Goal: Task Accomplishment & Management: Manage account settings

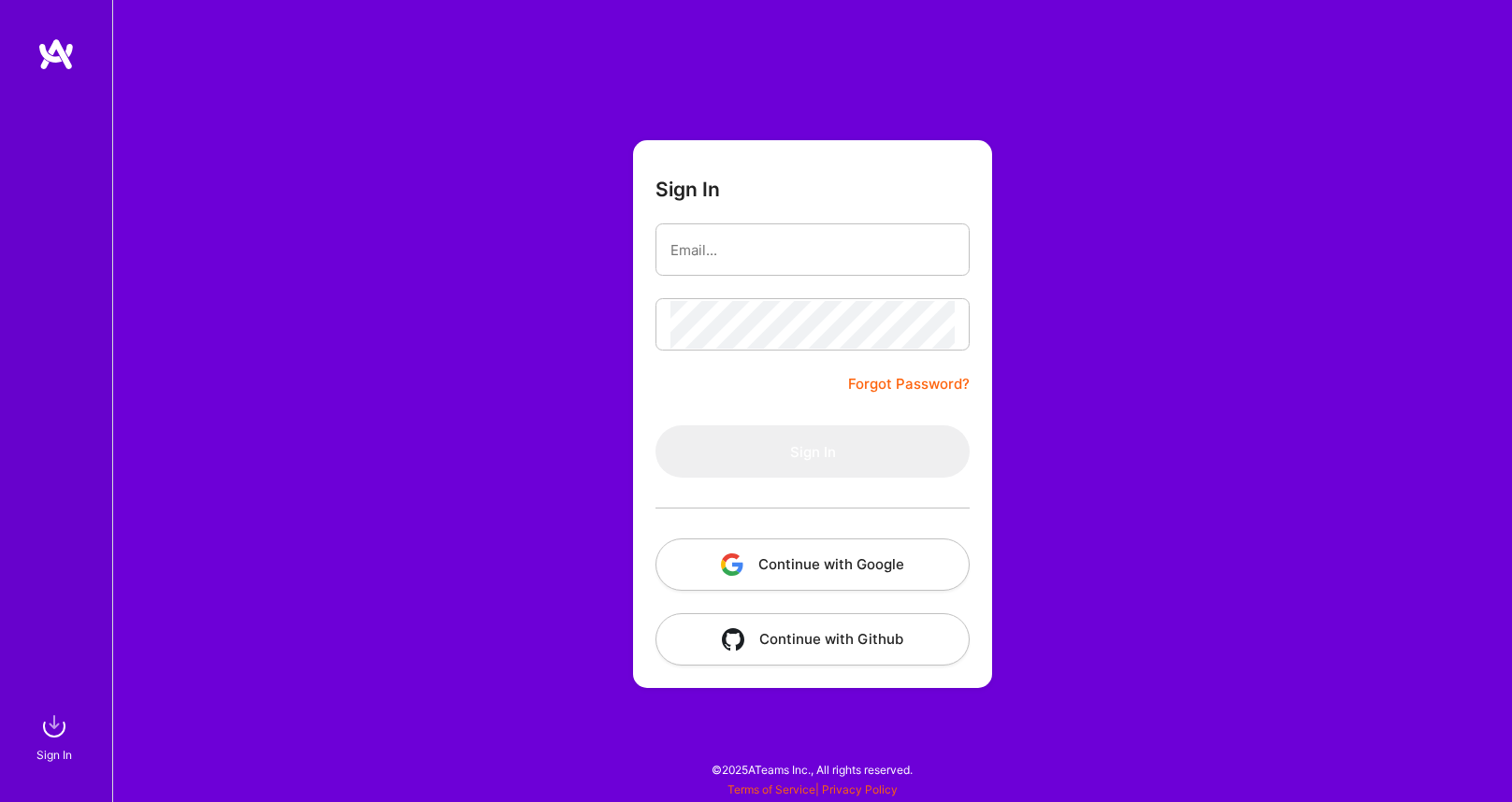
click at [822, 574] on button "Continue with Google" at bounding box center [812, 564] width 315 height 53
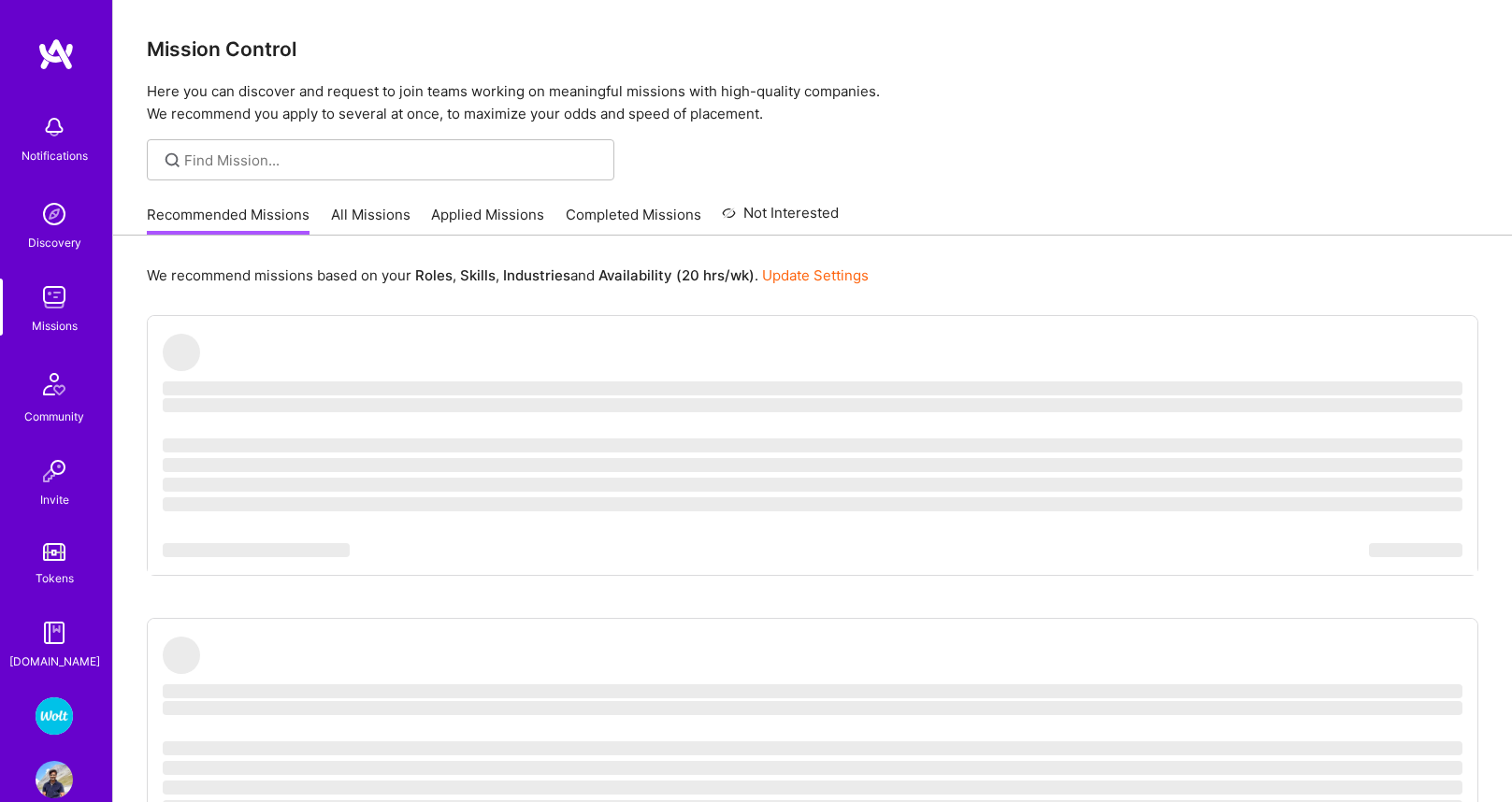
click at [32, 718] on link "Wolt - Fintech: Payments Expansion Team" at bounding box center [54, 715] width 47 height 37
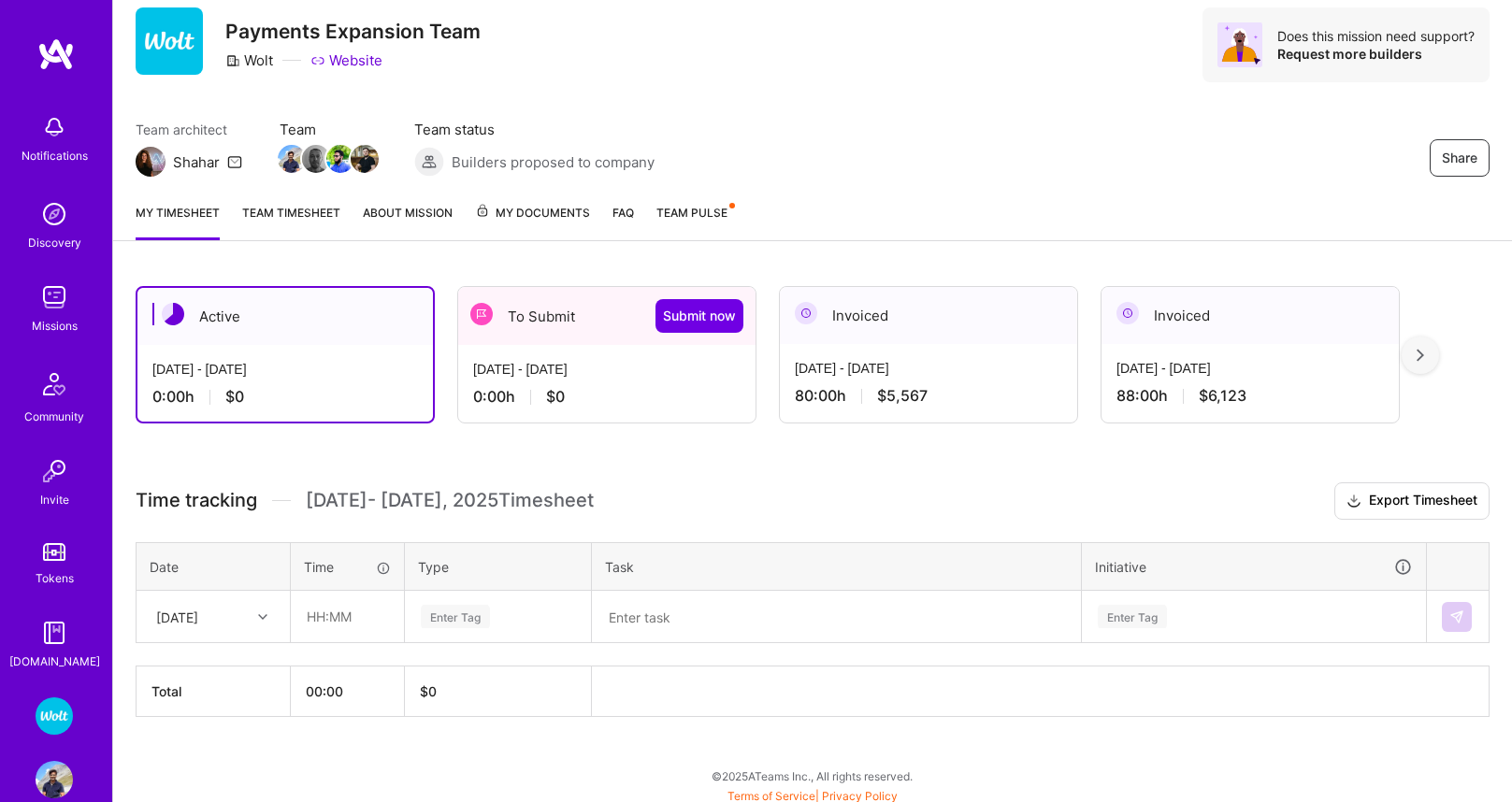
scroll to position [64, 0]
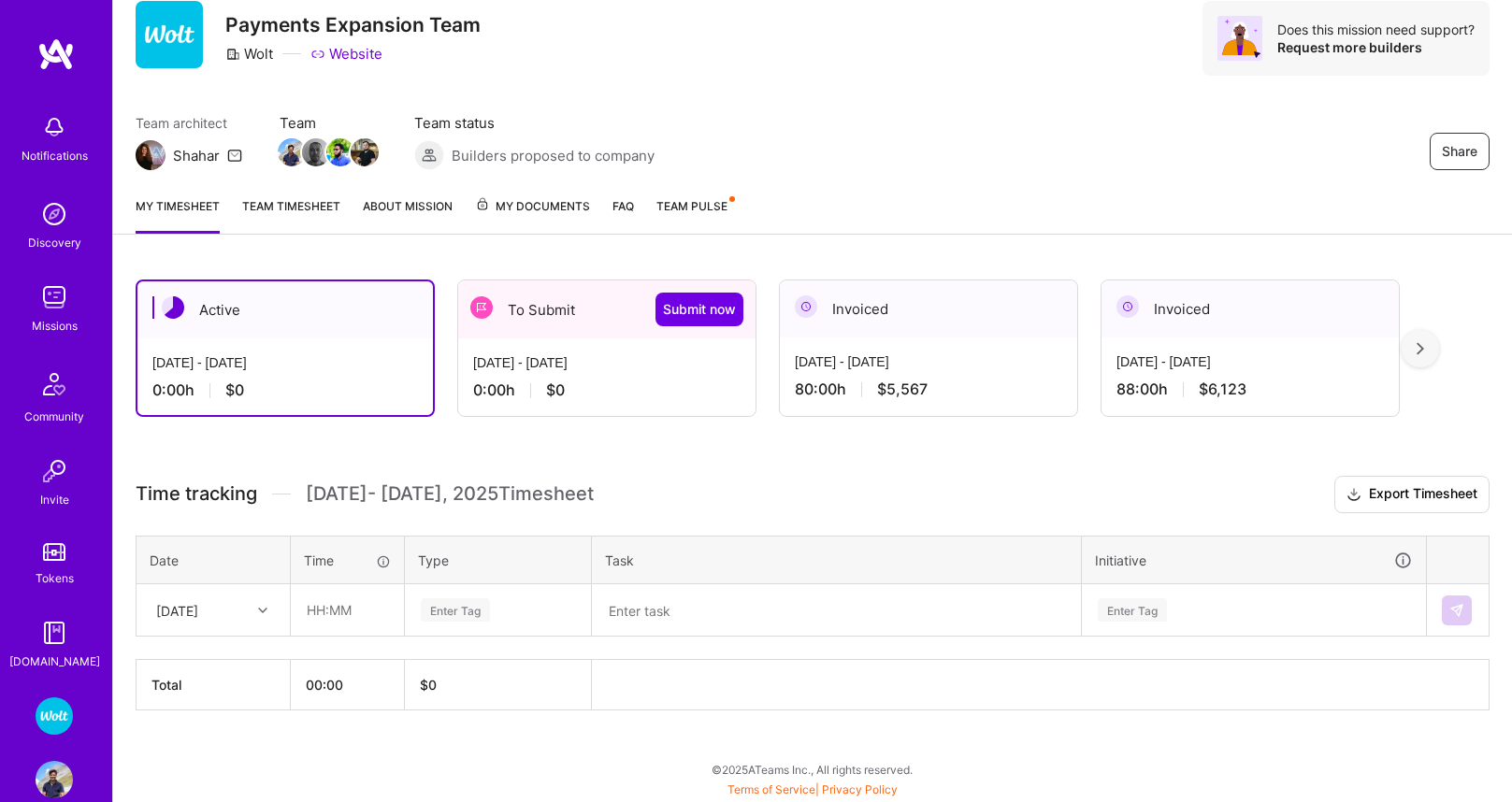
click at [555, 384] on span "$0" at bounding box center [556, 390] width 19 height 20
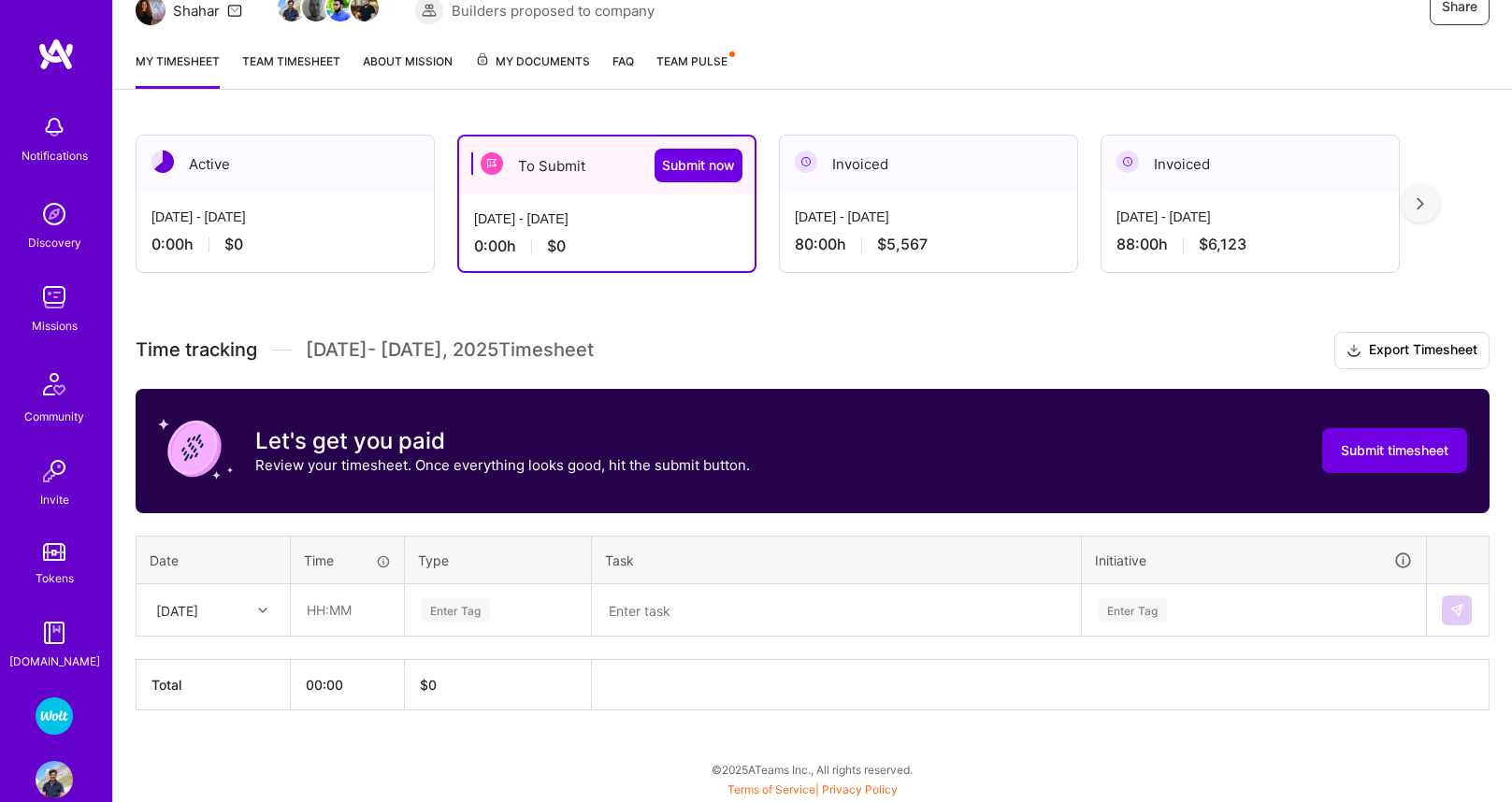
scroll to position [0, 0]
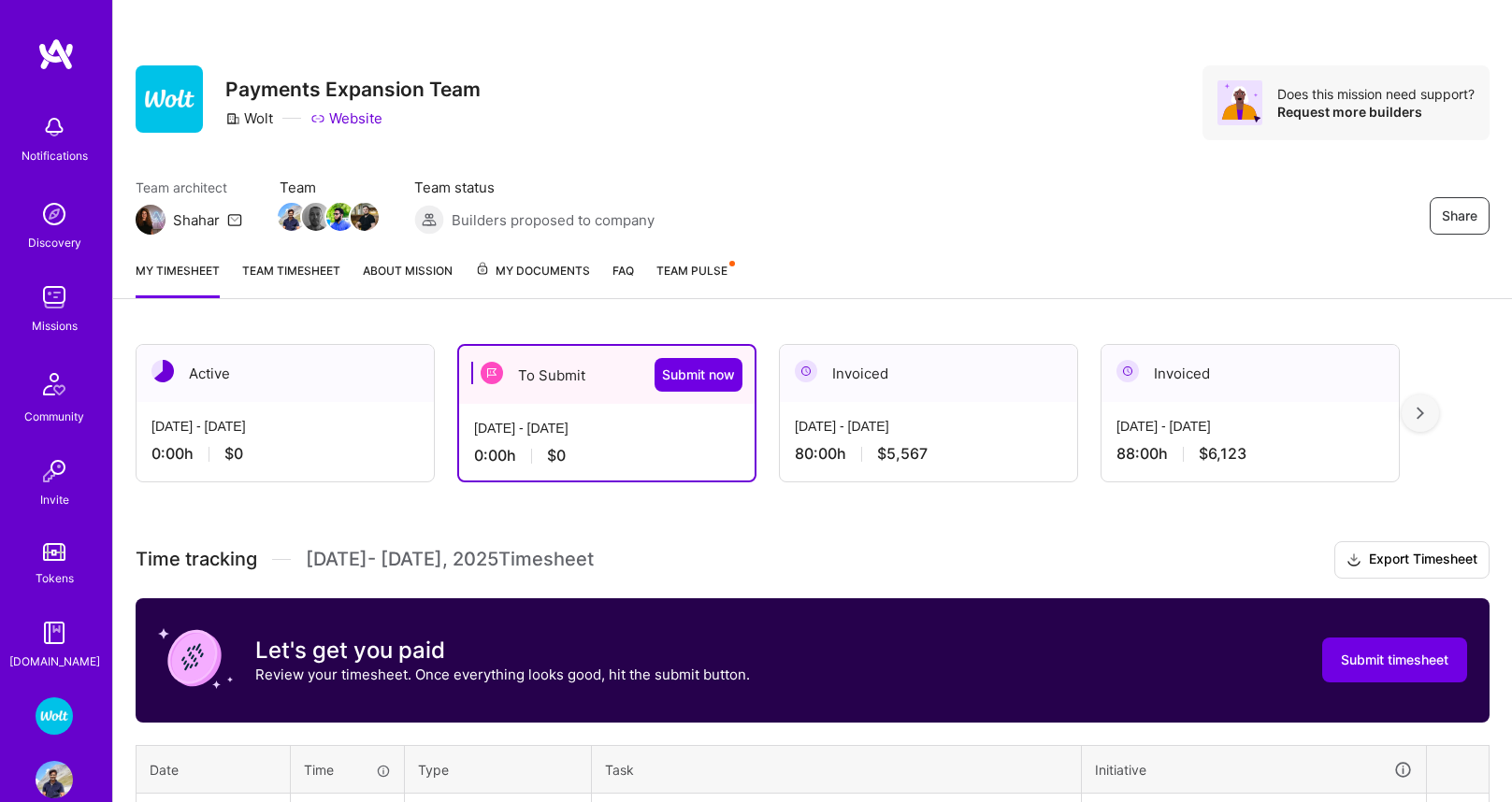
click at [559, 271] on span "My Documents" at bounding box center [533, 271] width 115 height 21
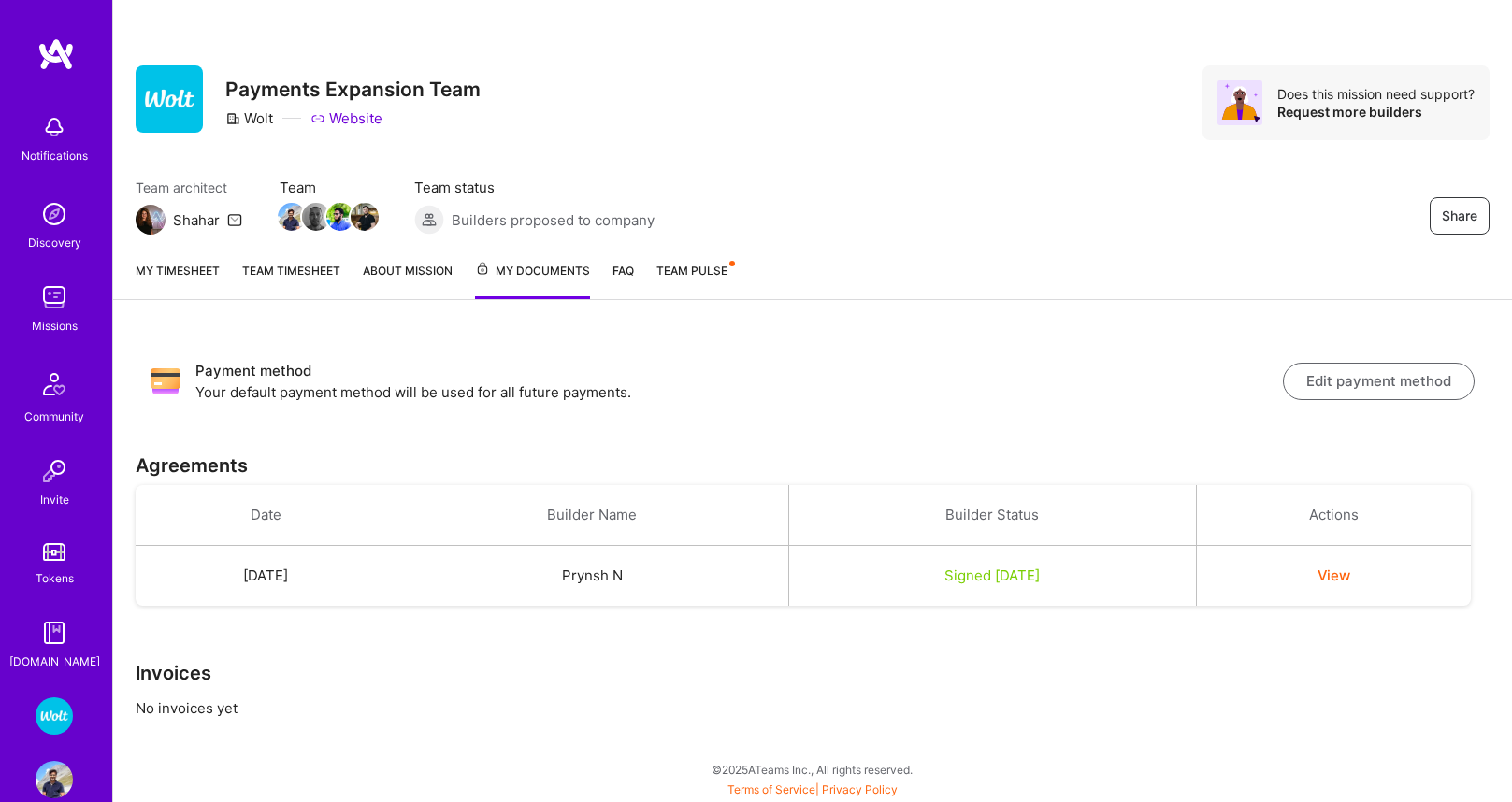
click at [179, 270] on link "My timesheet" at bounding box center [178, 280] width 84 height 38
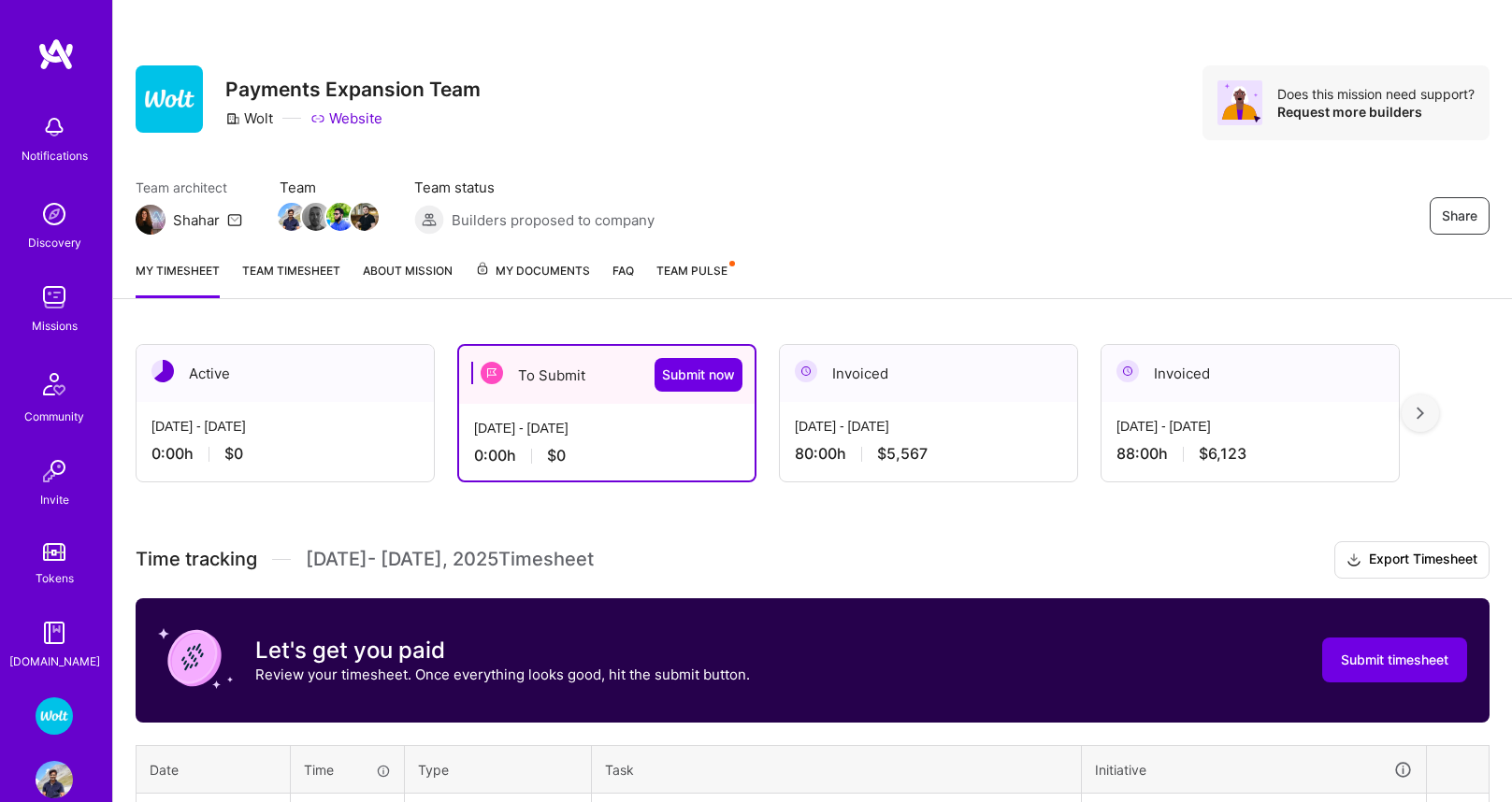
scroll to position [209, 0]
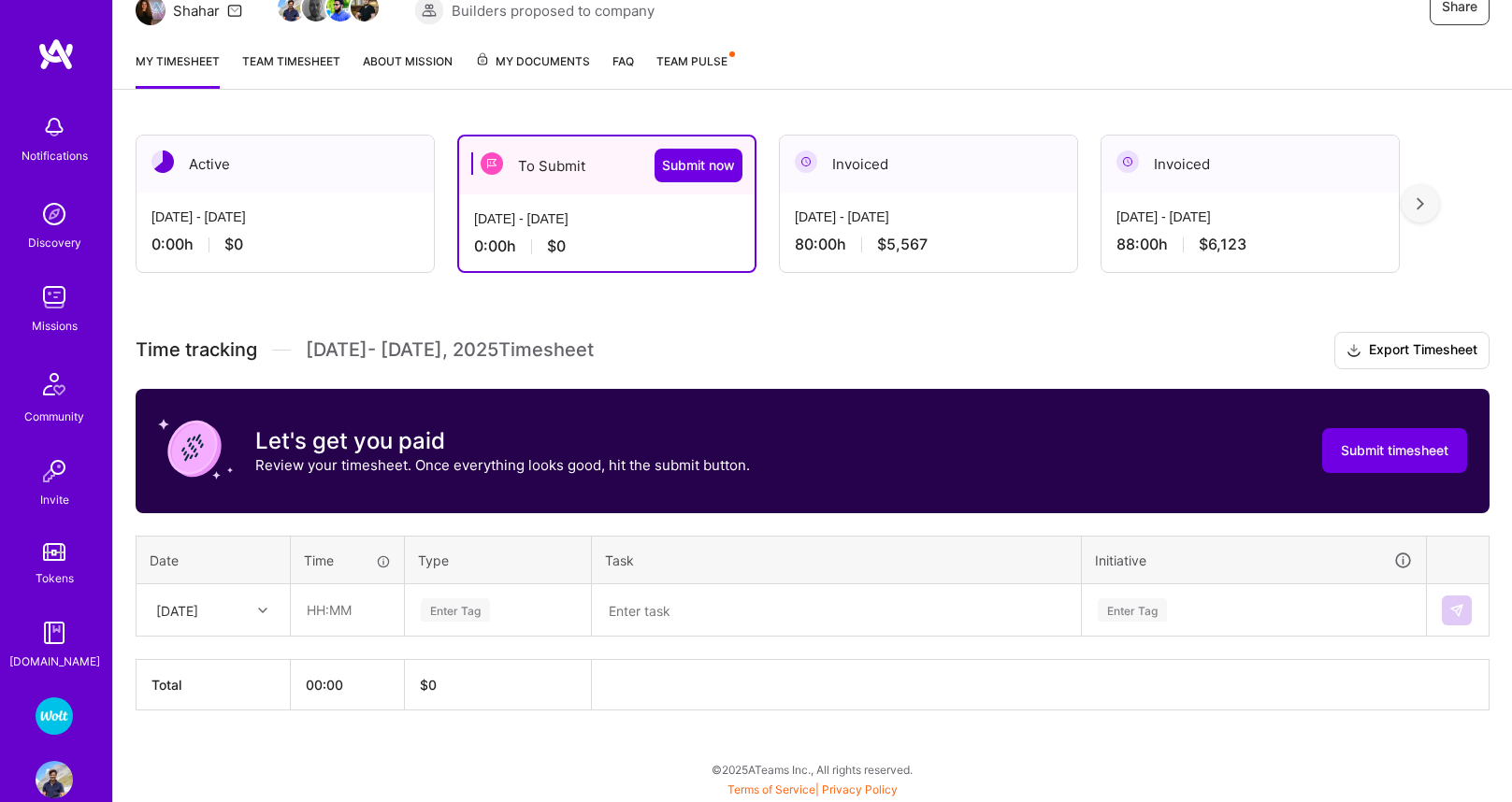
click at [1430, 197] on div at bounding box center [1420, 204] width 37 height 37
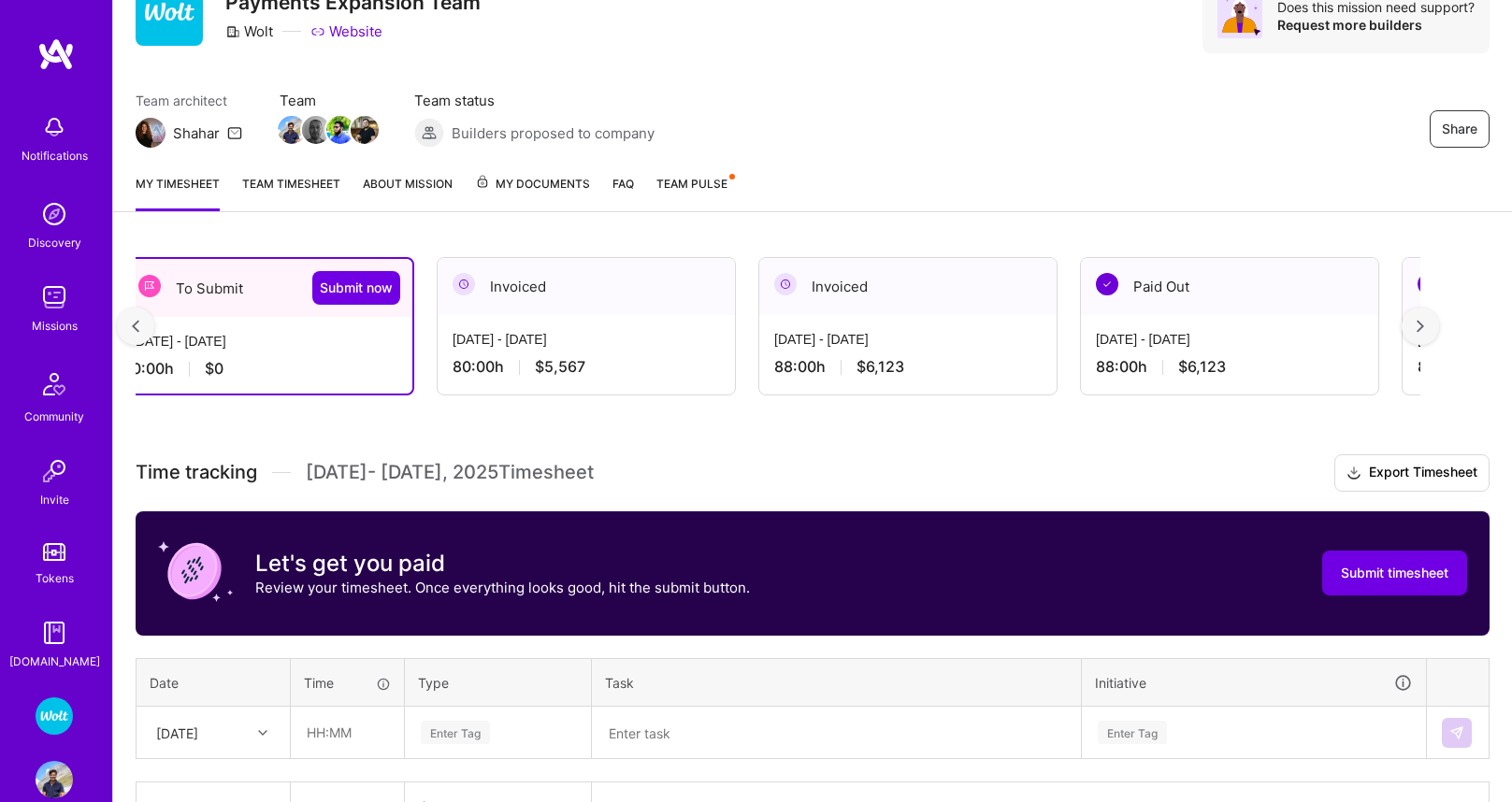
scroll to position [0, 0]
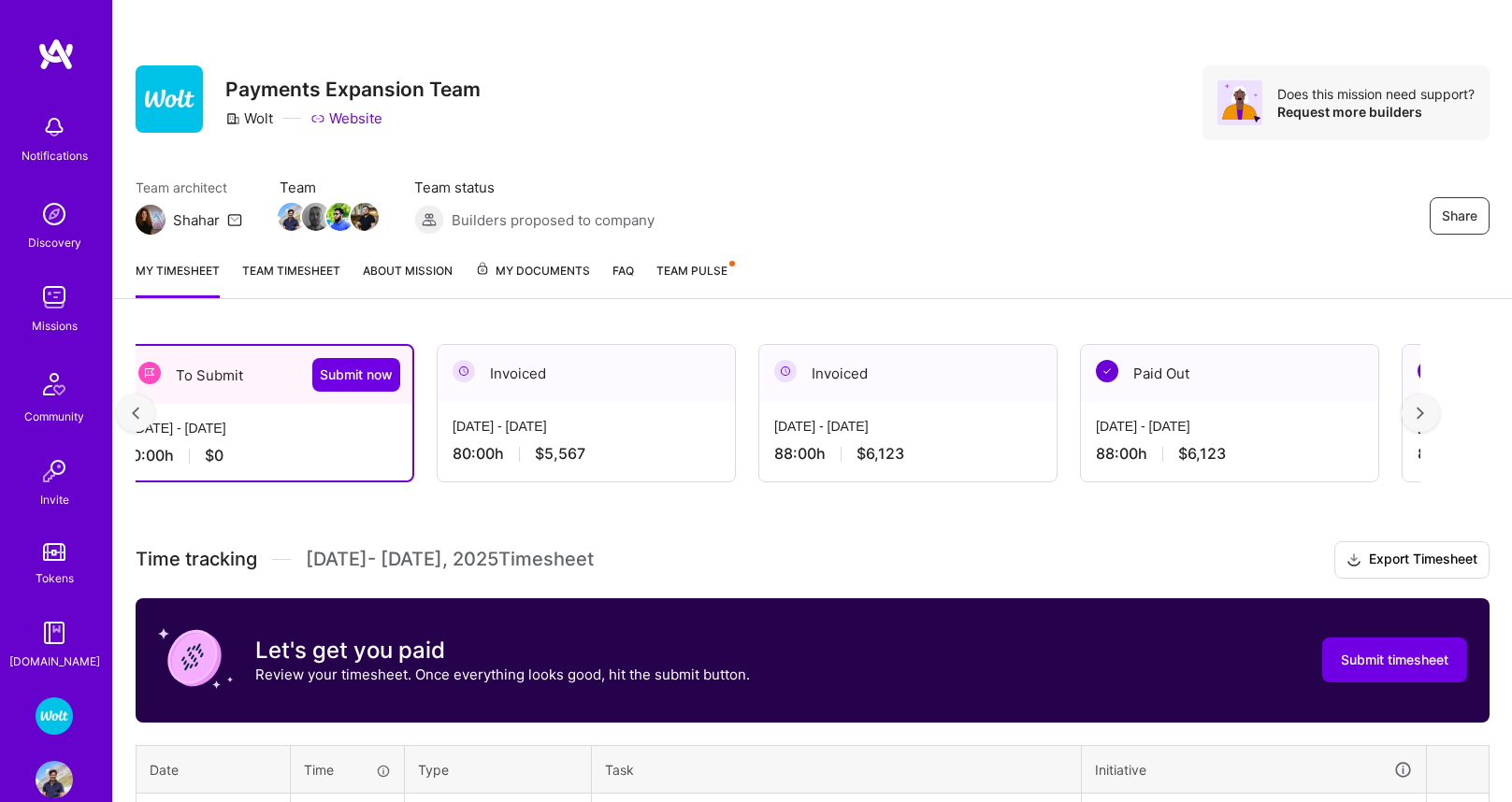
click at [49, 776] on img at bounding box center [54, 779] width 37 height 37
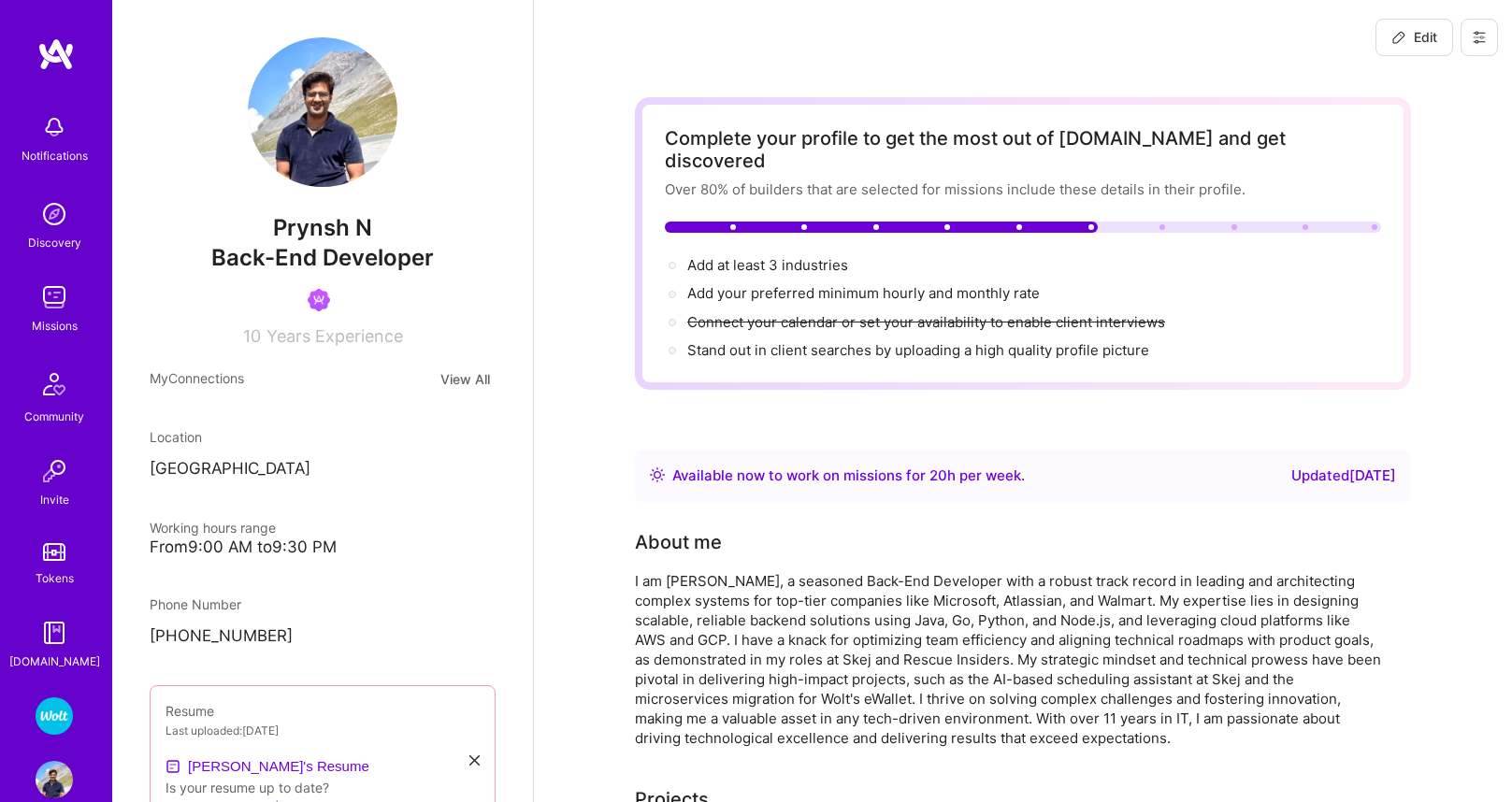
click at [1437, 39] on button "Edit" at bounding box center [1413, 37] width 77 height 37
select select "DE"
select select "Right Now"
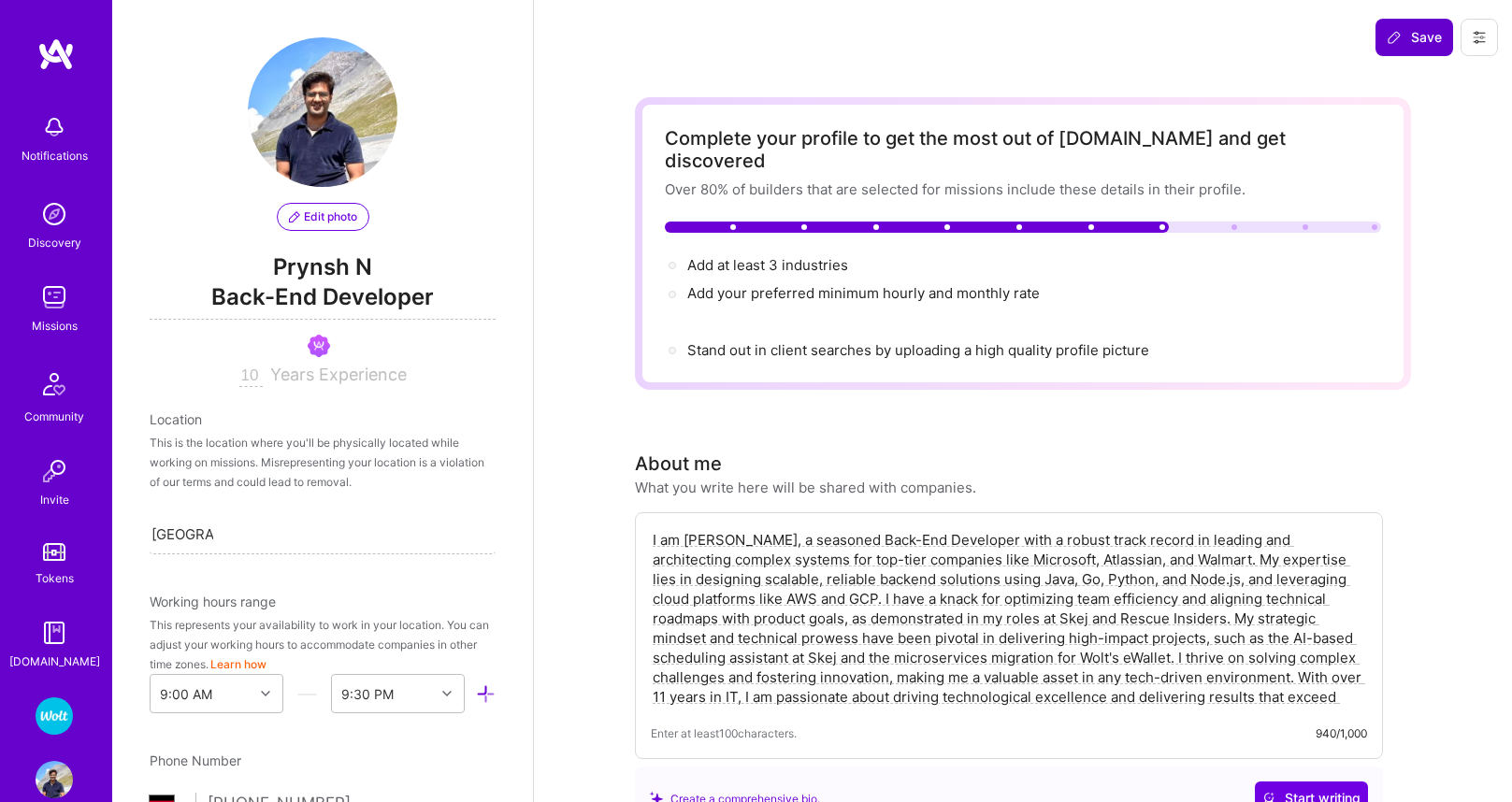
scroll to position [824, 0]
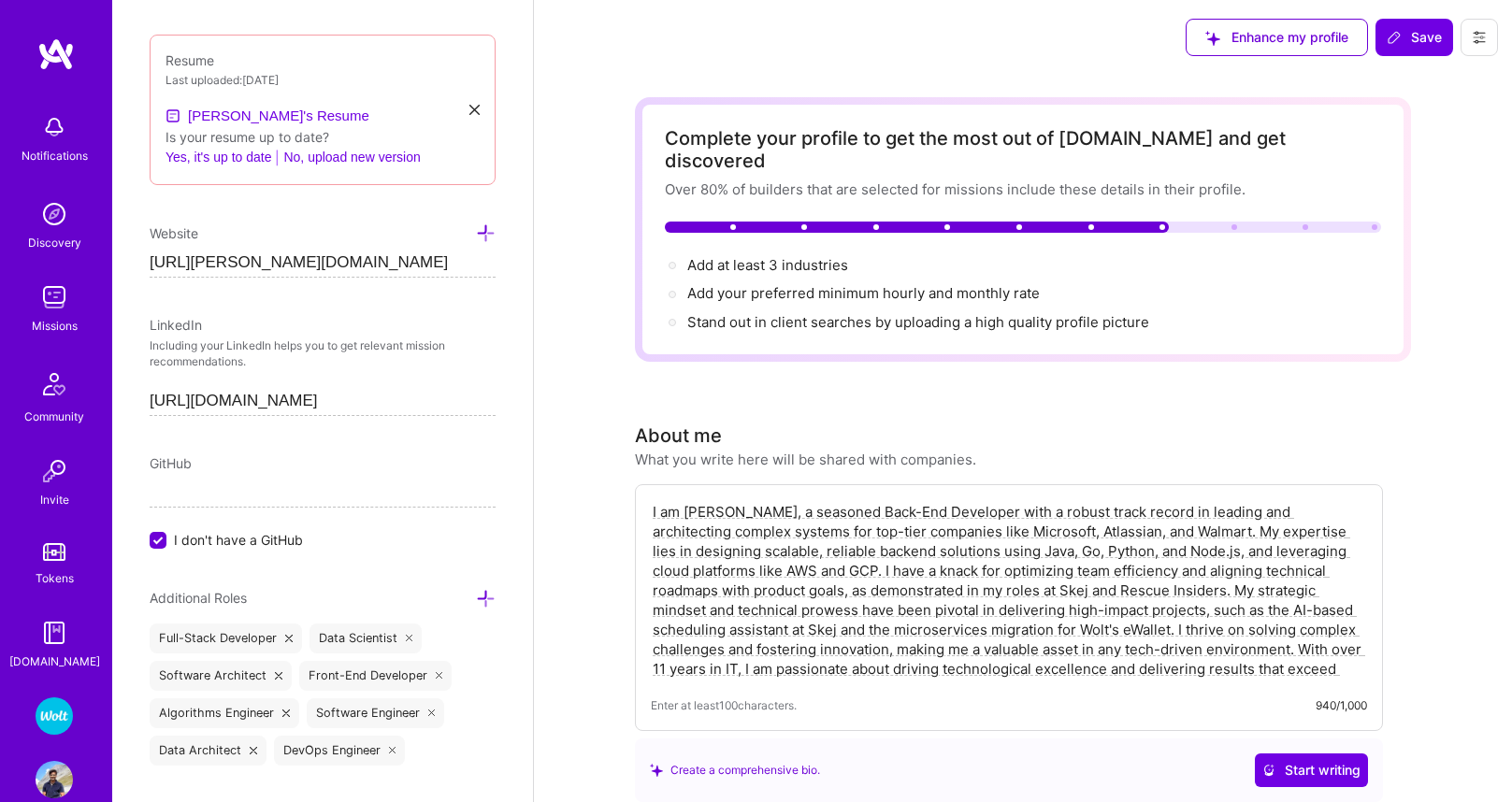
click at [1483, 34] on icon at bounding box center [1479, 37] width 15 height 15
click at [1442, 140] on button "Payment method" at bounding box center [1428, 128] width 141 height 48
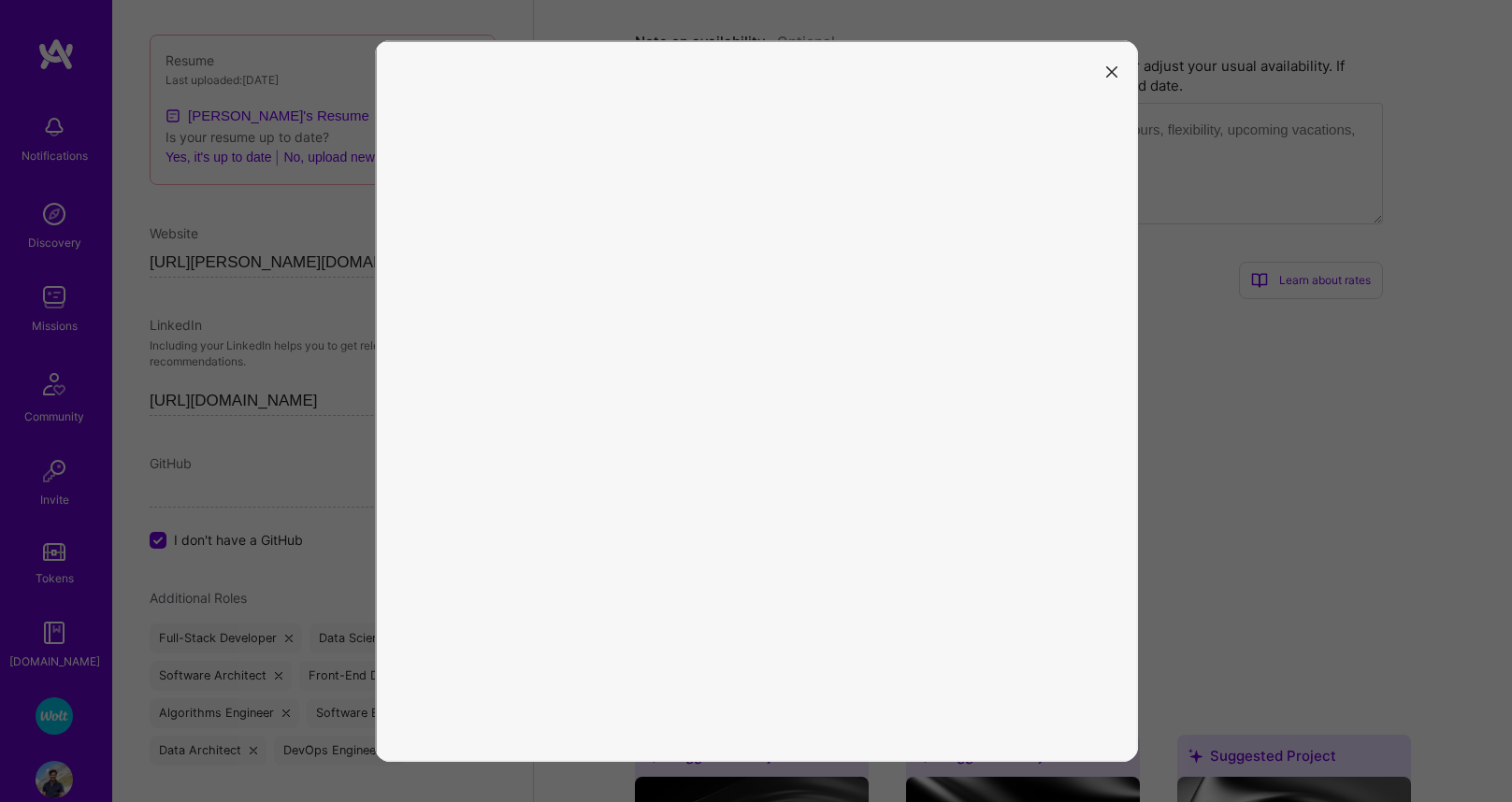
scroll to position [933, 0]
click at [47, 725] on div at bounding box center [756, 401] width 1512 height 802
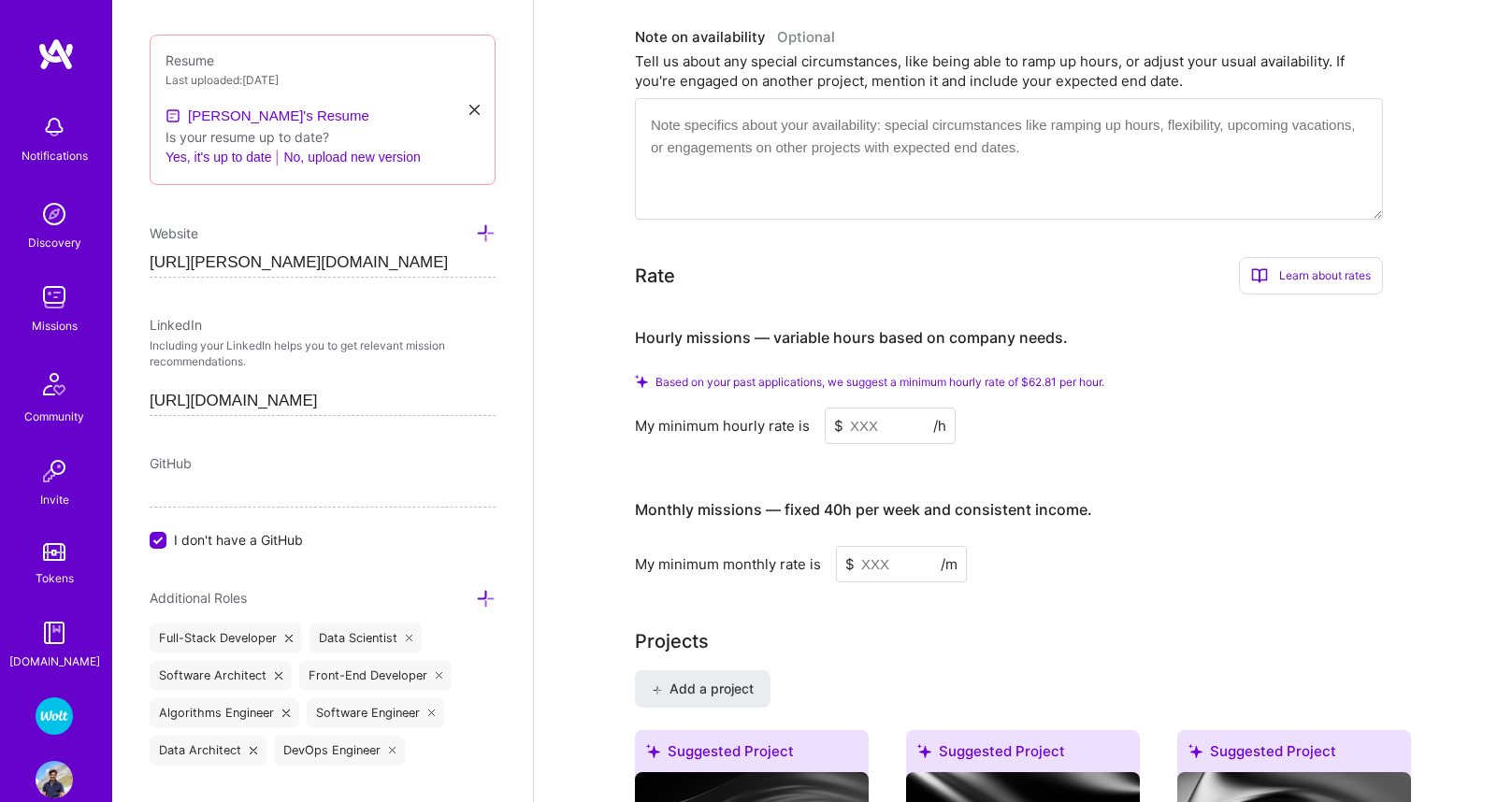
click at [66, 712] on img at bounding box center [54, 715] width 37 height 37
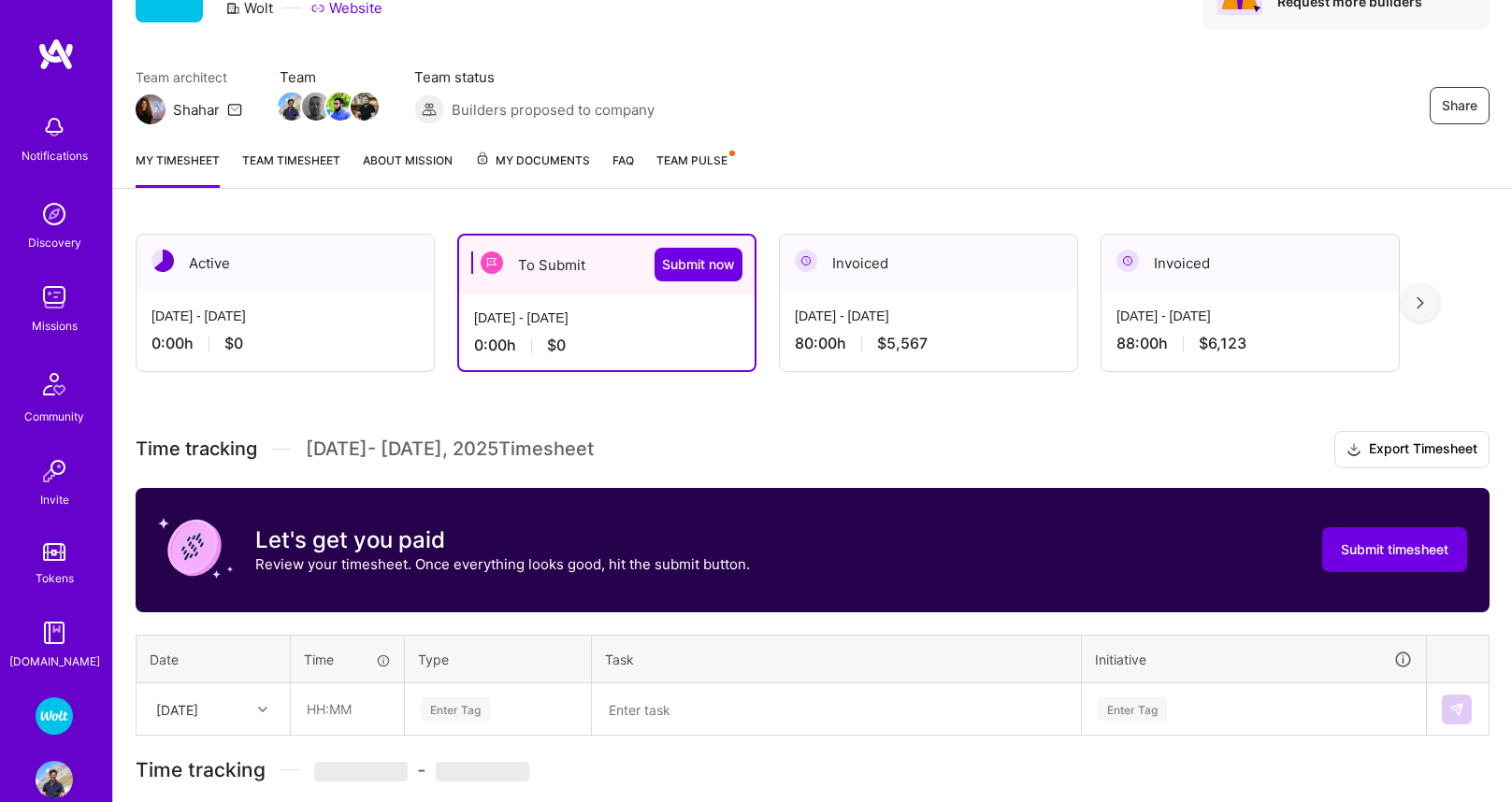
scroll to position [209, 0]
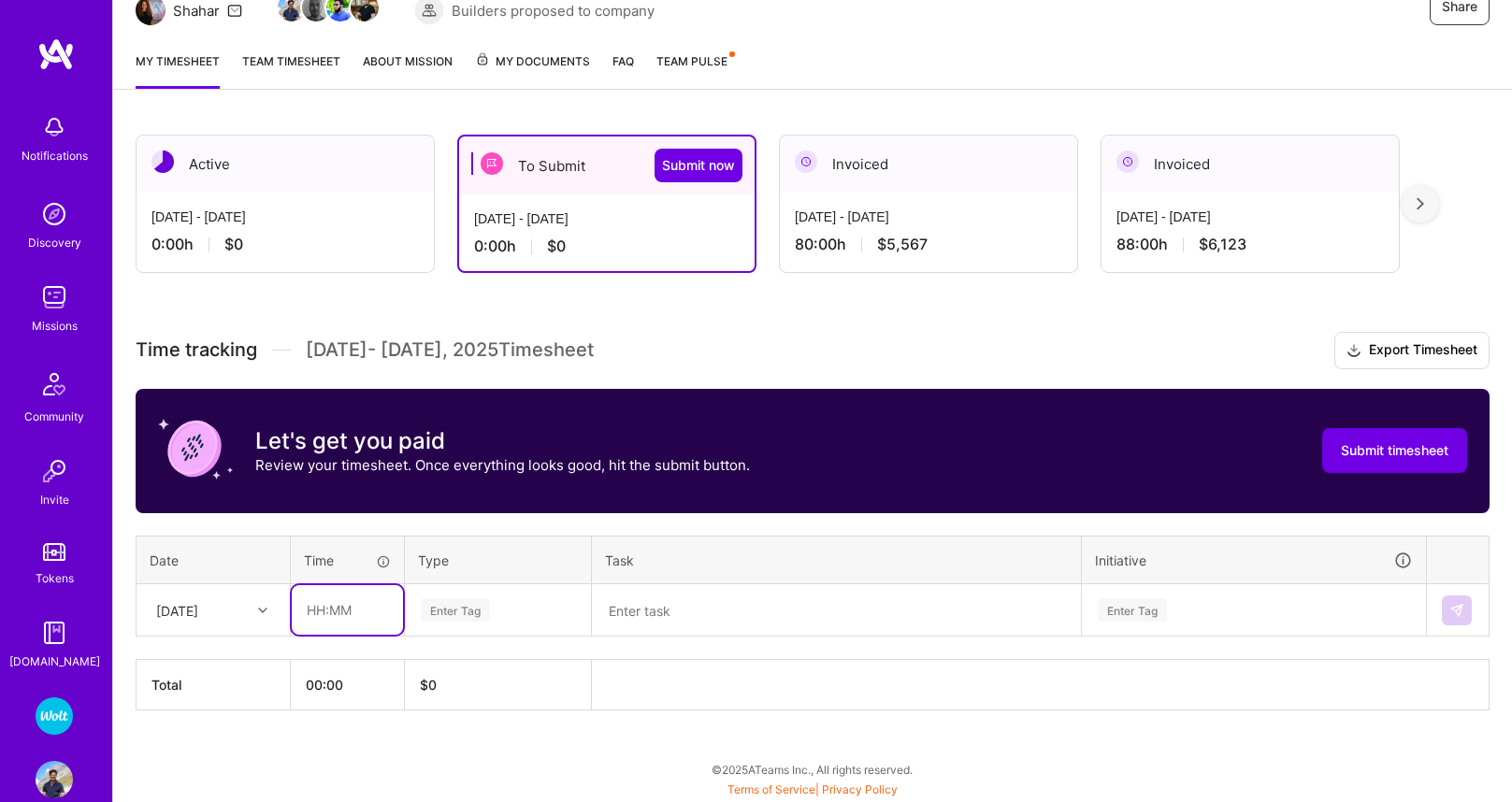
click at [359, 611] on input "text" at bounding box center [347, 610] width 111 height 50
type input "00"
click at [318, 613] on input "00" at bounding box center [347, 610] width 111 height 50
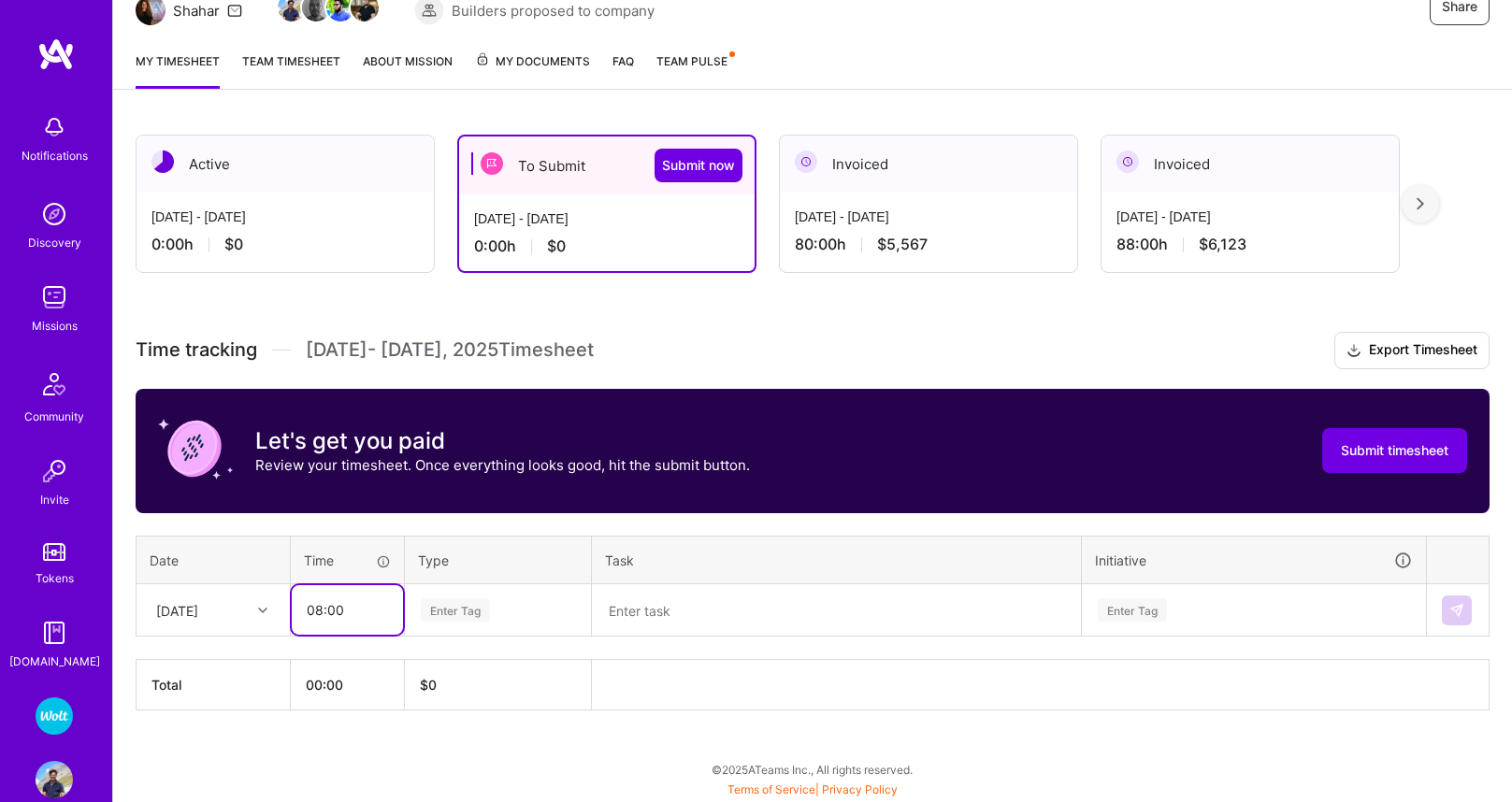
type input "08:00"
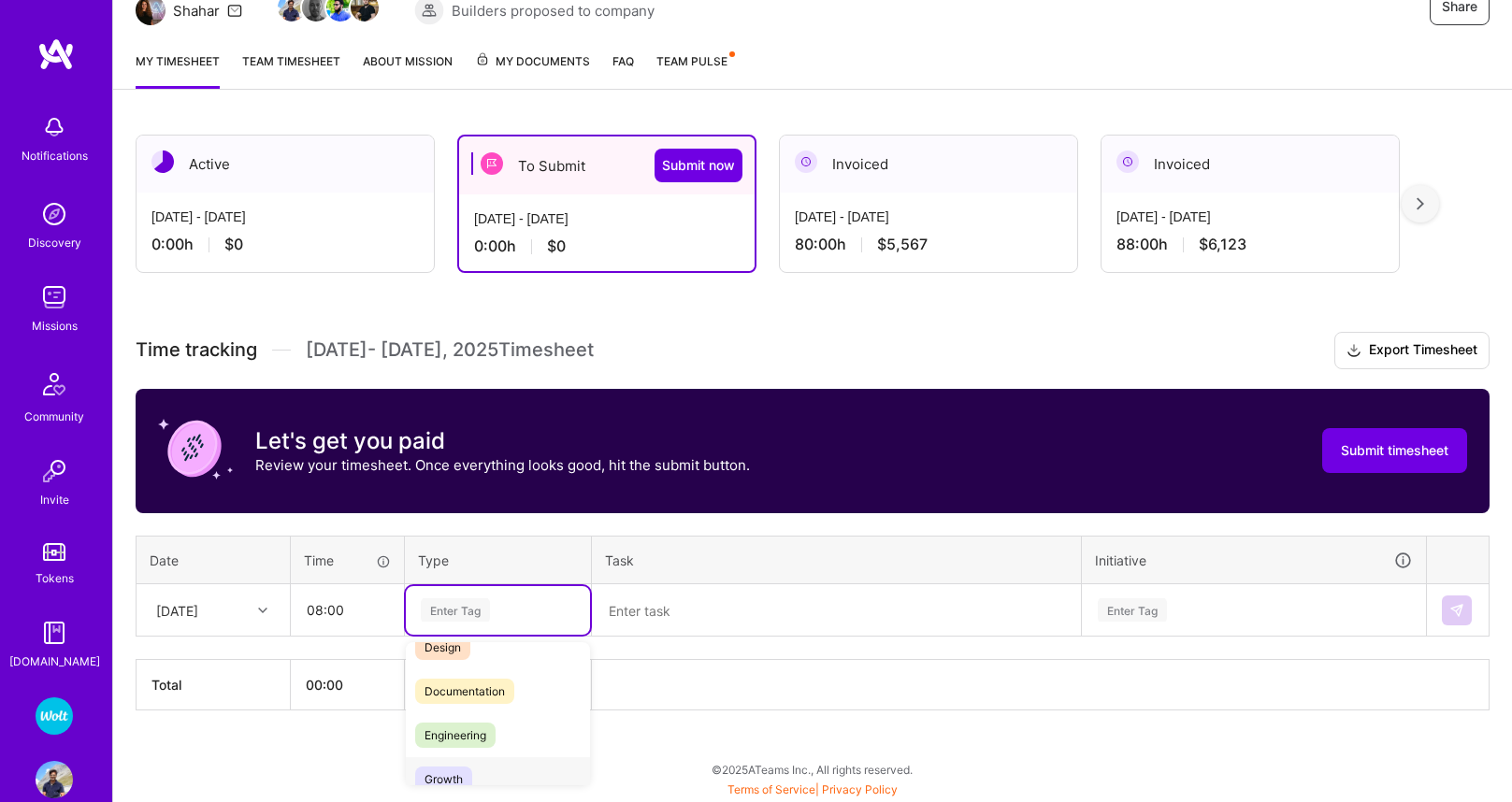
scroll to position [134, 0]
click at [479, 682] on span "Engineering" at bounding box center [455, 669] width 80 height 25
click at [715, 610] on textarea at bounding box center [836, 610] width 485 height 49
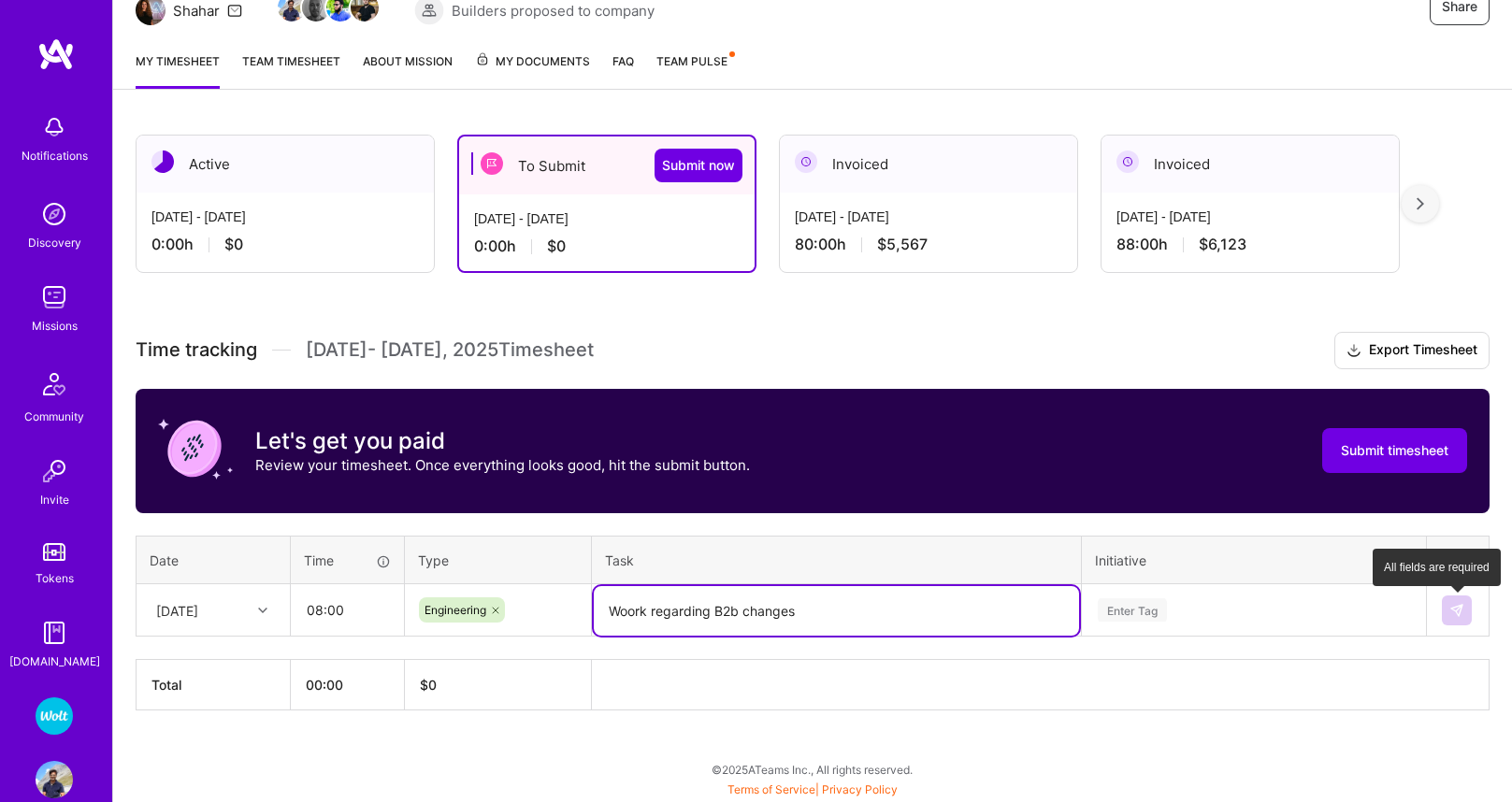
type textarea "Woork regarding B2b changes"
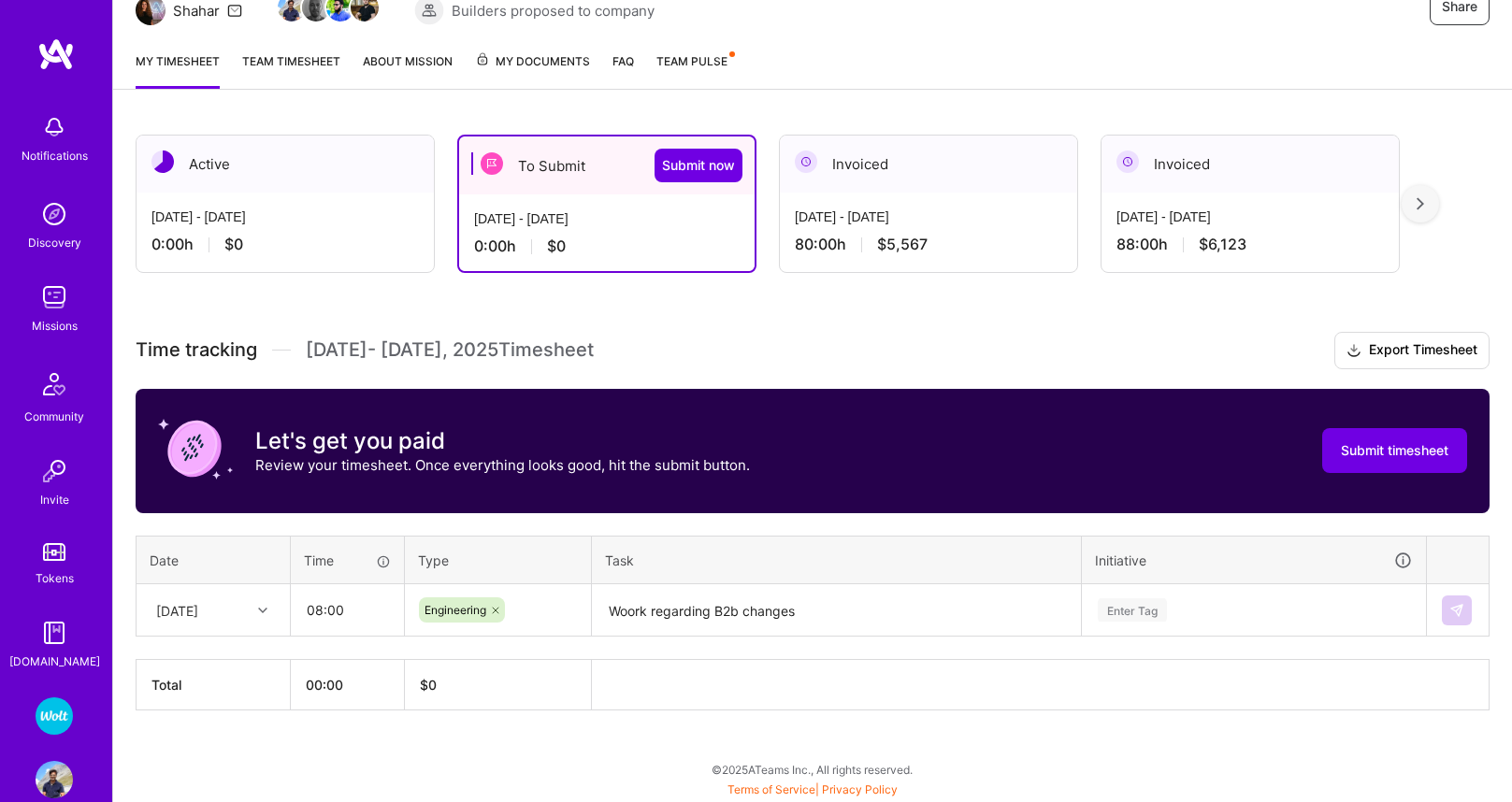
drag, startPoint x: 1475, startPoint y: 614, endPoint x: 1464, endPoint y: 612, distance: 11.2
click at [1472, 613] on td at bounding box center [1458, 610] width 63 height 53
click at [1463, 611] on img at bounding box center [1457, 611] width 15 height 15
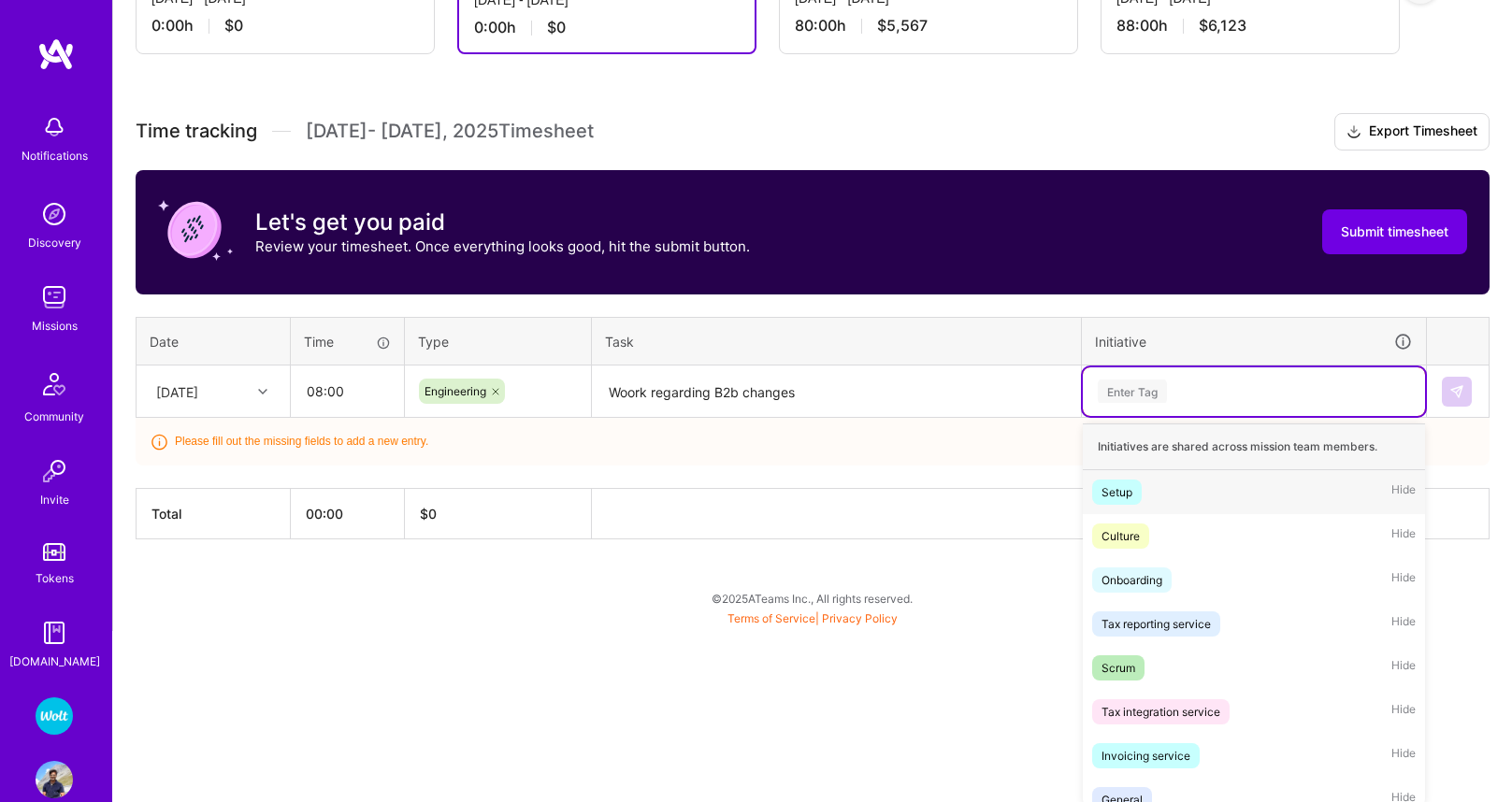
click at [1196, 416] on div "option Setup focused, 1 of 55. 55 results available. Use Up and Down to choose …" at bounding box center [1254, 391] width 342 height 49
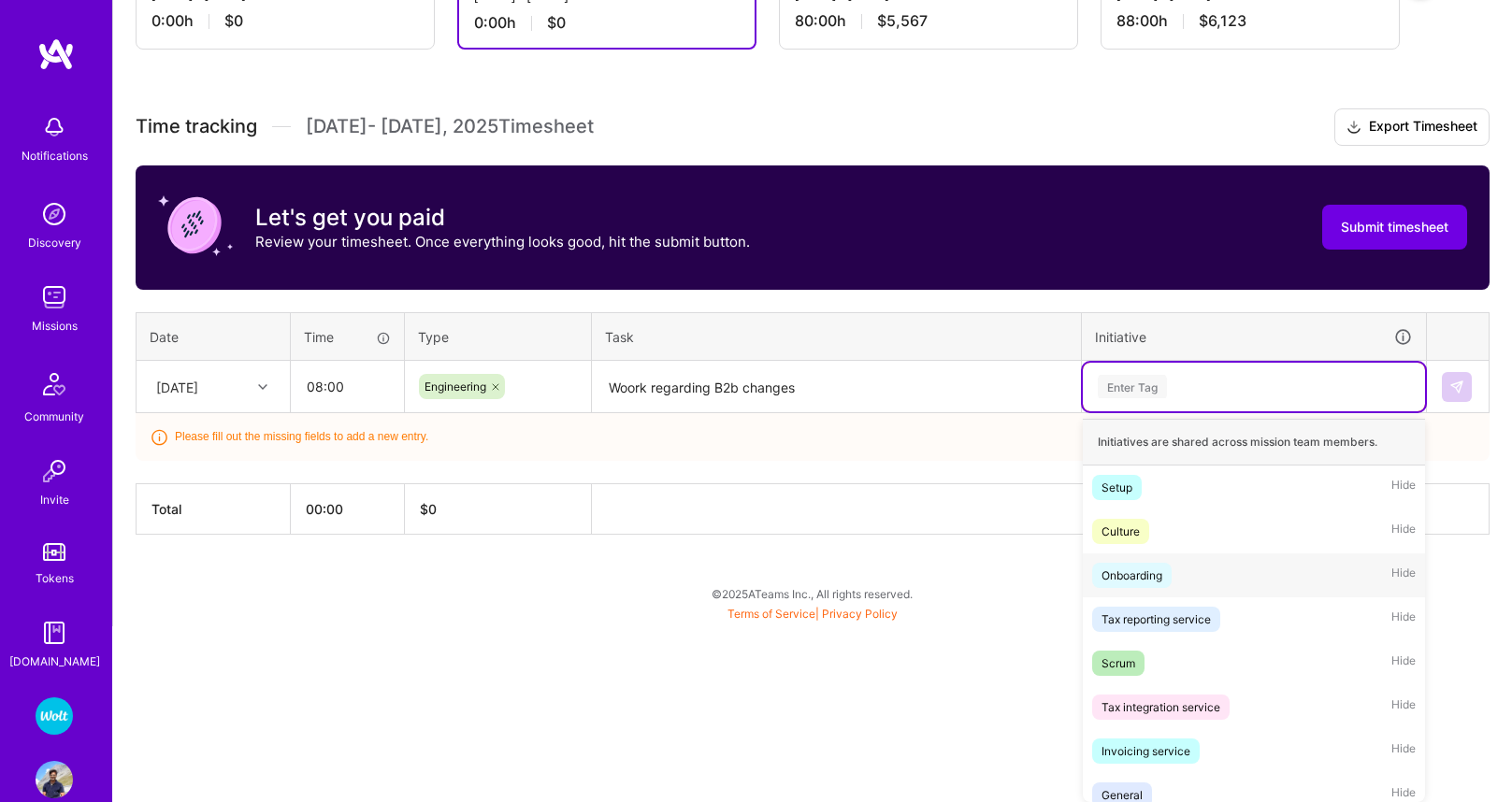
click at [1138, 563] on span "Onboarding" at bounding box center [1131, 575] width 79 height 25
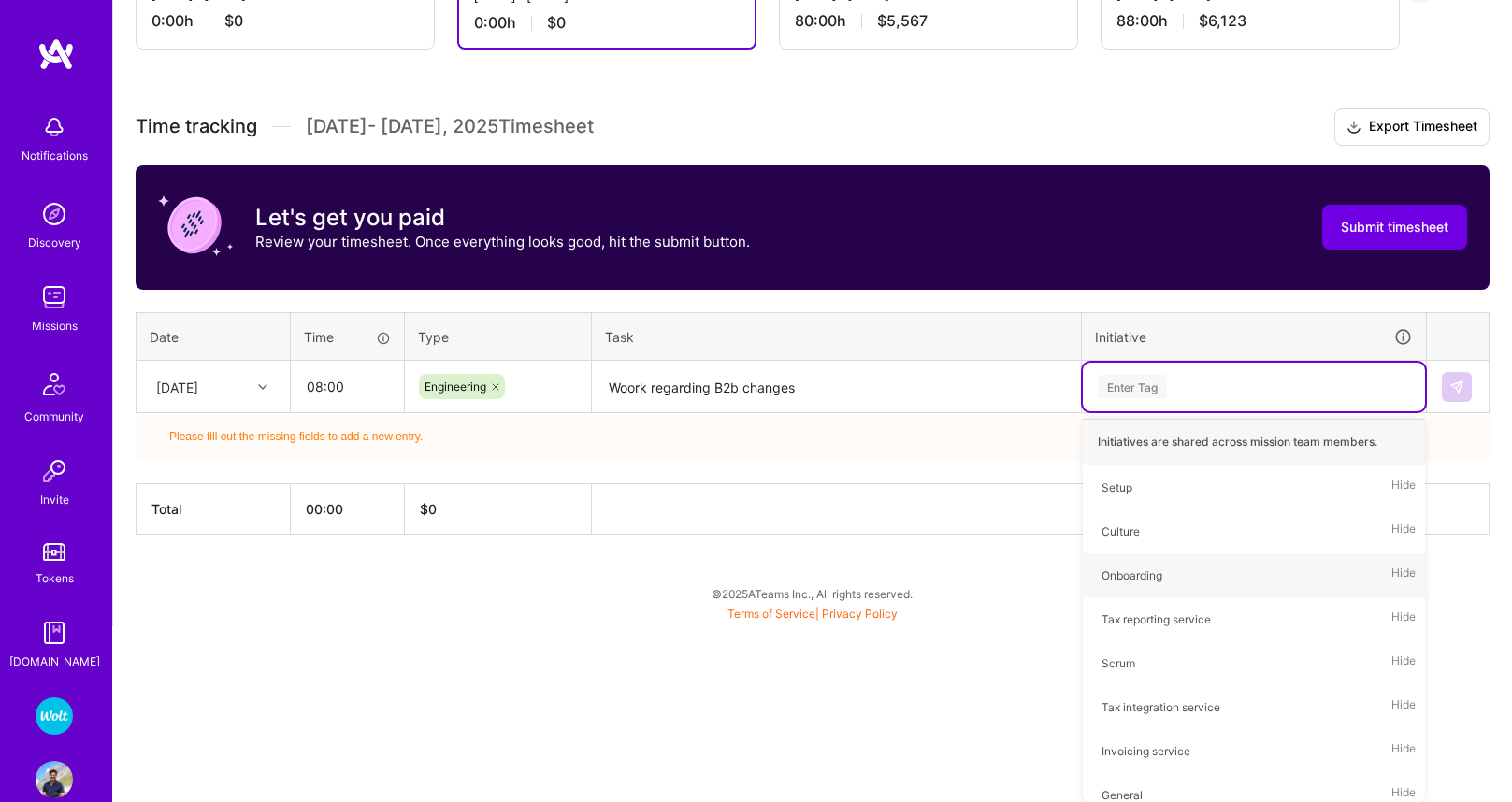
scroll to position [209, 0]
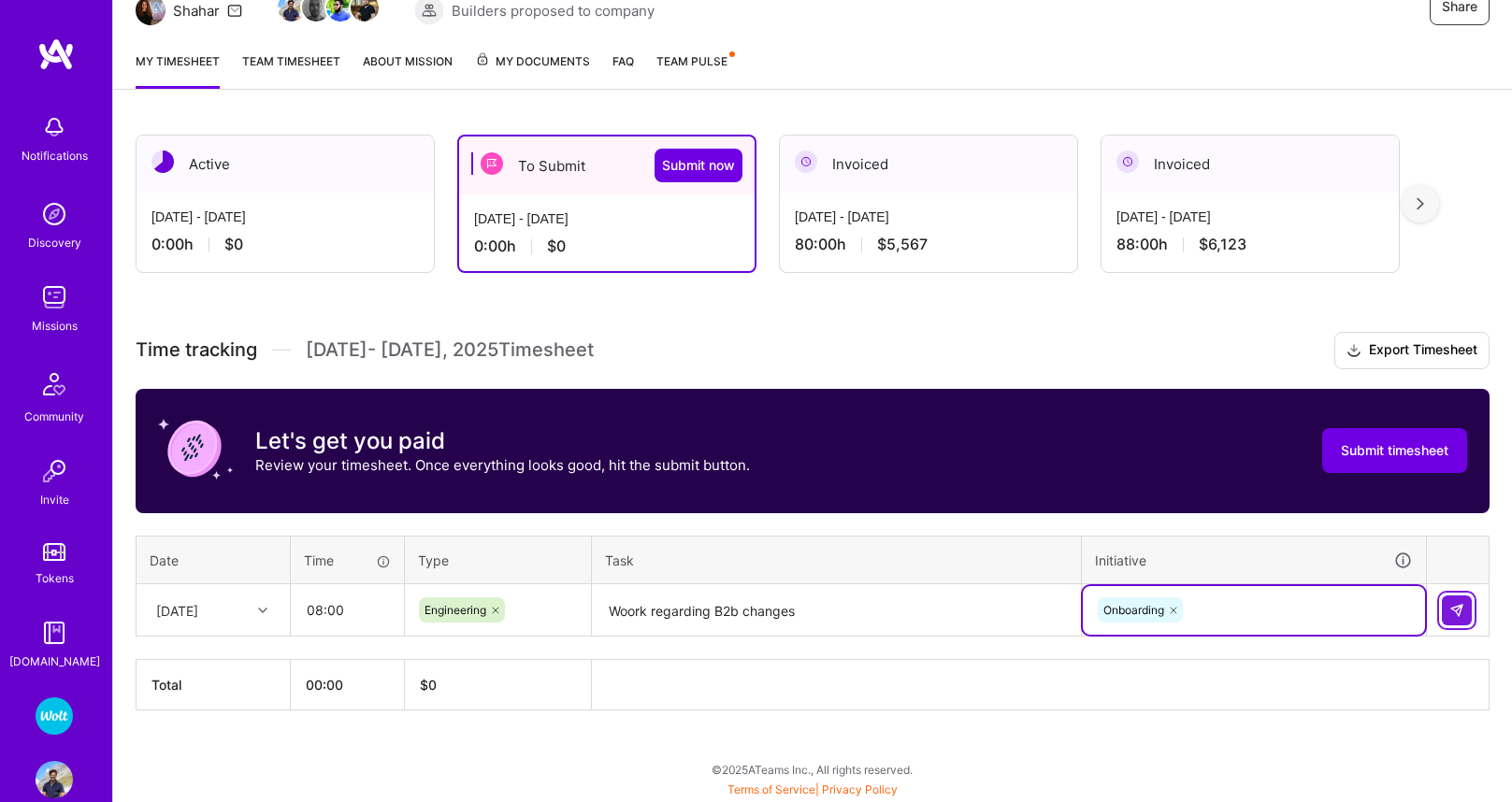
drag, startPoint x: 1462, startPoint y: 610, endPoint x: 1447, endPoint y: 606, distance: 15.5
click at [1461, 610] on img at bounding box center [1457, 611] width 15 height 15
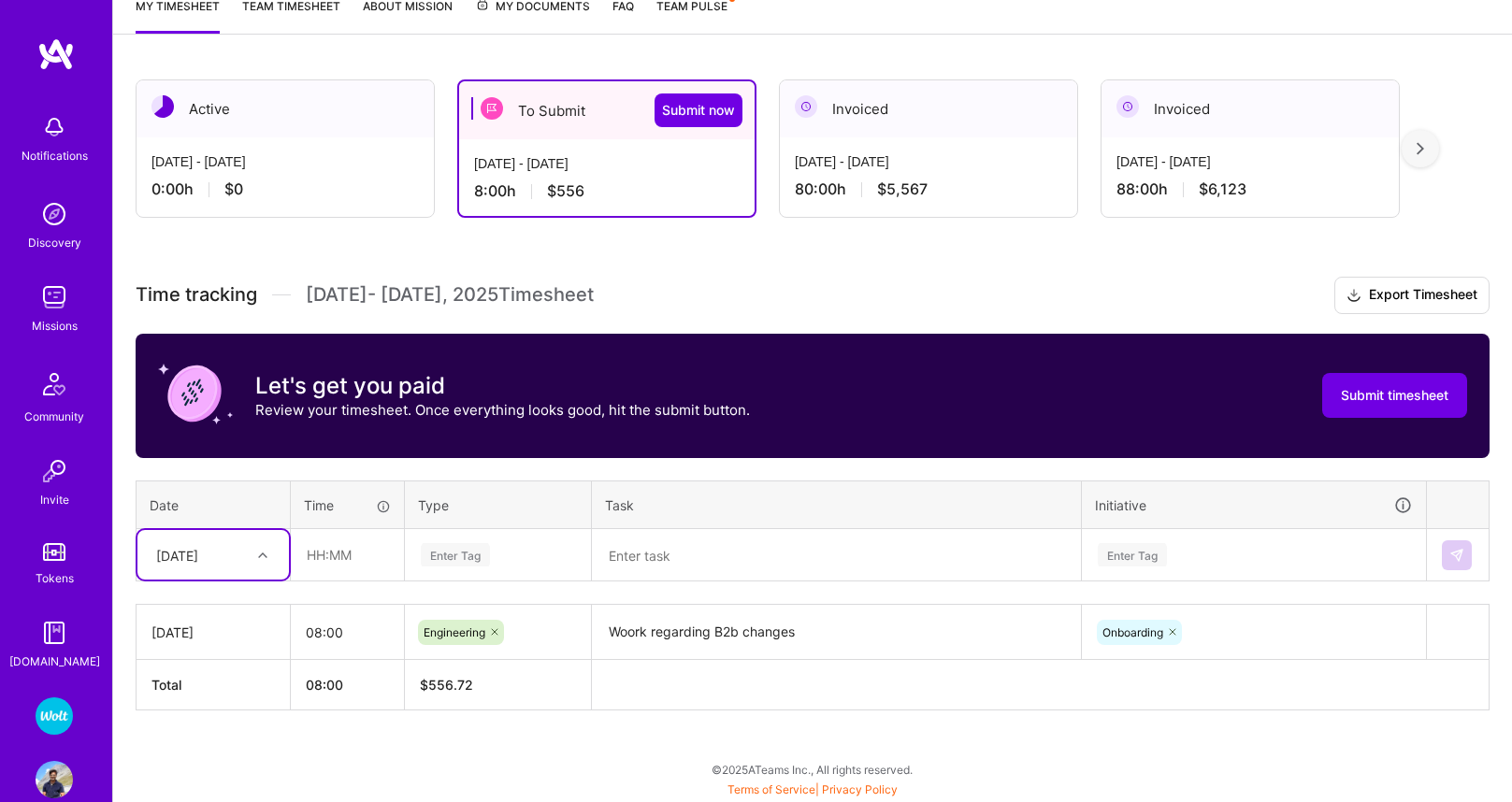
scroll to position [265, 0]
click at [198, 554] on div "[DATE]" at bounding box center [177, 554] width 42 height 20
click at [189, 615] on div "[DATE]" at bounding box center [213, 608] width 151 height 34
click at [352, 550] on input "text" at bounding box center [347, 554] width 111 height 50
paste input "text"
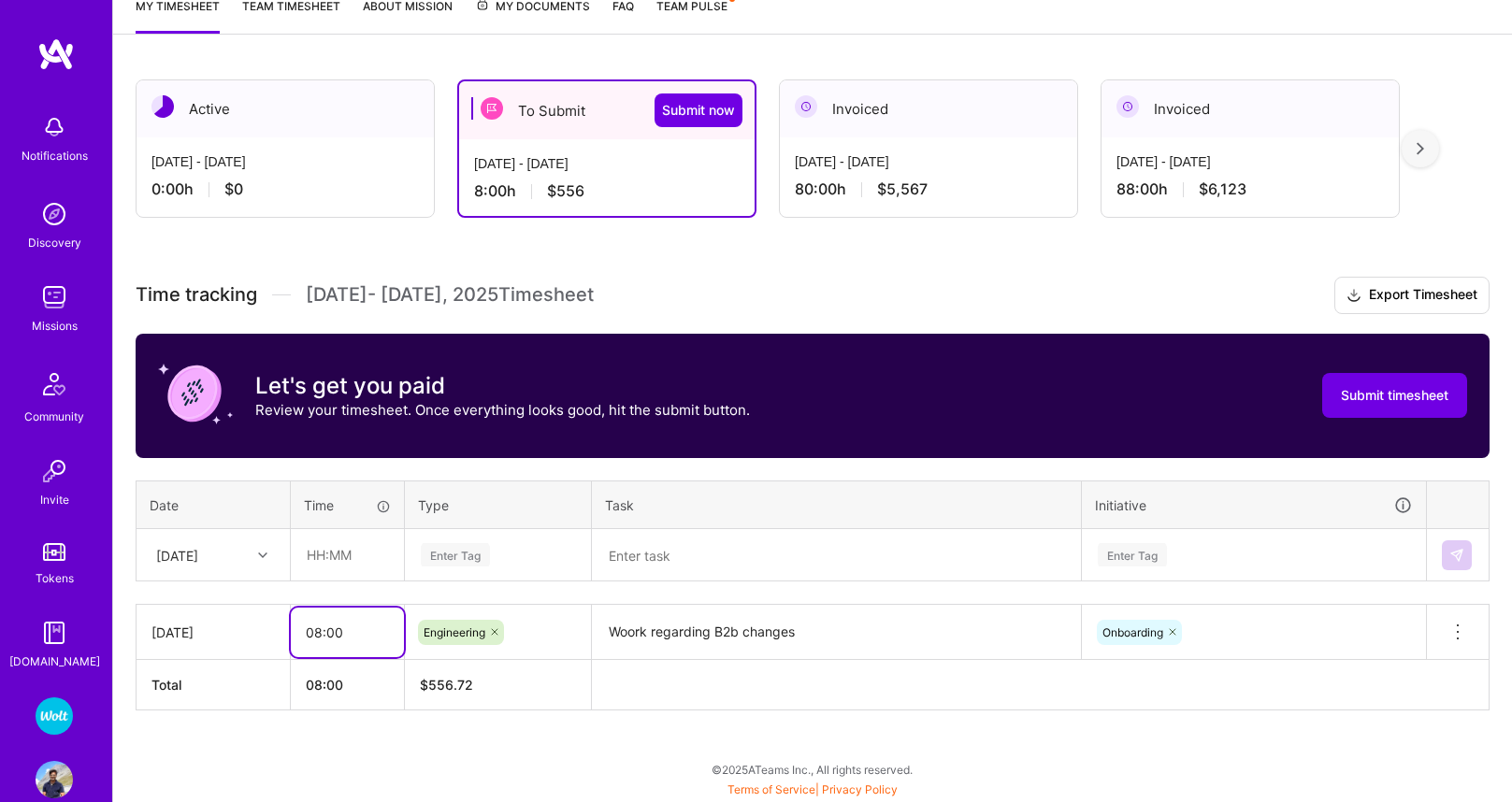
click at [323, 633] on input "08:00" at bounding box center [347, 633] width 113 height 50
drag, startPoint x: 323, startPoint y: 633, endPoint x: 399, endPoint y: 612, distance: 78.8
click at [324, 633] on input "08:00" at bounding box center [347, 633] width 113 height 50
click at [443, 562] on div "Enter Tag" at bounding box center [455, 554] width 69 height 29
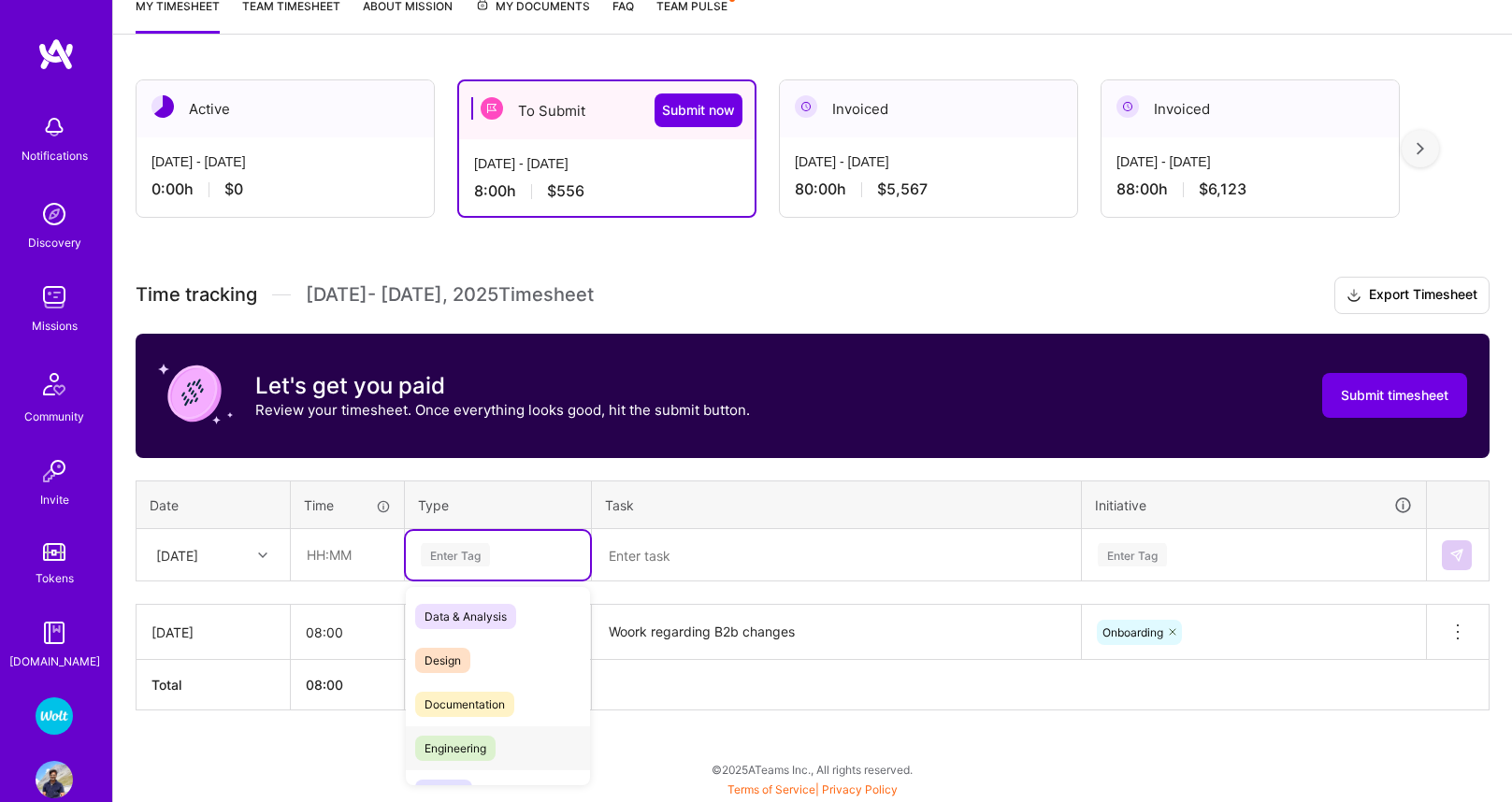
click at [449, 750] on span "Engineering" at bounding box center [455, 748] width 80 height 25
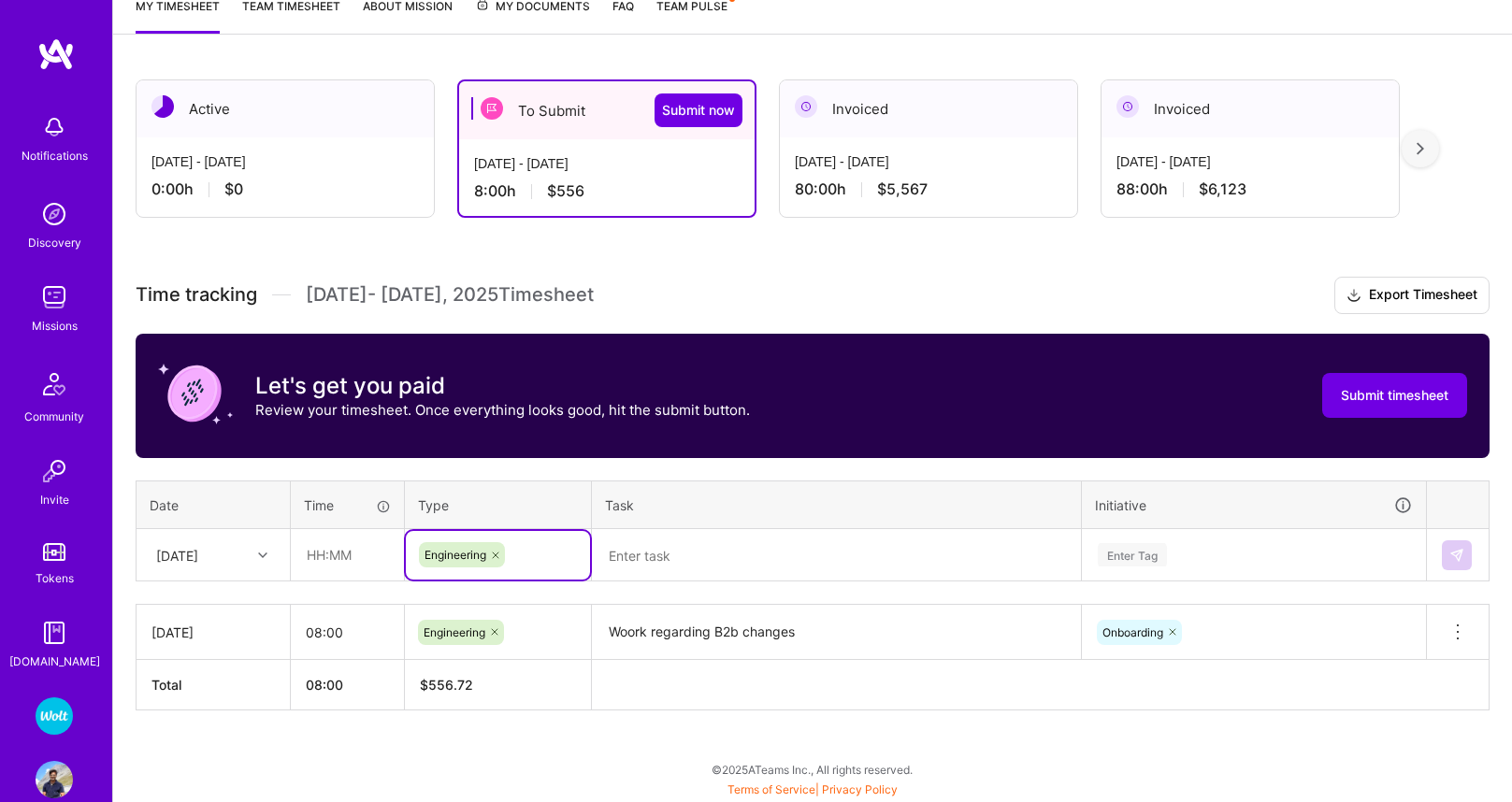
click at [663, 568] on textarea at bounding box center [836, 555] width 485 height 50
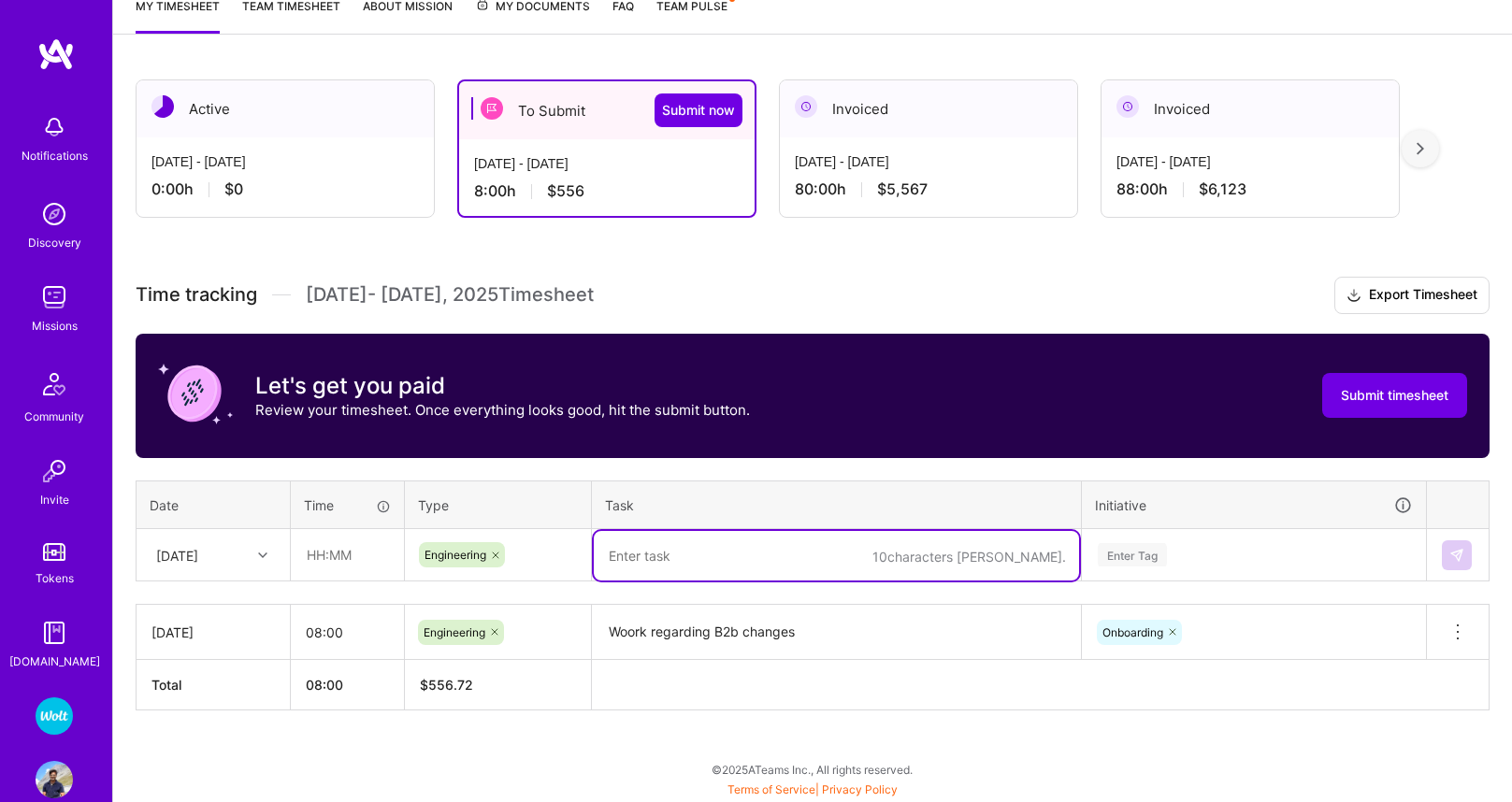
paste textarea ": [SWIFT_CODE]"
type textarea ": [SWIFT_CODE]"
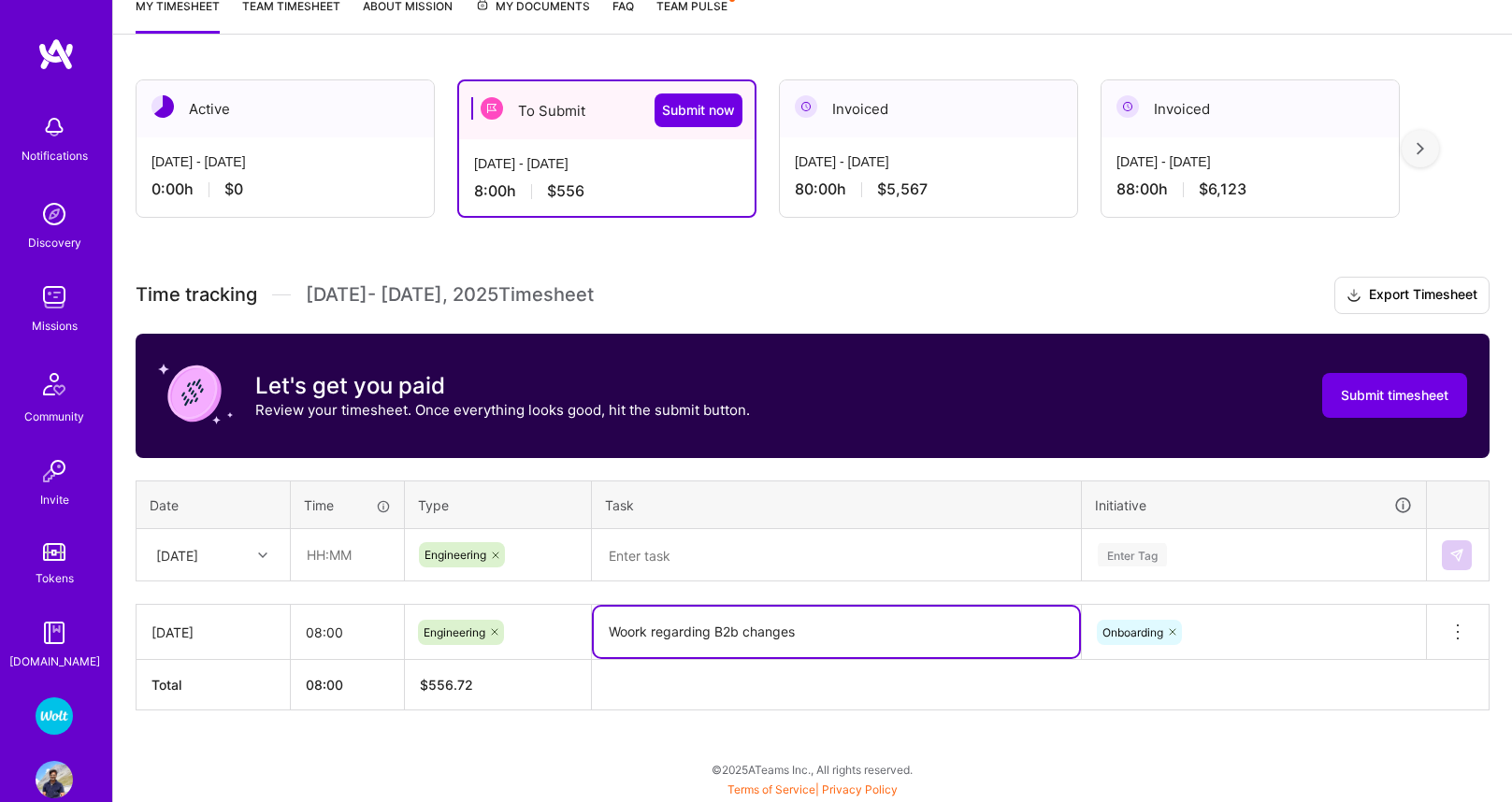
click at [655, 633] on textarea "Woork regarding B2b changes" at bounding box center [836, 632] width 485 height 51
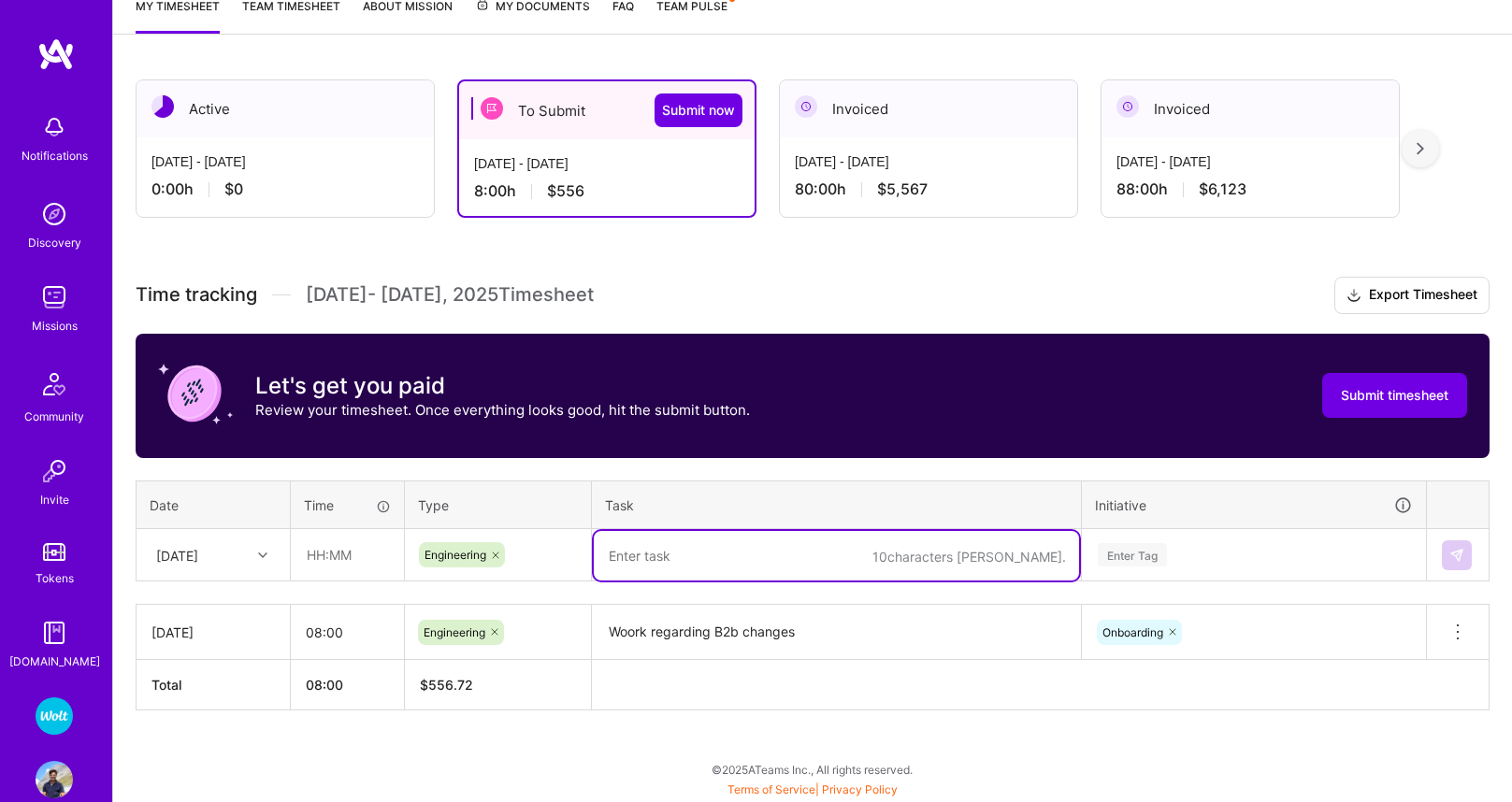
click at [652, 550] on textarea at bounding box center [836, 555] width 485 height 50
paste textarea "Woork regarding B2b changes"
type textarea "Woork regarding B2b changes"
click at [332, 562] on input "text" at bounding box center [347, 554] width 111 height 50
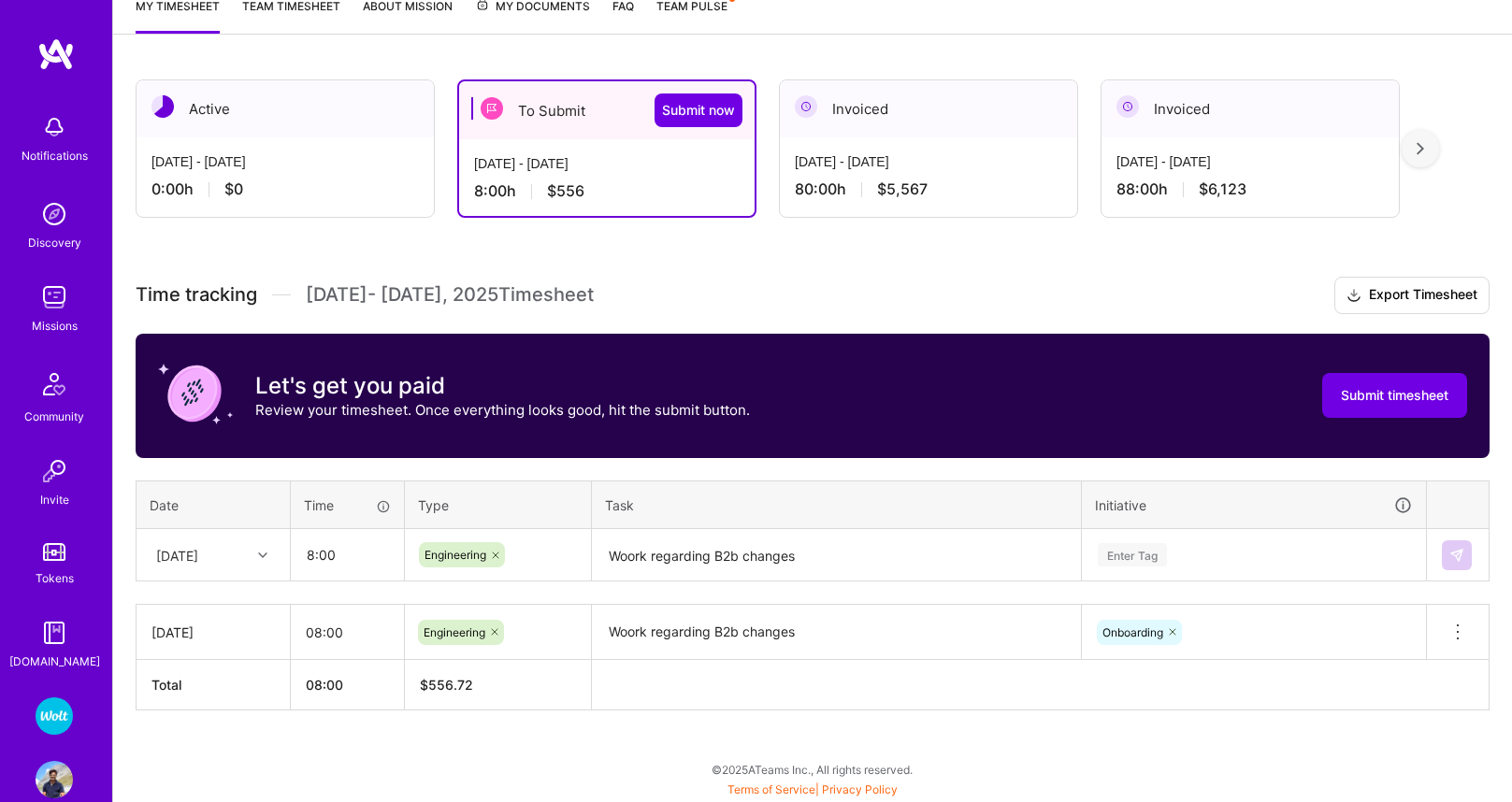
type input "08:00"
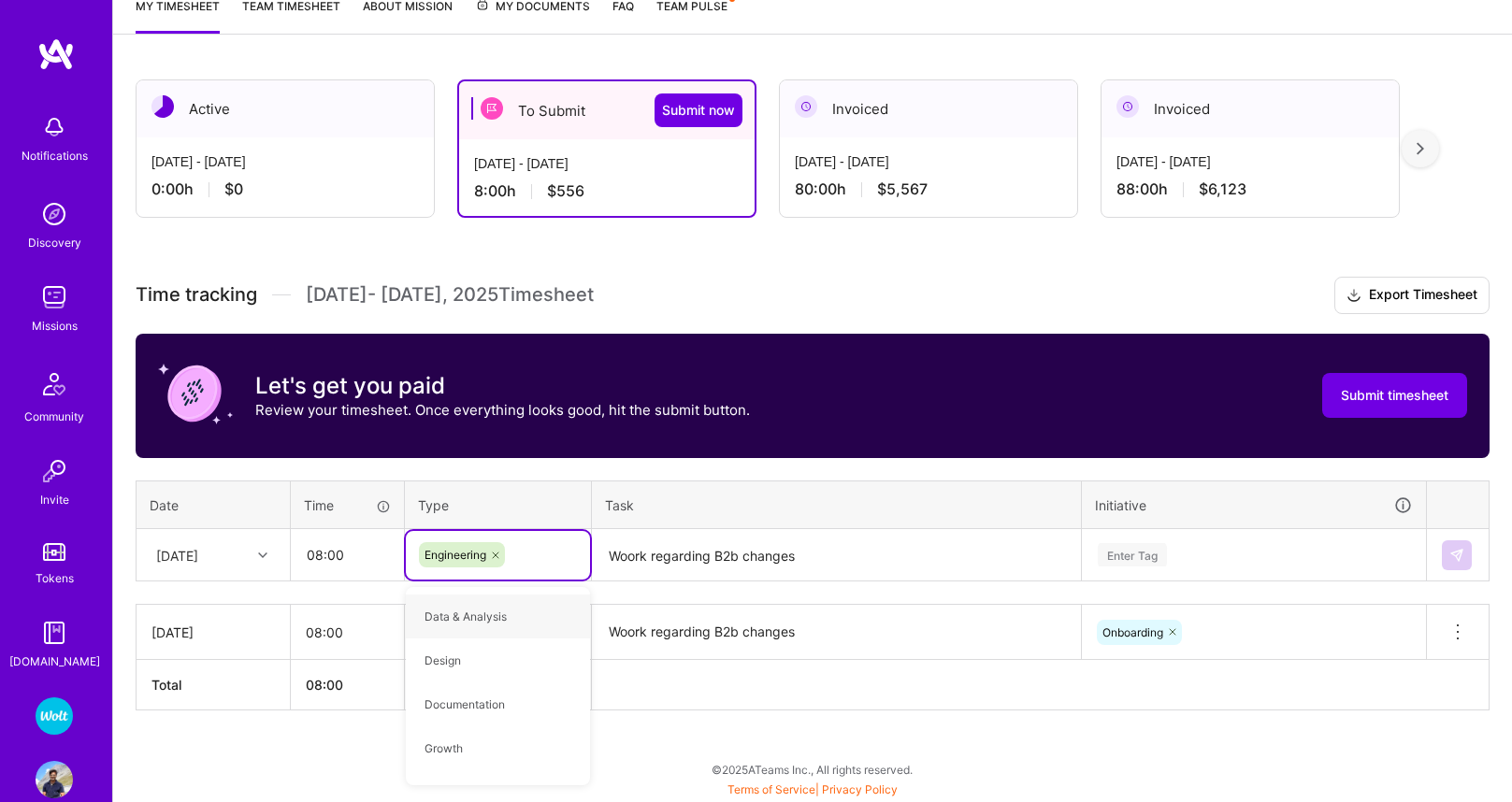
click at [1125, 554] on div "Enter Tag" at bounding box center [1254, 554] width 342 height 49
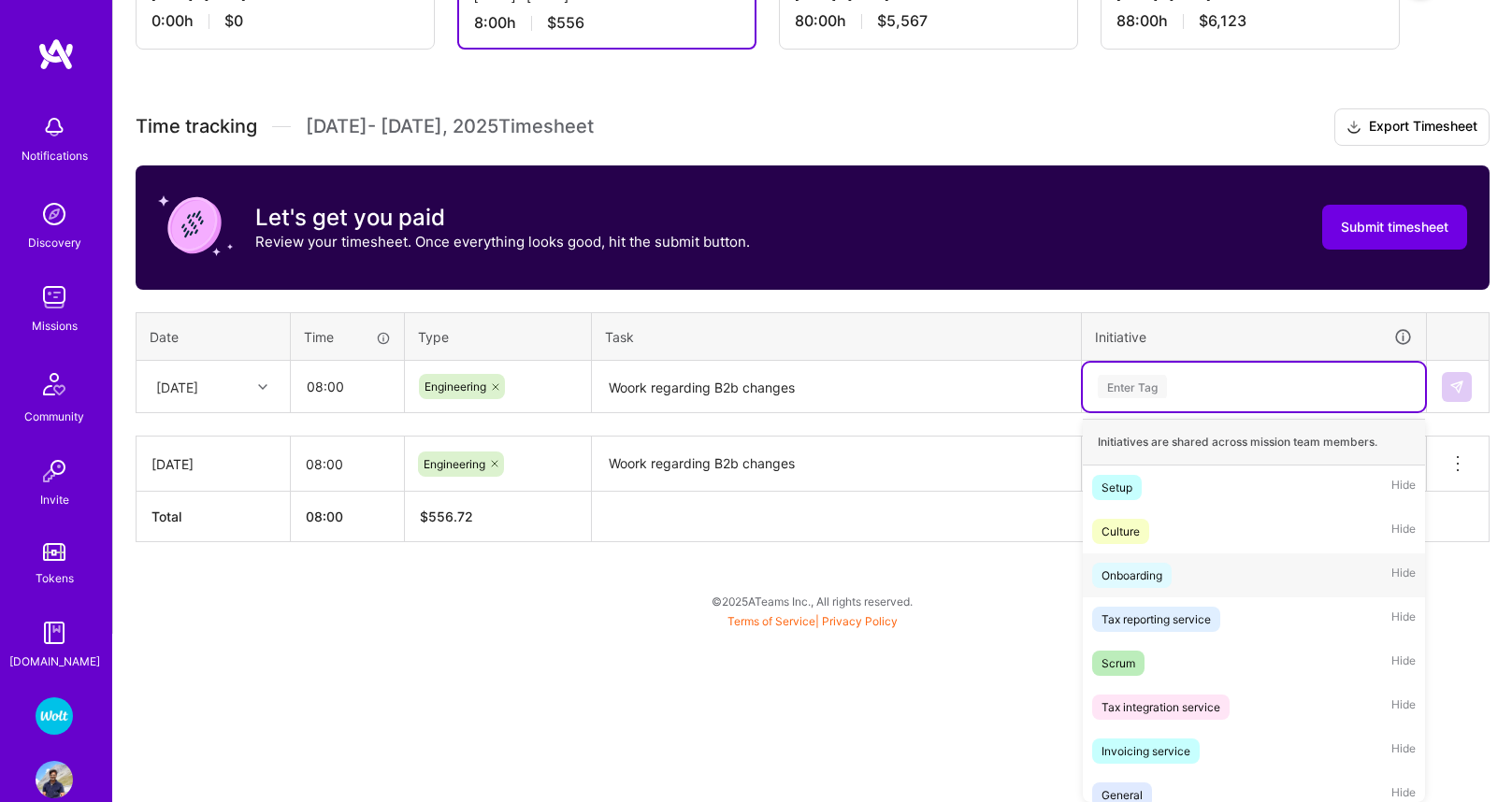
click at [1140, 574] on div "Onboarding" at bounding box center [1132, 575] width 61 height 20
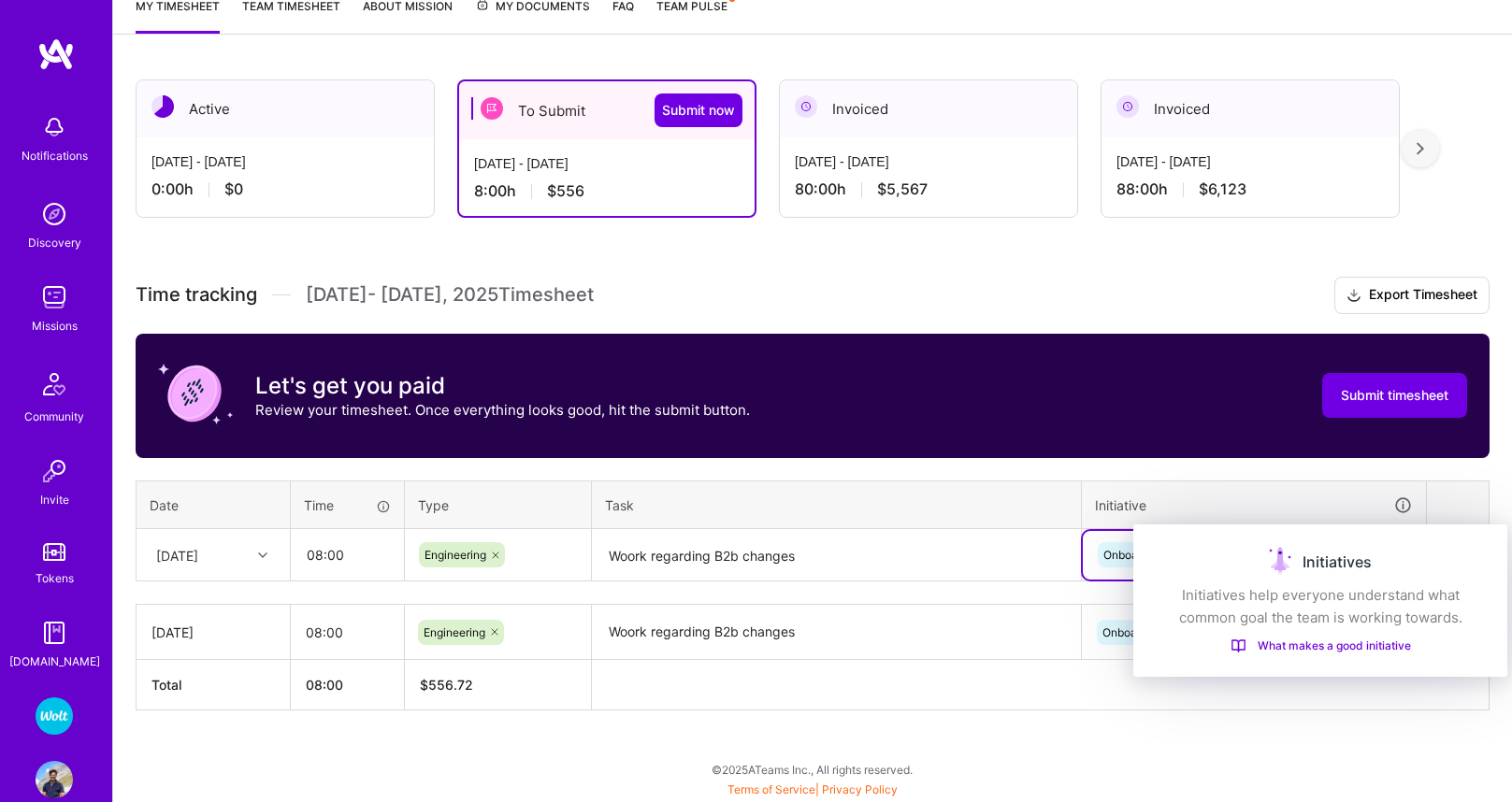
click at [1464, 560] on div "Initiatives" at bounding box center [1321, 561] width 329 height 30
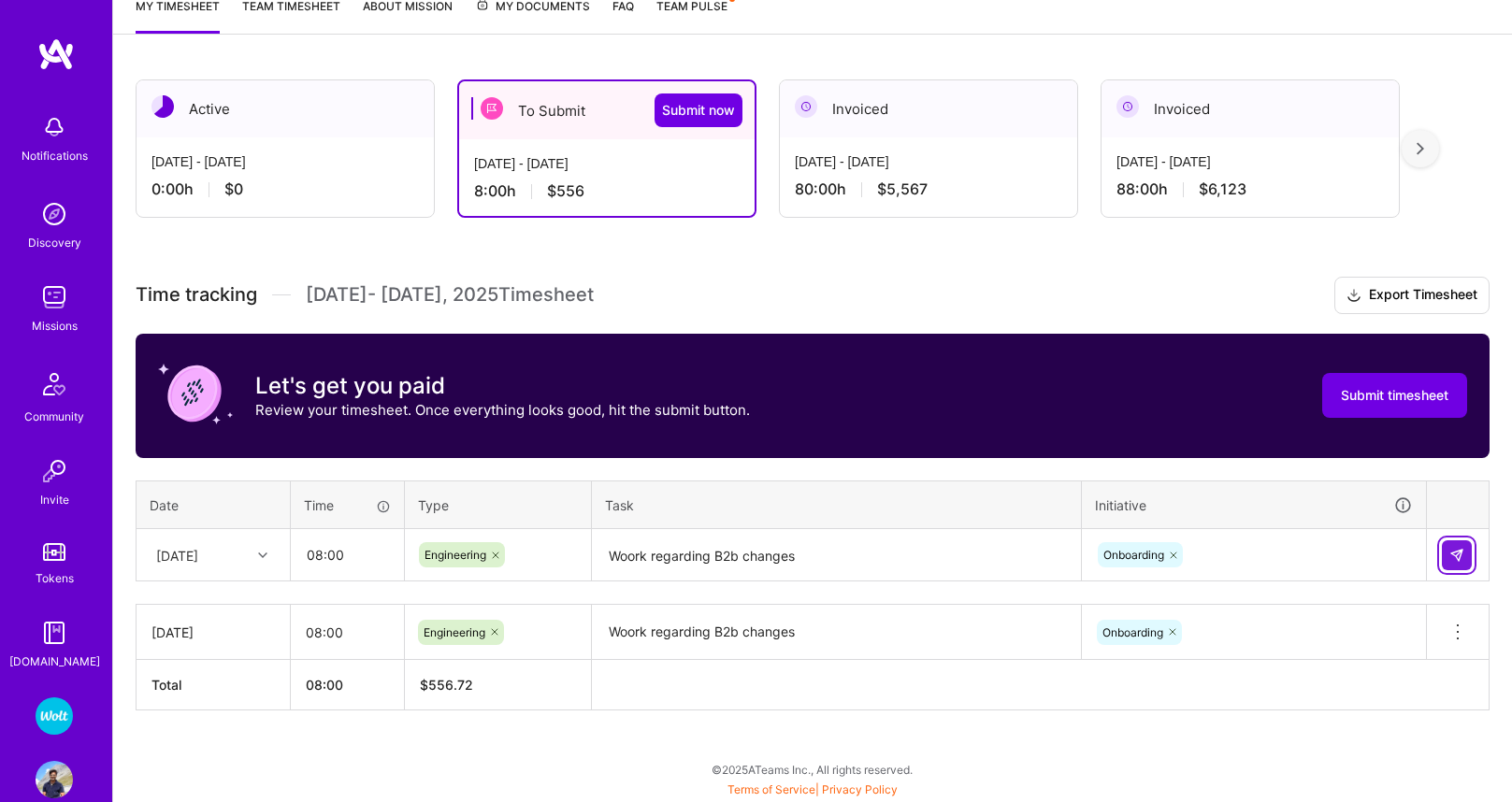
click at [1460, 553] on img at bounding box center [1457, 555] width 15 height 15
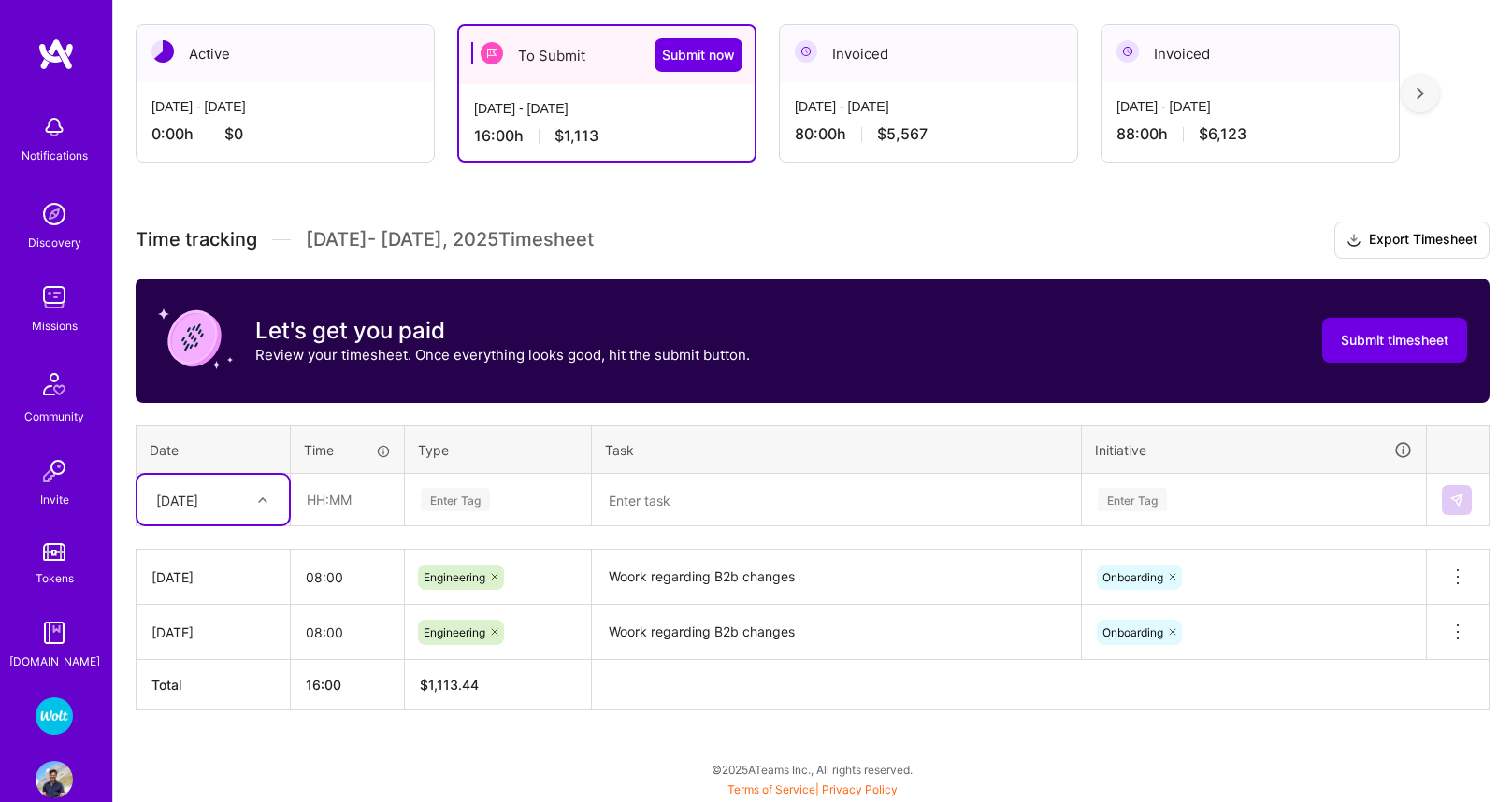
scroll to position [319, 0]
click at [238, 502] on div "[DATE]" at bounding box center [199, 499] width 104 height 31
click at [276, 414] on div "Time tracking [DATE] - [DATE] Timesheet Export Timesheet Let's get you paid Rev…" at bounding box center [813, 466] width 1354 height 488
click at [231, 489] on div "[DATE]" at bounding box center [199, 499] width 104 height 31
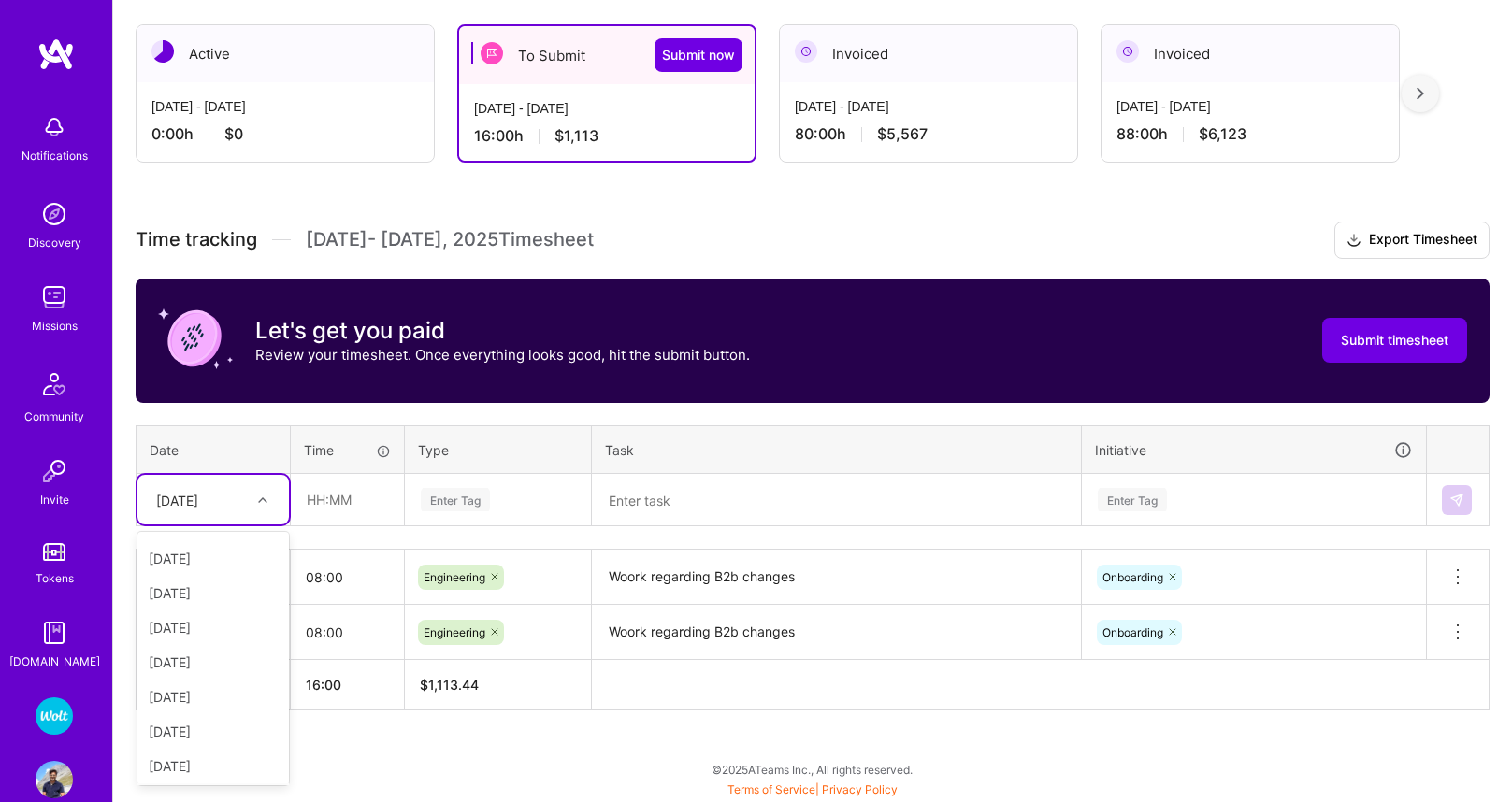
scroll to position [0, 0]
click at [210, 591] on div "[DATE]" at bounding box center [213, 587] width 151 height 34
click at [319, 574] on input "08:00" at bounding box center [347, 577] width 113 height 50
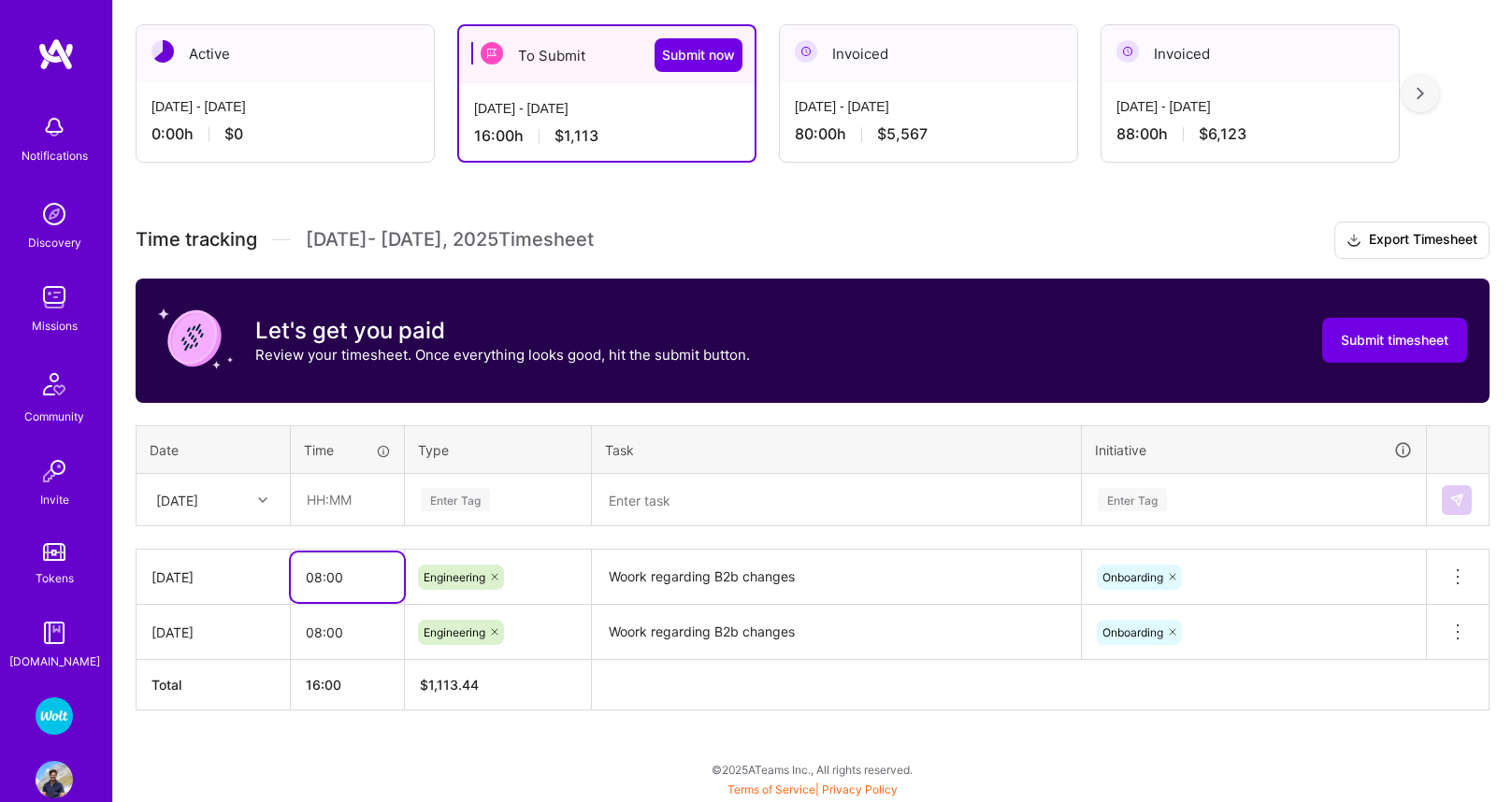
click at [319, 574] on input "08:00" at bounding box center [347, 577] width 113 height 50
click at [325, 508] on input "text" at bounding box center [347, 500] width 111 height 50
paste input "08:00"
type input "08:00"
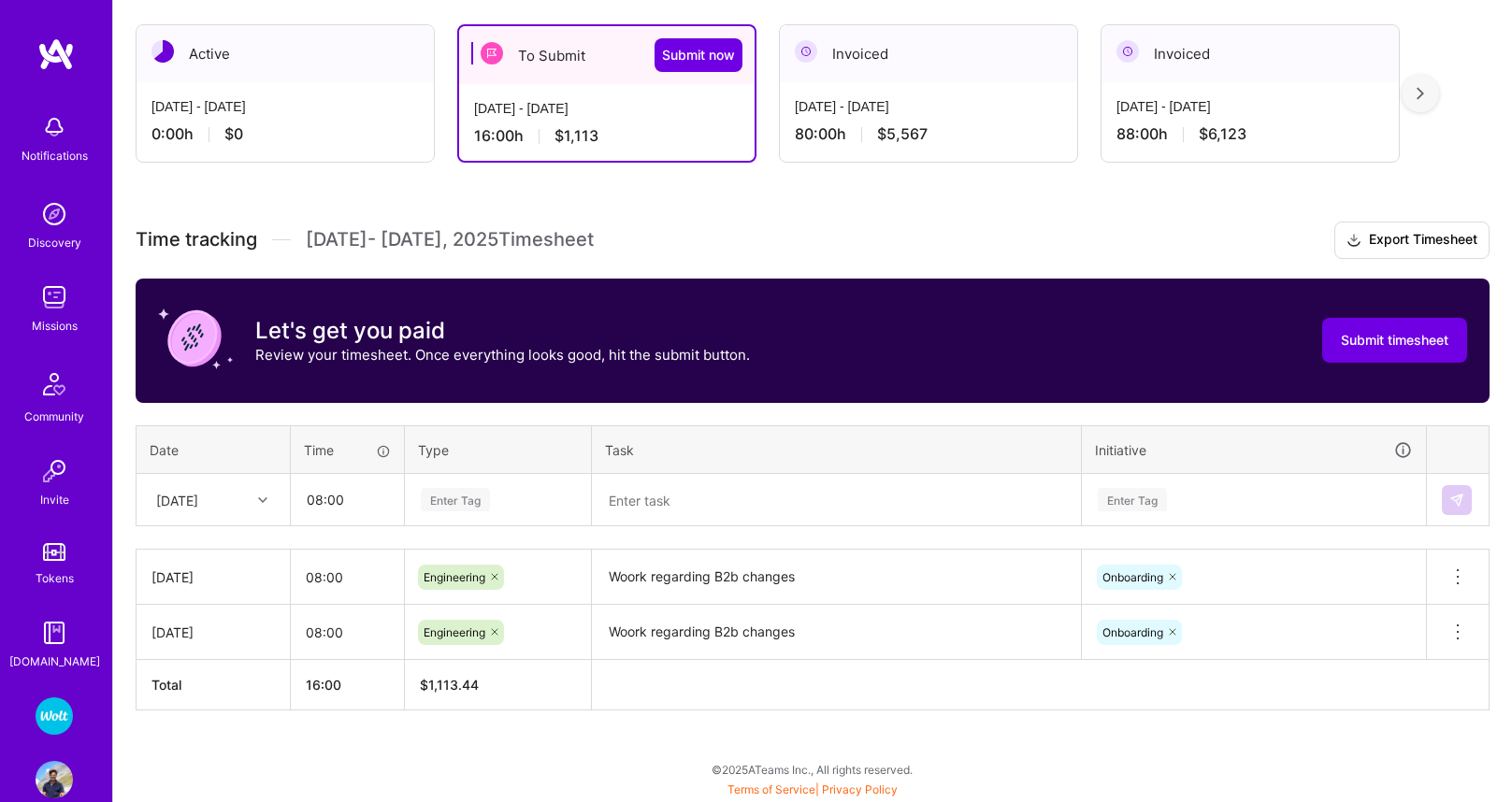
click at [434, 499] on div "Enter Tag" at bounding box center [455, 499] width 69 height 29
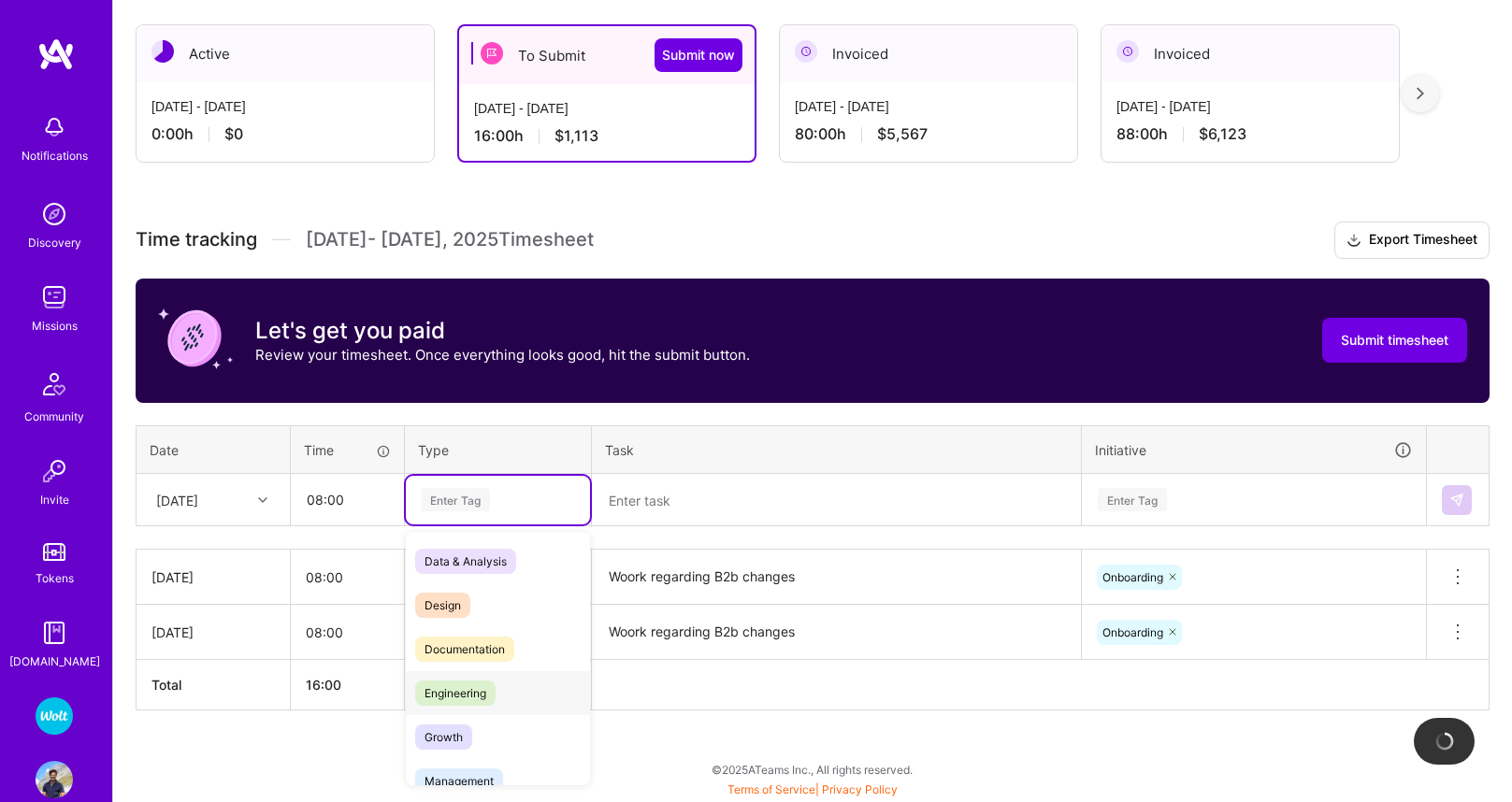
drag, startPoint x: 464, startPoint y: 686, endPoint x: 592, endPoint y: 626, distance: 141.4
click at [463, 686] on span "Engineering" at bounding box center [455, 693] width 80 height 25
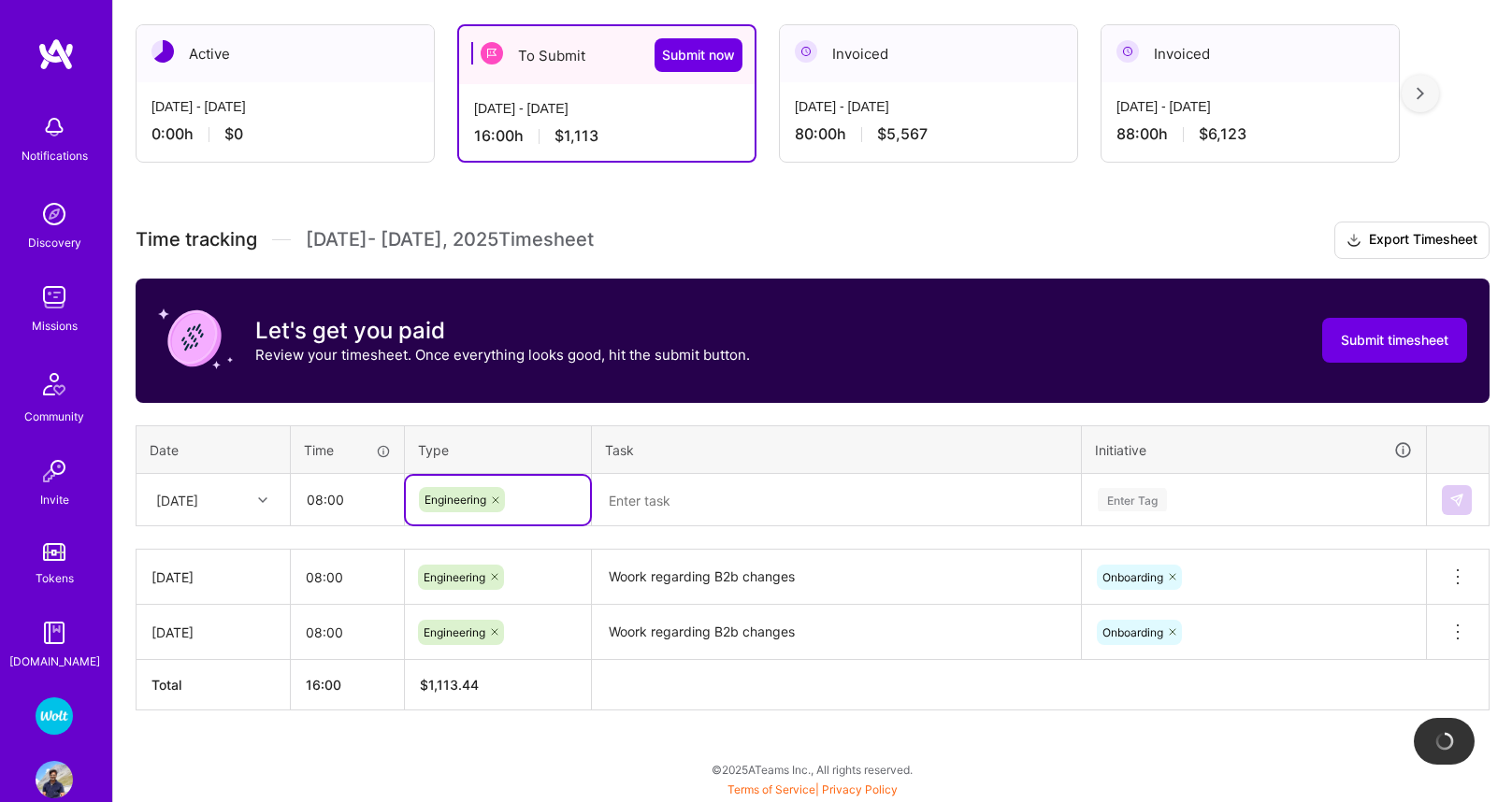
click at [658, 584] on textarea "Woork regarding B2b changes" at bounding box center [836, 577] width 485 height 52
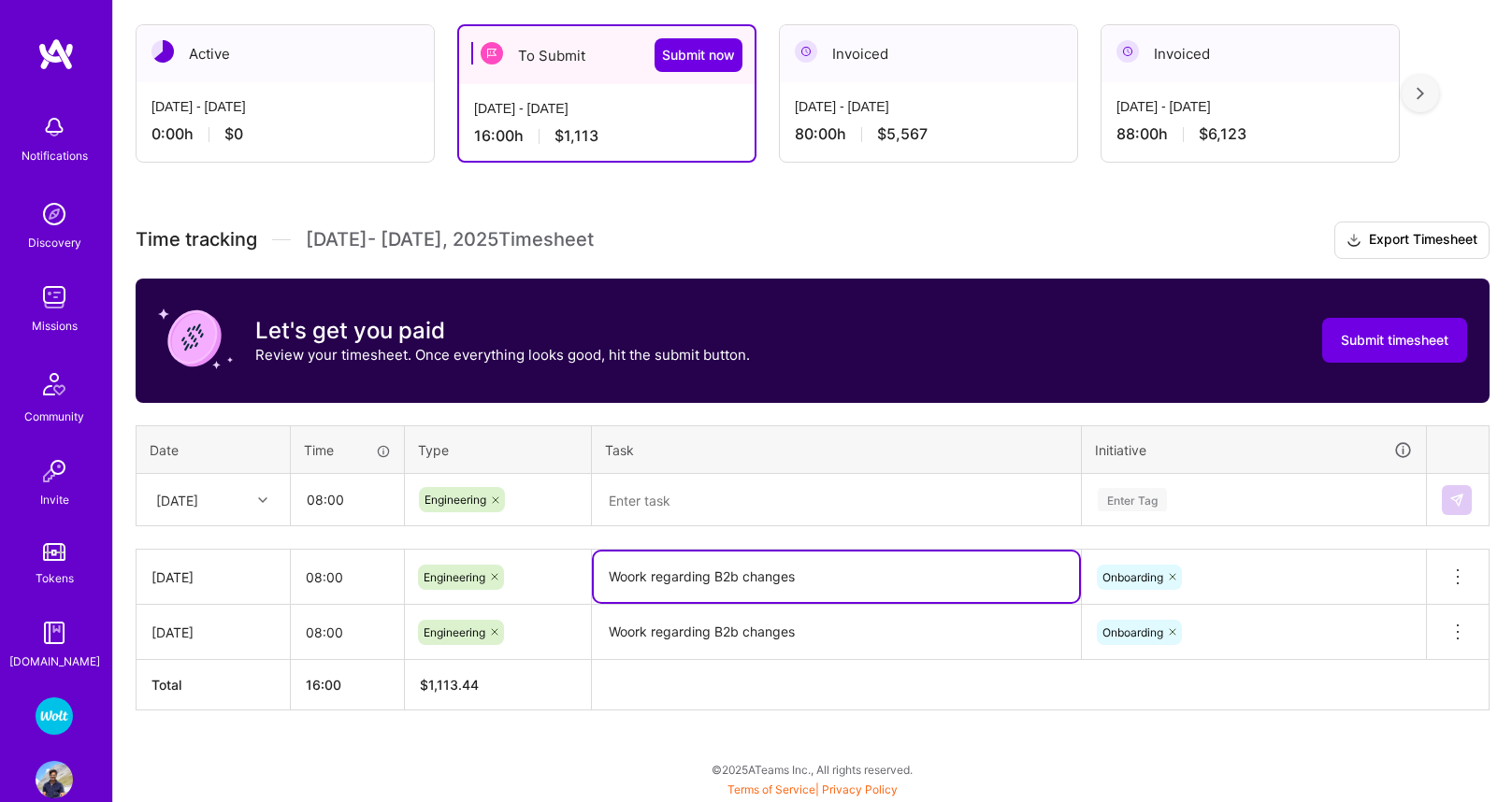
drag, startPoint x: 658, startPoint y: 584, endPoint x: 670, endPoint y: 540, distance: 45.6
click at [658, 584] on textarea "Woork regarding B2b changes" at bounding box center [836, 576] width 485 height 51
click at [687, 488] on textarea at bounding box center [836, 501] width 485 height 50
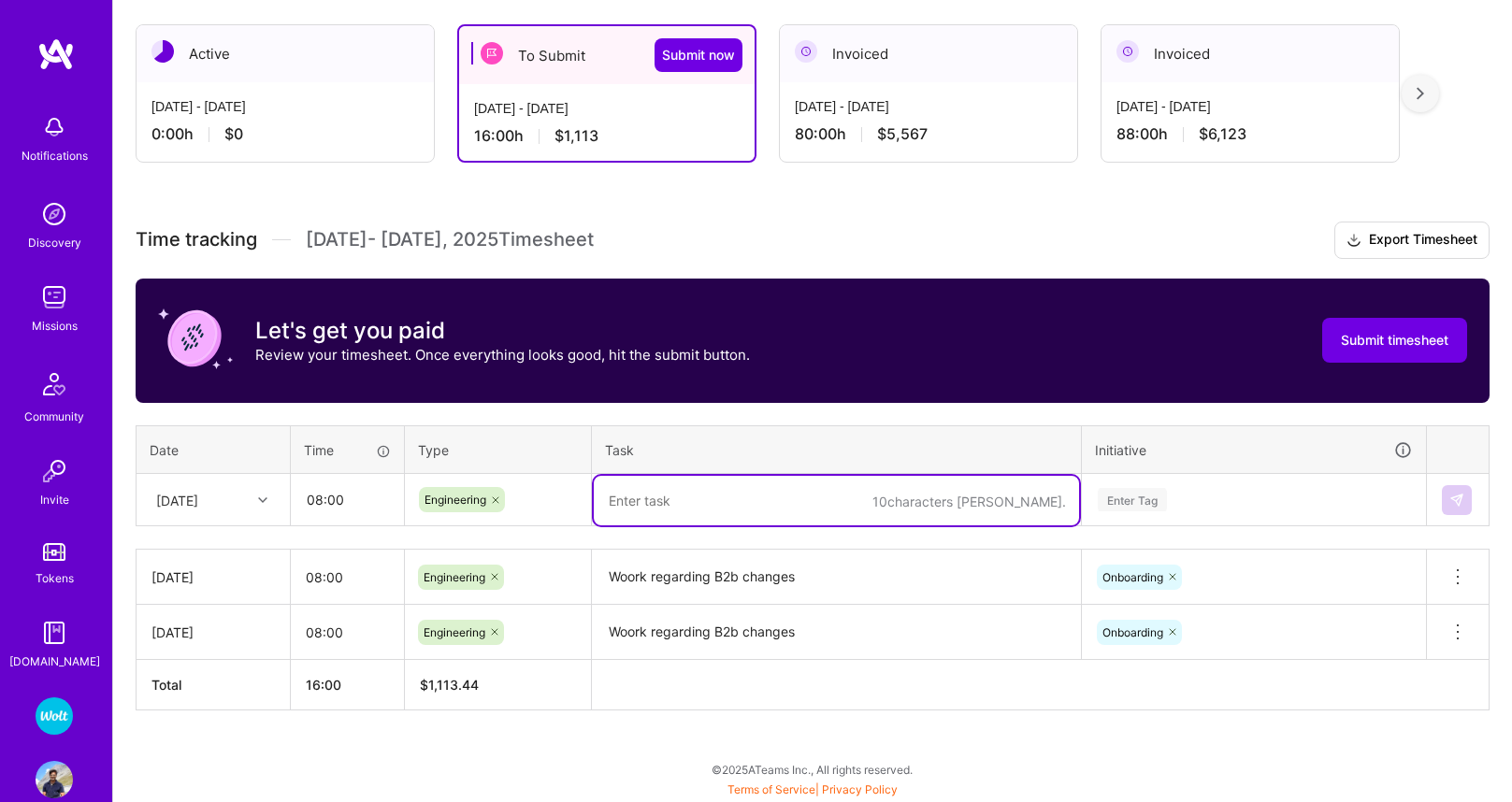
paste textarea "Woork regarding B2b changes"
type textarea "Woork regarding B2b changes"
click at [1166, 491] on div "Enter Tag" at bounding box center [1254, 500] width 342 height 49
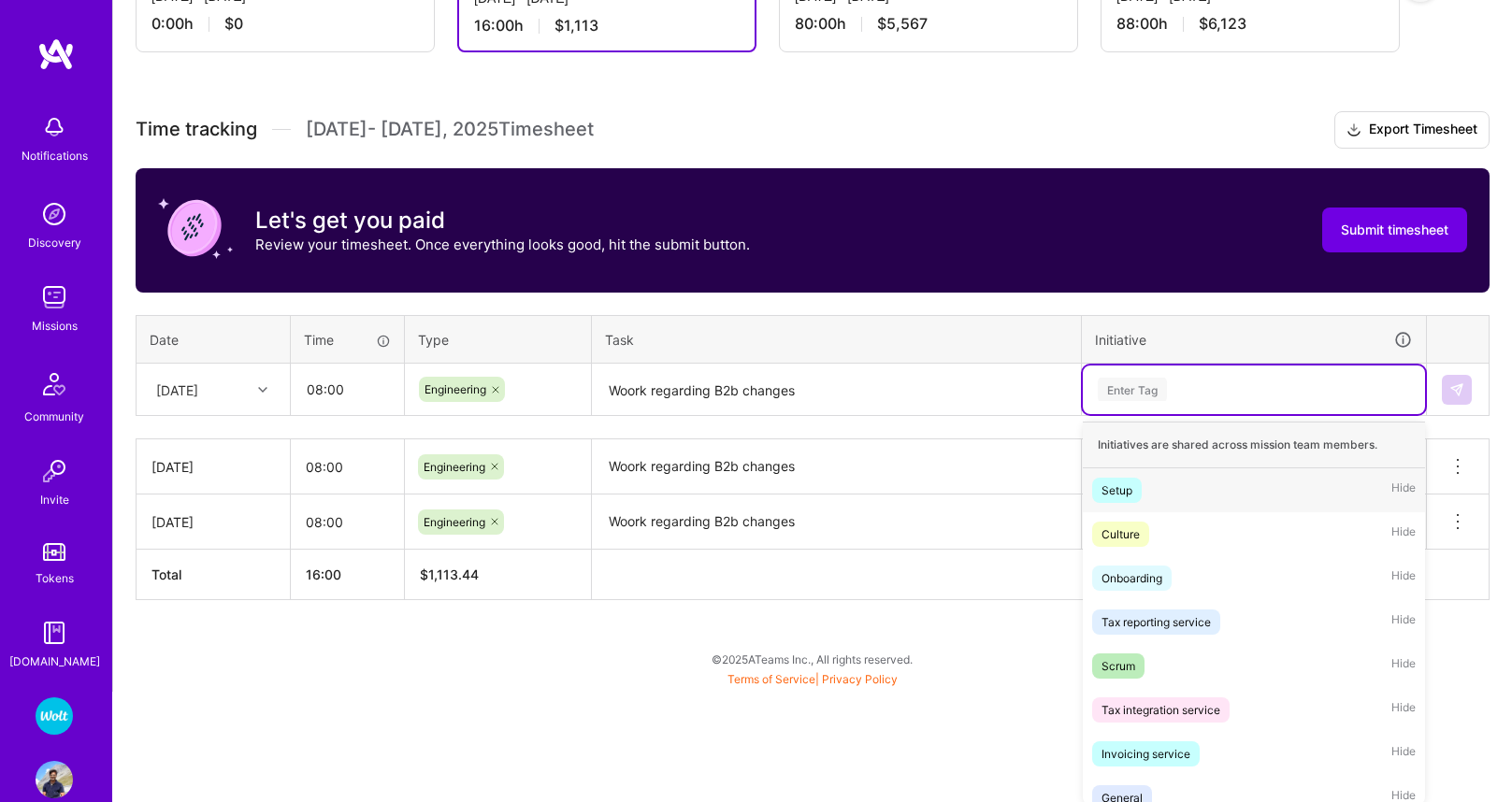
scroll to position [433, 0]
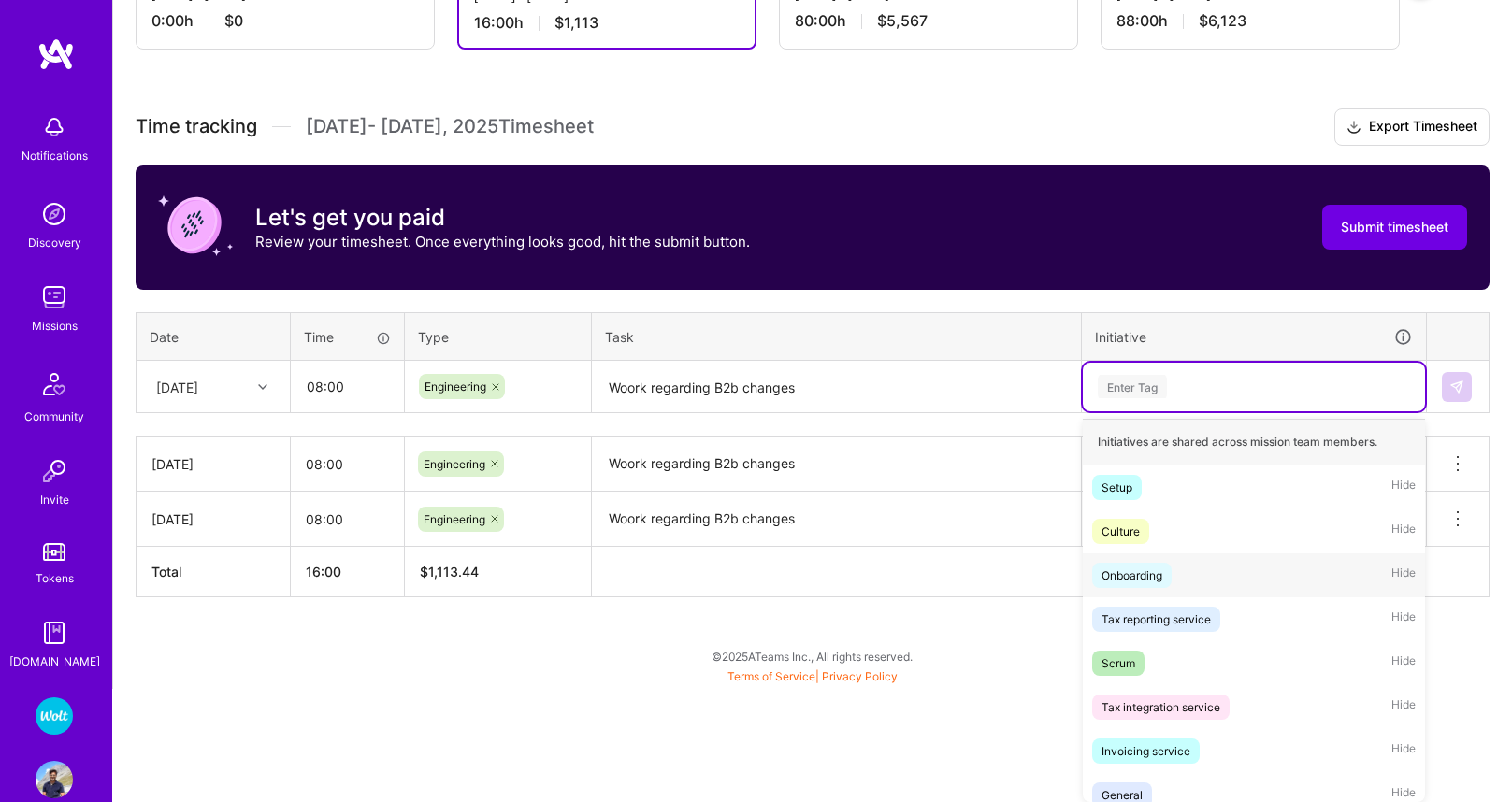
click at [1154, 572] on div "Onboarding" at bounding box center [1132, 575] width 61 height 20
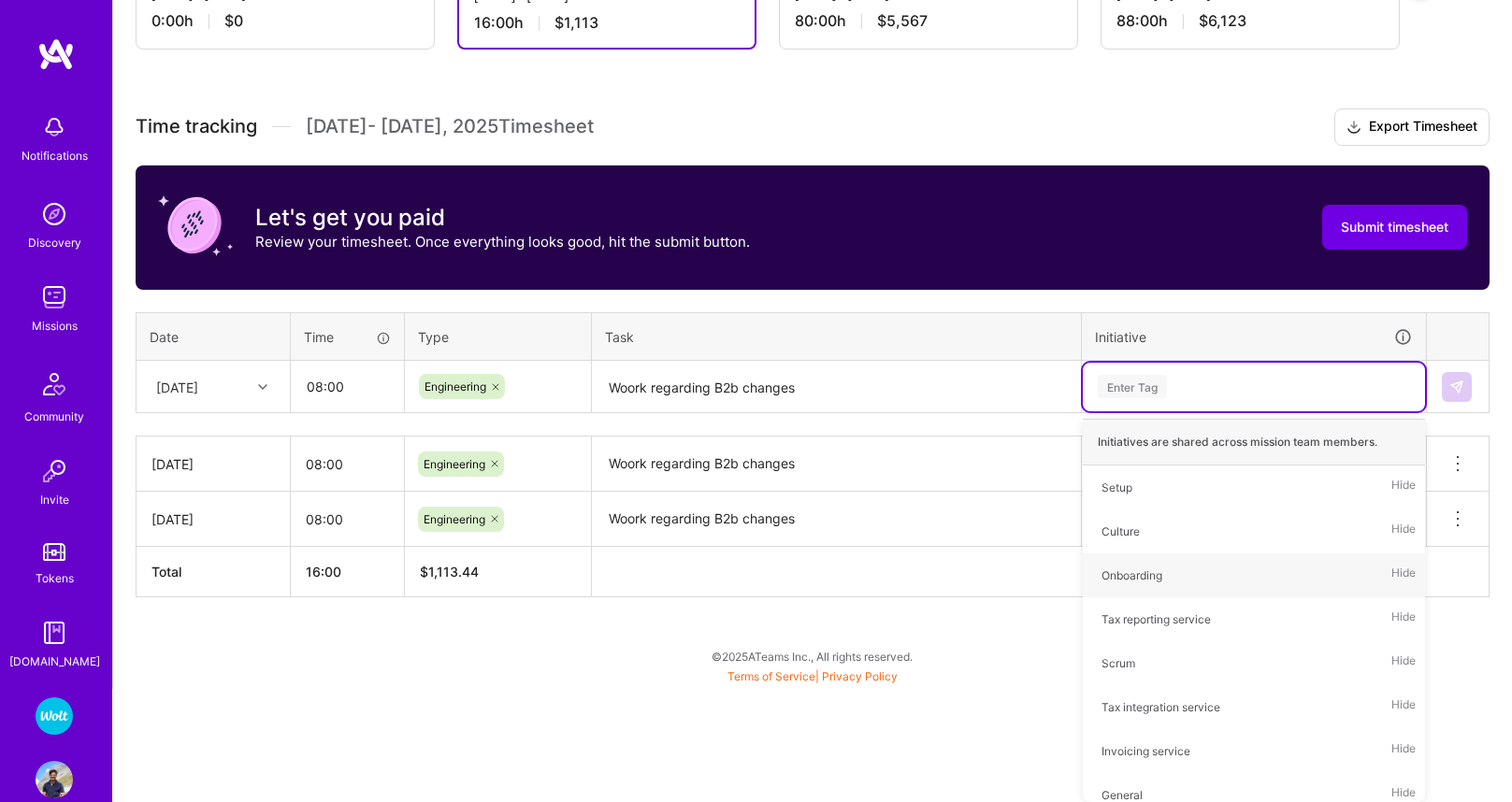
scroll to position [319, 0]
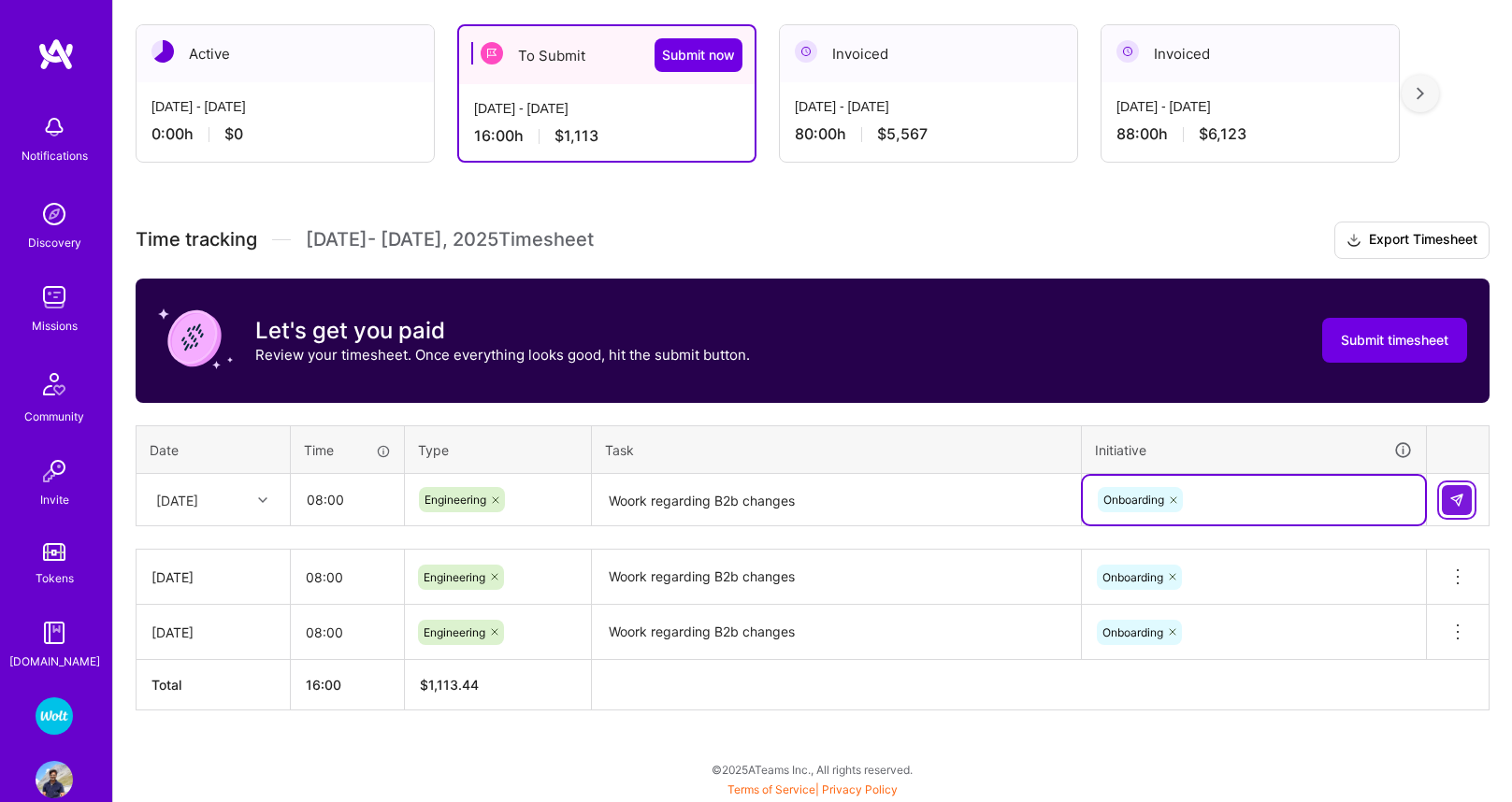
drag, startPoint x: 1463, startPoint y: 494, endPoint x: 1302, endPoint y: 529, distance: 164.8
click at [1462, 494] on img at bounding box center [1457, 500] width 15 height 15
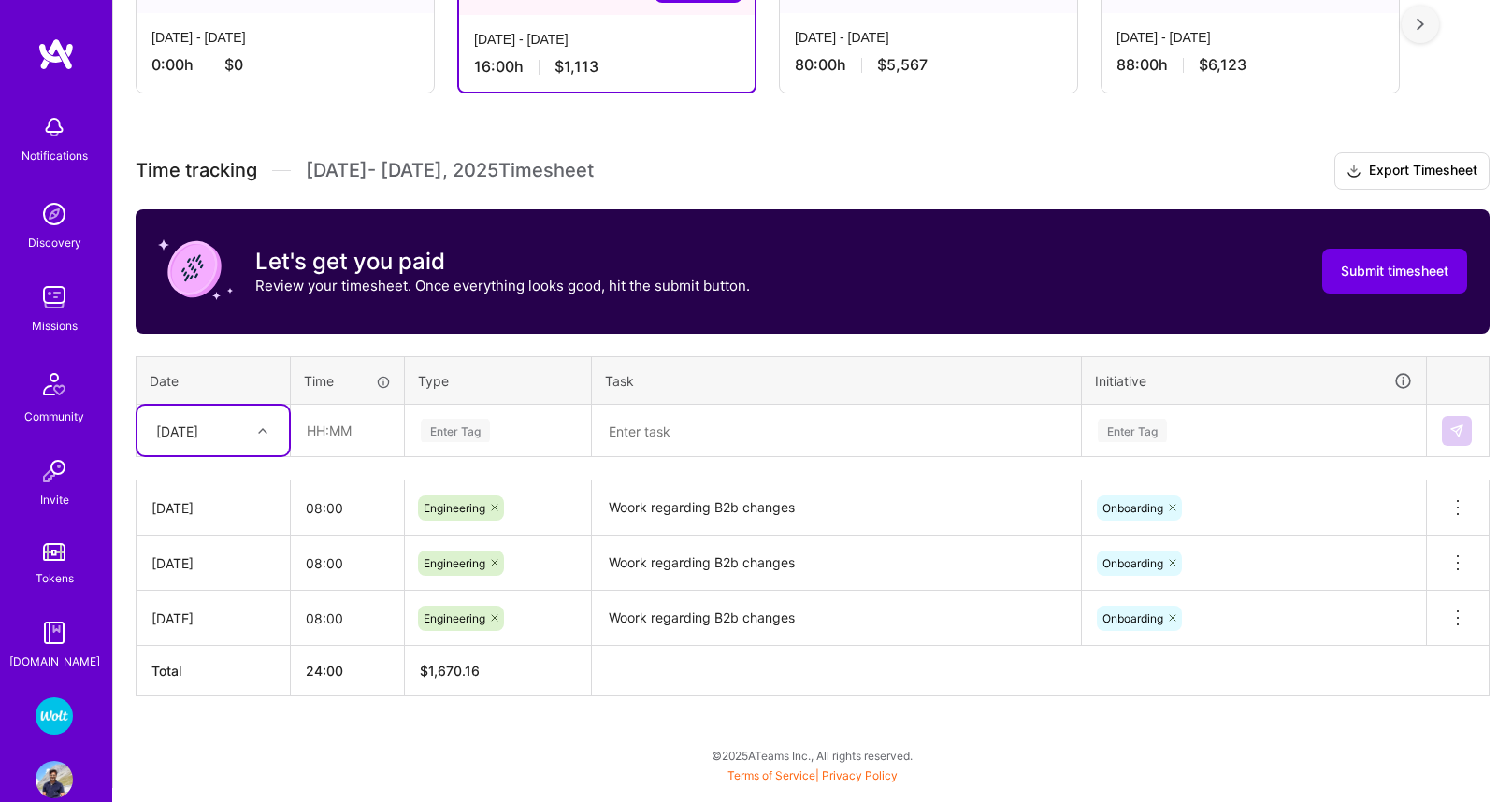
scroll to position [375, 0]
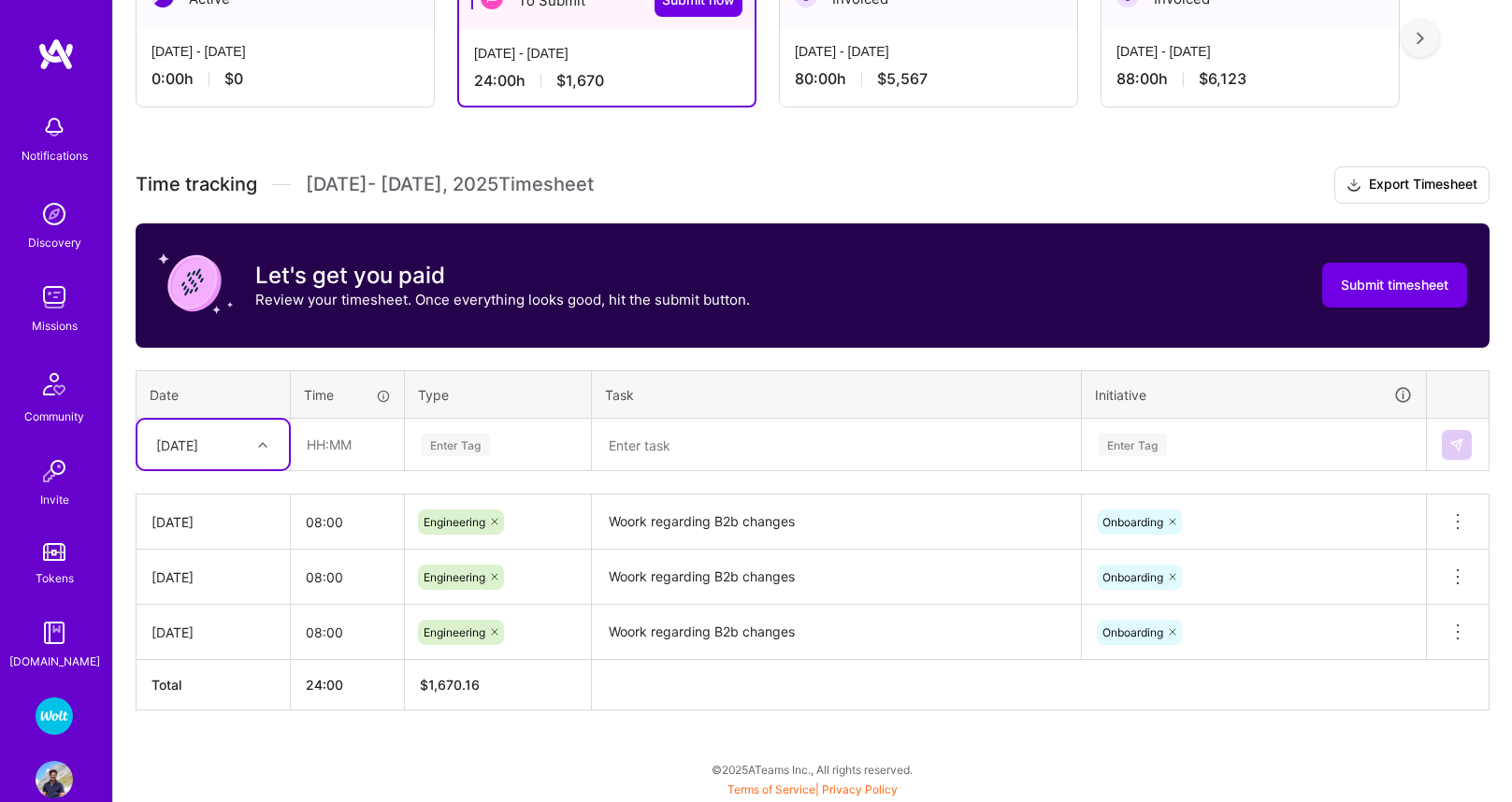
click at [231, 439] on div "[DATE]" at bounding box center [199, 444] width 104 height 31
click at [293, 363] on div "Time tracking [DATE] - [DATE] Timesheet Export Timesheet Let's get you paid Rev…" at bounding box center [813, 438] width 1354 height 544
click at [198, 447] on div "[DATE]" at bounding box center [177, 444] width 42 height 20
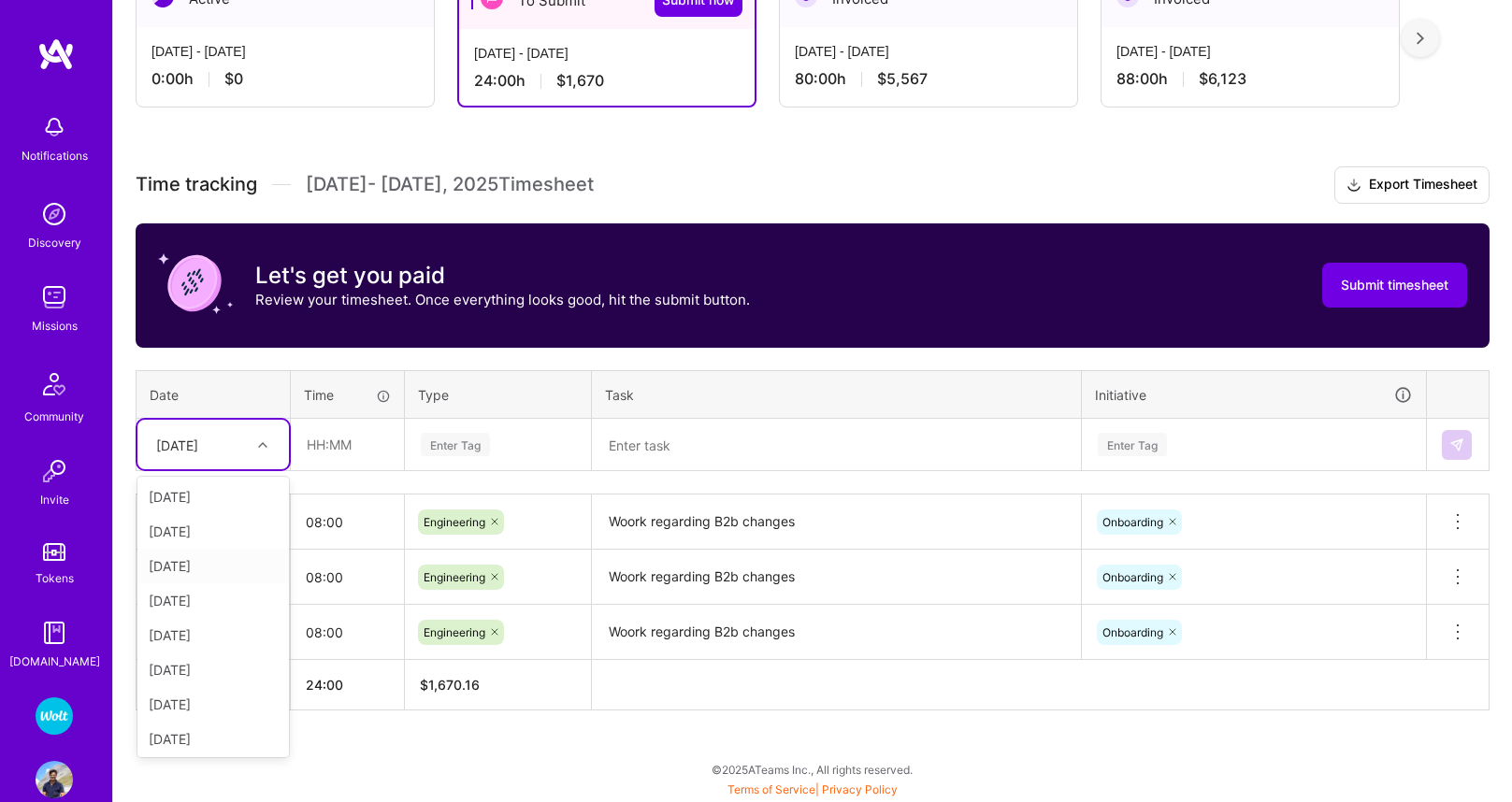
drag, startPoint x: 181, startPoint y: 571, endPoint x: 275, endPoint y: 547, distance: 97.0
click at [181, 571] on div "[DATE]" at bounding box center [213, 566] width 151 height 34
click at [318, 517] on input "08:00" at bounding box center [347, 522] width 113 height 50
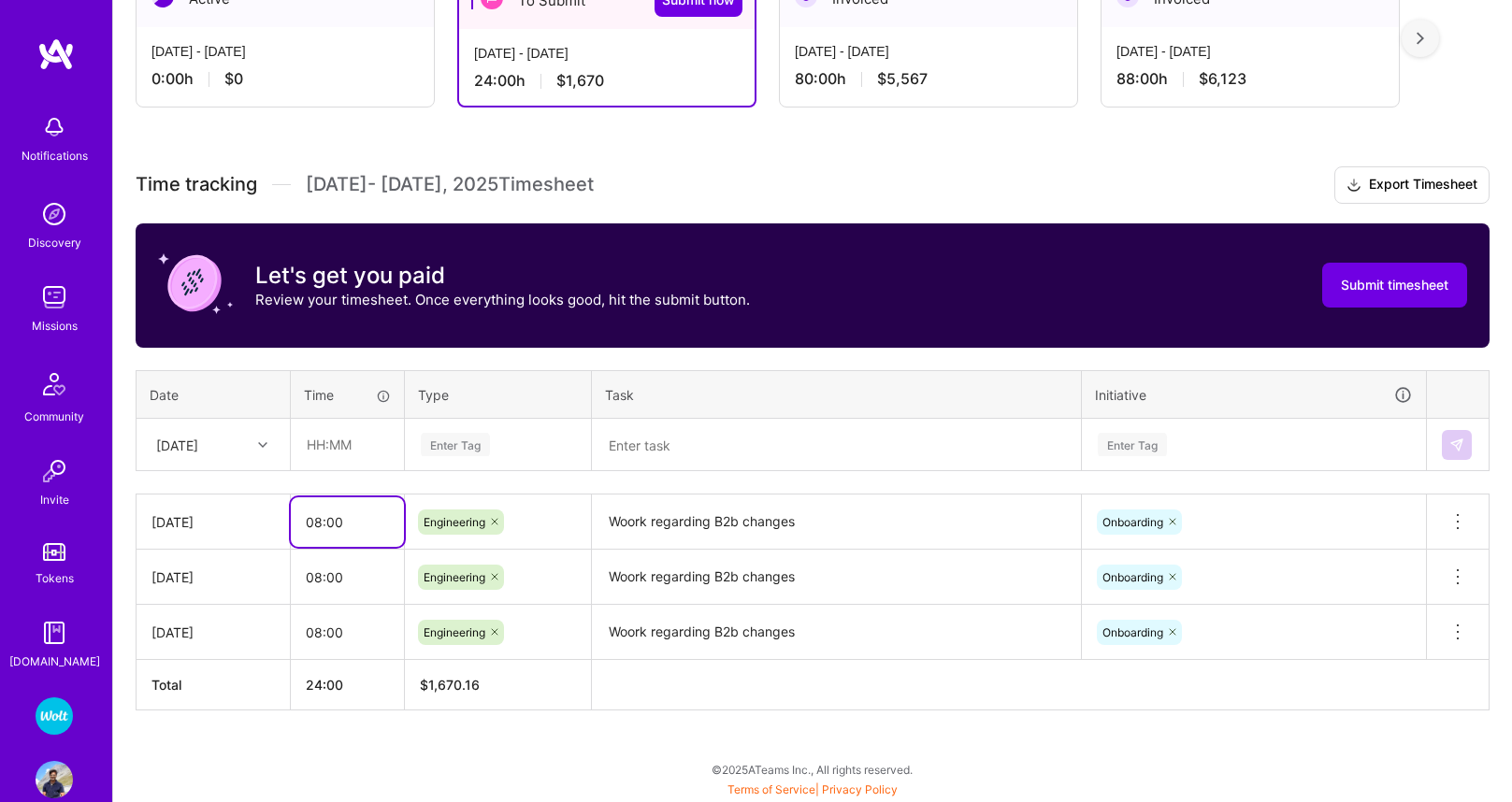
click at [318, 517] on input "08:00" at bounding box center [347, 522] width 113 height 50
click at [317, 517] on input "08:00" at bounding box center [347, 522] width 113 height 50
click at [344, 449] on input "text" at bounding box center [347, 444] width 111 height 50
paste input "08:00"
type input "08:00"
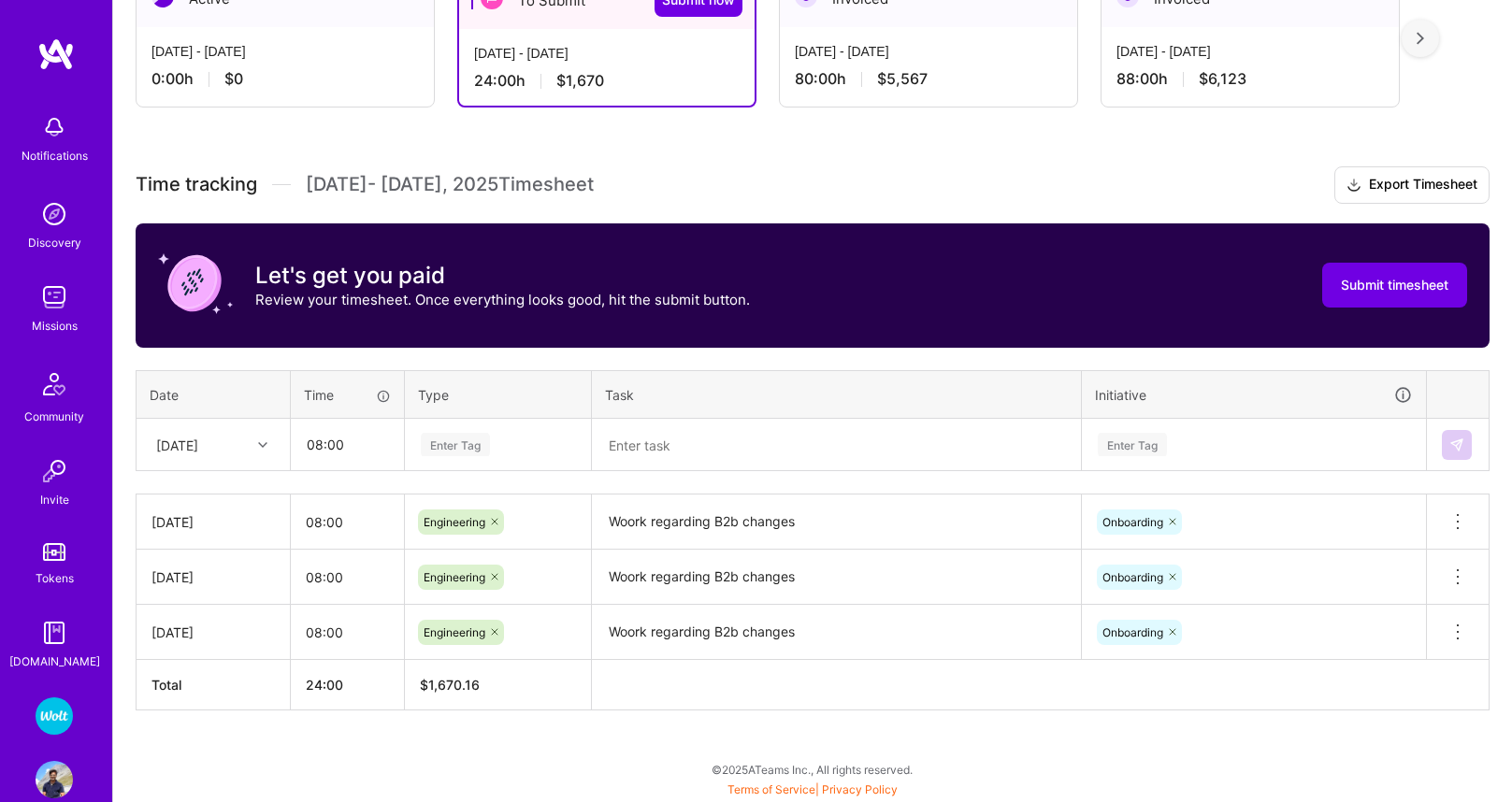
click at [458, 450] on div "Enter Tag" at bounding box center [455, 444] width 69 height 29
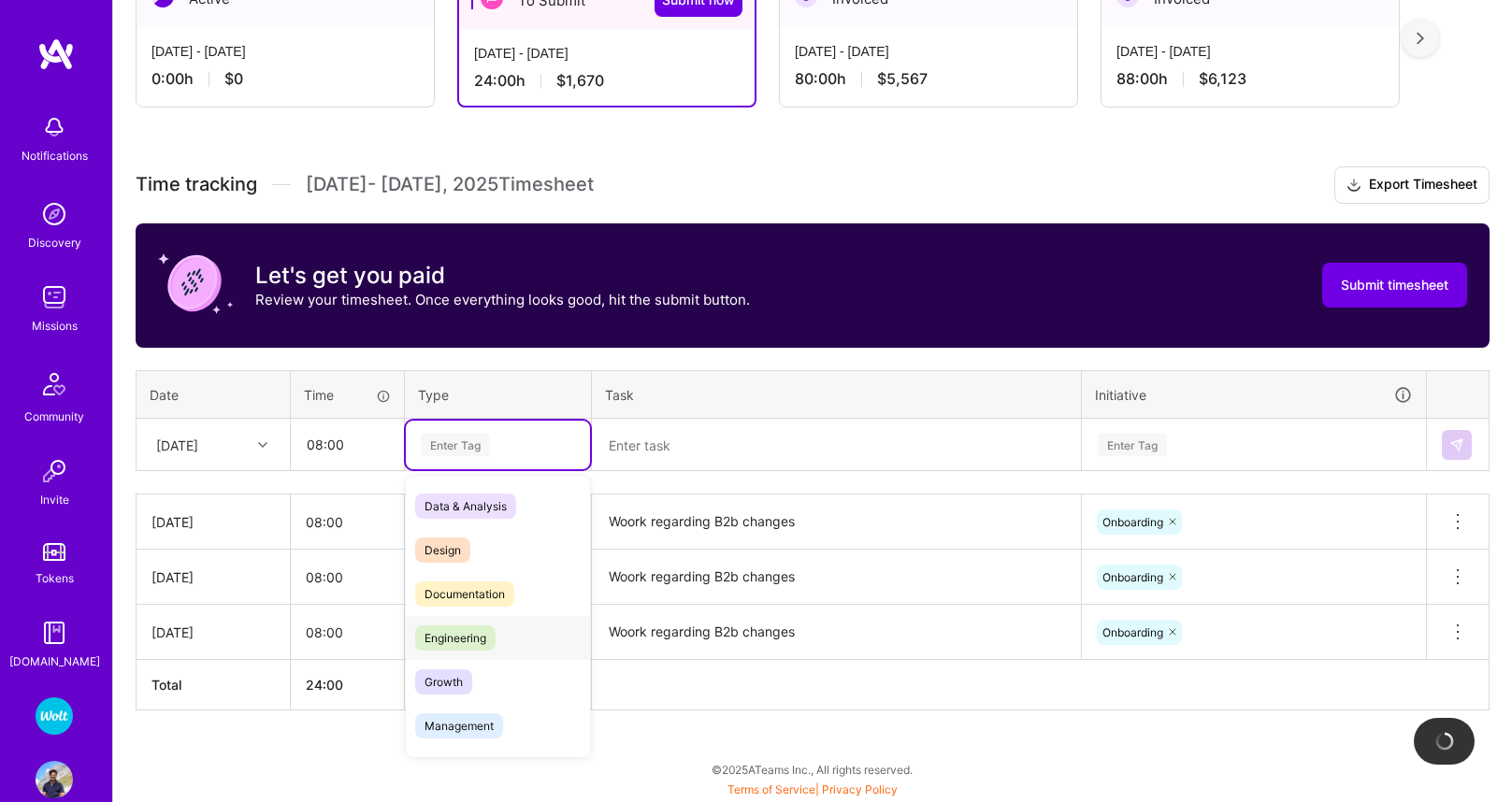
click at [470, 627] on span "Engineering" at bounding box center [455, 638] width 80 height 25
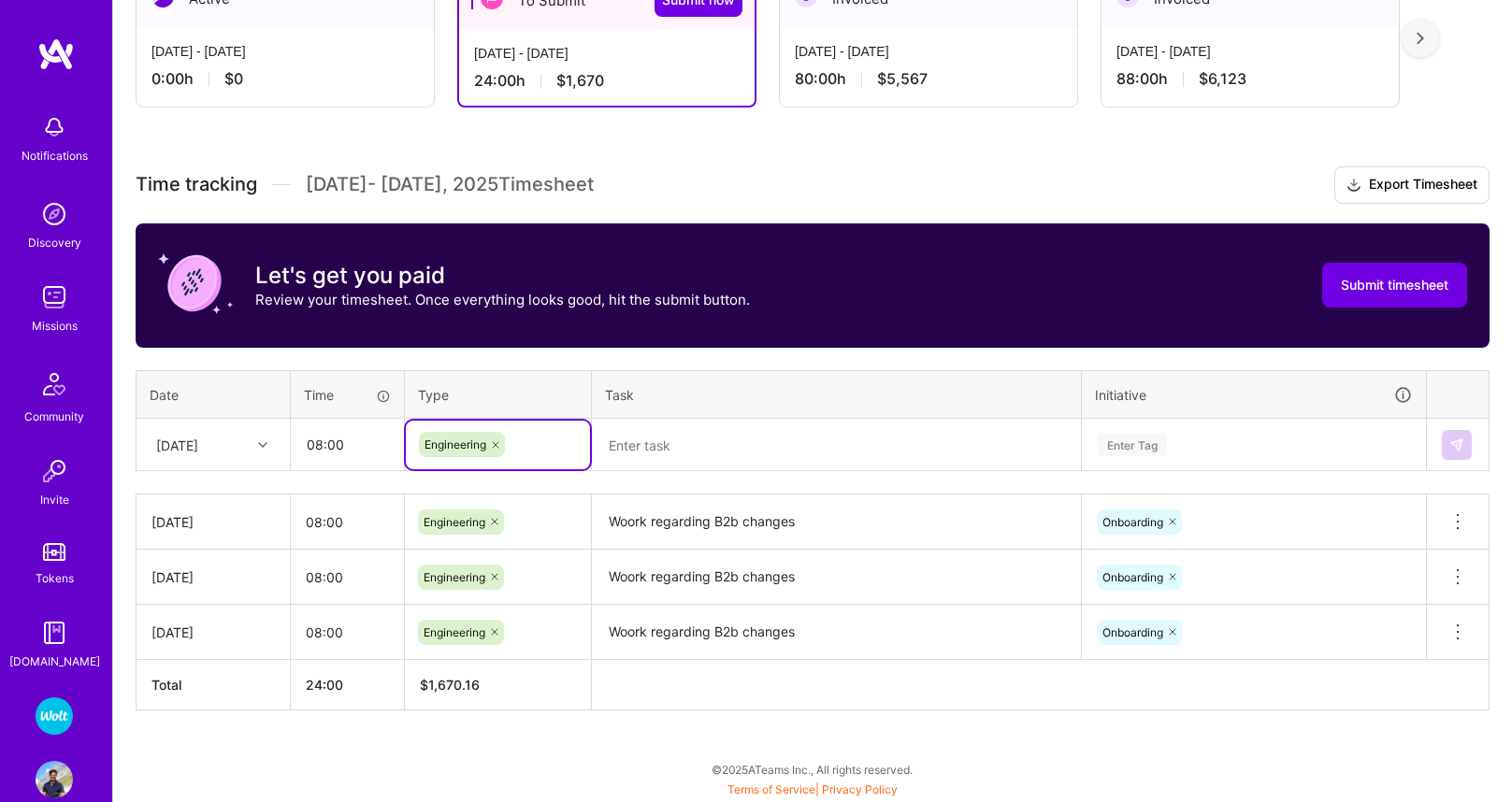
click at [696, 523] on textarea "Woork regarding B2b changes" at bounding box center [836, 522] width 485 height 52
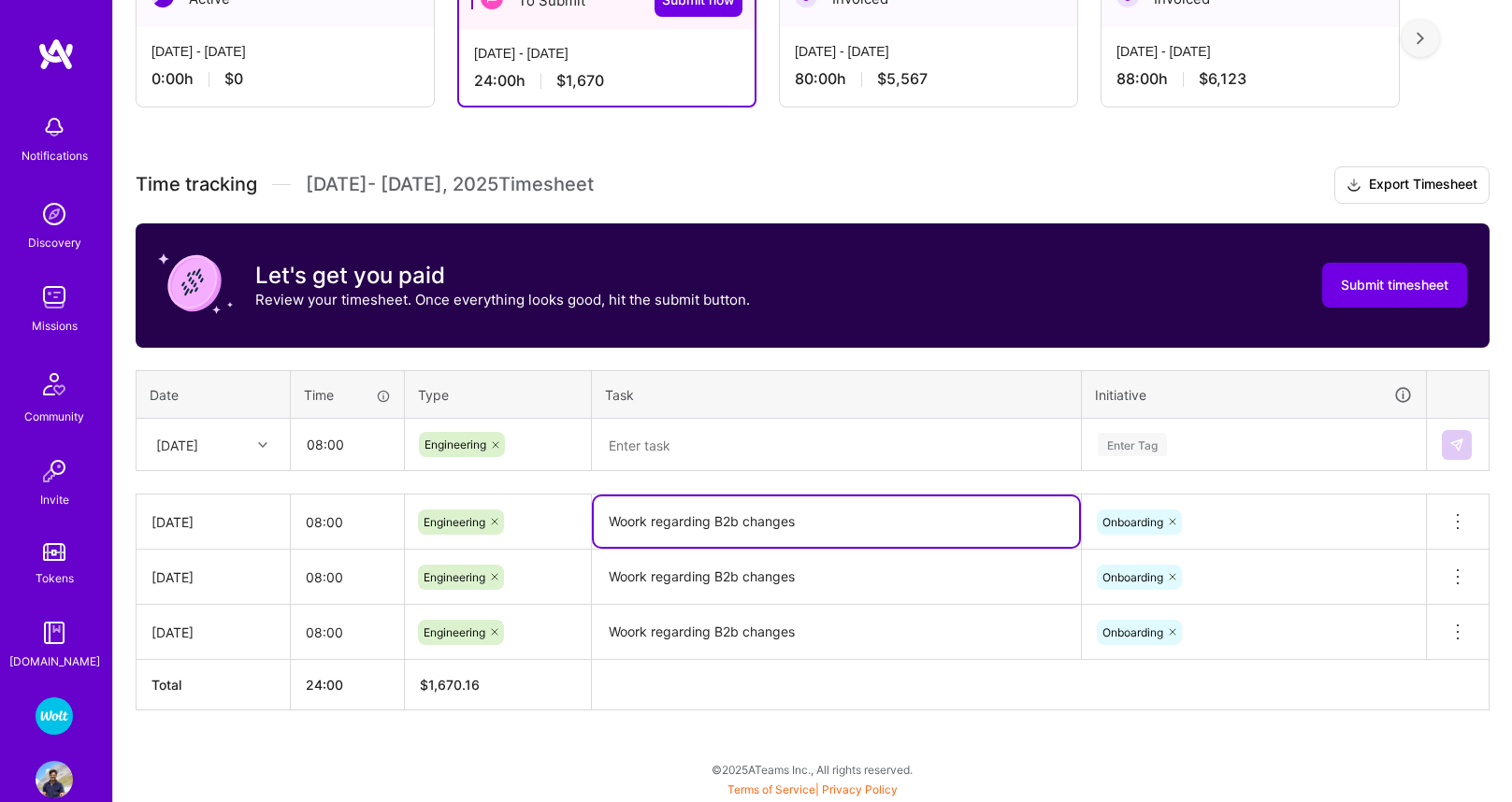
click at [696, 523] on textarea "Woork regarding B2b changes" at bounding box center [836, 521] width 485 height 51
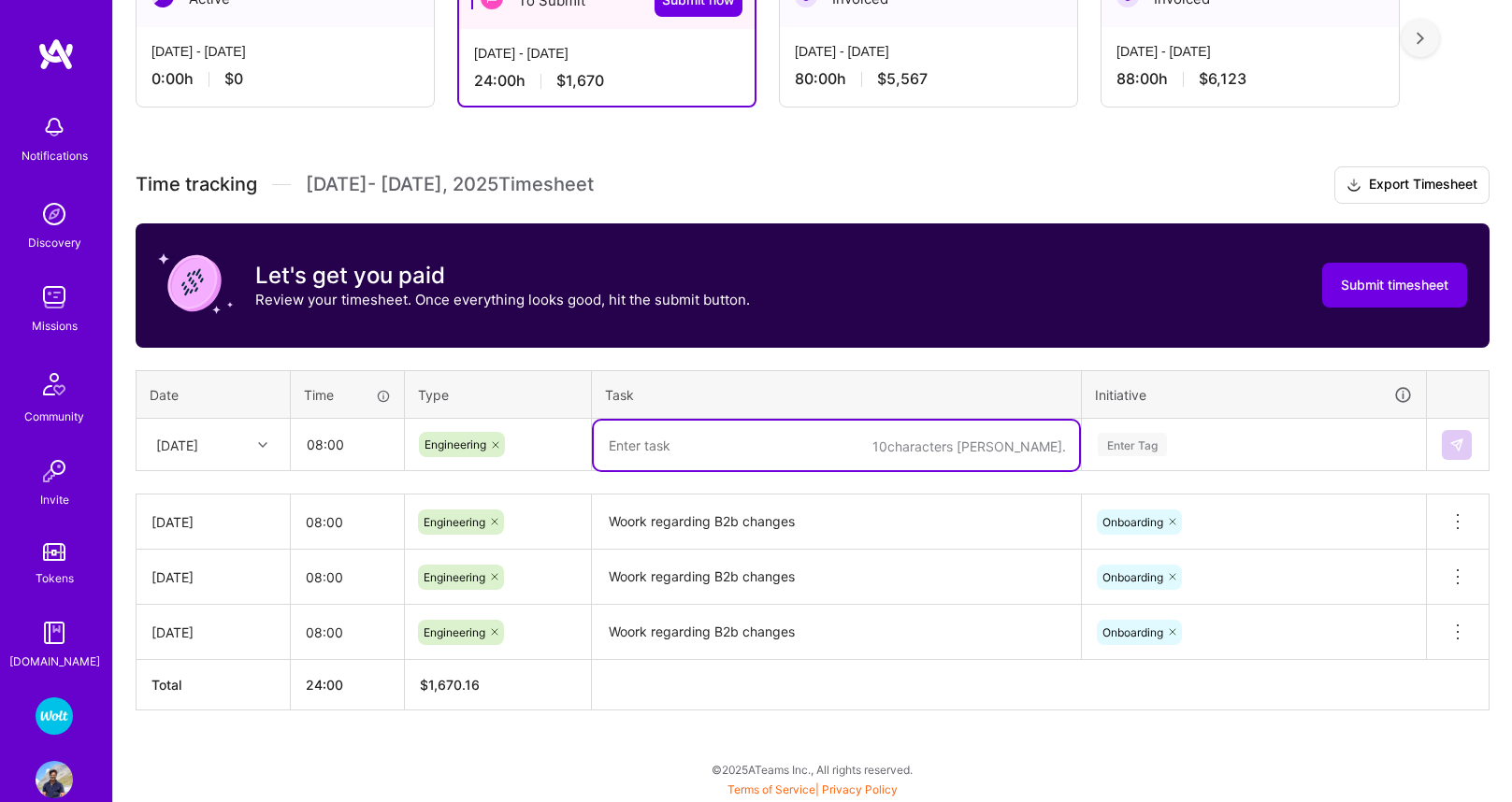
click at [687, 468] on textarea at bounding box center [836, 445] width 485 height 50
paste textarea "Woork regarding B2b changes"
type textarea "Woork regarding B2b changes"
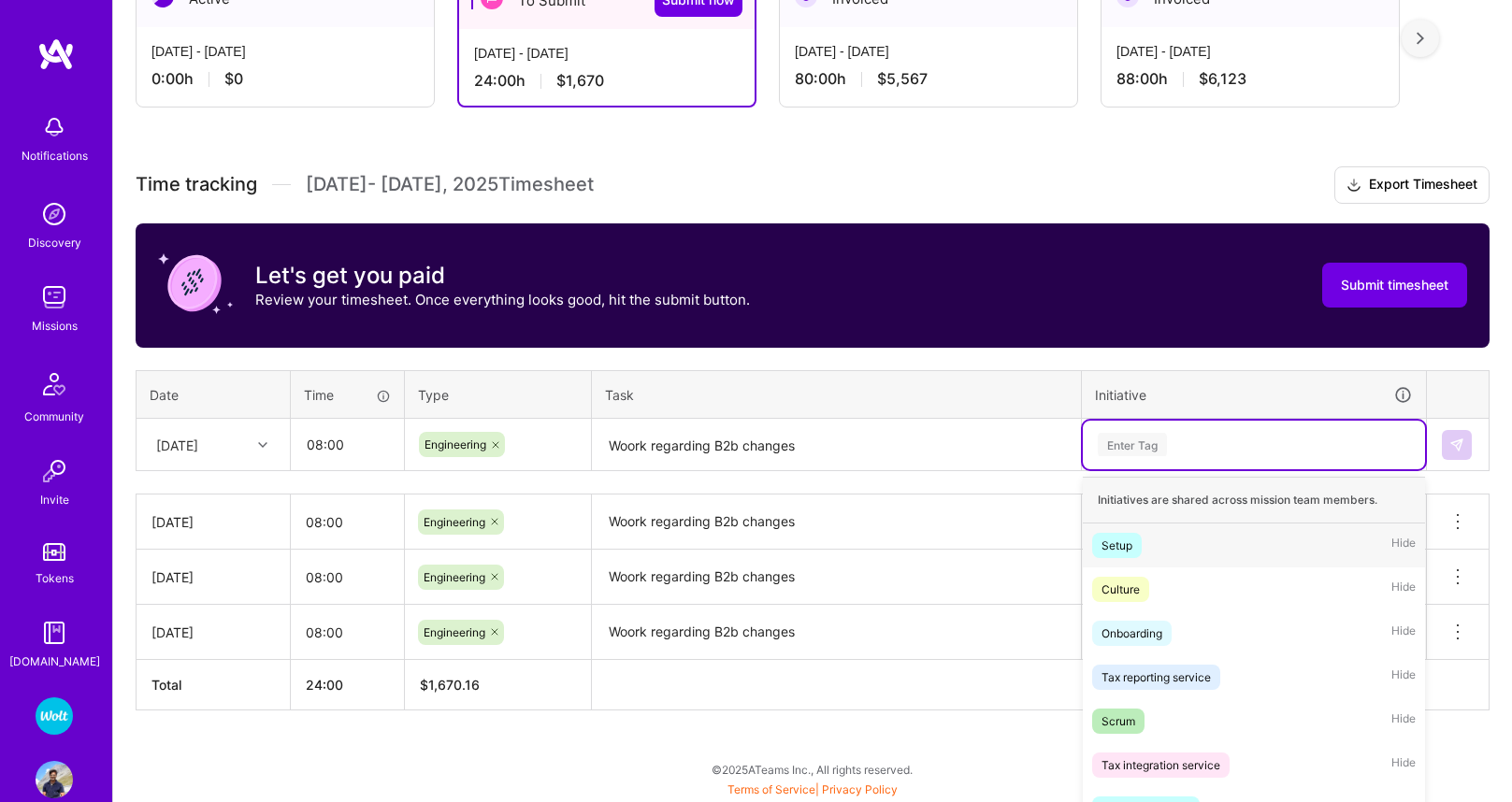
click at [1136, 440] on div "option Onboarding, selected. option Setup focused, 1 of 55. 55 results availabl…" at bounding box center [1254, 444] width 342 height 49
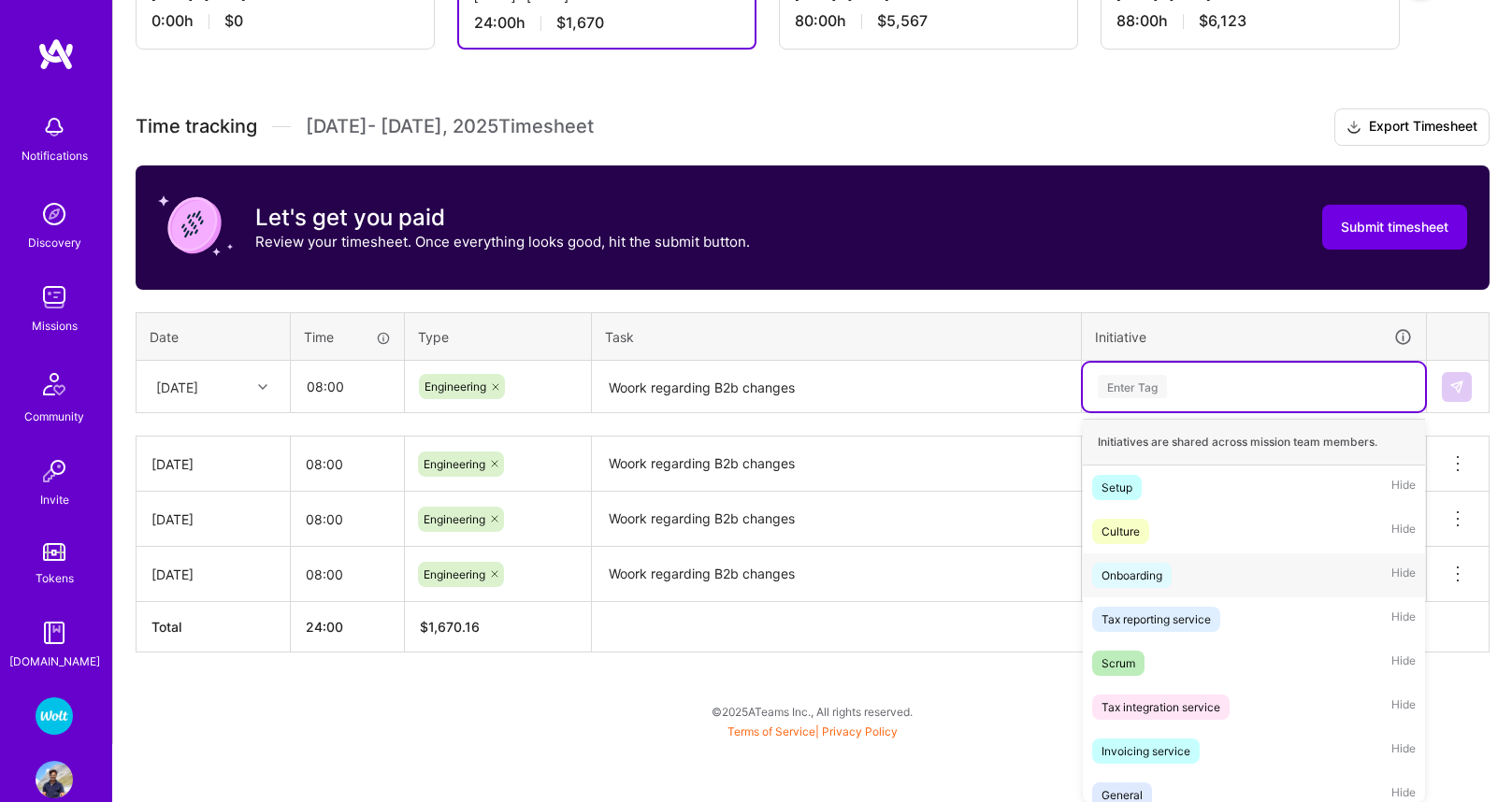
click at [1148, 574] on div "Onboarding" at bounding box center [1132, 575] width 61 height 20
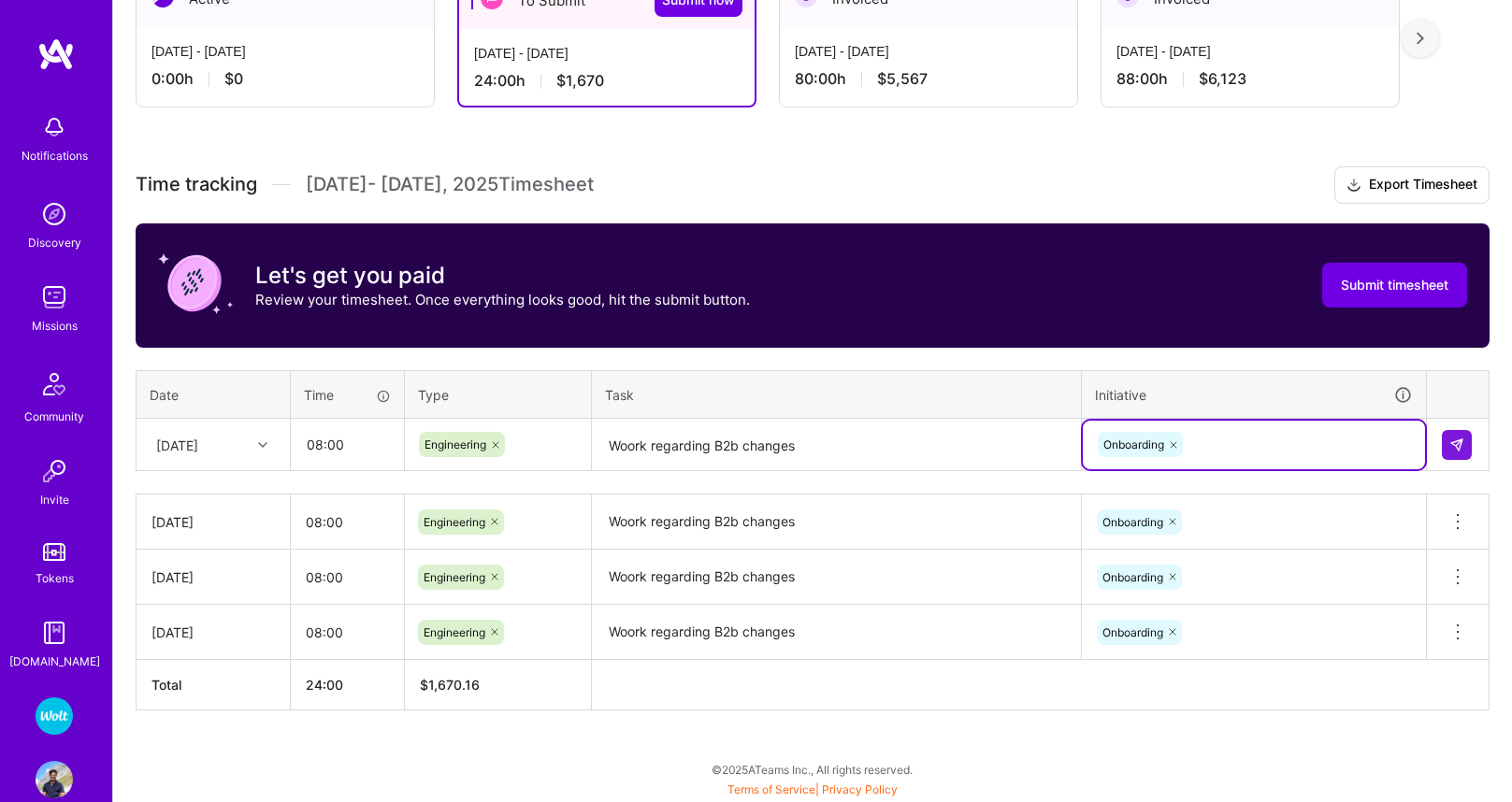
scroll to position [375, 0]
drag, startPoint x: 1446, startPoint y: 450, endPoint x: 1368, endPoint y: 458, distance: 78.4
click at [1446, 450] on button at bounding box center [1457, 444] width 30 height 30
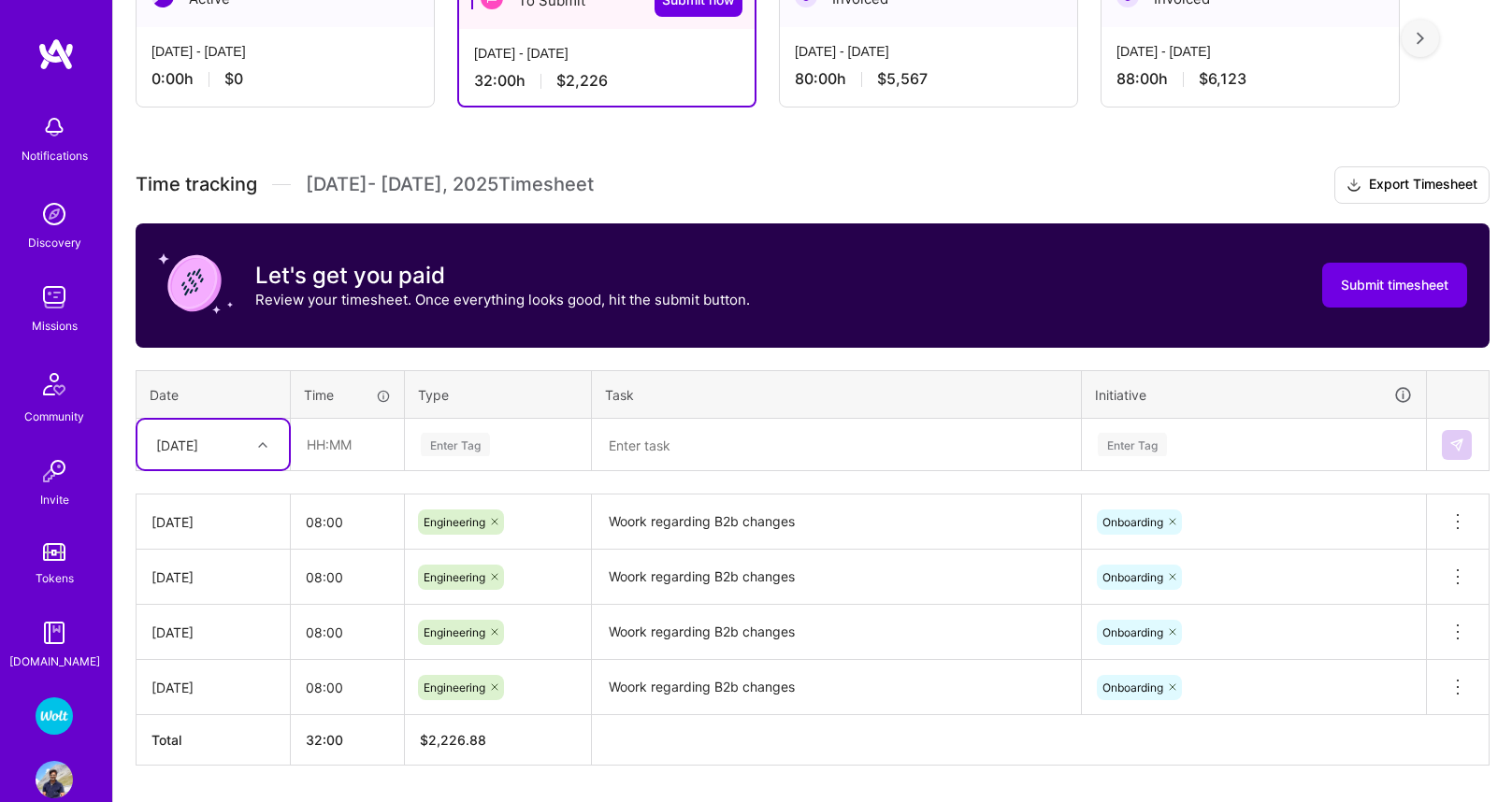
scroll to position [430, 0]
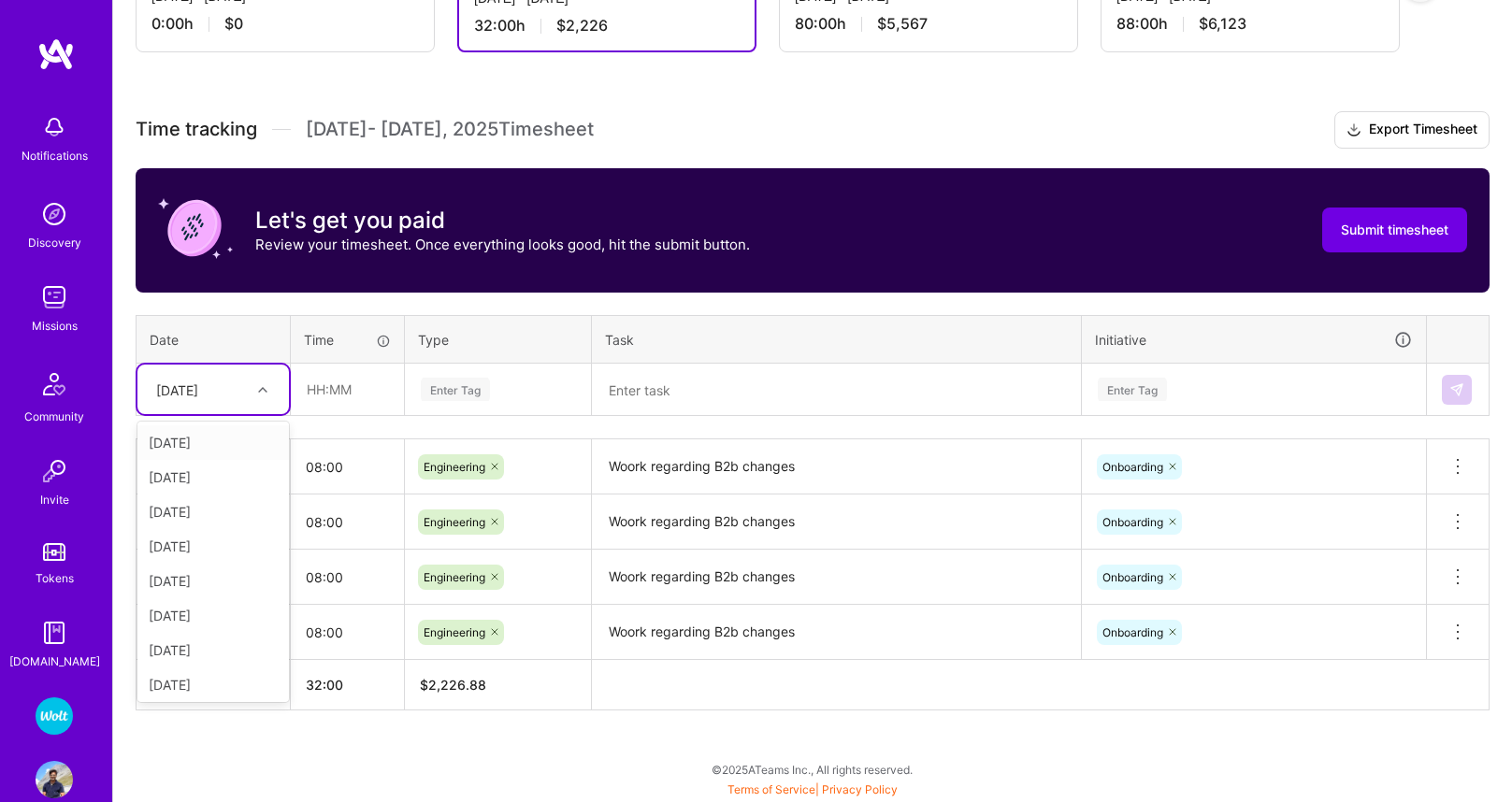
click at [198, 389] on div "[DATE]" at bounding box center [177, 389] width 42 height 20
drag, startPoint x: 189, startPoint y: 549, endPoint x: 199, endPoint y: 545, distance: 10.8
click at [189, 549] on div "[DATE]" at bounding box center [213, 546] width 151 height 34
click at [349, 452] on input "08:00" at bounding box center [347, 466] width 113 height 50
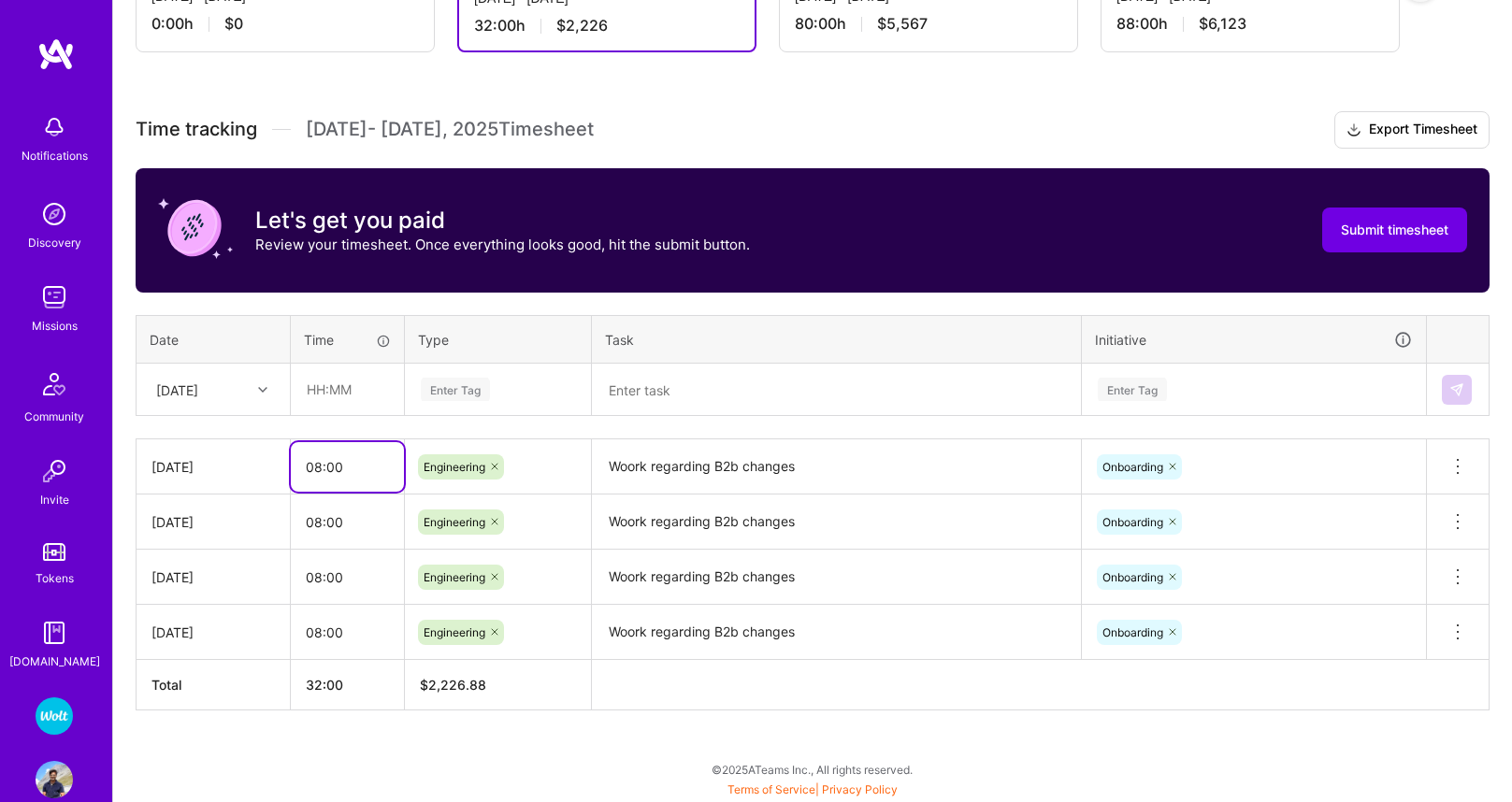
click at [349, 452] on input "08:00" at bounding box center [347, 466] width 113 height 50
click at [325, 391] on input "text" at bounding box center [347, 389] width 111 height 50
paste input "08:00"
type input "08:00"
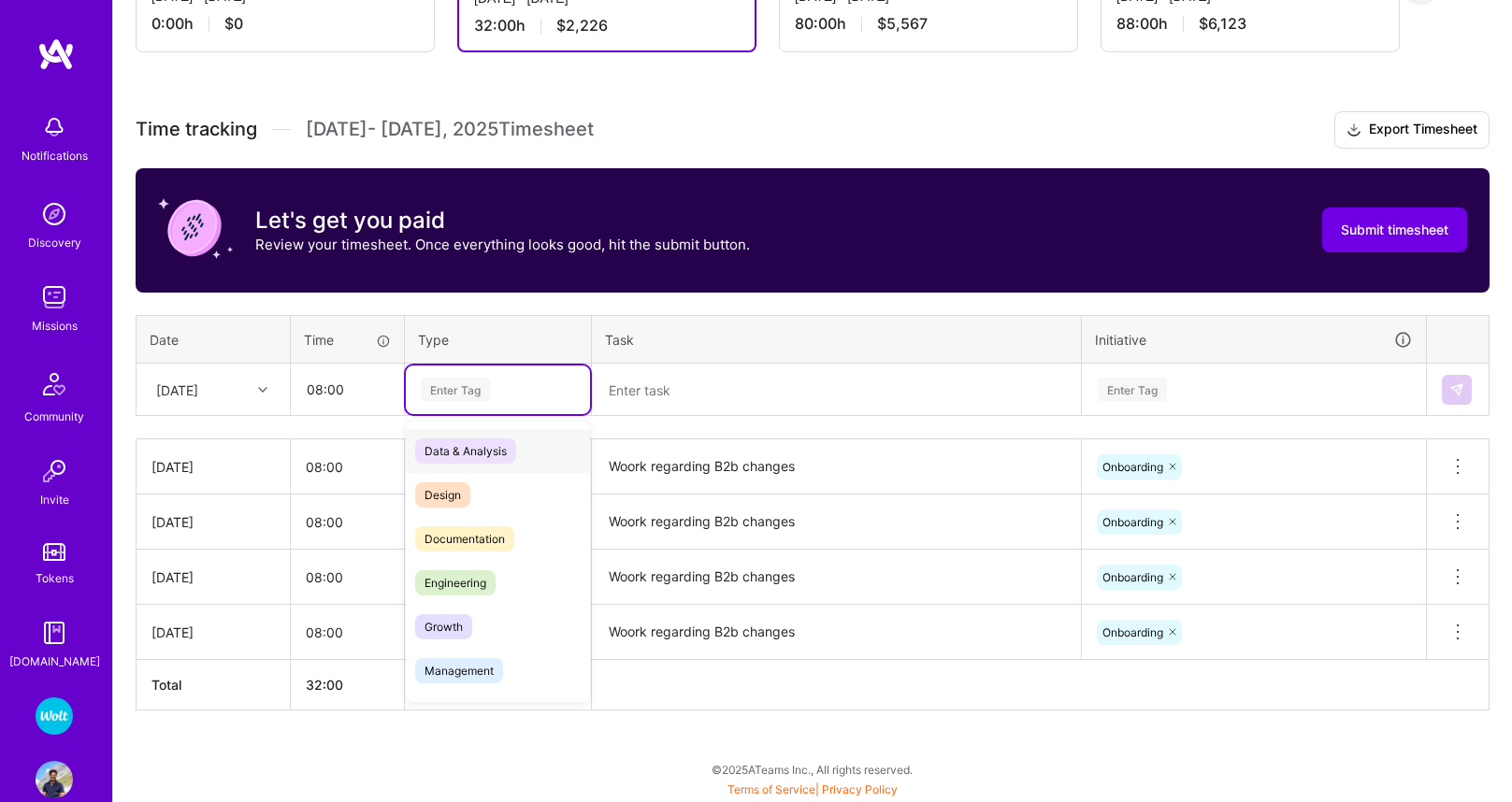
drag, startPoint x: 480, startPoint y: 400, endPoint x: 481, endPoint y: 420, distance: 20.0
click at [480, 400] on div "Enter Tag" at bounding box center [455, 389] width 69 height 29
drag, startPoint x: 471, startPoint y: 580, endPoint x: 610, endPoint y: 495, distance: 162.9
click at [471, 580] on span "Engineering" at bounding box center [455, 582] width 80 height 25
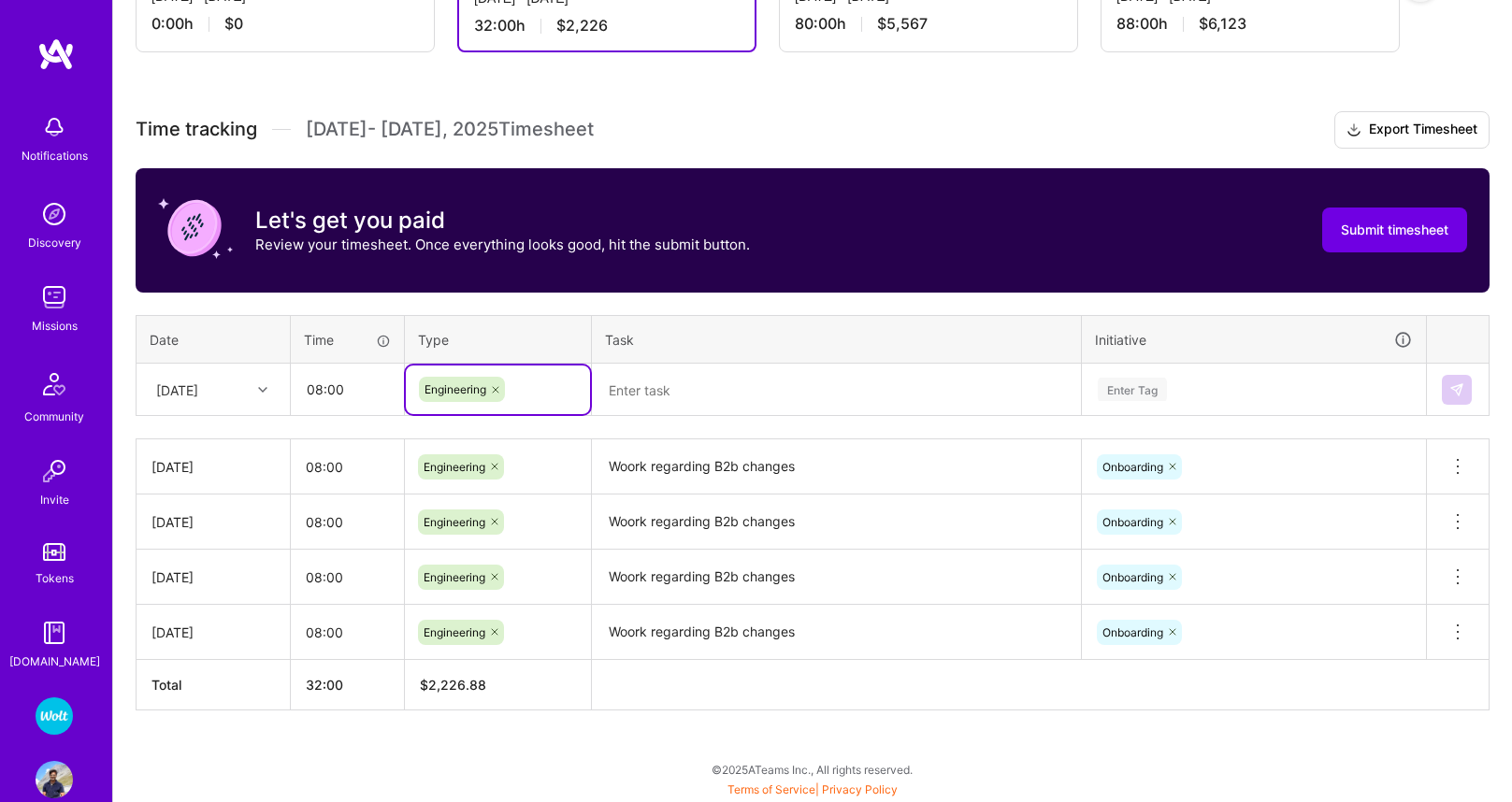
click at [695, 462] on textarea "Woork regarding B2b changes" at bounding box center [836, 467] width 485 height 52
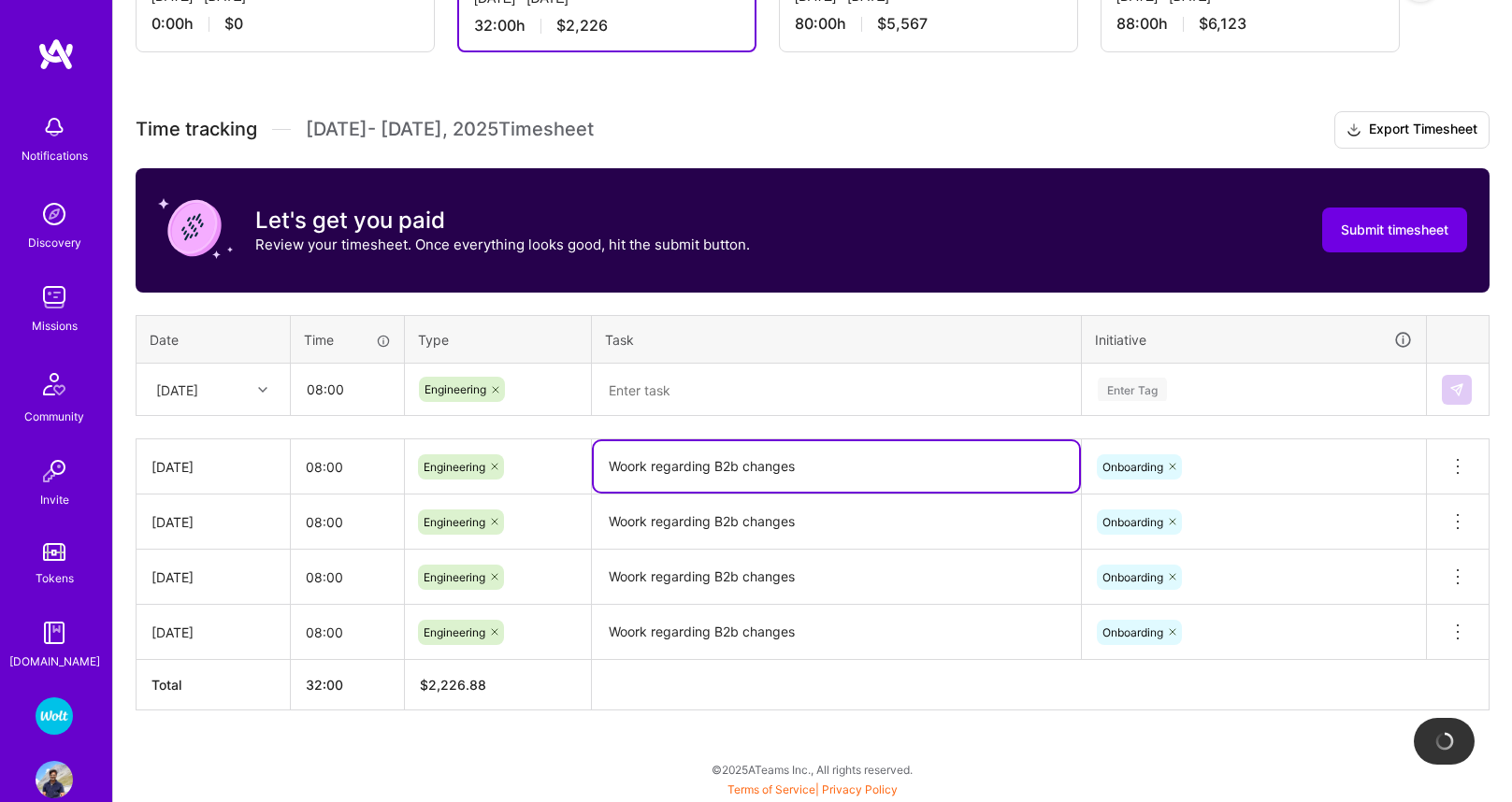
click at [695, 462] on textarea "Woork regarding B2b changes" at bounding box center [836, 466] width 485 height 51
click at [670, 387] on textarea at bounding box center [836, 390] width 485 height 50
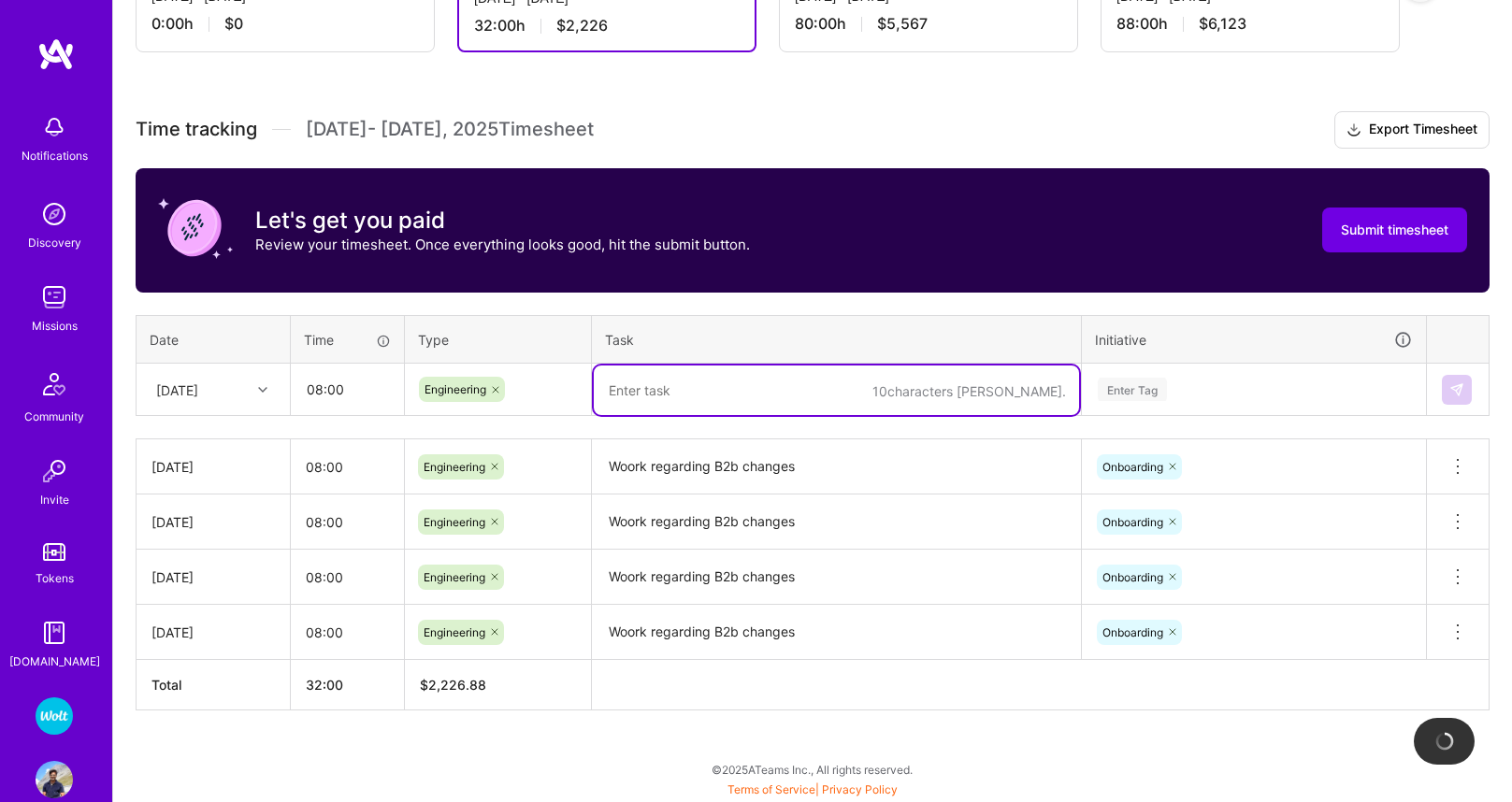
paste textarea "Woork regarding B2b changes"
type textarea "Woork regarding B2b changes"
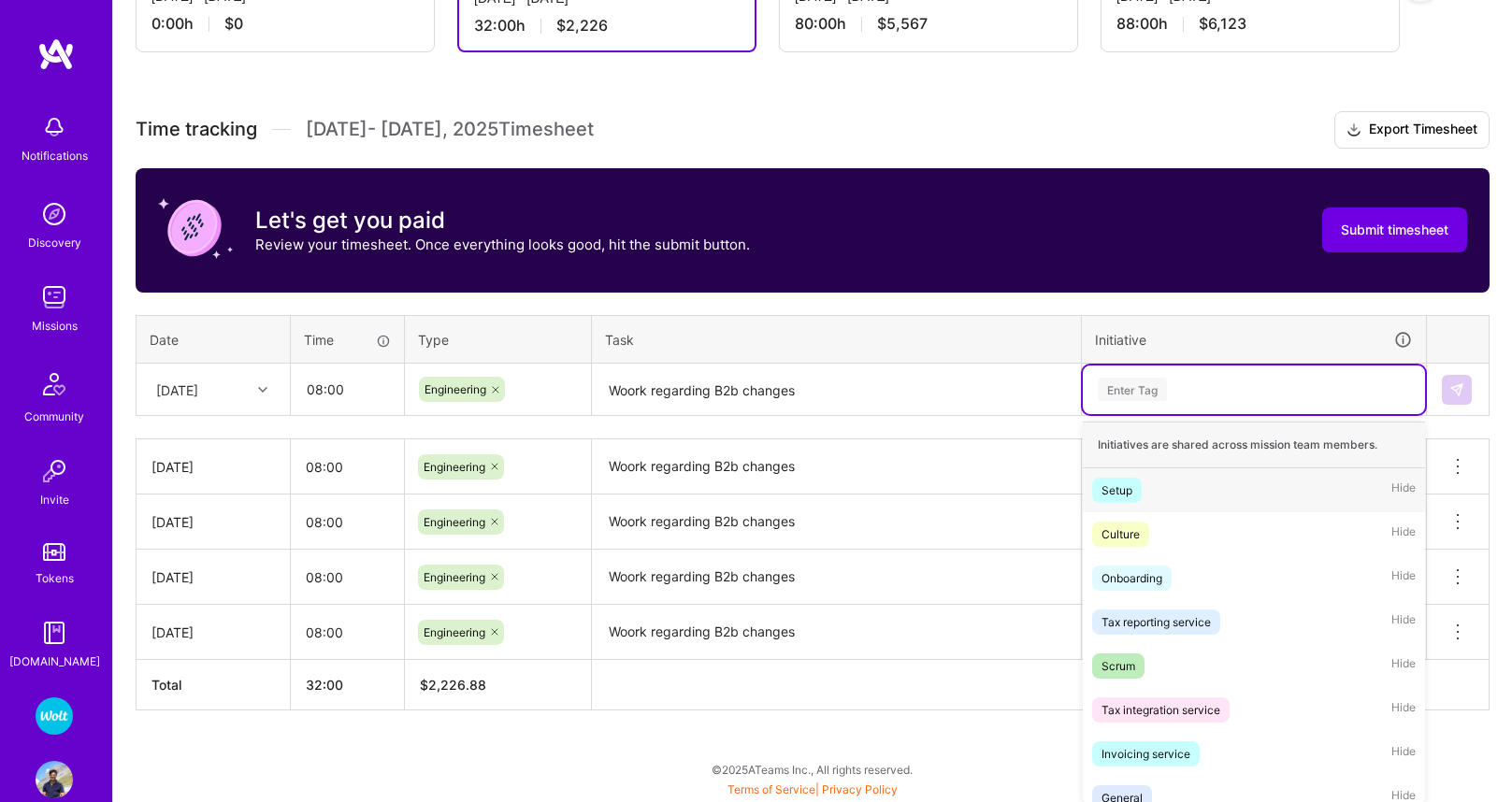
click at [1175, 395] on div "Enter Tag" at bounding box center [1254, 389] width 316 height 23
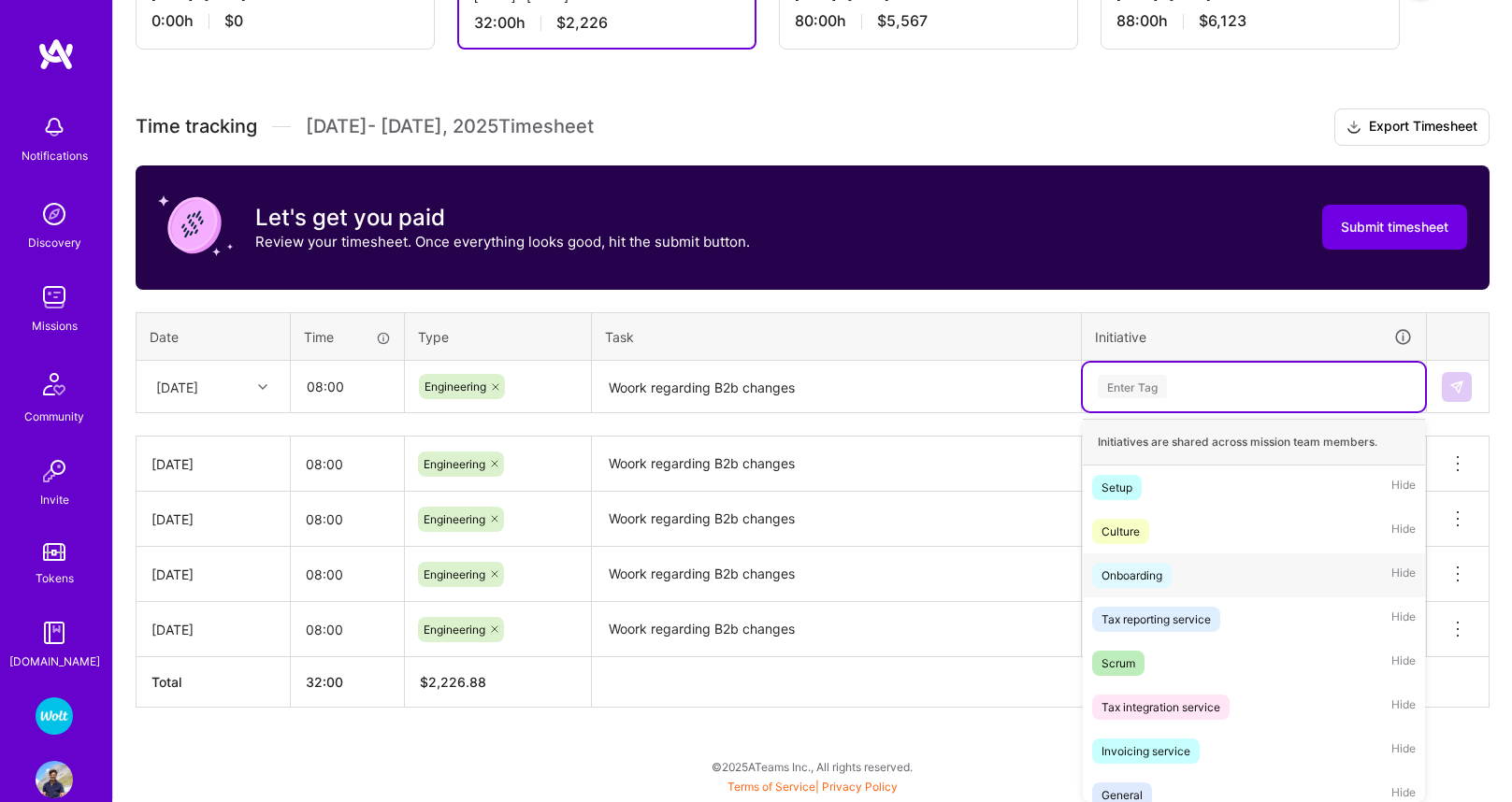
drag, startPoint x: 1168, startPoint y: 579, endPoint x: 1295, endPoint y: 450, distance: 181.0
click at [1168, 579] on span "Onboarding" at bounding box center [1131, 575] width 79 height 25
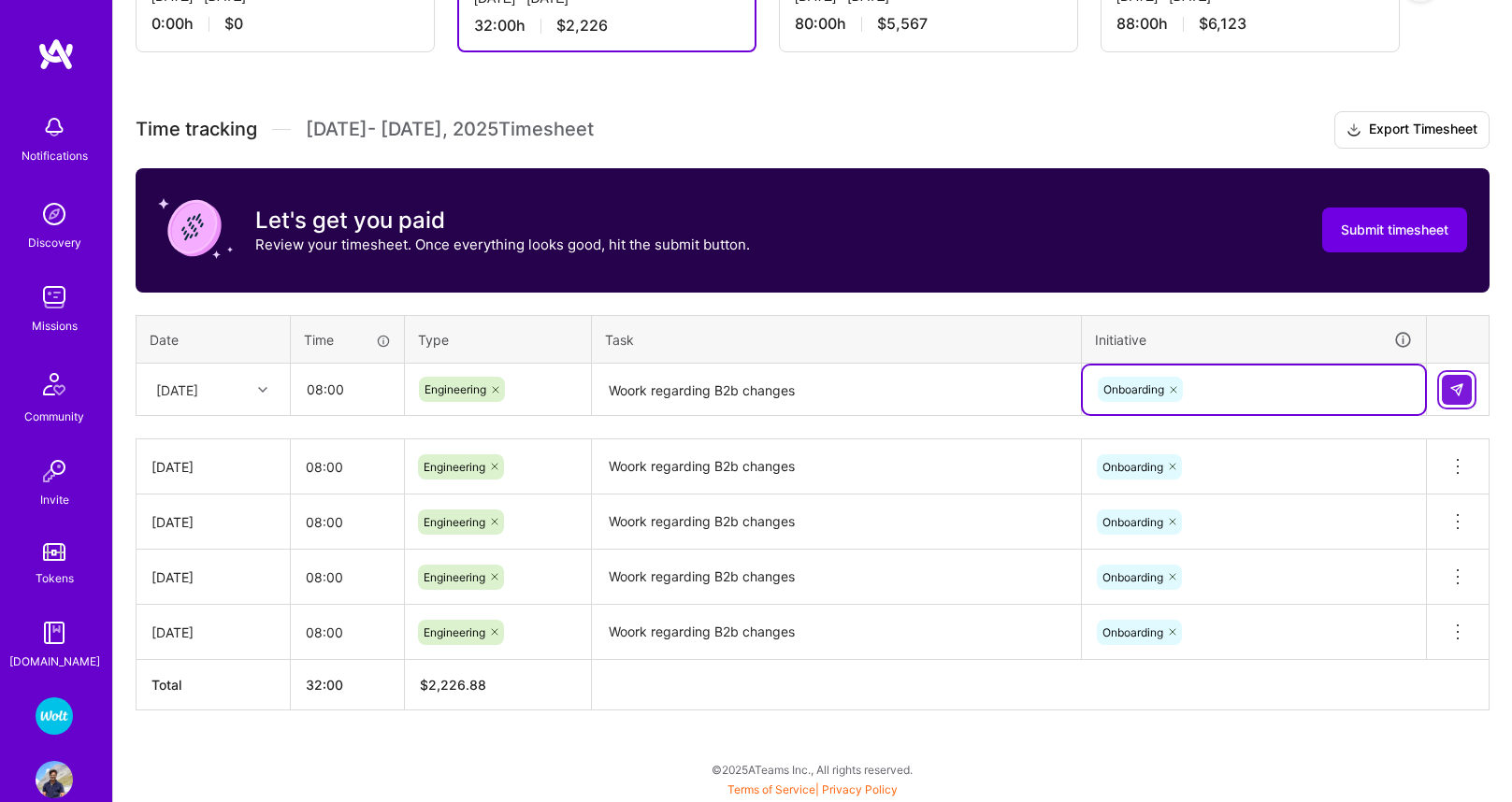
drag, startPoint x: 1457, startPoint y: 393, endPoint x: 1376, endPoint y: 413, distance: 83.4
click at [1457, 393] on img at bounding box center [1457, 390] width 15 height 15
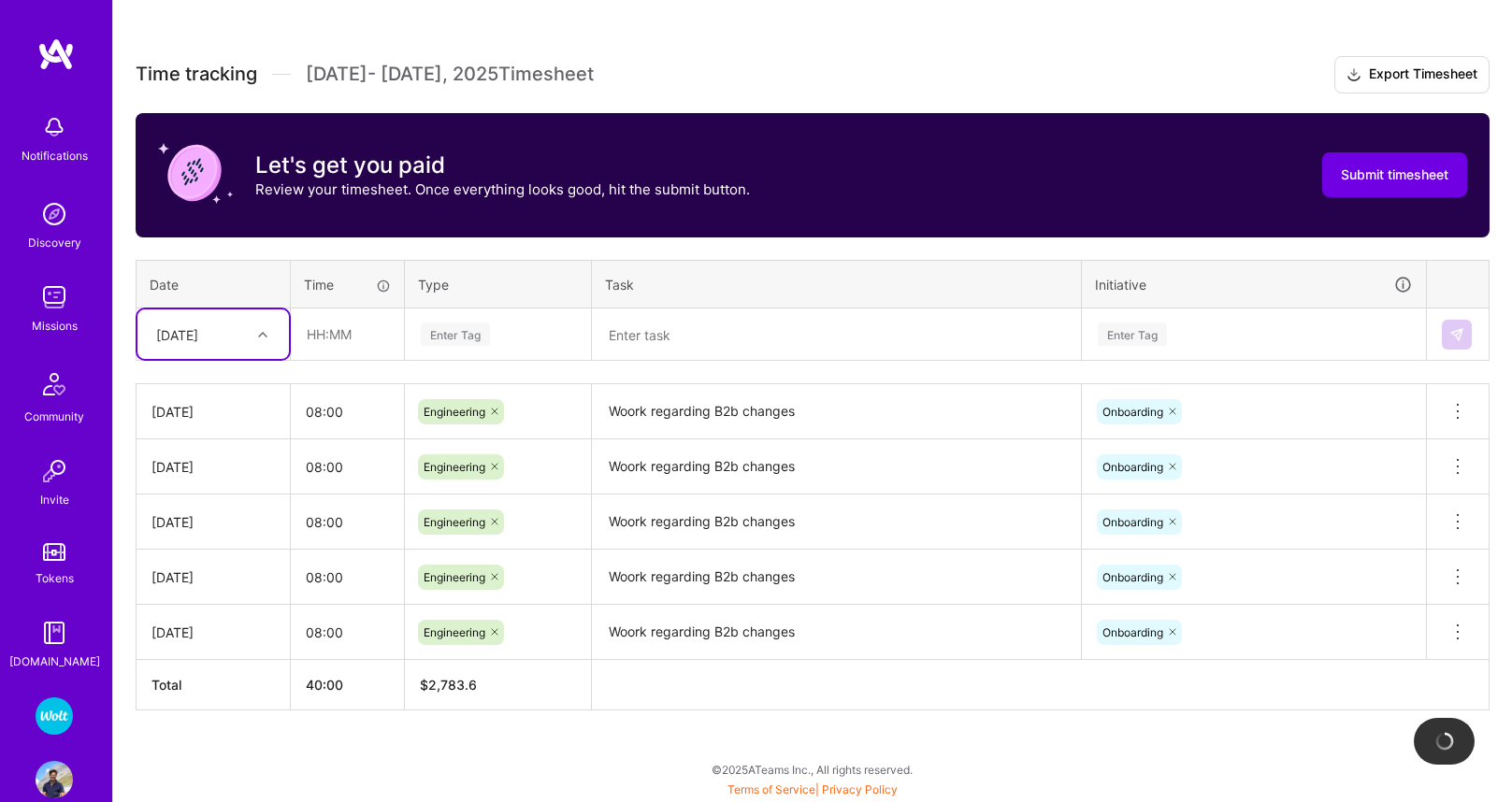
scroll to position [485, 0]
click at [186, 326] on div "[DATE]" at bounding box center [177, 334] width 42 height 20
click at [185, 526] on div "[DATE]" at bounding box center [213, 521] width 151 height 34
click at [323, 401] on input "08:00" at bounding box center [347, 412] width 113 height 50
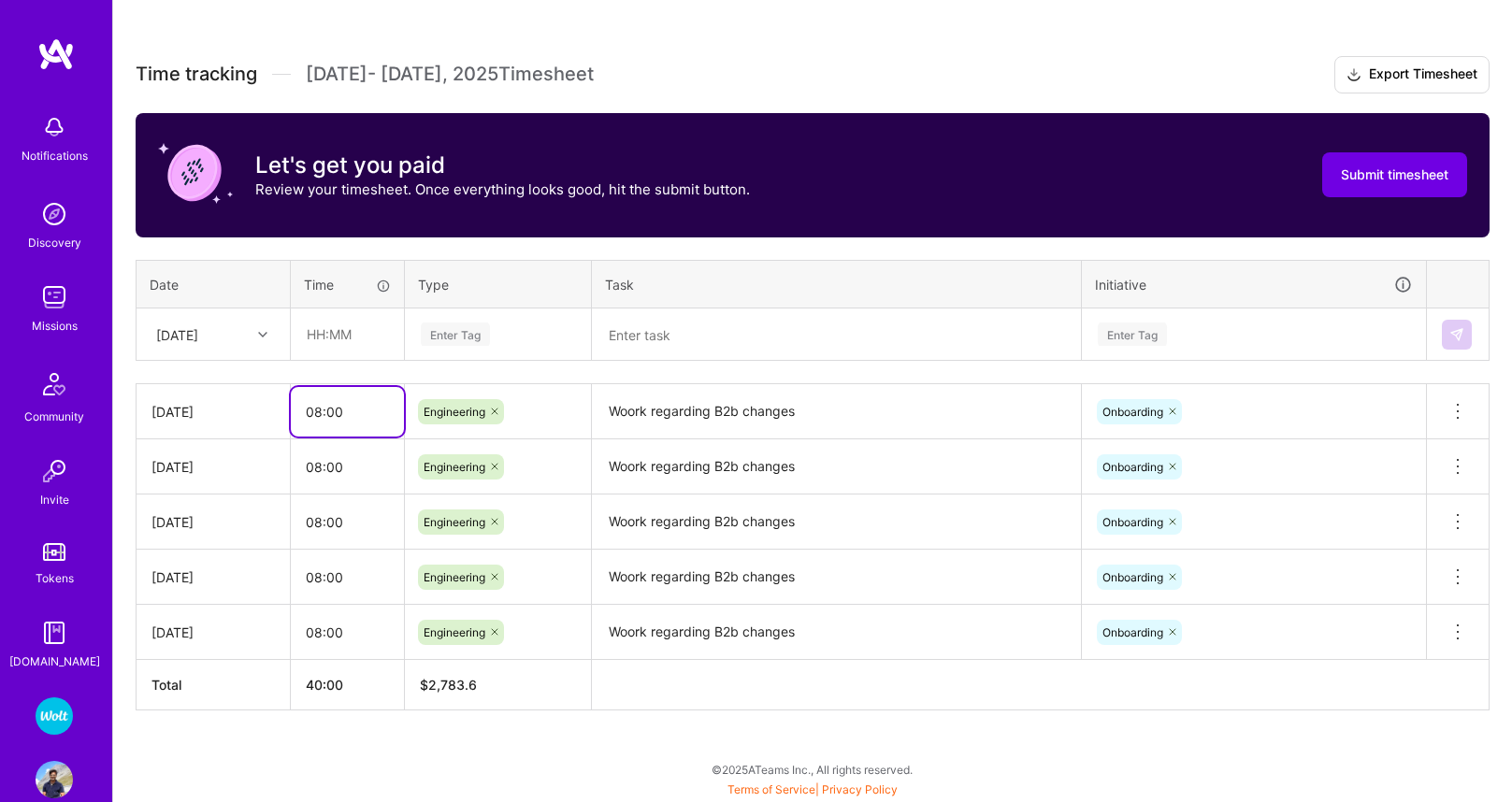
click at [323, 401] on input "08:00" at bounding box center [347, 412] width 113 height 50
click at [321, 402] on input "08:00" at bounding box center [347, 412] width 113 height 50
click at [315, 418] on input "08:00" at bounding box center [347, 412] width 113 height 50
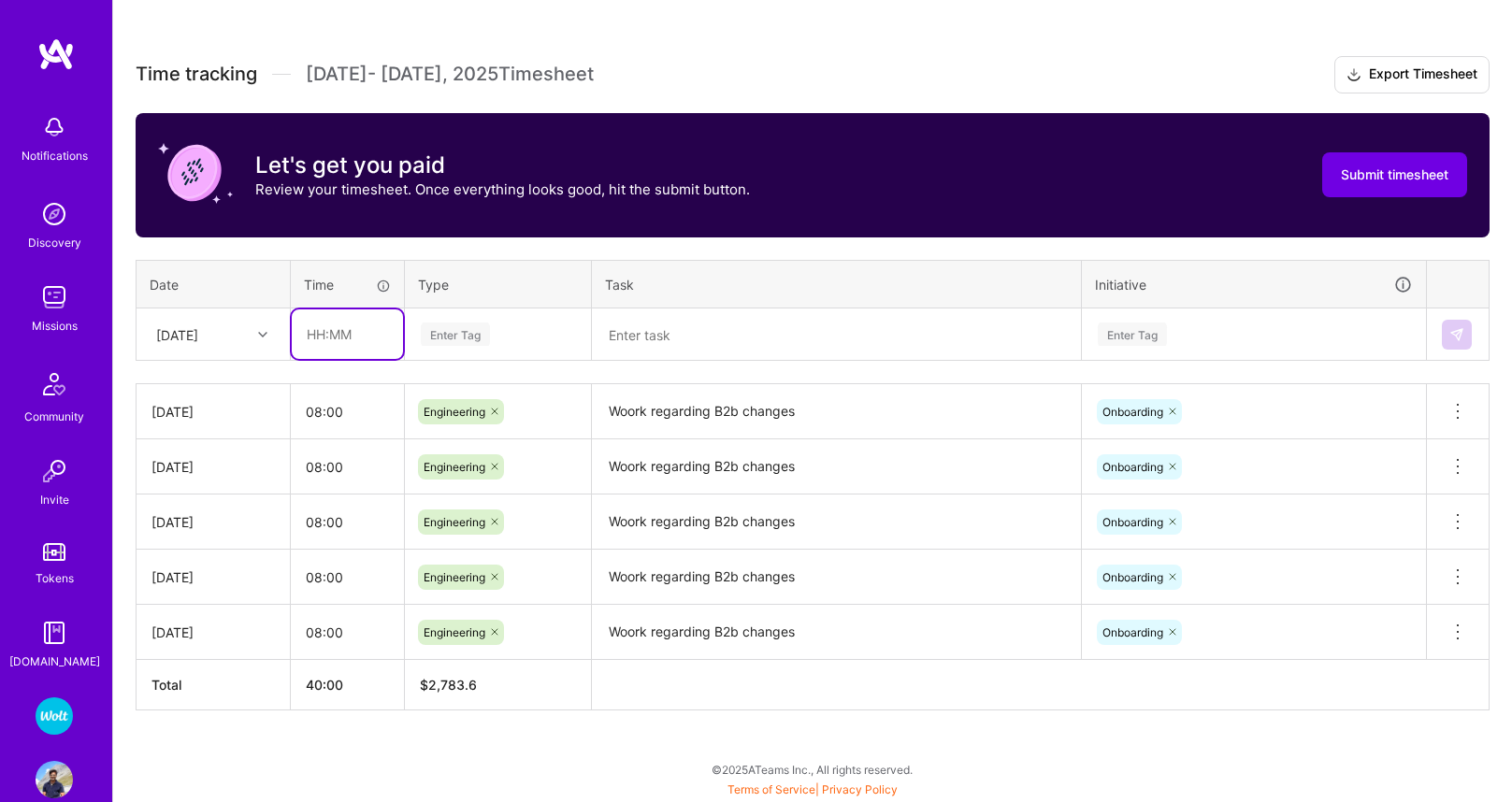
click at [354, 329] on input "text" at bounding box center [347, 335] width 111 height 50
paste input "08:00"
type input "08:00"
click at [455, 338] on div "Enter Tag" at bounding box center [455, 334] width 69 height 29
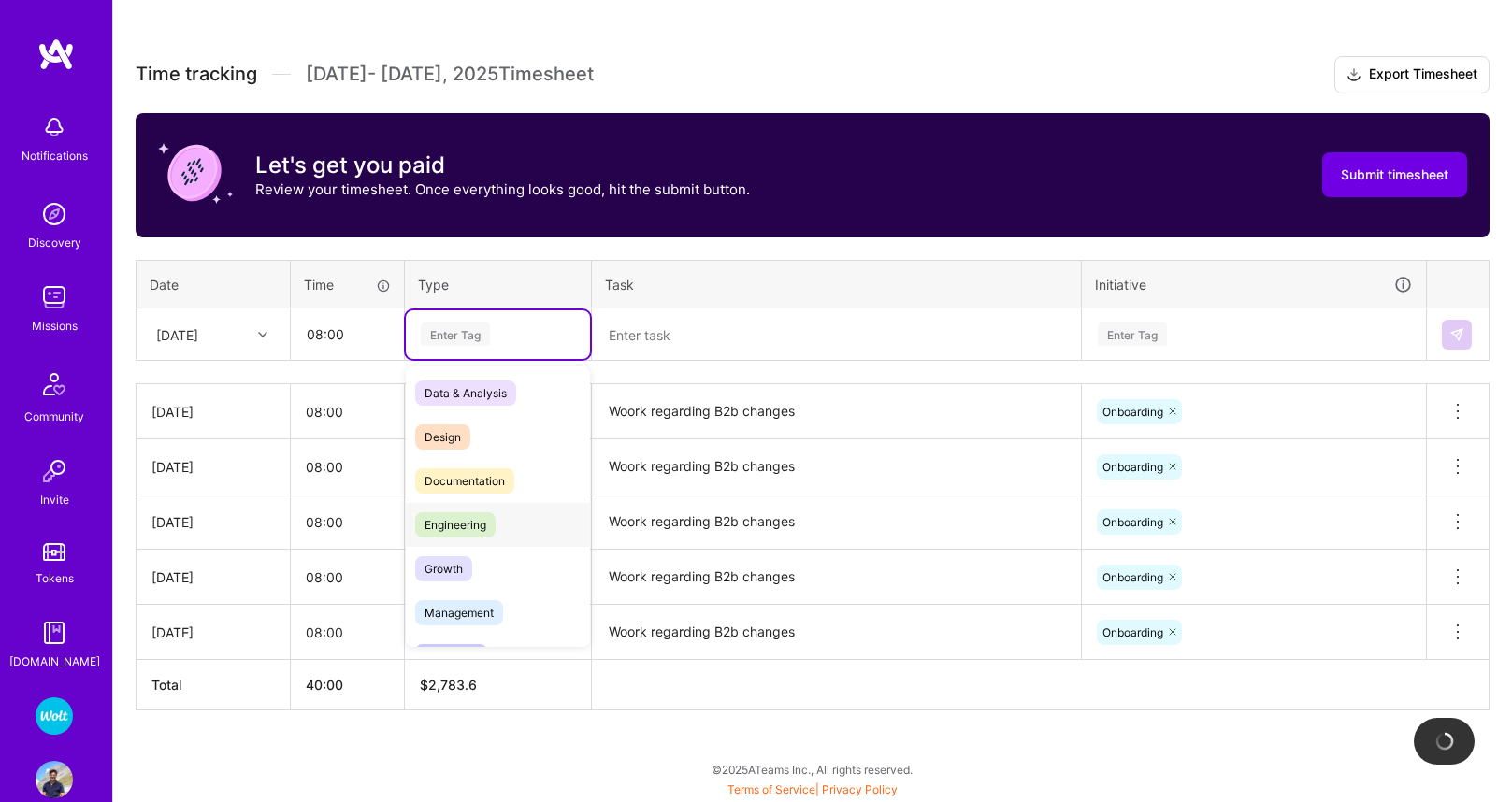
scroll to position [7, 0]
drag, startPoint x: 449, startPoint y: 516, endPoint x: 635, endPoint y: 442, distance: 200.2
click at [449, 516] on span "Engineering" at bounding box center [455, 521] width 80 height 25
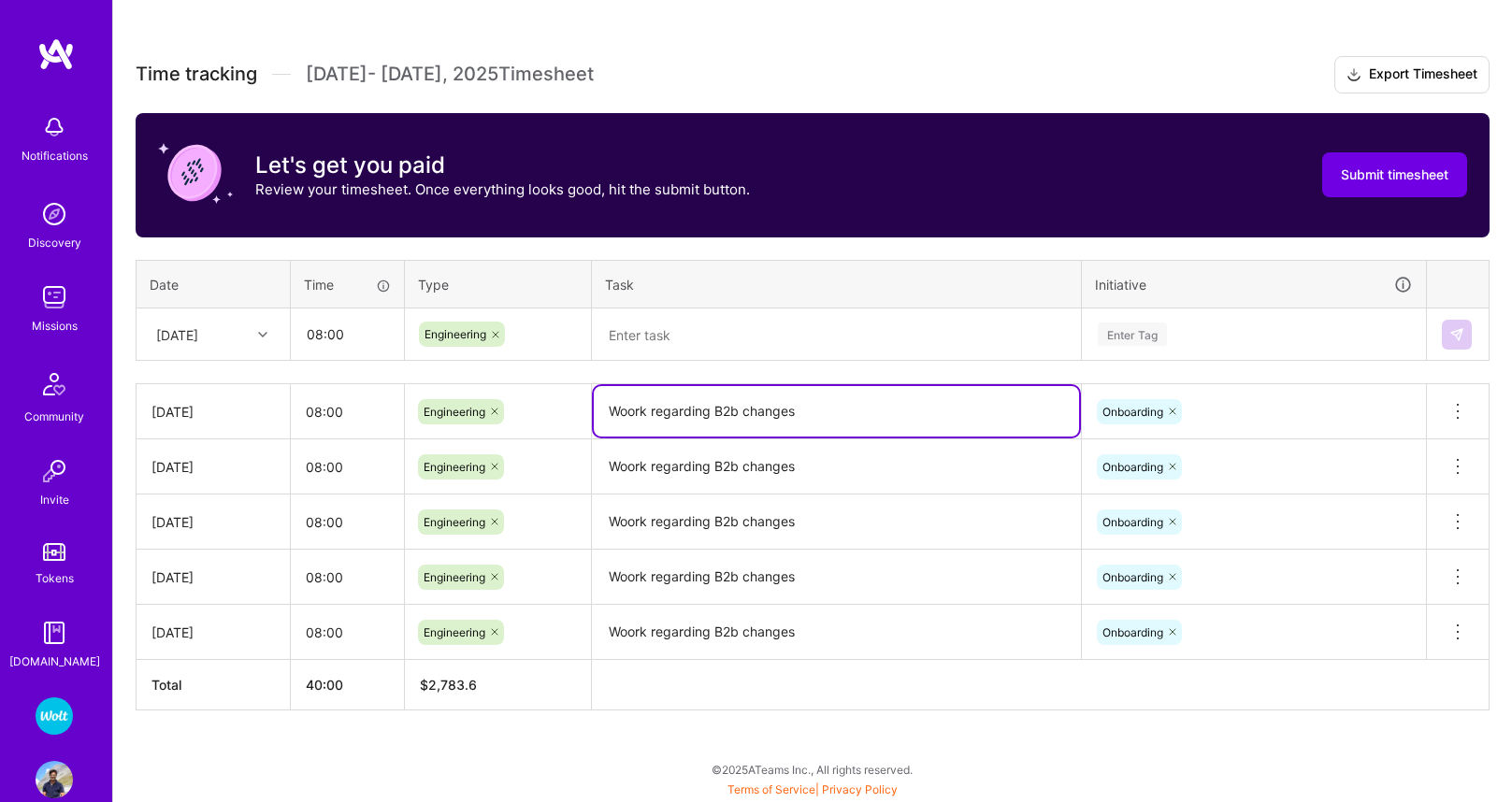
click at [727, 405] on textarea "Woork regarding B2b changes" at bounding box center [836, 411] width 485 height 51
click at [726, 405] on textarea "Woork regarding B2b changes" at bounding box center [836, 411] width 485 height 51
click at [677, 343] on textarea at bounding box center [836, 336] width 485 height 50
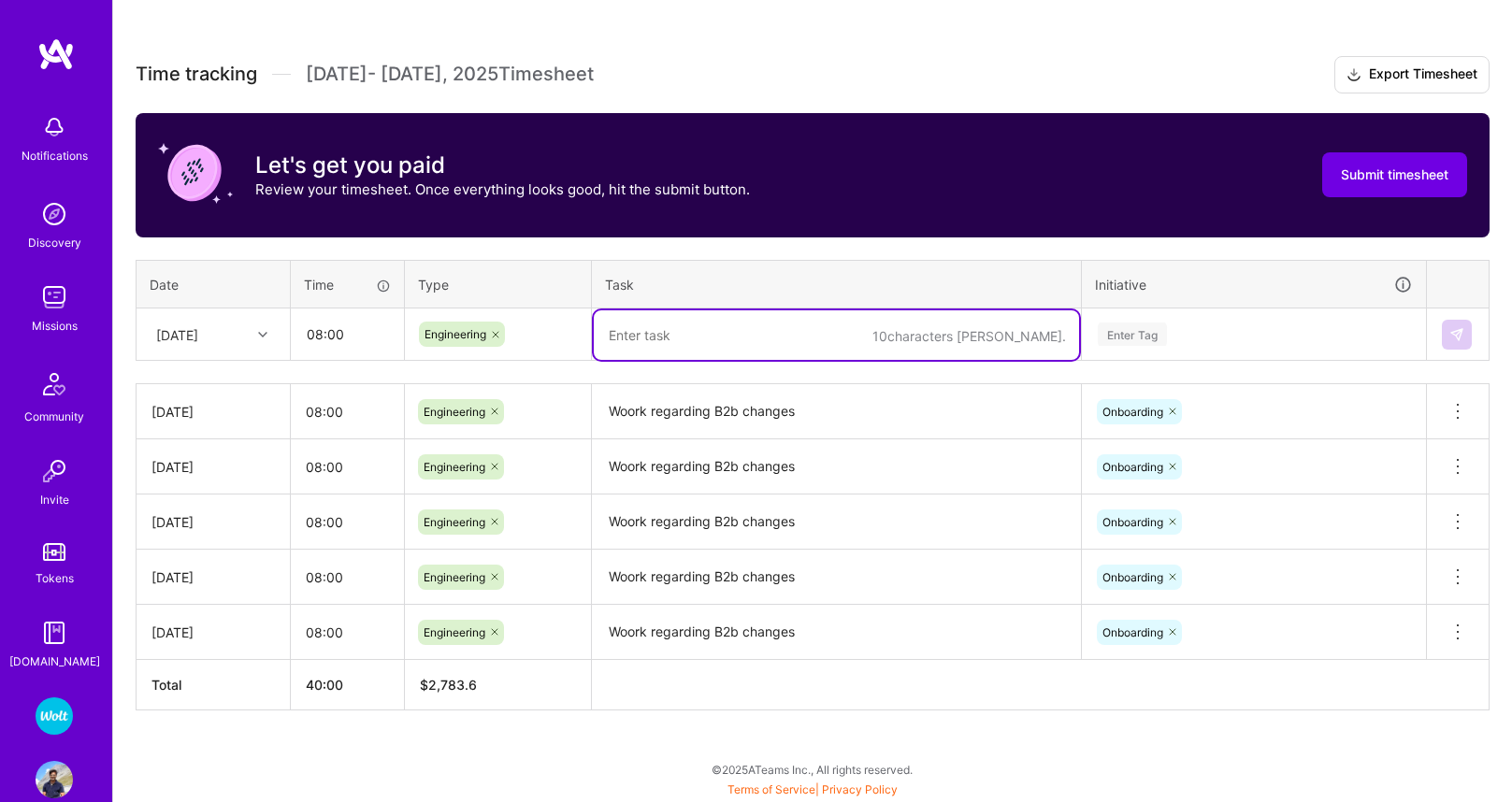
paste textarea "Woork regarding B2b changes"
type textarea "Woork regarding B2b changes"
click at [1127, 344] on div "Enter Tag" at bounding box center [1132, 334] width 69 height 29
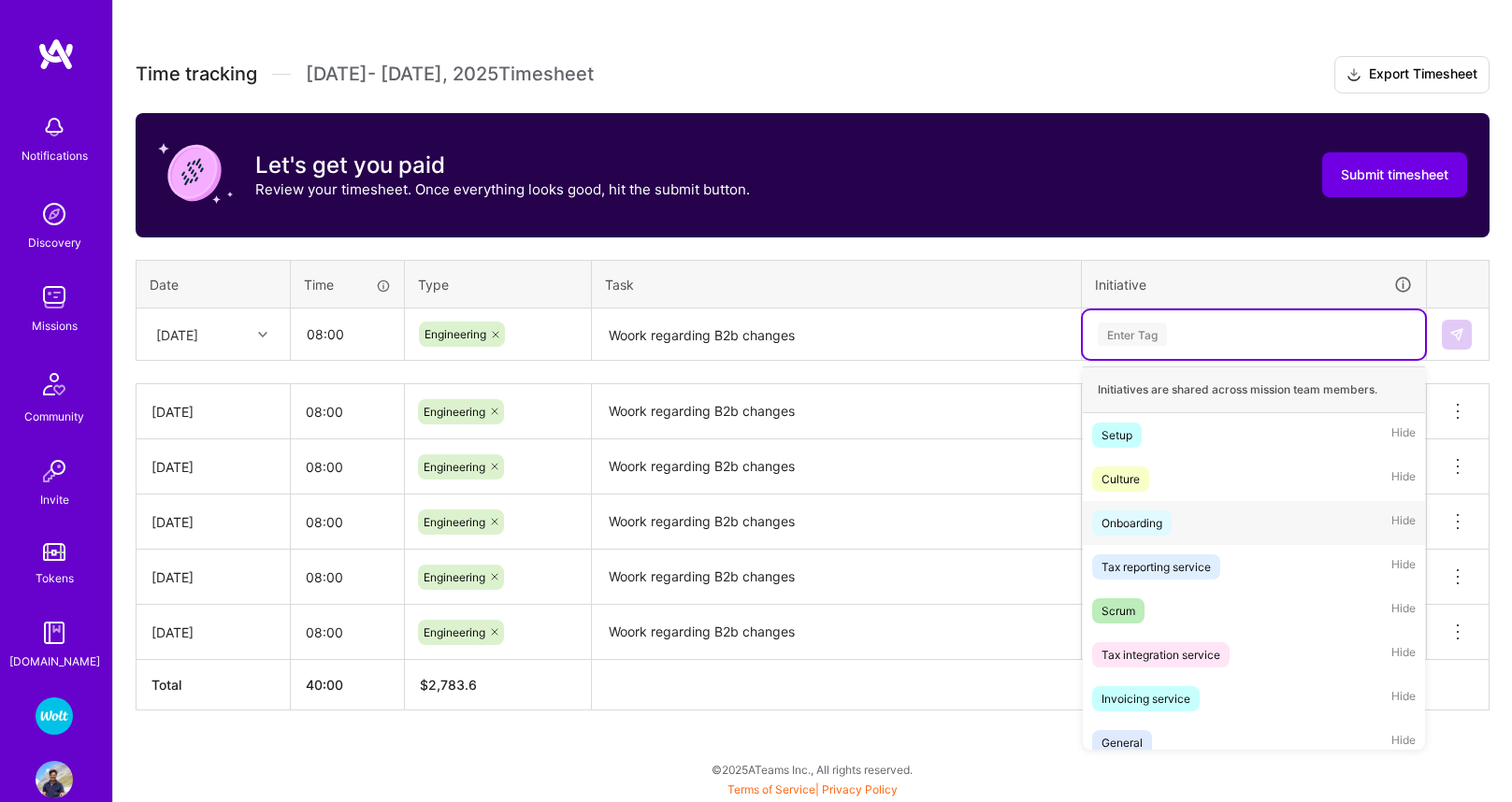
click at [1143, 523] on div "Onboarding" at bounding box center [1132, 523] width 61 height 20
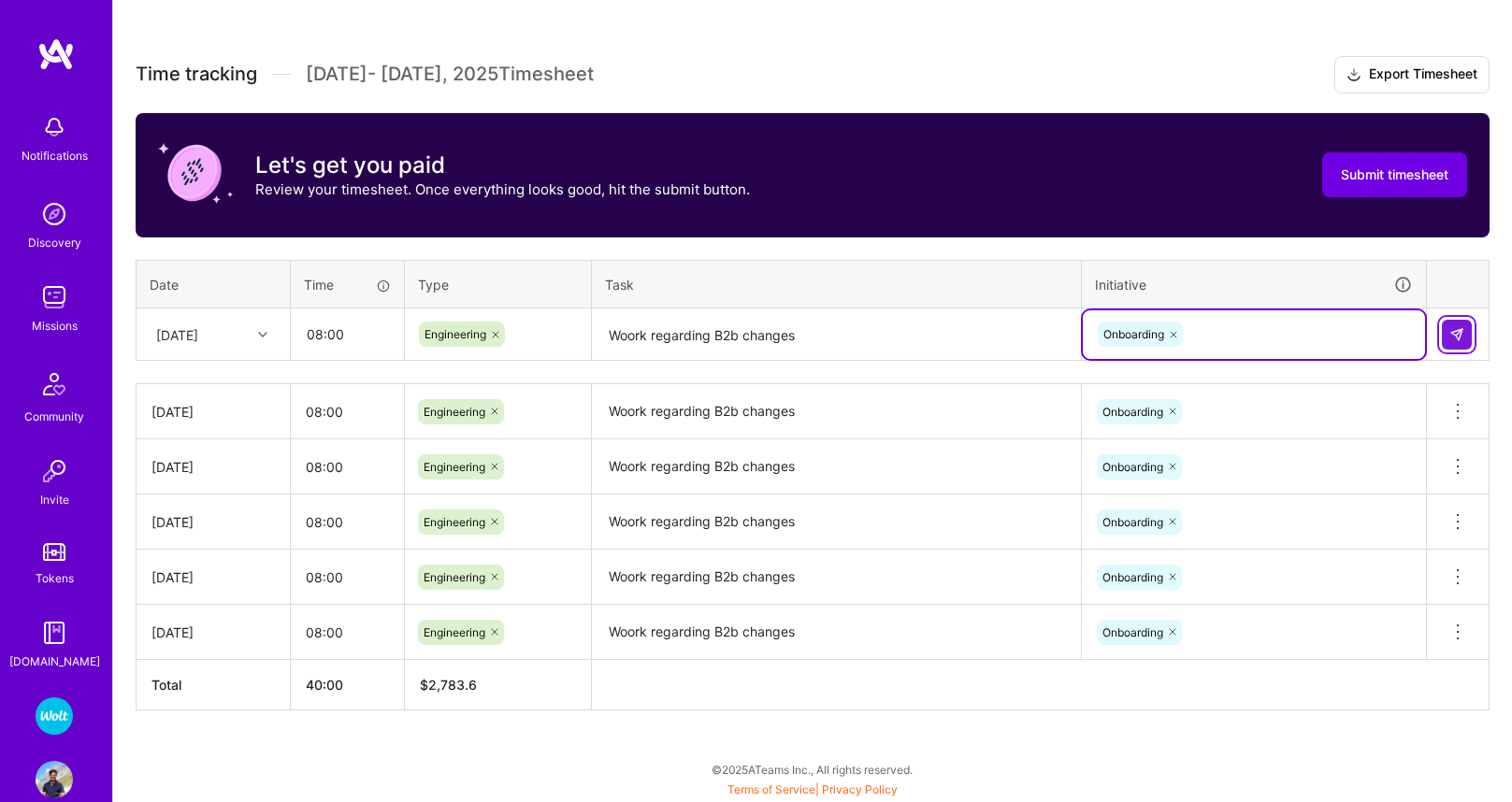
click at [1444, 348] on button at bounding box center [1457, 334] width 30 height 30
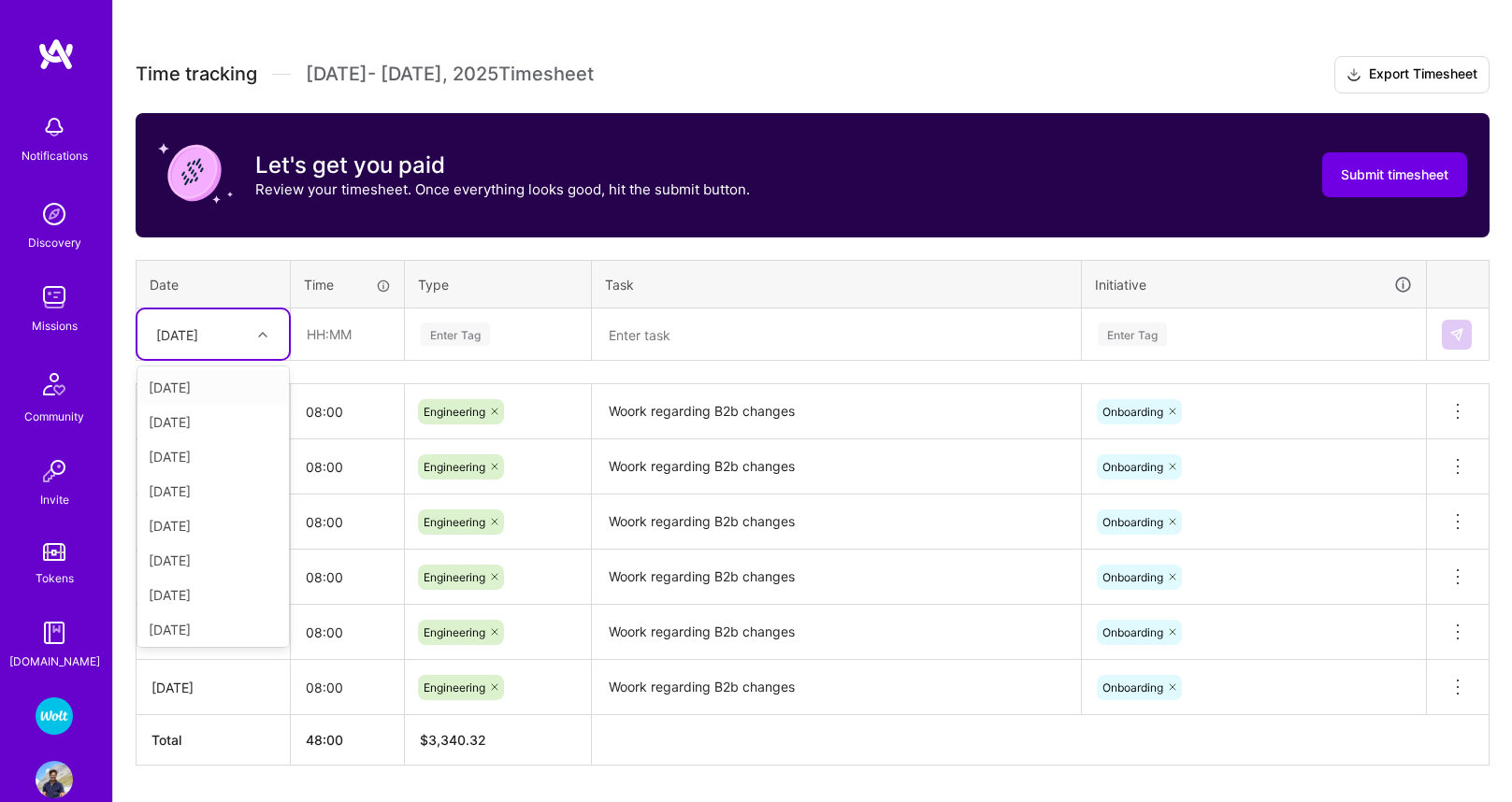
click at [198, 333] on div "[DATE]" at bounding box center [177, 334] width 42 height 20
click at [191, 528] on div "[DATE]" at bounding box center [213, 526] width 151 height 34
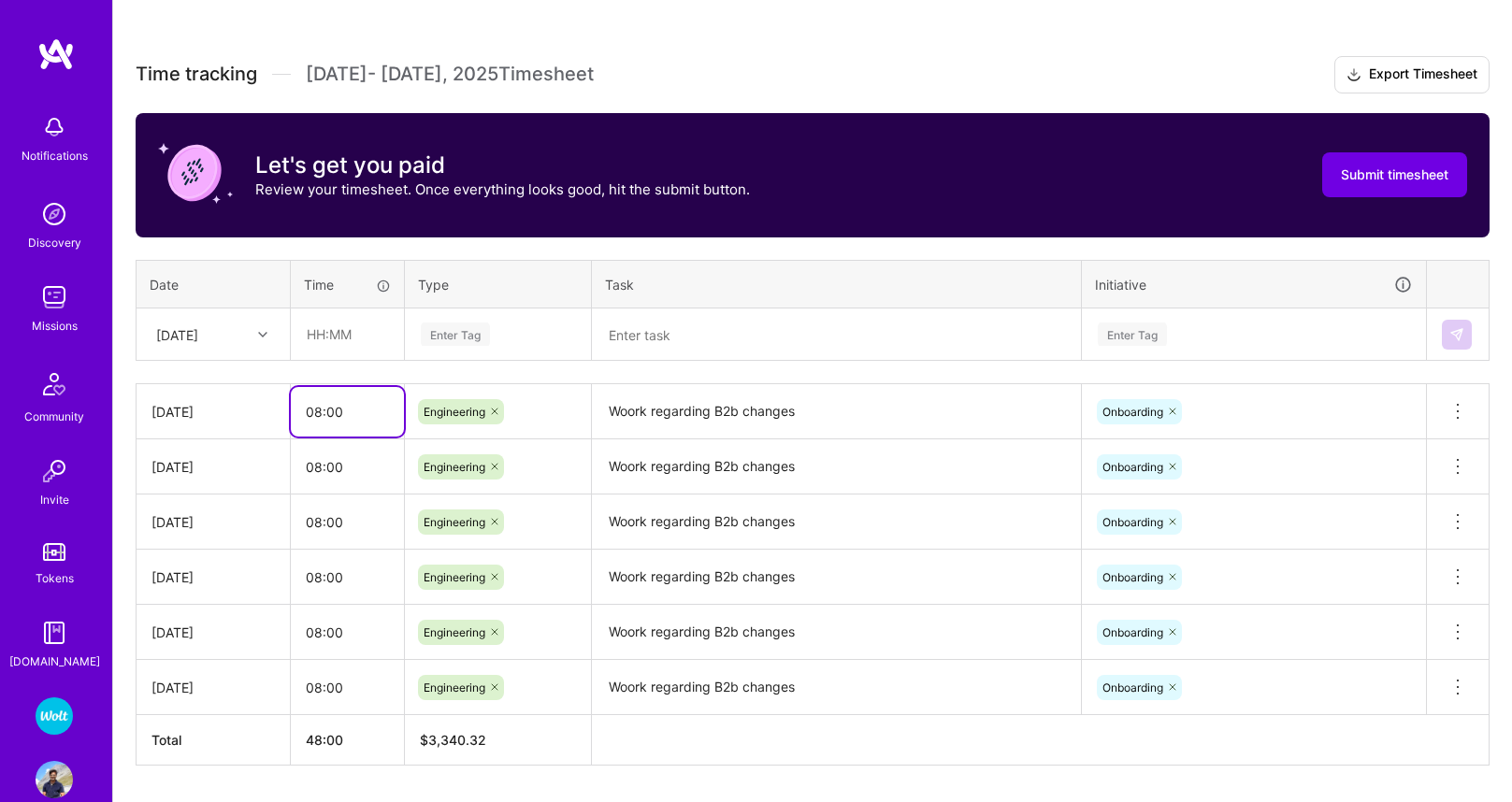
click at [304, 404] on input "08:00" at bounding box center [347, 412] width 113 height 50
click at [347, 323] on input "text" at bounding box center [347, 335] width 111 height 50
paste input "08:00"
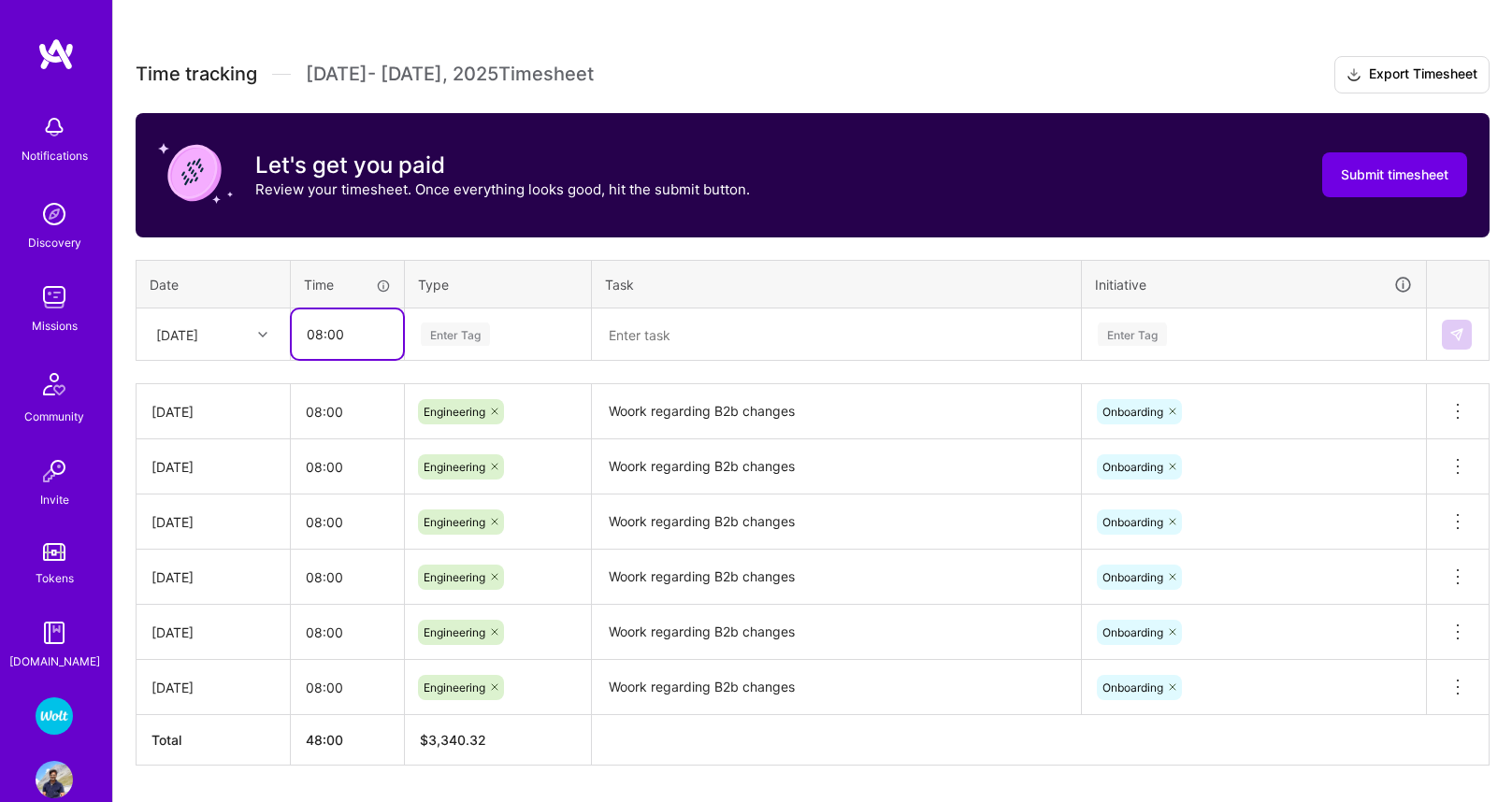
type input "08:00"
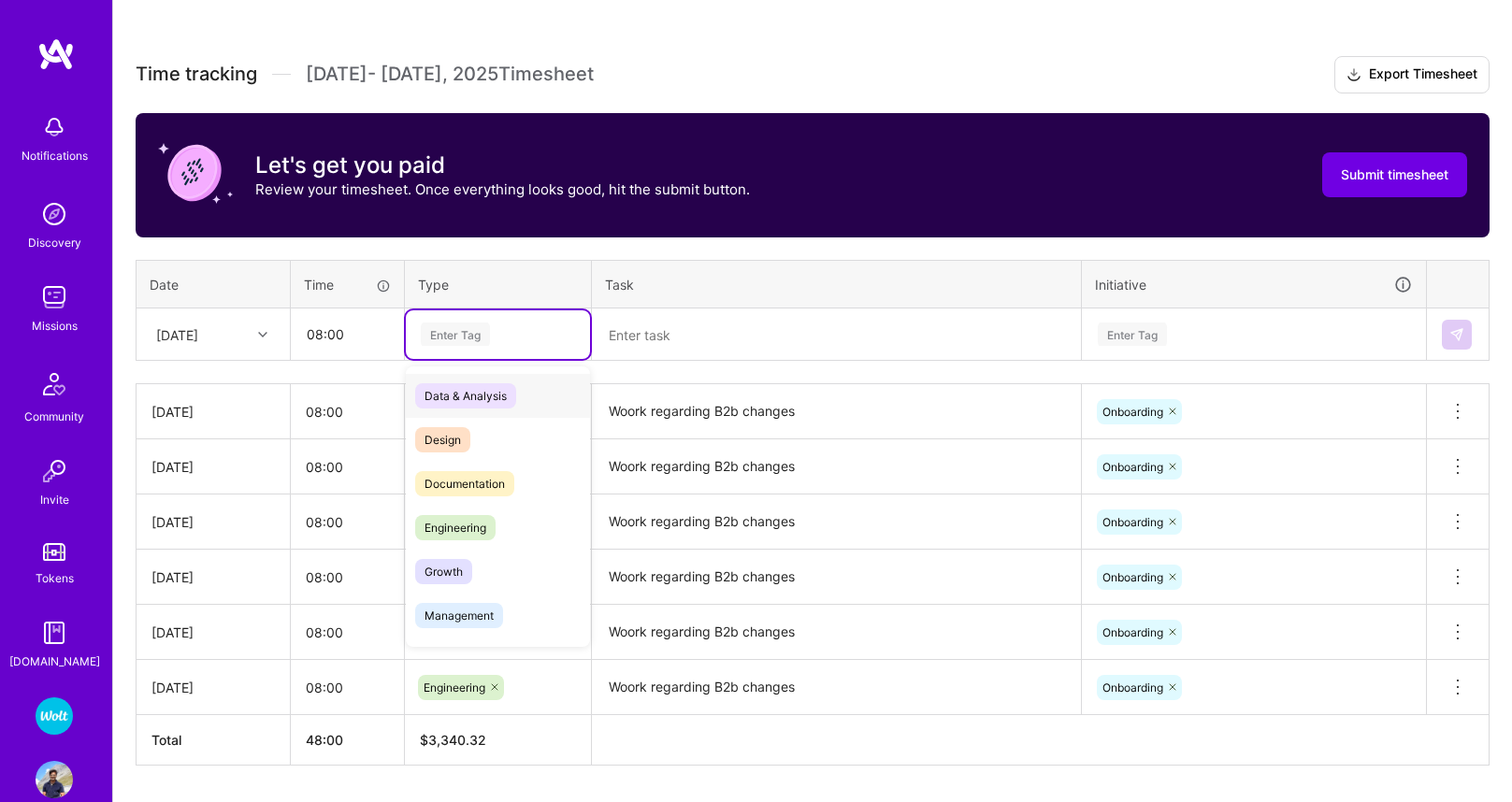
click at [447, 341] on div "Enter Tag" at bounding box center [455, 334] width 69 height 29
drag, startPoint x: 448, startPoint y: 523, endPoint x: 497, endPoint y: 490, distance: 59.1
click at [448, 523] on span "Engineering" at bounding box center [455, 524] width 80 height 25
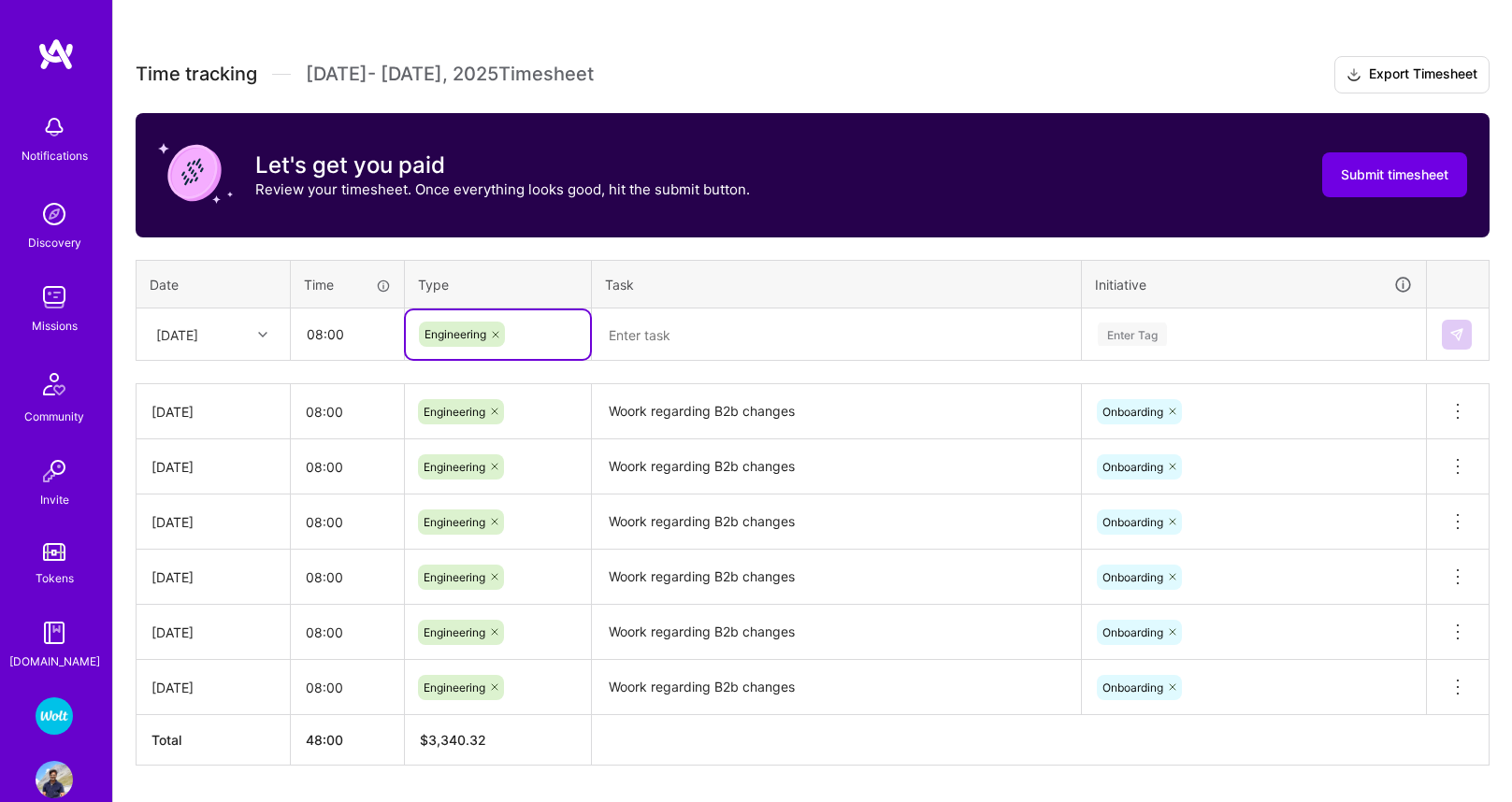
click at [654, 420] on textarea "Woork regarding B2b changes" at bounding box center [836, 412] width 485 height 52
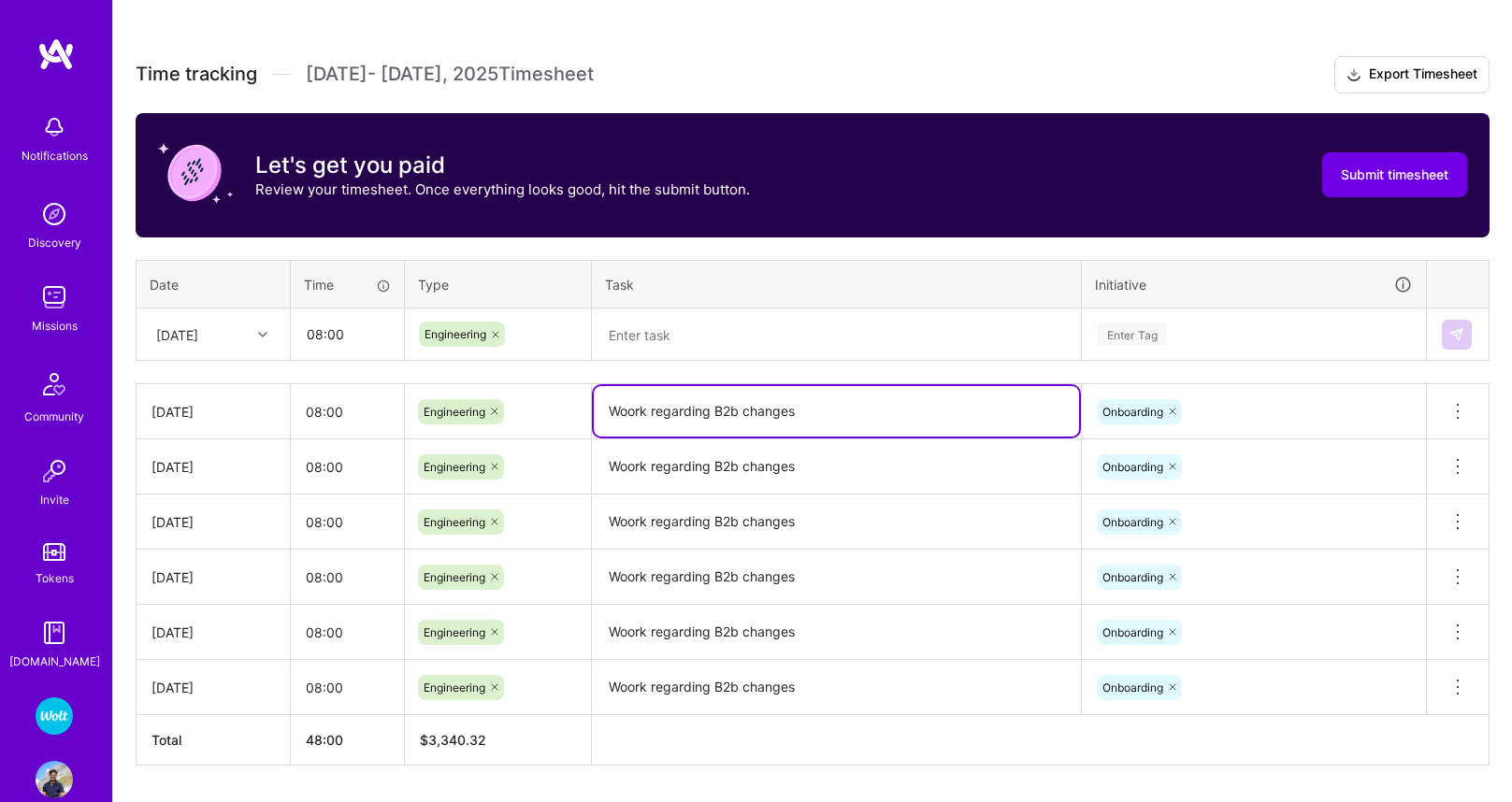
click at [654, 420] on textarea "Woork regarding B2b changes" at bounding box center [836, 411] width 485 height 51
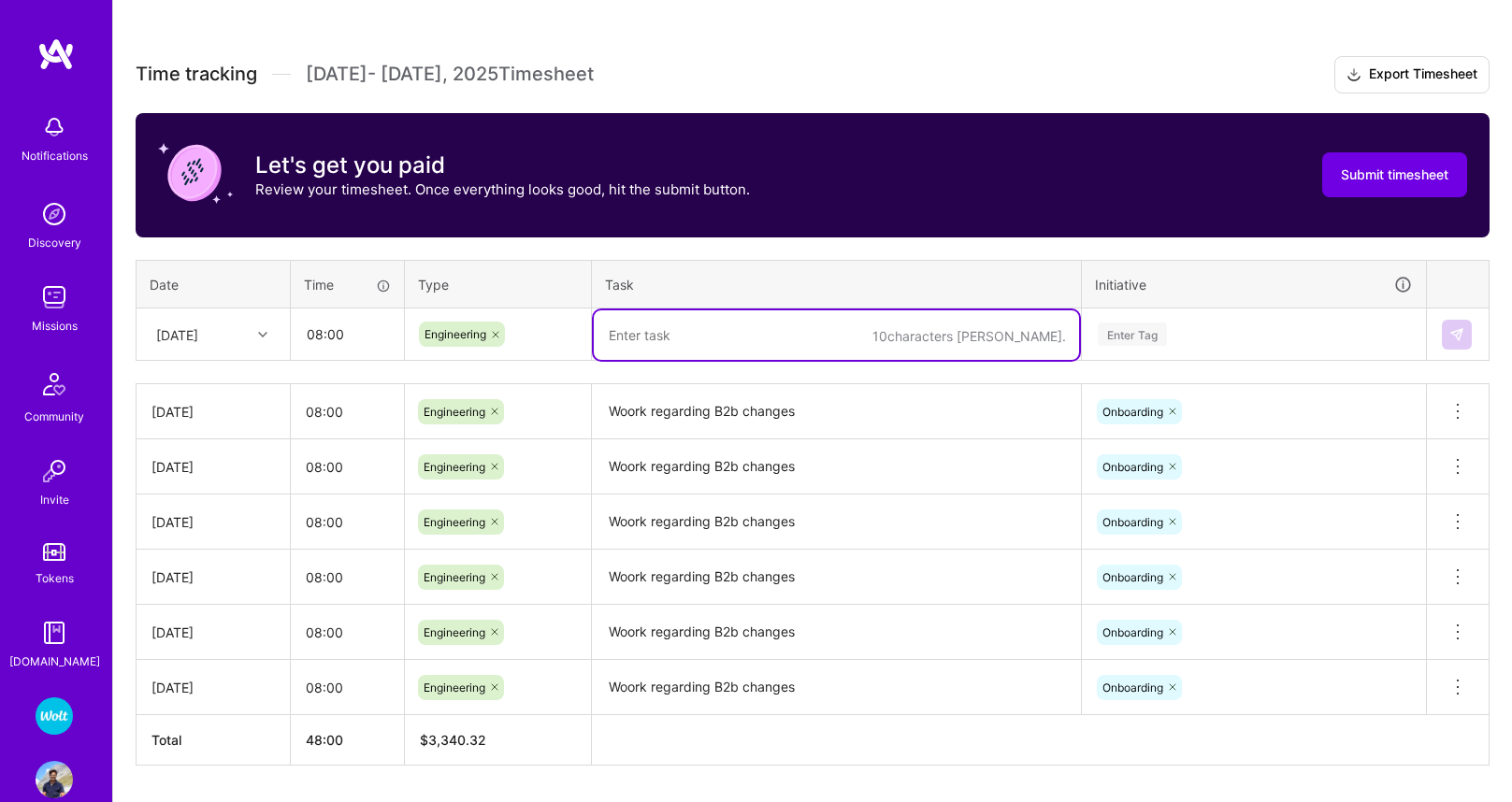
click at [650, 349] on textarea at bounding box center [836, 336] width 485 height 50
paste textarea "Woork regarding B2b changes"
type textarea "Woork regarding B2b changes"
click at [1122, 330] on div "Enter Tag" at bounding box center [1132, 334] width 69 height 29
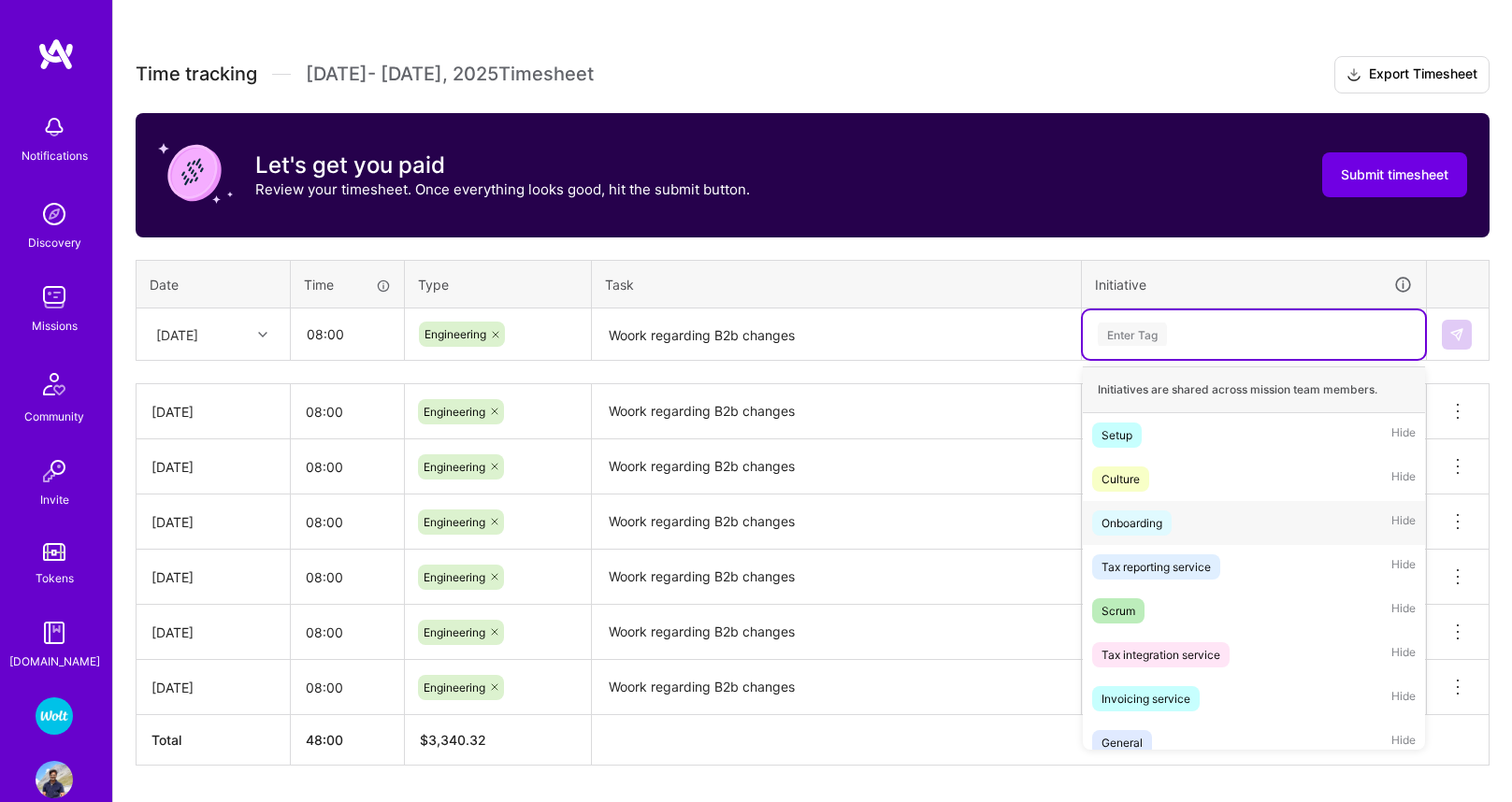
drag, startPoint x: 1151, startPoint y: 527, endPoint x: 1240, endPoint y: 477, distance: 102.1
click at [1151, 527] on div "Onboarding" at bounding box center [1132, 523] width 61 height 20
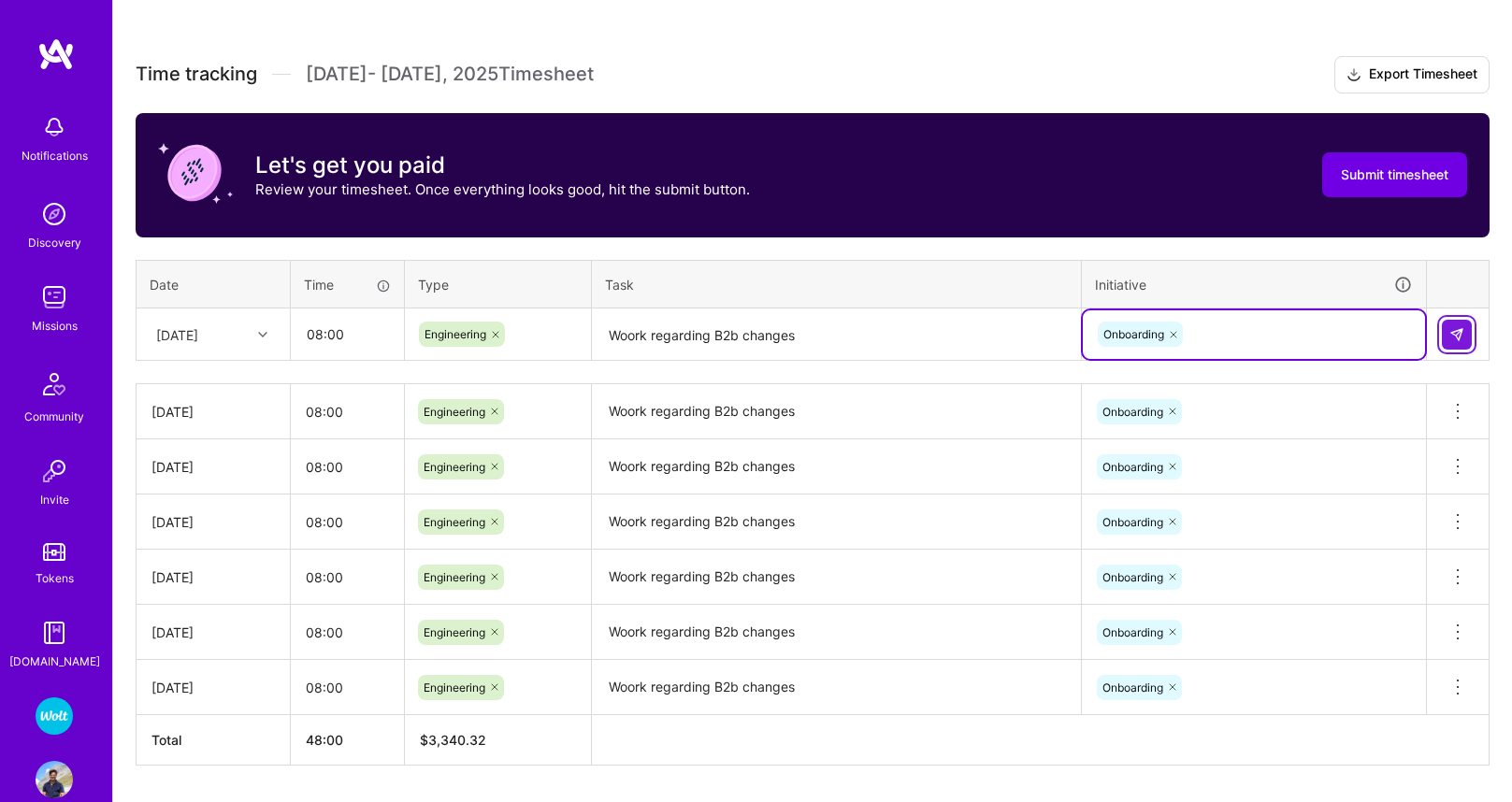
drag, startPoint x: 1467, startPoint y: 331, endPoint x: 1394, endPoint y: 354, distance: 76.5
click at [1467, 331] on button at bounding box center [1457, 334] width 30 height 30
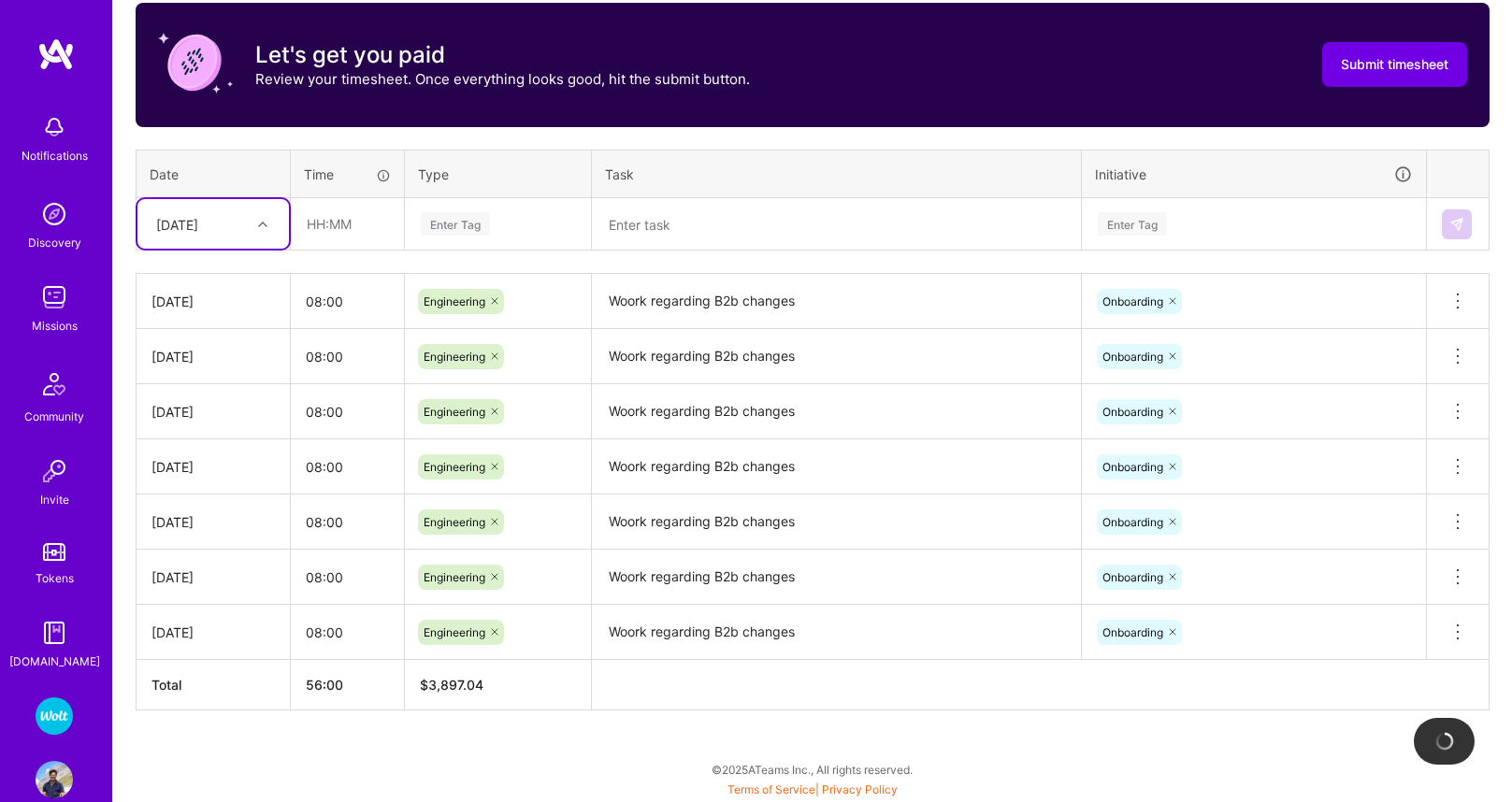
scroll to position [596, 0]
click at [198, 225] on div "[DATE]" at bounding box center [177, 224] width 42 height 20
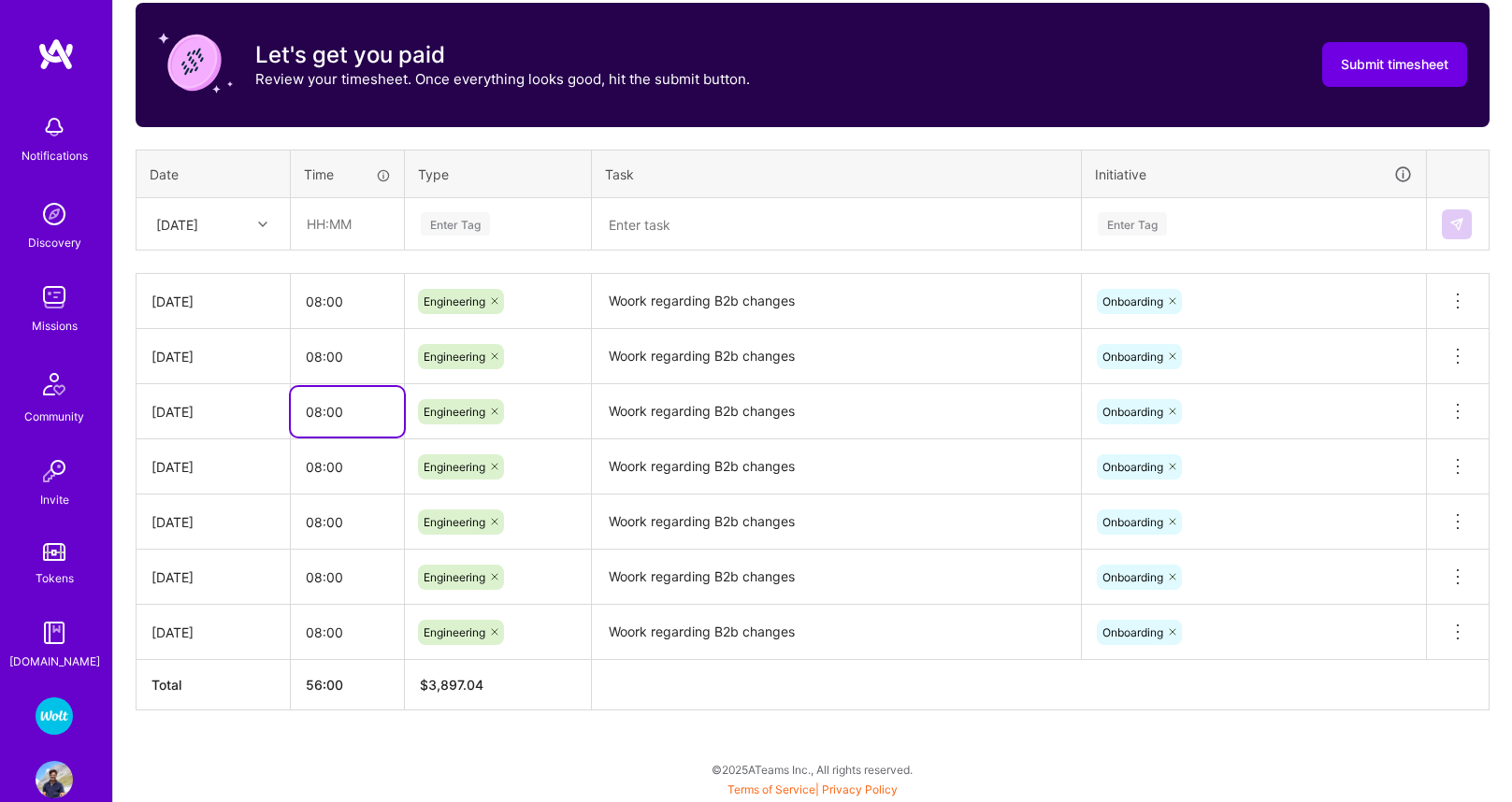
click at [379, 400] on input "08:00" at bounding box center [347, 412] width 113 height 50
drag, startPoint x: 197, startPoint y: 218, endPoint x: 195, endPoint y: 228, distance: 10.2
click at [197, 218] on div "[DATE]" at bounding box center [177, 224] width 42 height 20
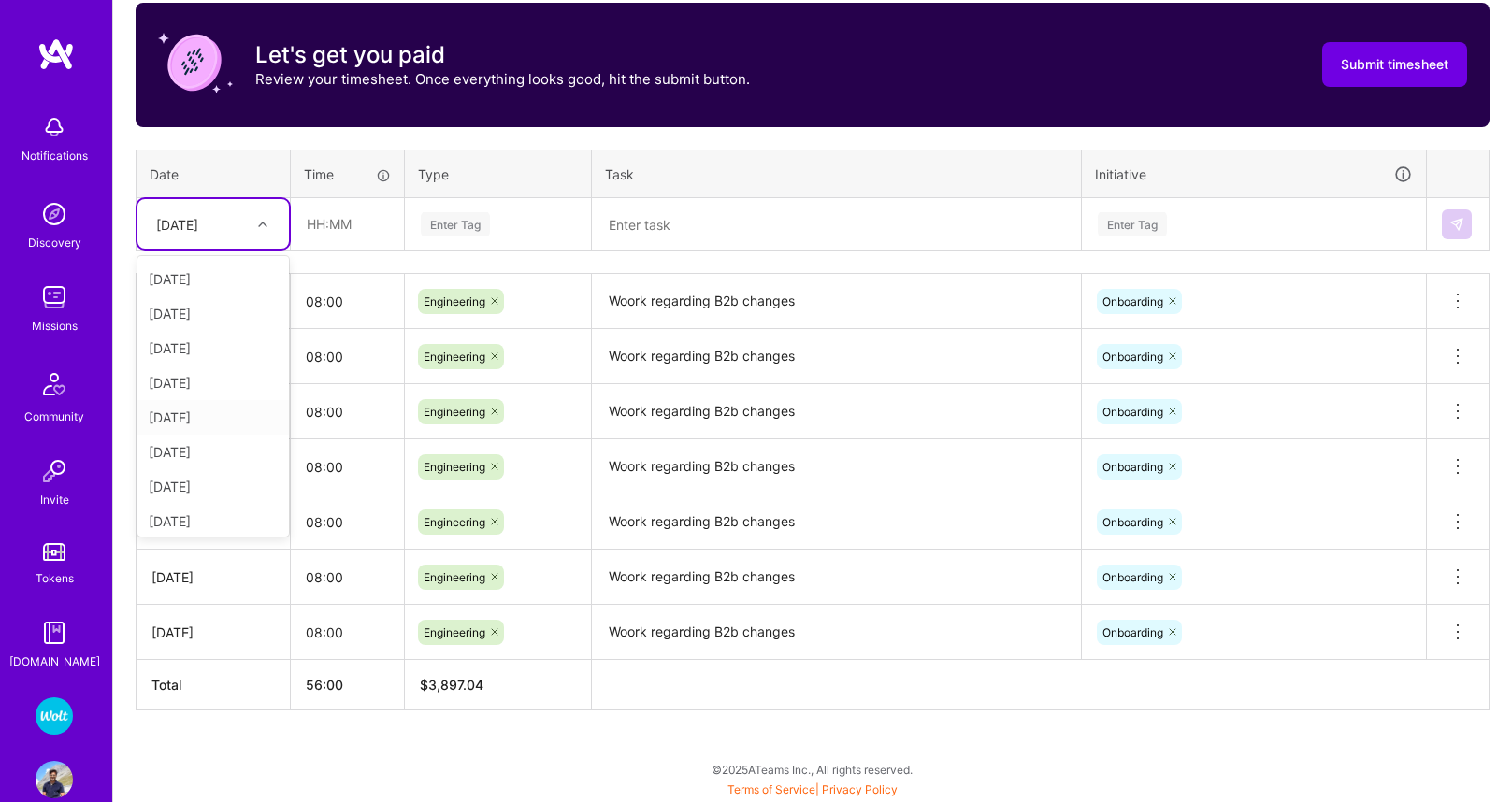
scroll to position [73, 0]
click at [201, 481] on div "[DATE]" at bounding box center [213, 481] width 151 height 34
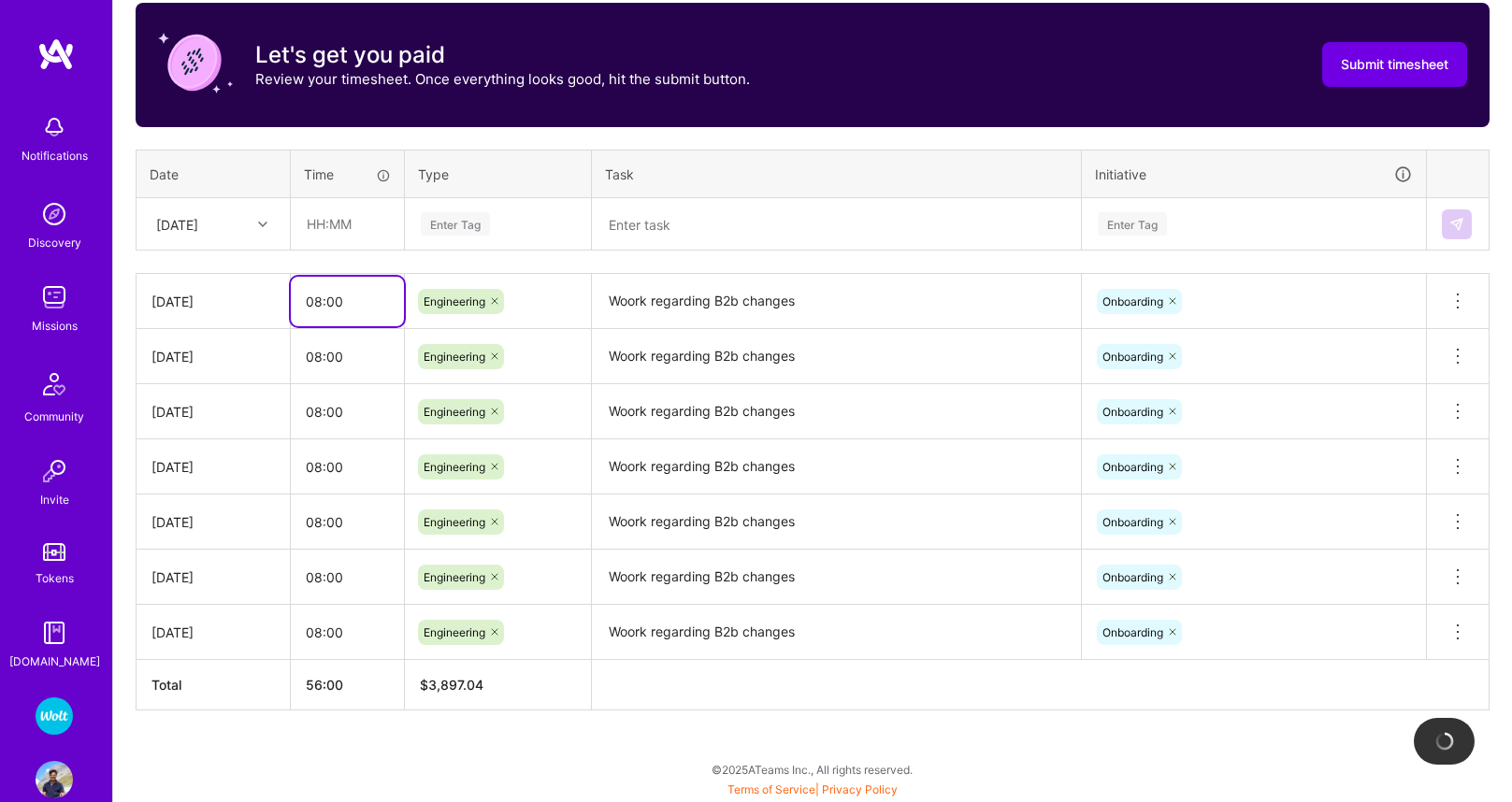
click at [347, 297] on input "08:00" at bounding box center [347, 301] width 113 height 50
click at [360, 225] on input "text" at bounding box center [347, 224] width 111 height 50
paste input "08:00"
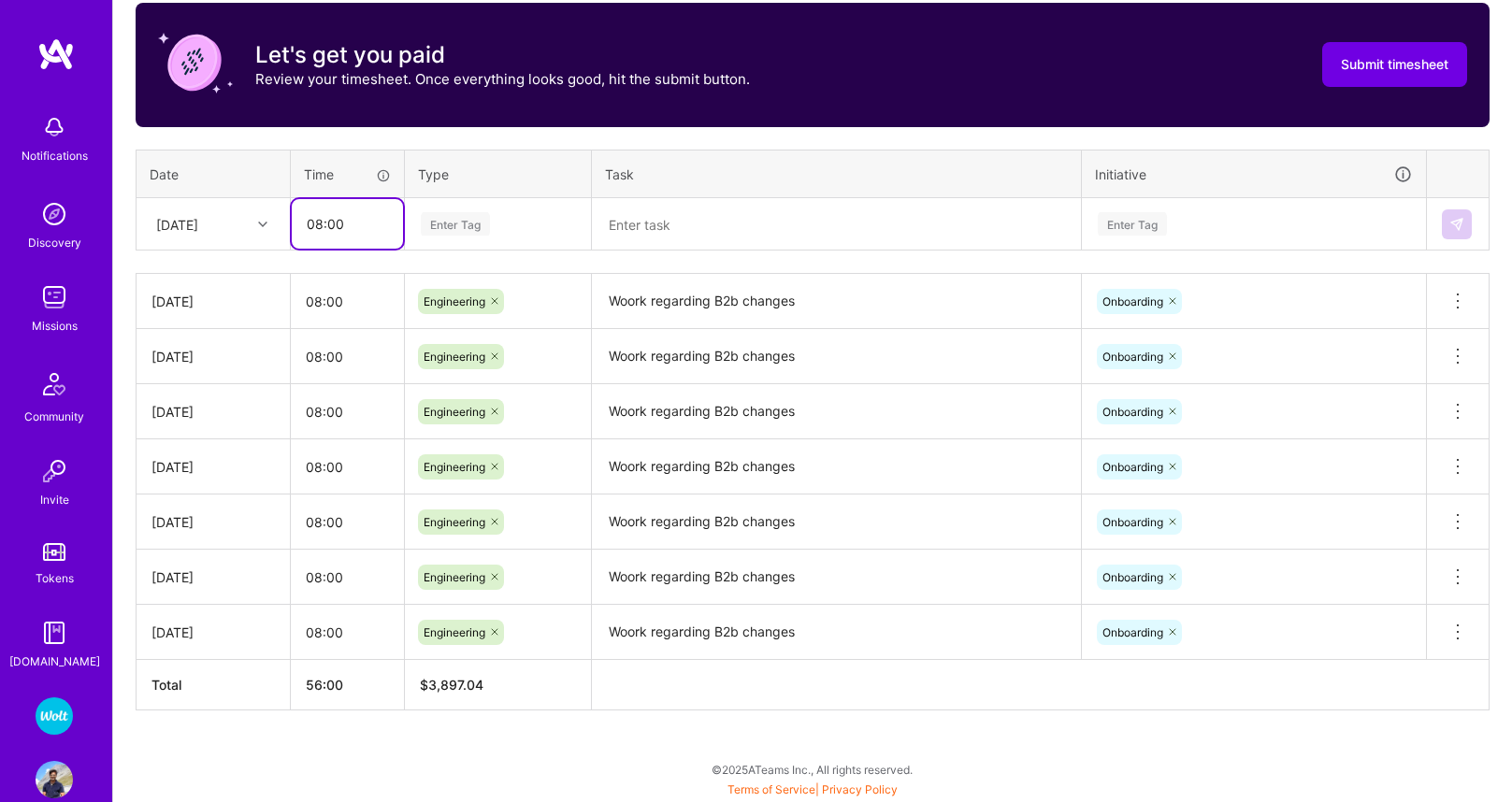
type input "08:00"
click at [471, 225] on div "Enter Tag" at bounding box center [455, 224] width 69 height 29
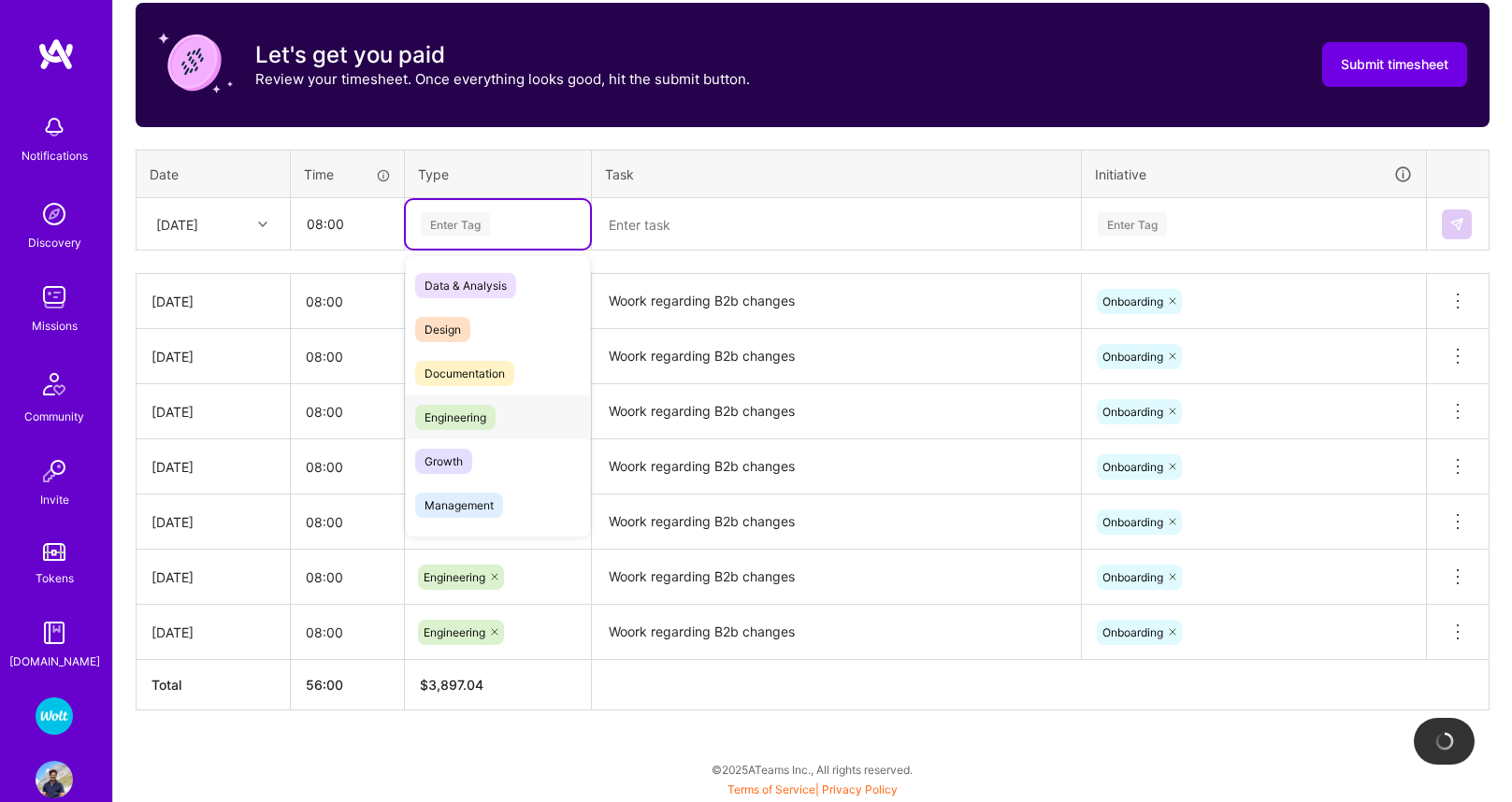
click at [484, 425] on span "Engineering" at bounding box center [455, 417] width 80 height 25
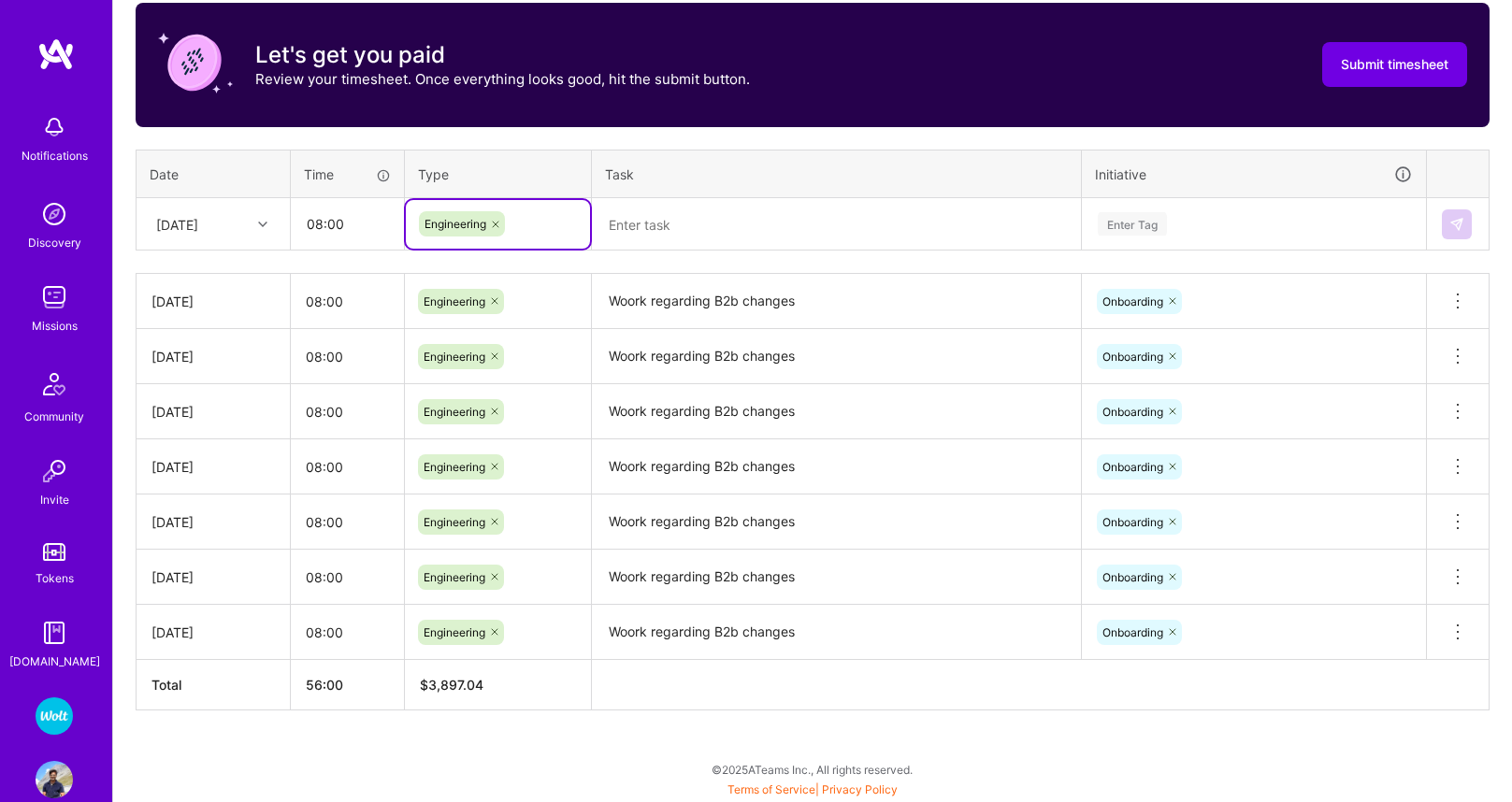
click at [712, 296] on textarea "Woork regarding B2b changes" at bounding box center [836, 301] width 485 height 52
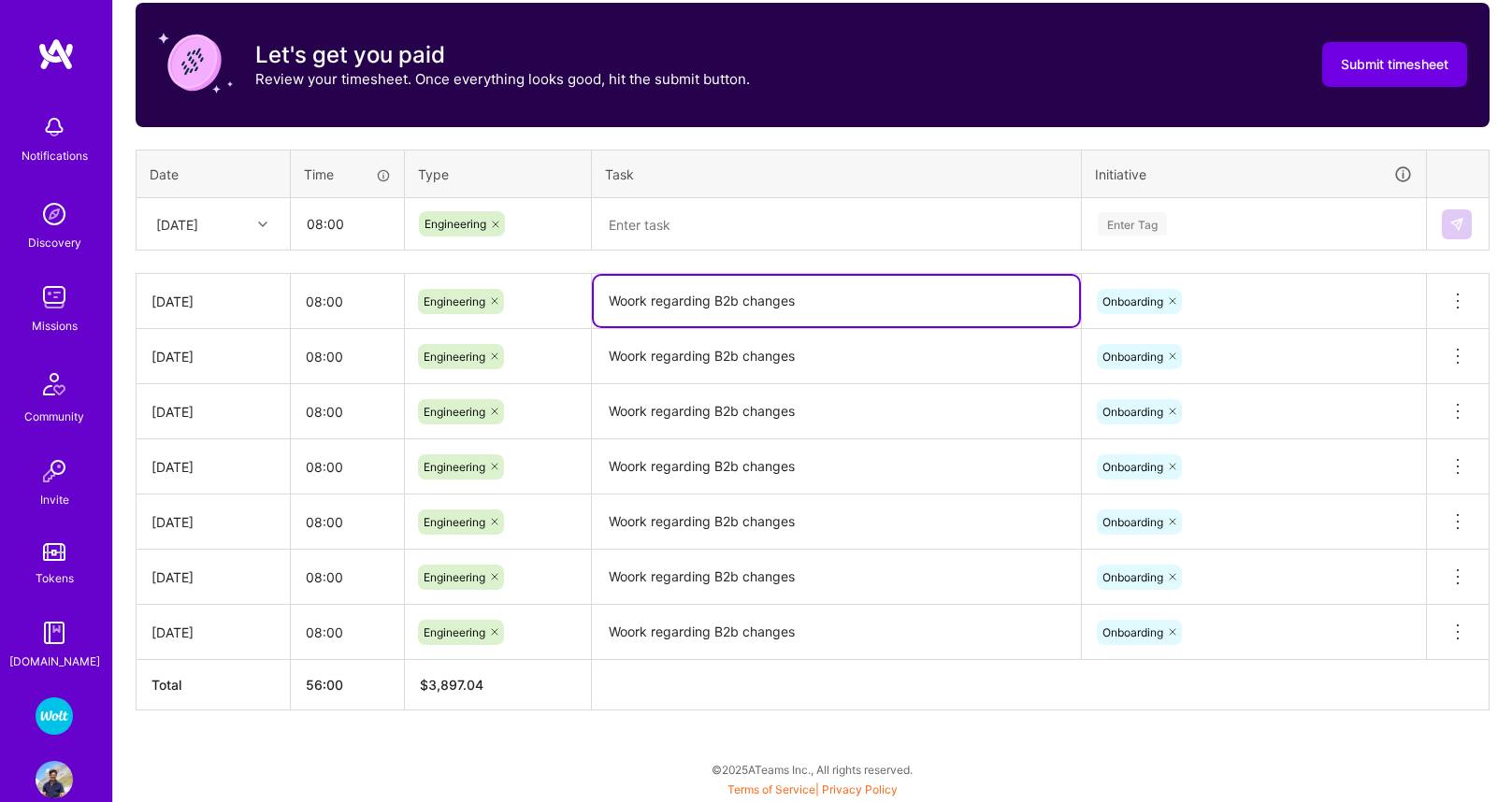
click at [712, 296] on textarea "Woork regarding B2b changes" at bounding box center [836, 300] width 485 height 51
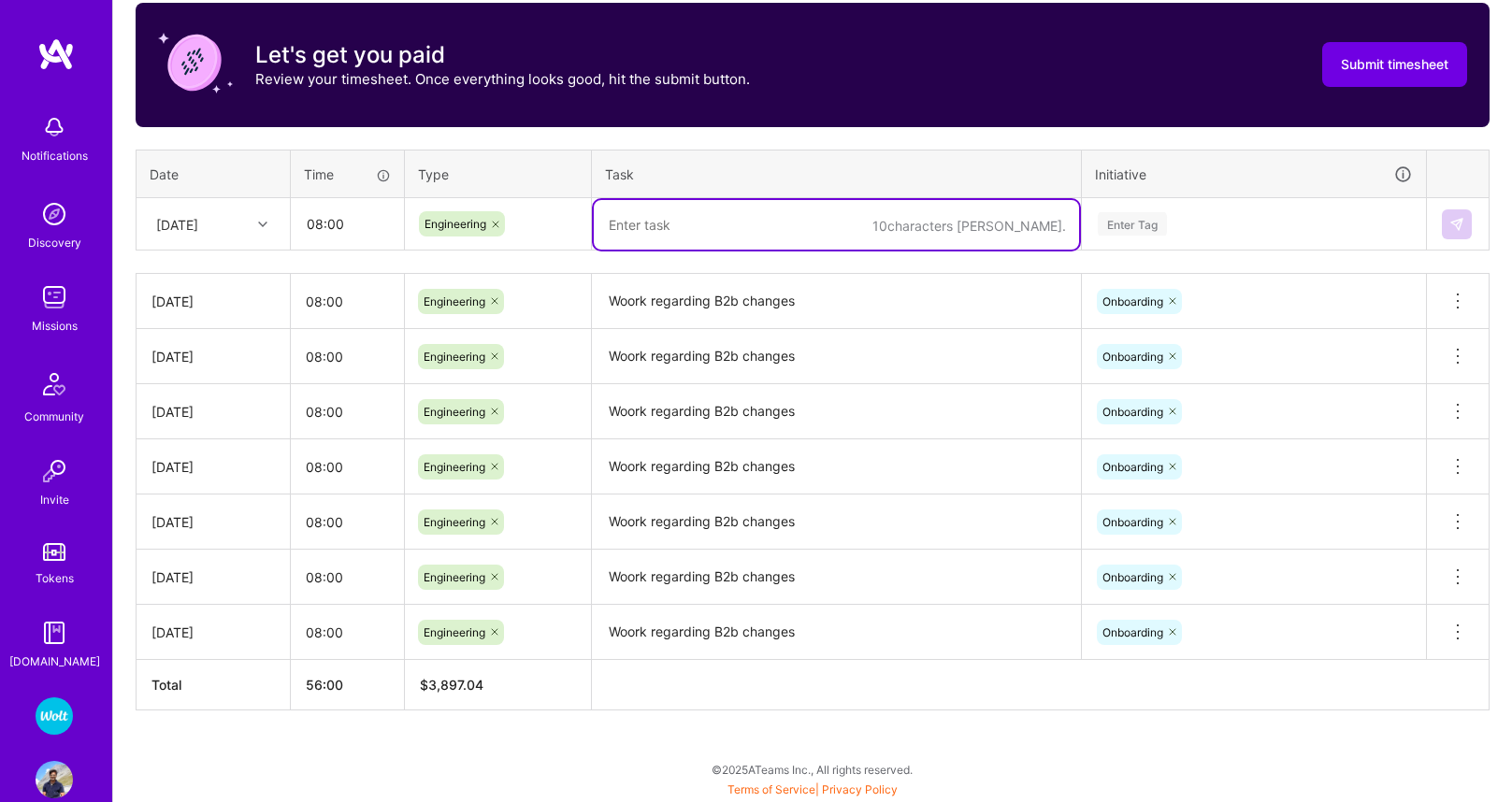
click at [695, 243] on textarea at bounding box center [836, 225] width 485 height 50
paste textarea "Woork regarding B2b changes"
type textarea "Woork regarding B2b changes"
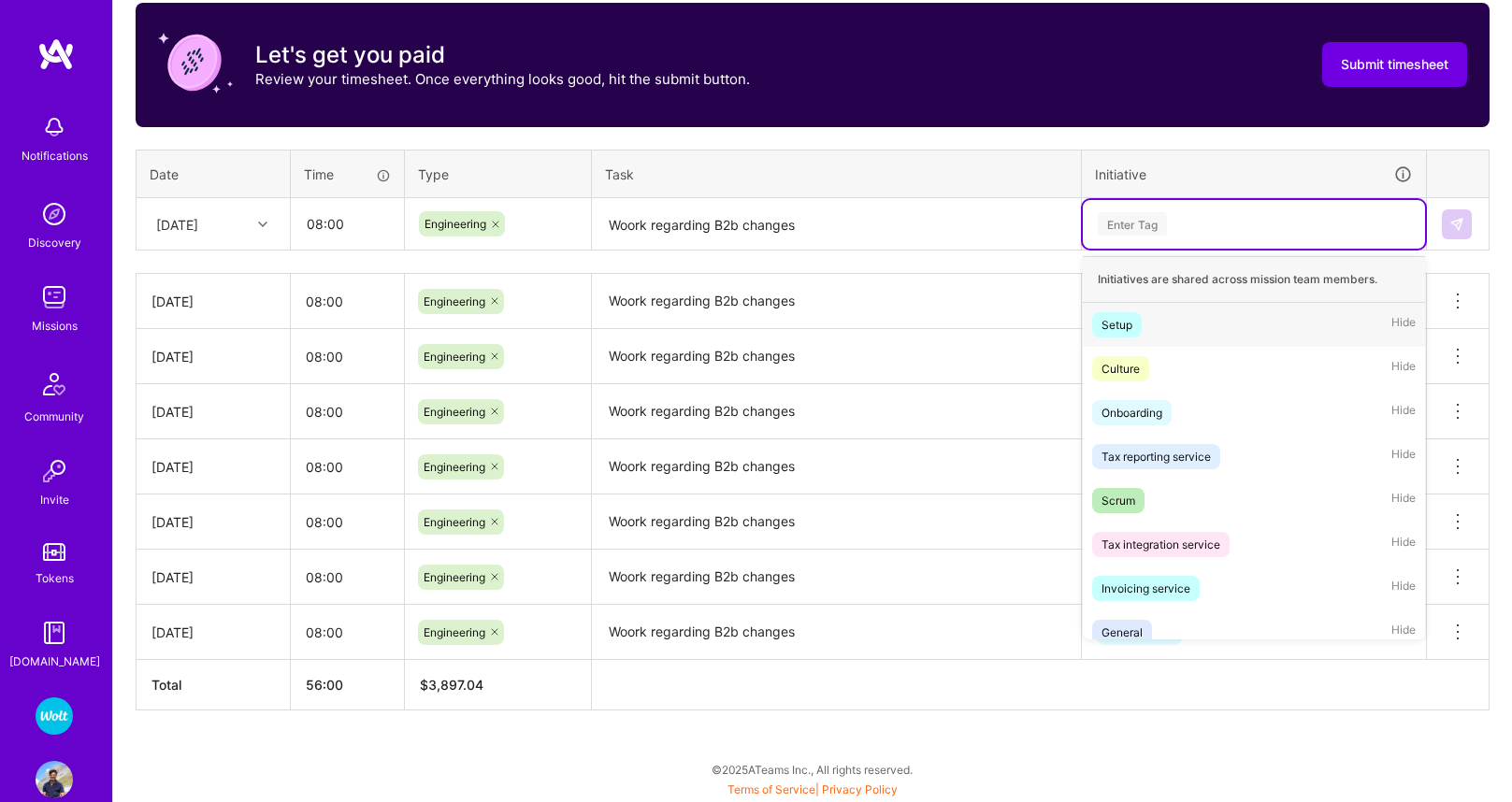
click at [1149, 228] on div "Enter Tag" at bounding box center [1132, 224] width 69 height 29
drag, startPoint x: 1145, startPoint y: 414, endPoint x: 1162, endPoint y: 400, distance: 22.0
click at [1145, 414] on div "Onboarding" at bounding box center [1132, 412] width 61 height 20
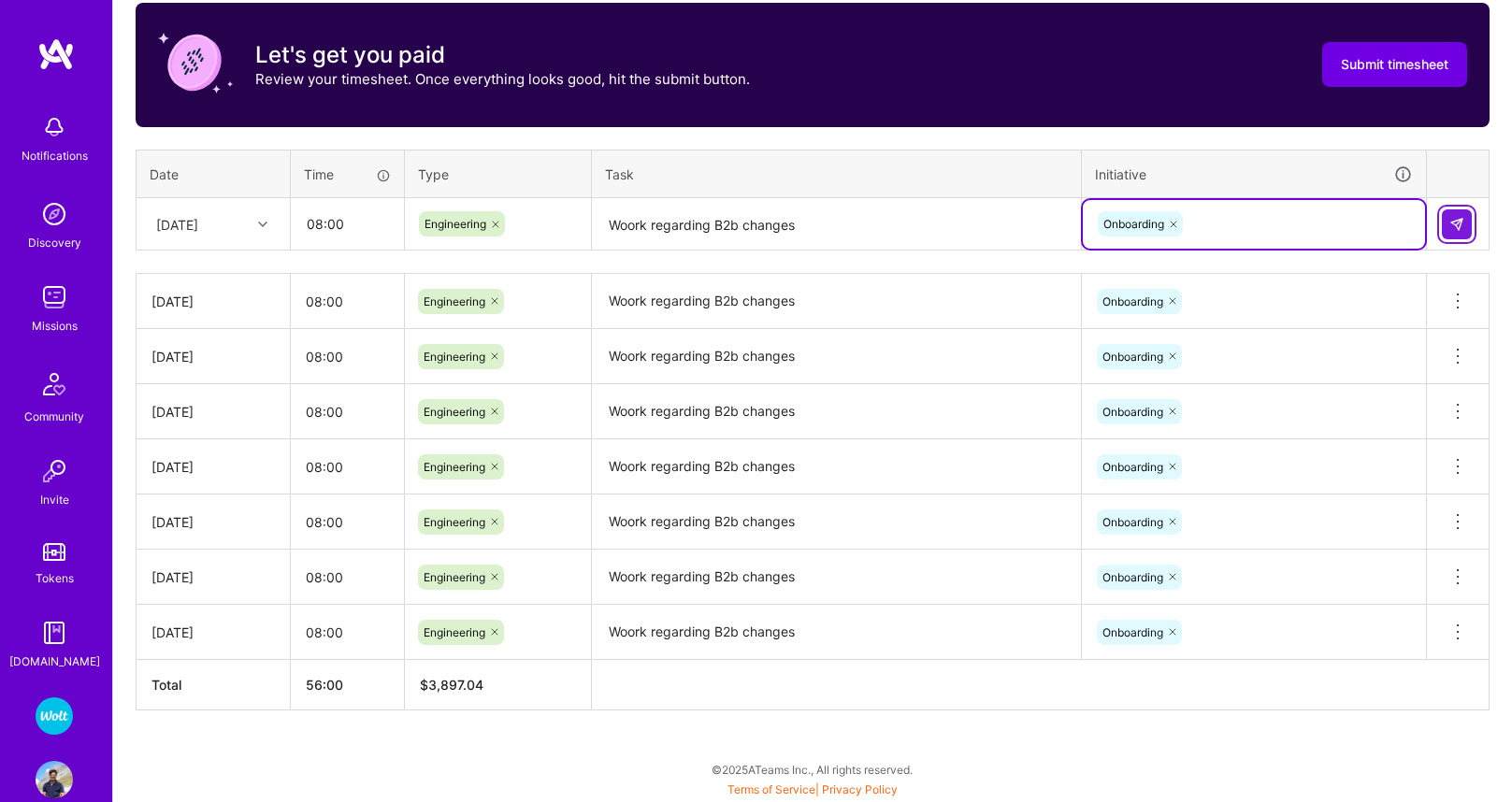
drag, startPoint x: 1468, startPoint y: 225, endPoint x: 1450, endPoint y: 225, distance: 18.0
click at [1467, 225] on button at bounding box center [1457, 224] width 30 height 30
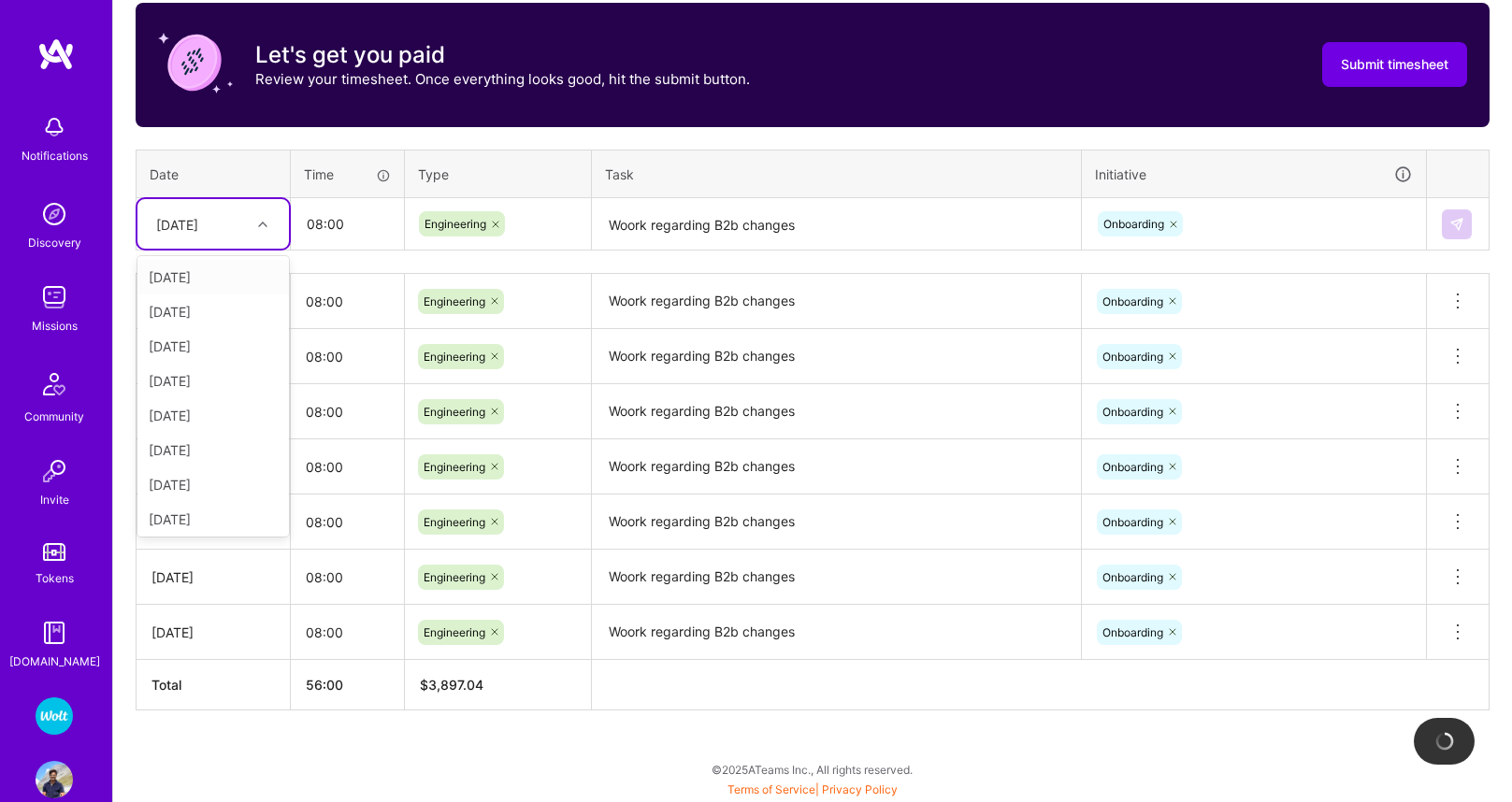
click at [198, 222] on div "[DATE]" at bounding box center [177, 224] width 42 height 20
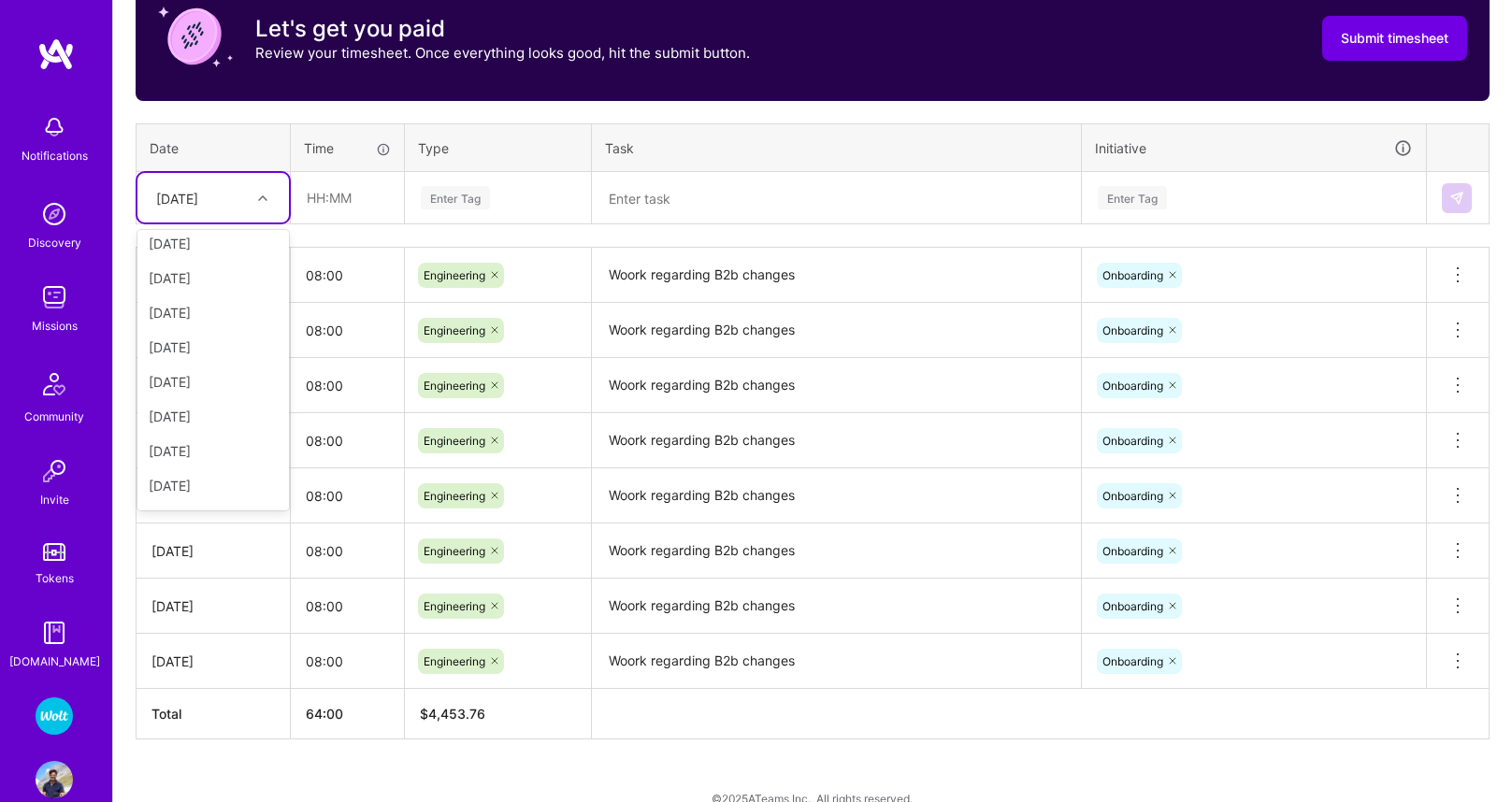
scroll to position [0, 0]
click at [175, 607] on div "[DATE]" at bounding box center [212, 606] width 123 height 20
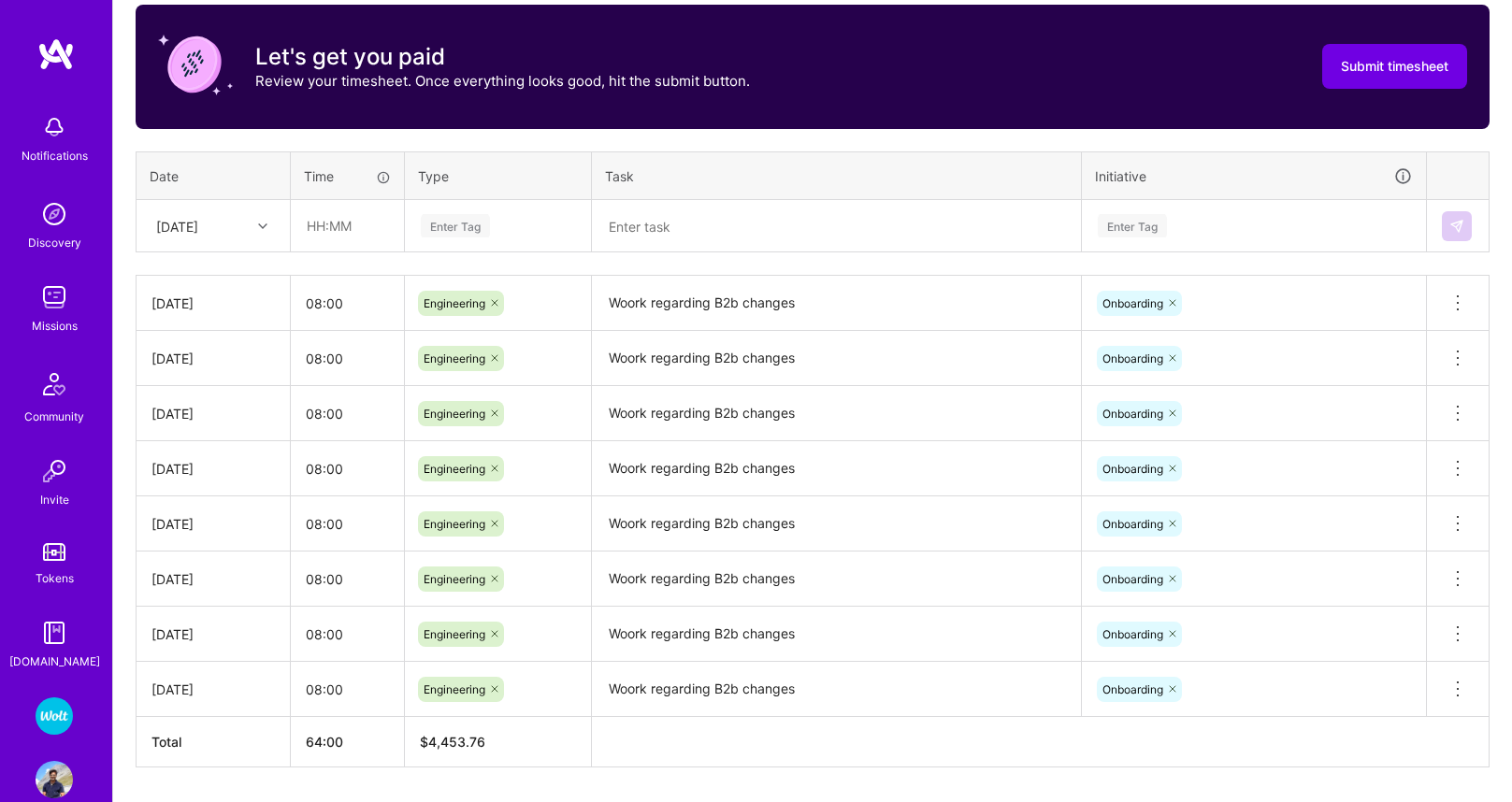
click at [198, 216] on div "[DATE]" at bounding box center [177, 226] width 42 height 20
drag, startPoint x: 169, startPoint y: 374, endPoint x: 195, endPoint y: 372, distance: 26.1
click at [169, 374] on div "[DATE]" at bounding box center [213, 382] width 151 height 34
click at [312, 300] on input "08:00" at bounding box center [347, 303] width 113 height 50
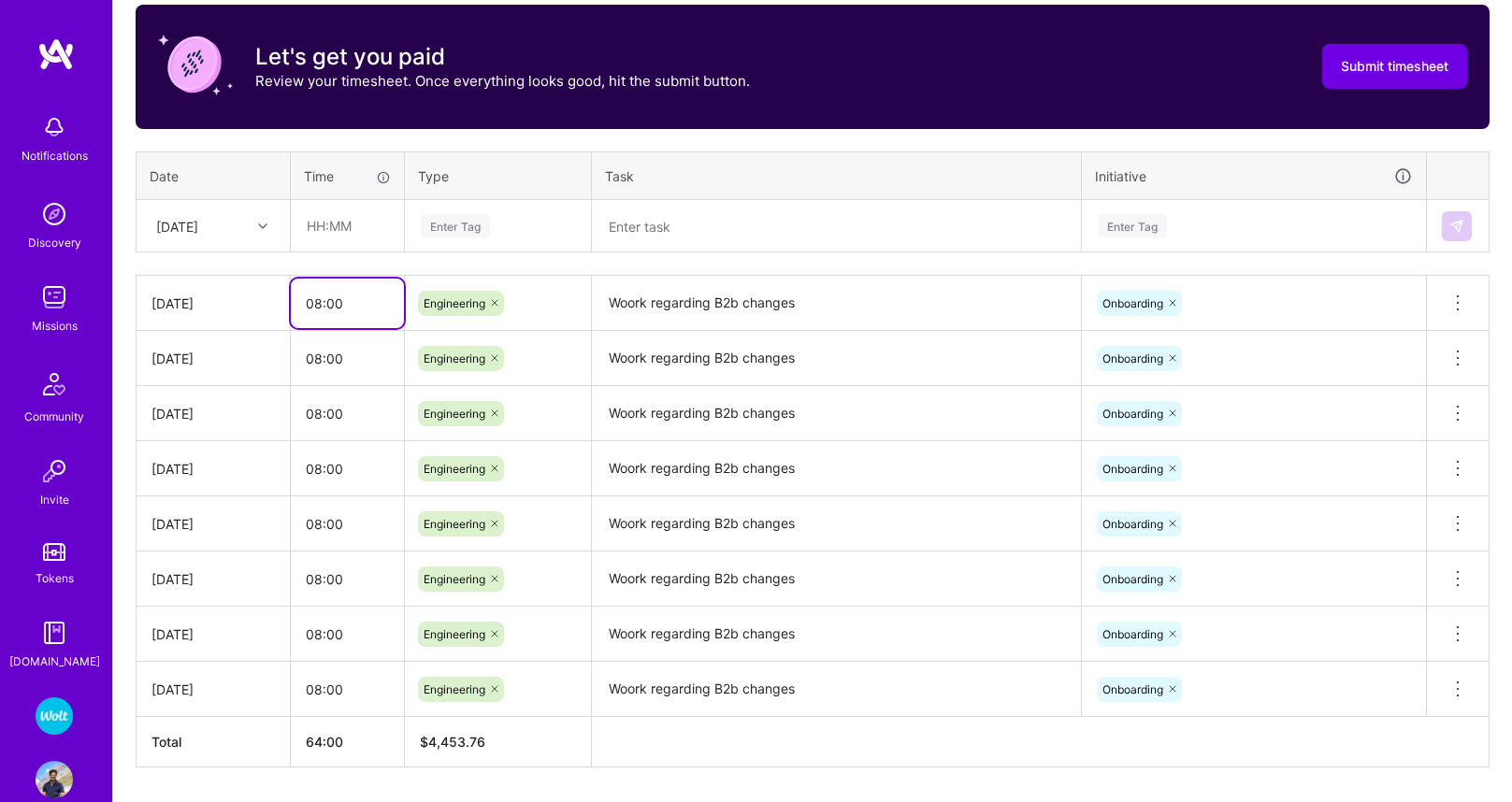
click at [312, 300] on input "08:00" at bounding box center [347, 303] width 113 height 50
click at [327, 224] on input "text" at bounding box center [347, 226] width 111 height 50
paste input "08:00"
type input "08:00"
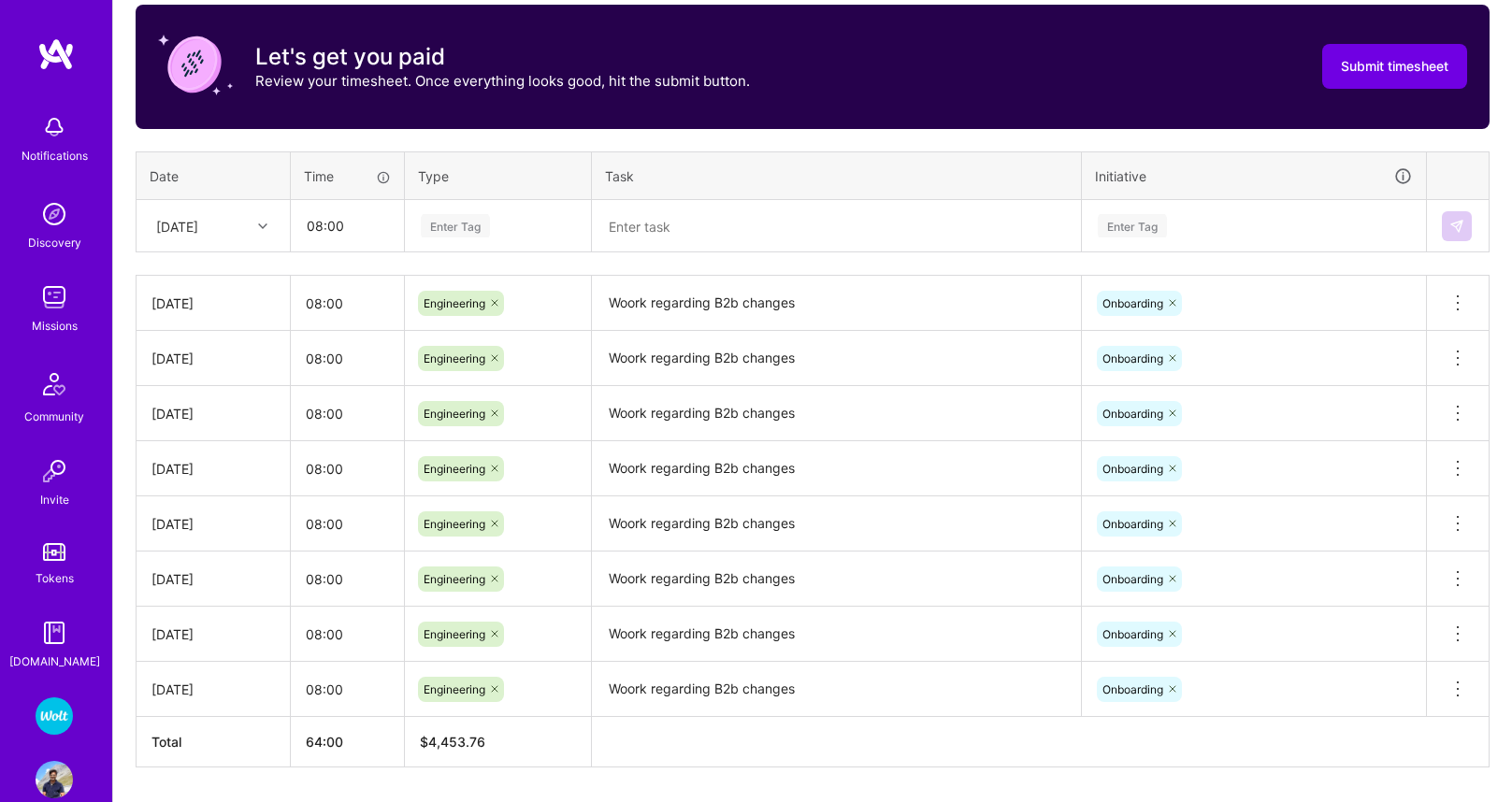
drag, startPoint x: 483, startPoint y: 228, endPoint x: 493, endPoint y: 255, distance: 28.8
click at [483, 228] on div "Enter Tag" at bounding box center [455, 226] width 69 height 29
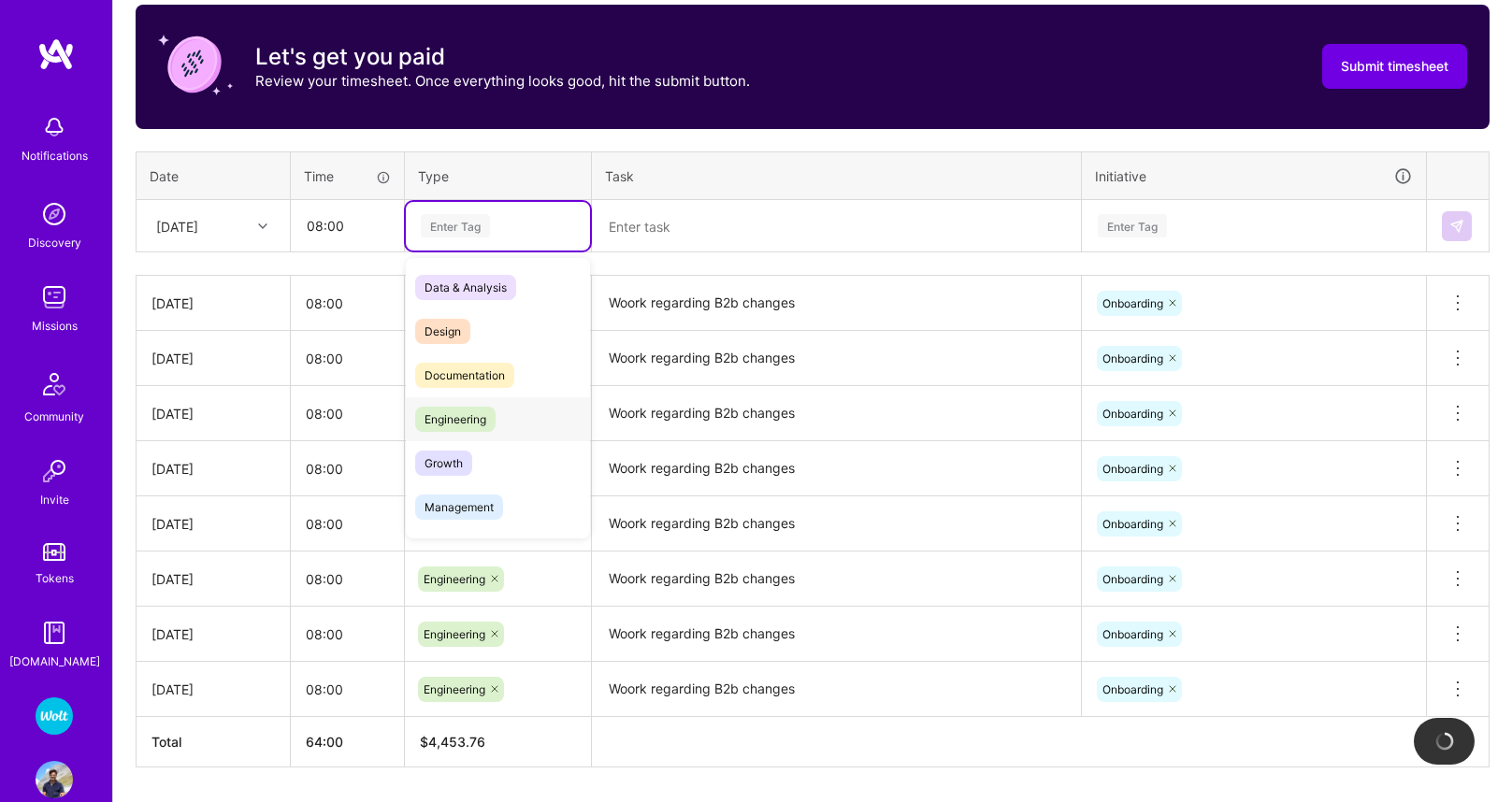
click at [463, 418] on span "Engineering" at bounding box center [455, 419] width 80 height 25
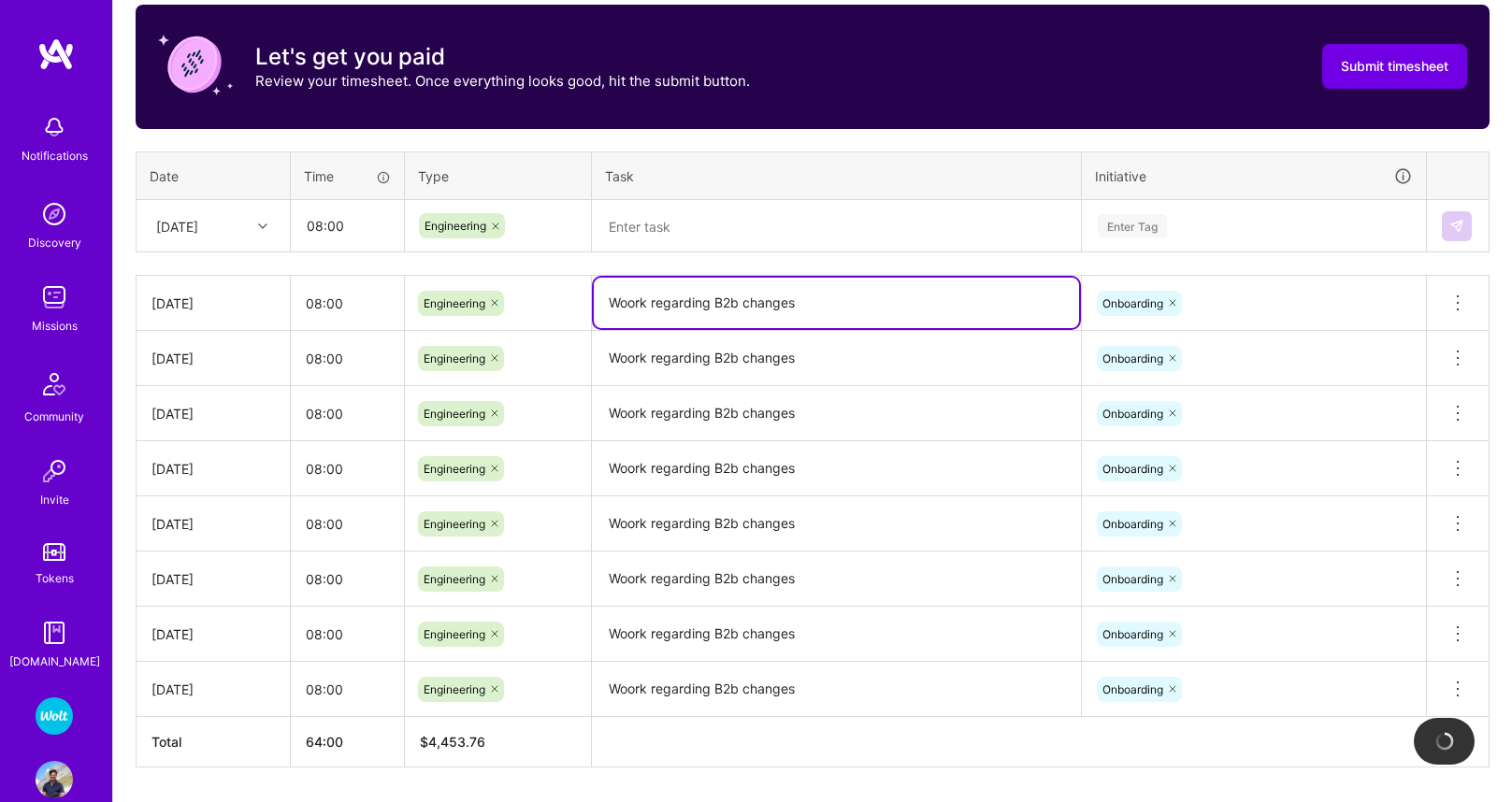
click at [705, 287] on textarea "Woork regarding B2b changes" at bounding box center [836, 302] width 485 height 51
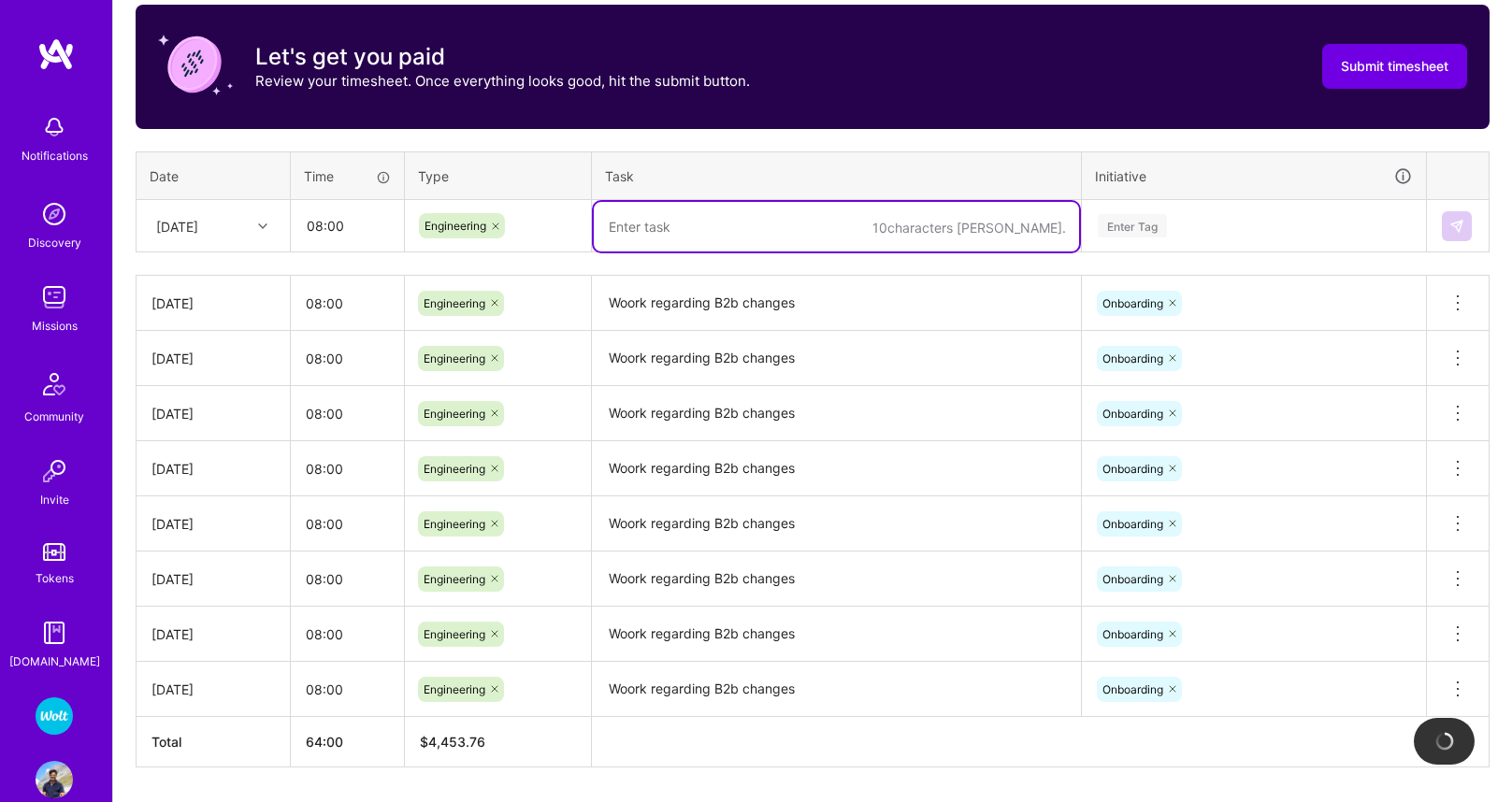
drag, startPoint x: 699, startPoint y: 233, endPoint x: 1190, endPoint y: 266, distance: 492.1
click at [699, 233] on textarea at bounding box center [836, 227] width 485 height 50
paste textarea "Woork regarding B2b changes"
type textarea "Woork regarding B2b changes"
click at [1117, 234] on div "Enter Tag" at bounding box center [1132, 226] width 69 height 29
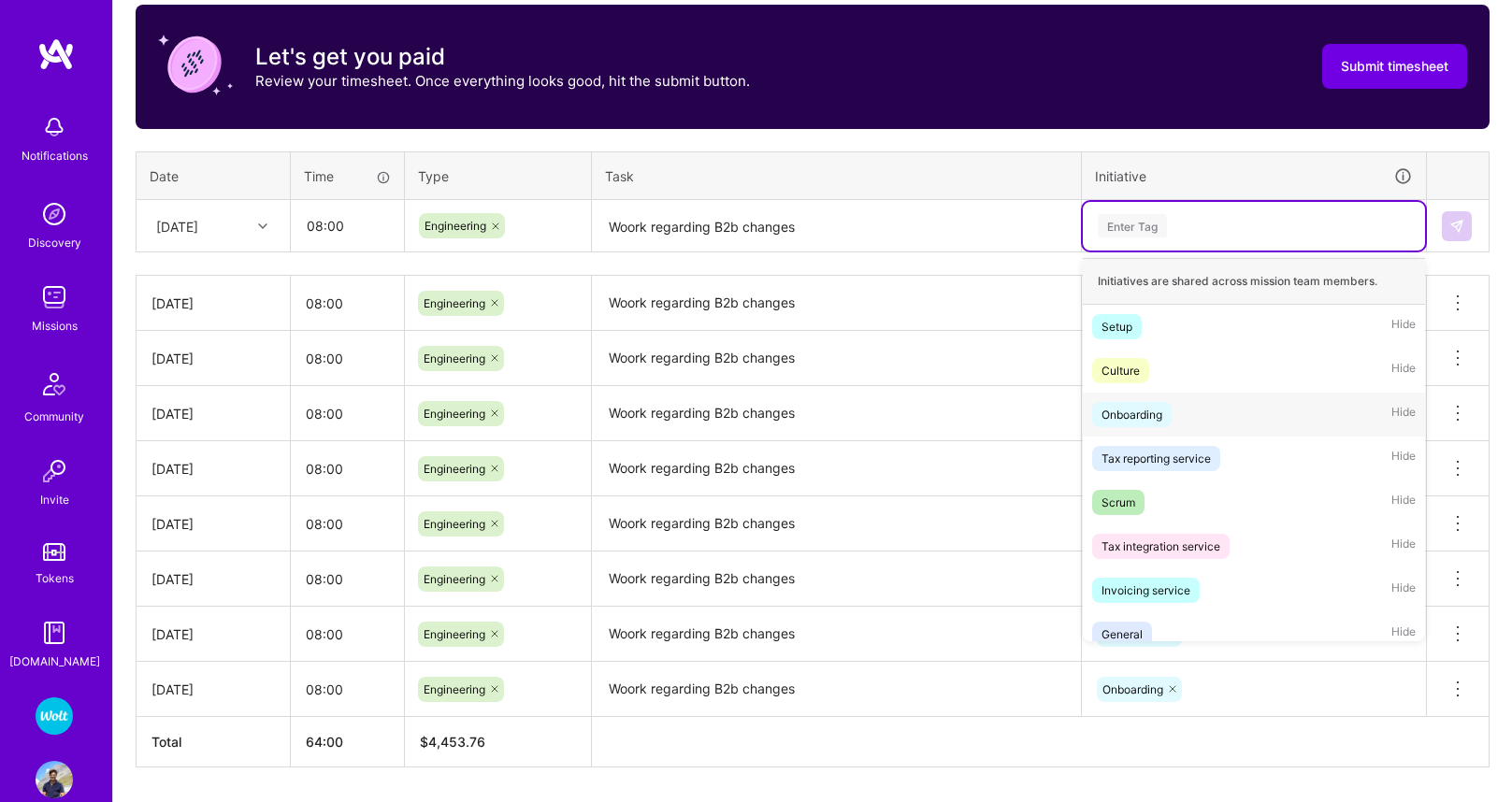
drag, startPoint x: 1154, startPoint y: 419, endPoint x: 1210, endPoint y: 365, distance: 77.8
click at [1156, 417] on div "Onboarding" at bounding box center [1132, 414] width 61 height 20
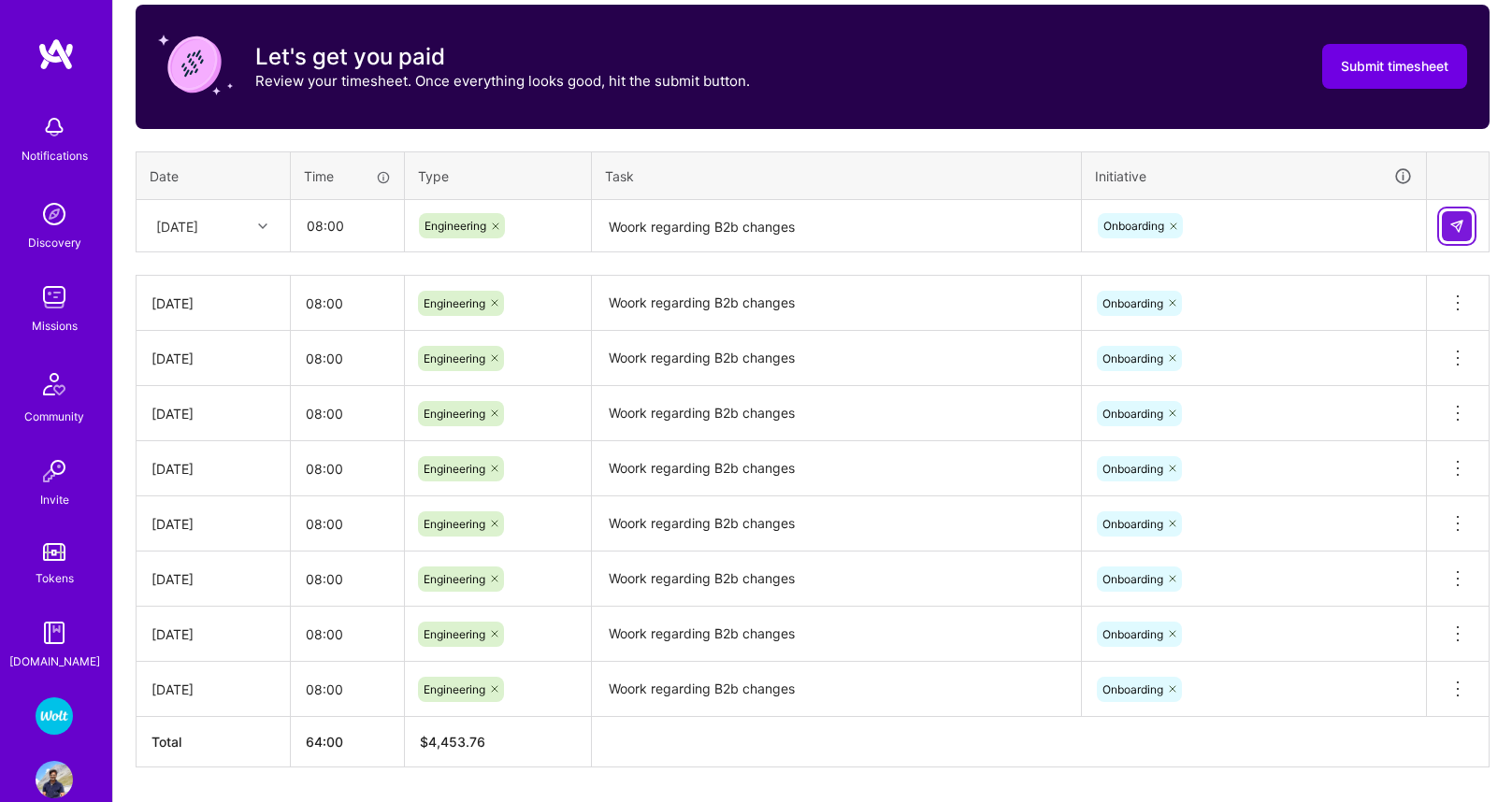
drag, startPoint x: 1462, startPoint y: 229, endPoint x: 1271, endPoint y: 261, distance: 193.7
click at [1461, 230] on img at bounding box center [1457, 227] width 15 height 15
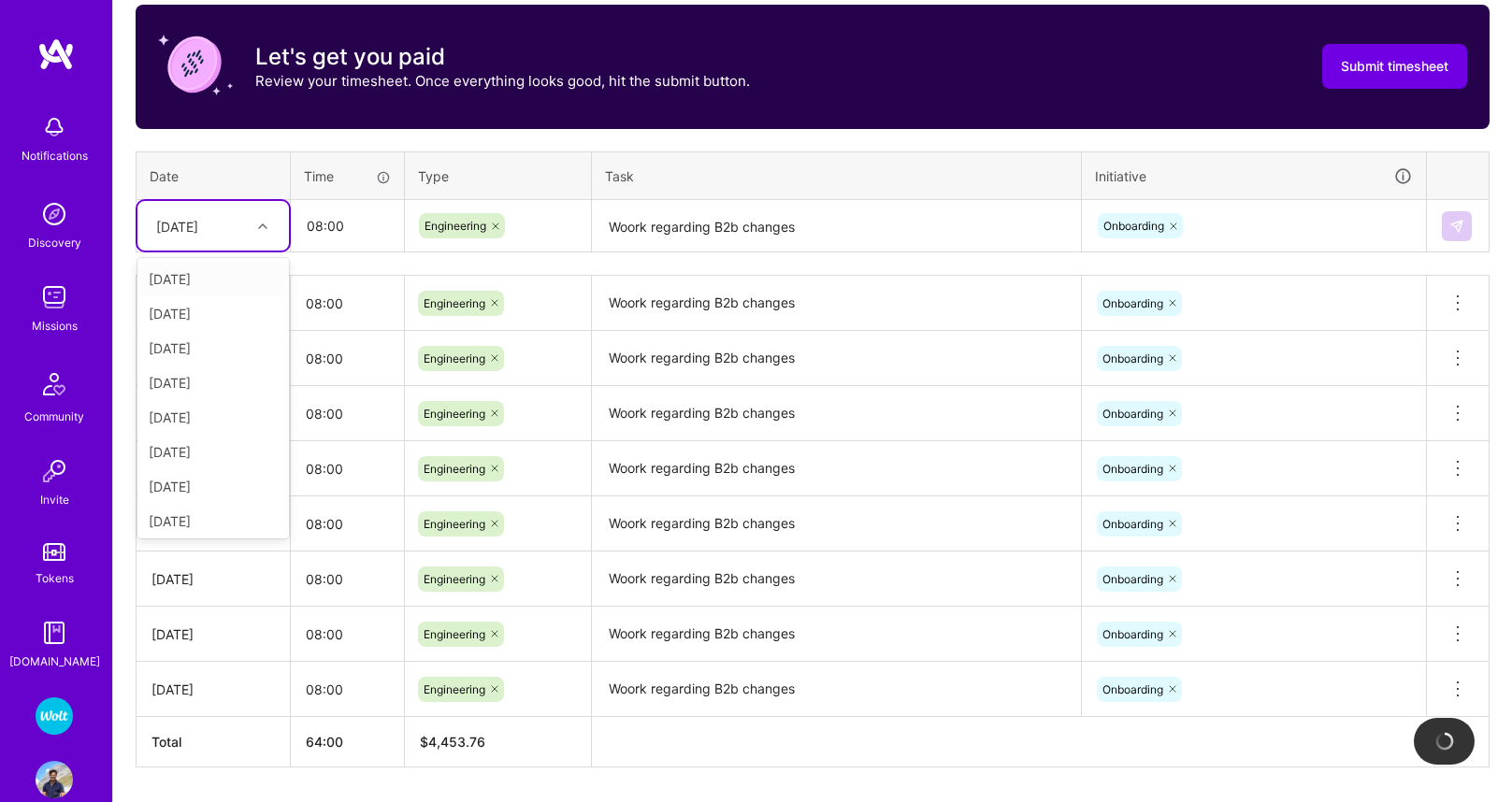
click at [192, 221] on div "[DATE]" at bounding box center [177, 226] width 42 height 20
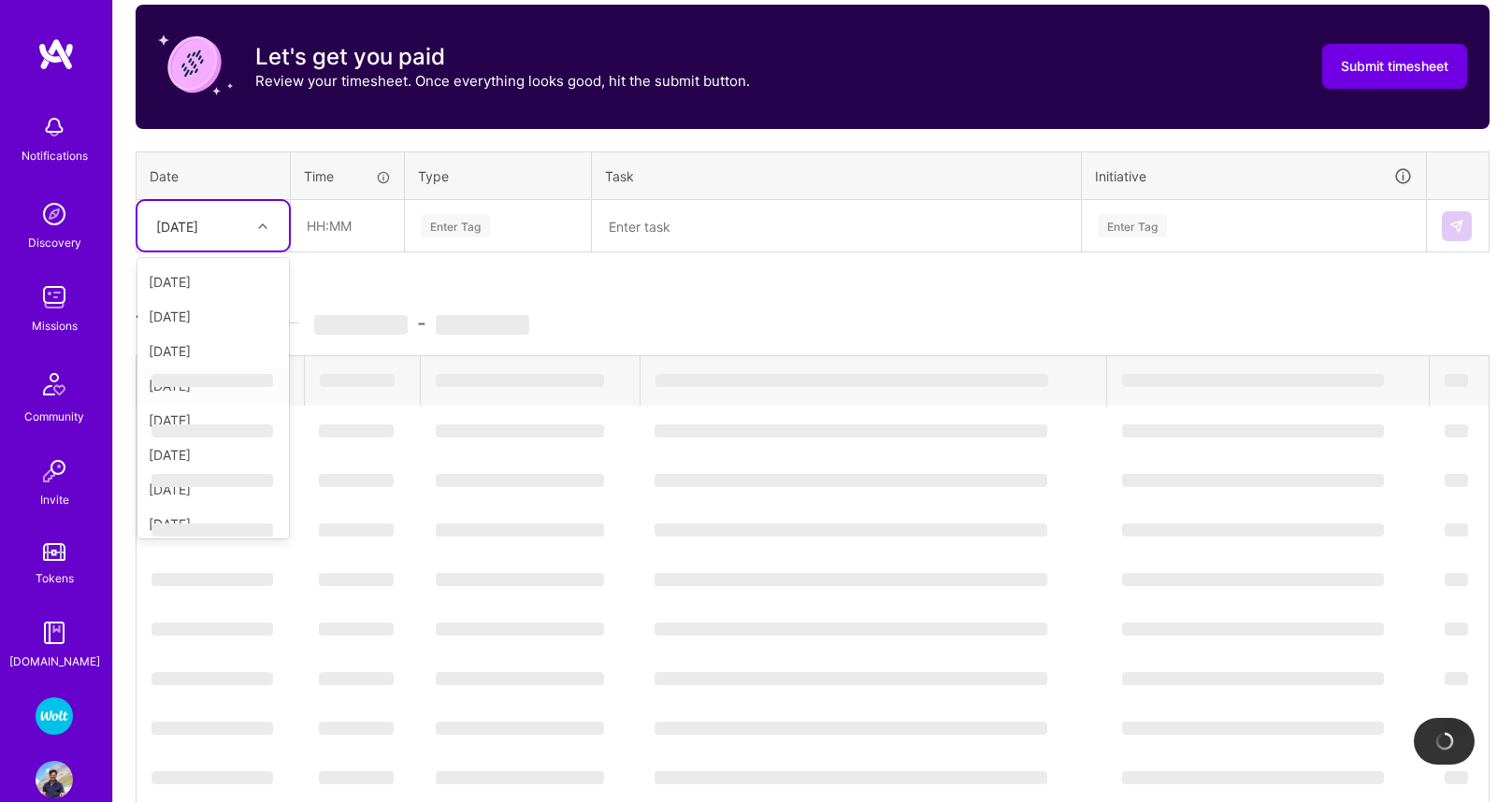
scroll to position [68, 0]
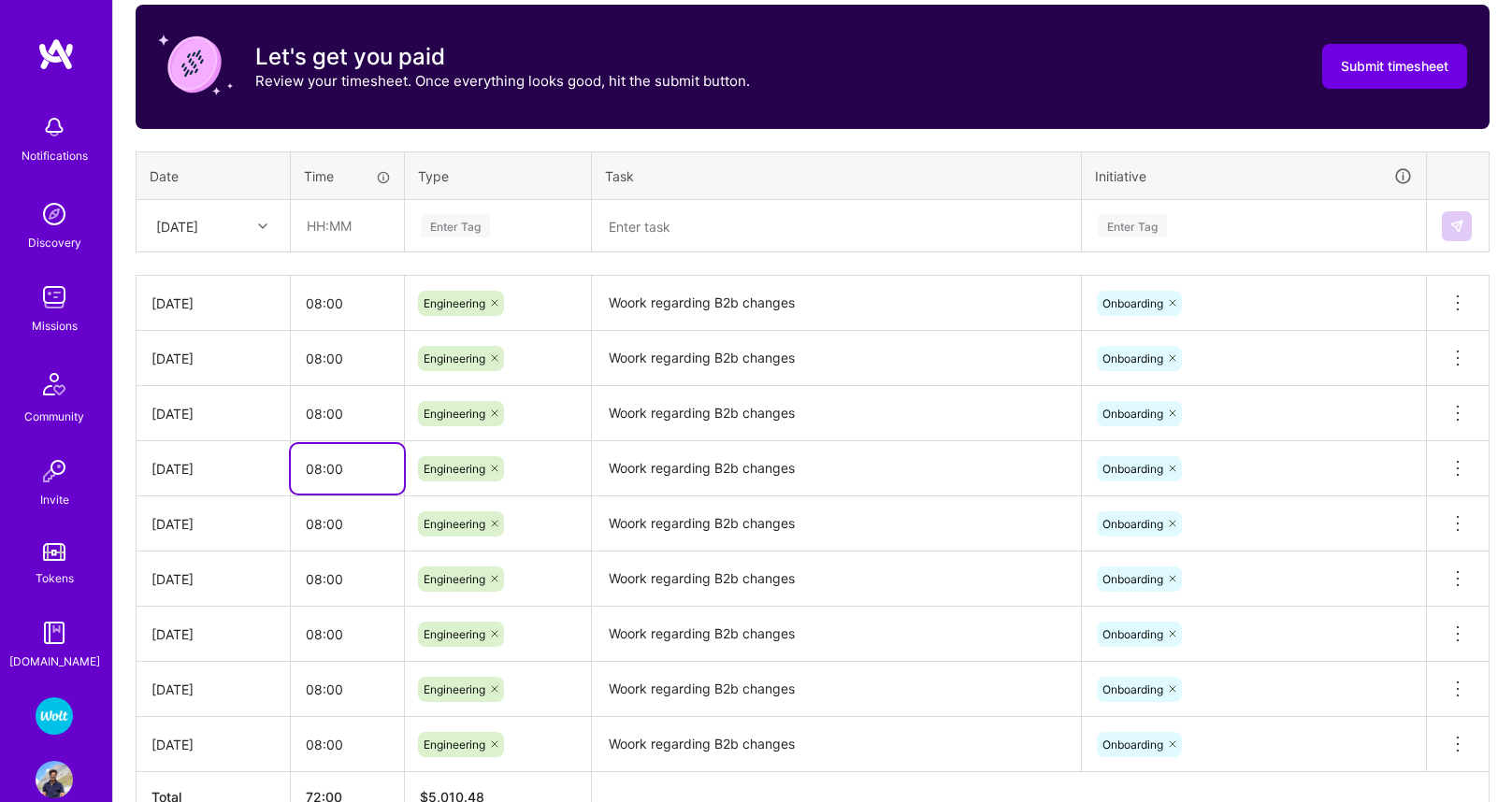
click at [353, 482] on input "08:00" at bounding box center [347, 468] width 113 height 50
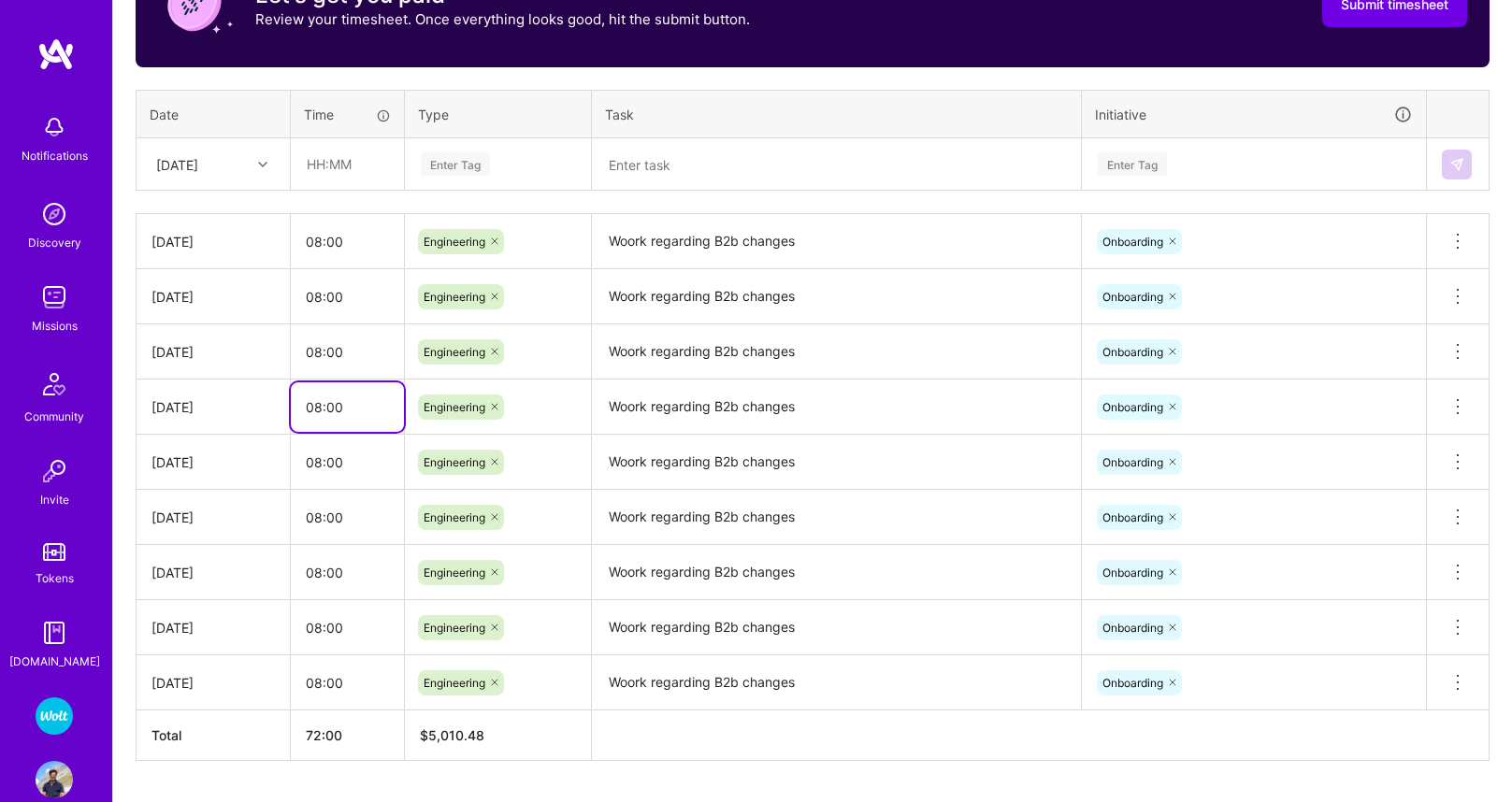
scroll to position [650, 0]
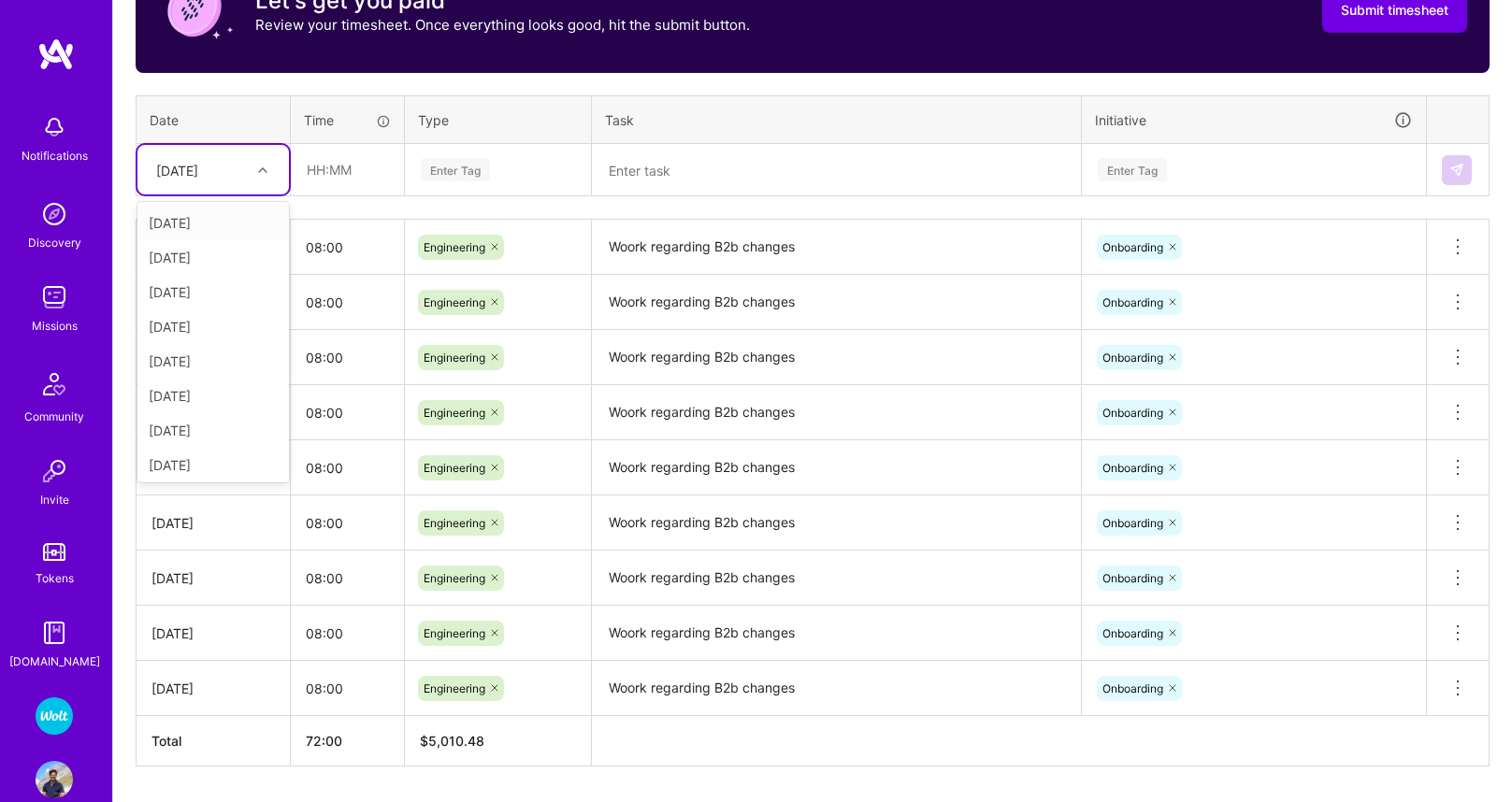
drag, startPoint x: 194, startPoint y: 176, endPoint x: 202, endPoint y: 213, distance: 37.9
click at [194, 176] on div "[DATE]" at bounding box center [177, 169] width 42 height 20
drag, startPoint x: 191, startPoint y: 362, endPoint x: 291, endPoint y: 290, distance: 123.2
click at [191, 362] on div "[DATE]" at bounding box center [213, 358] width 151 height 34
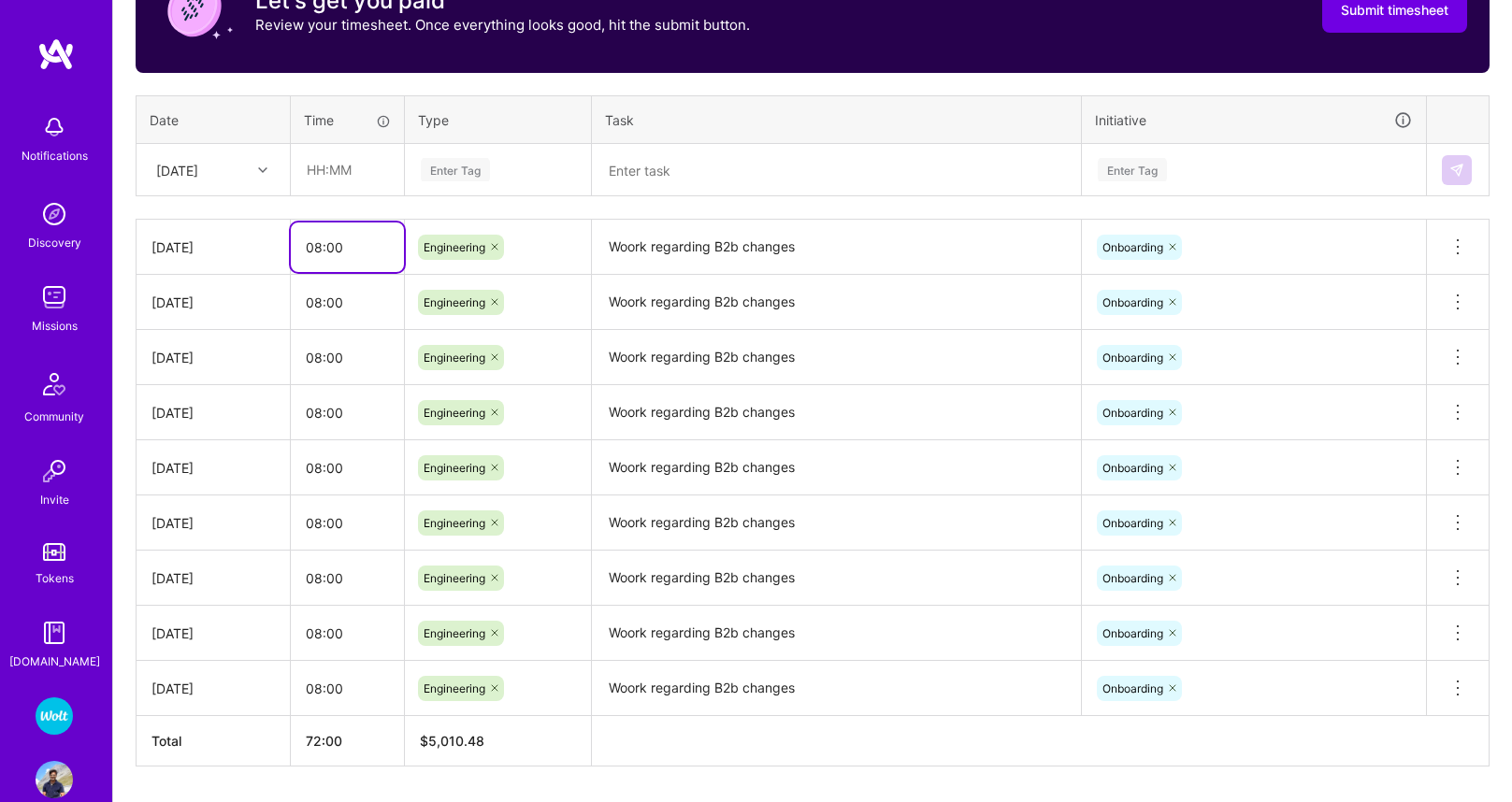
click at [348, 235] on input "08:00" at bounding box center [347, 248] width 113 height 50
drag, startPoint x: 348, startPoint y: 235, endPoint x: 342, endPoint y: 215, distance: 20.9
click at [348, 235] on input "08:00" at bounding box center [347, 248] width 113 height 50
click at [345, 161] on input "text" at bounding box center [347, 170] width 111 height 50
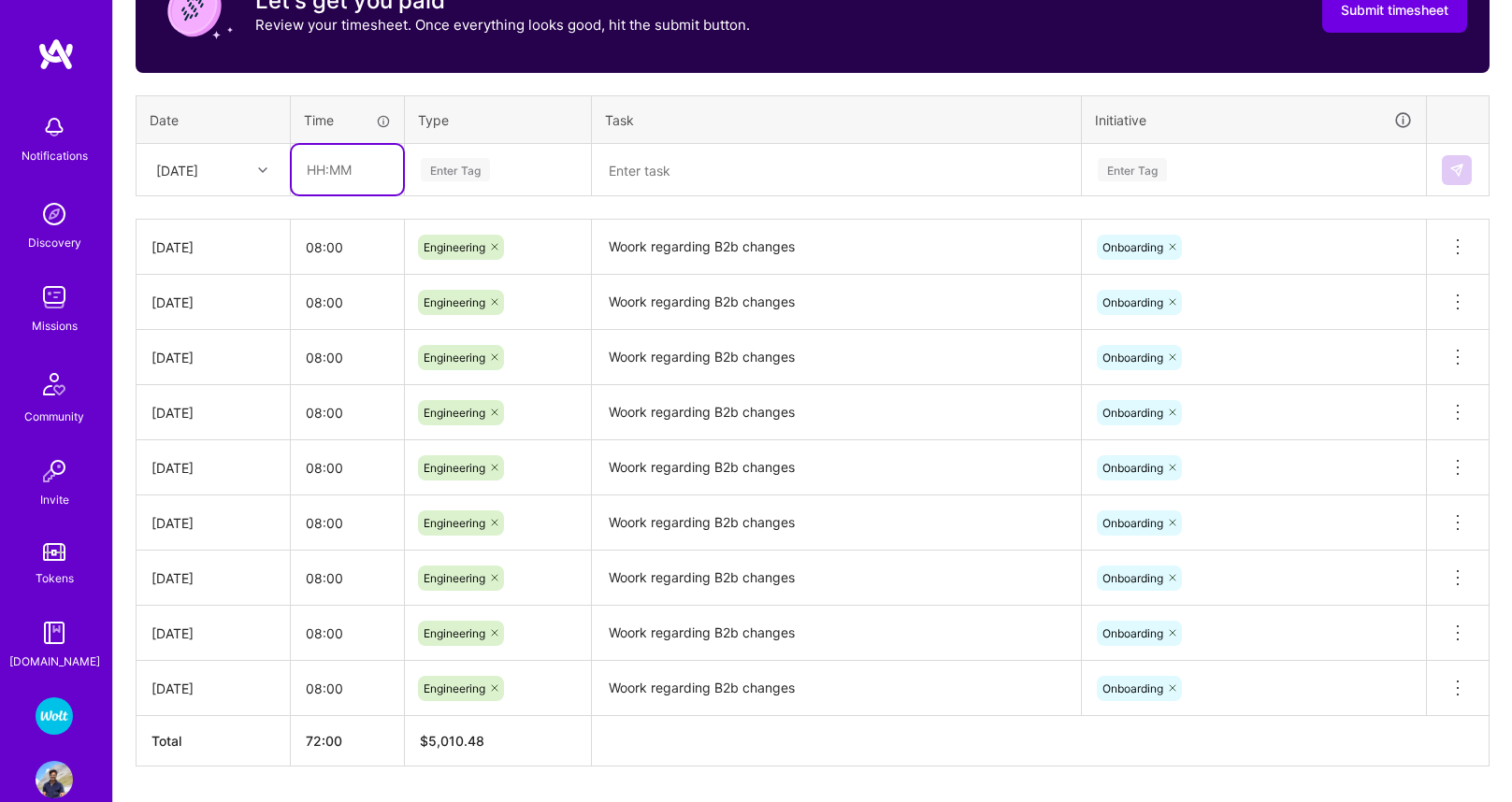
paste input "08:00"
type input "08:00"
click at [455, 168] on div "Enter Tag" at bounding box center [455, 169] width 69 height 29
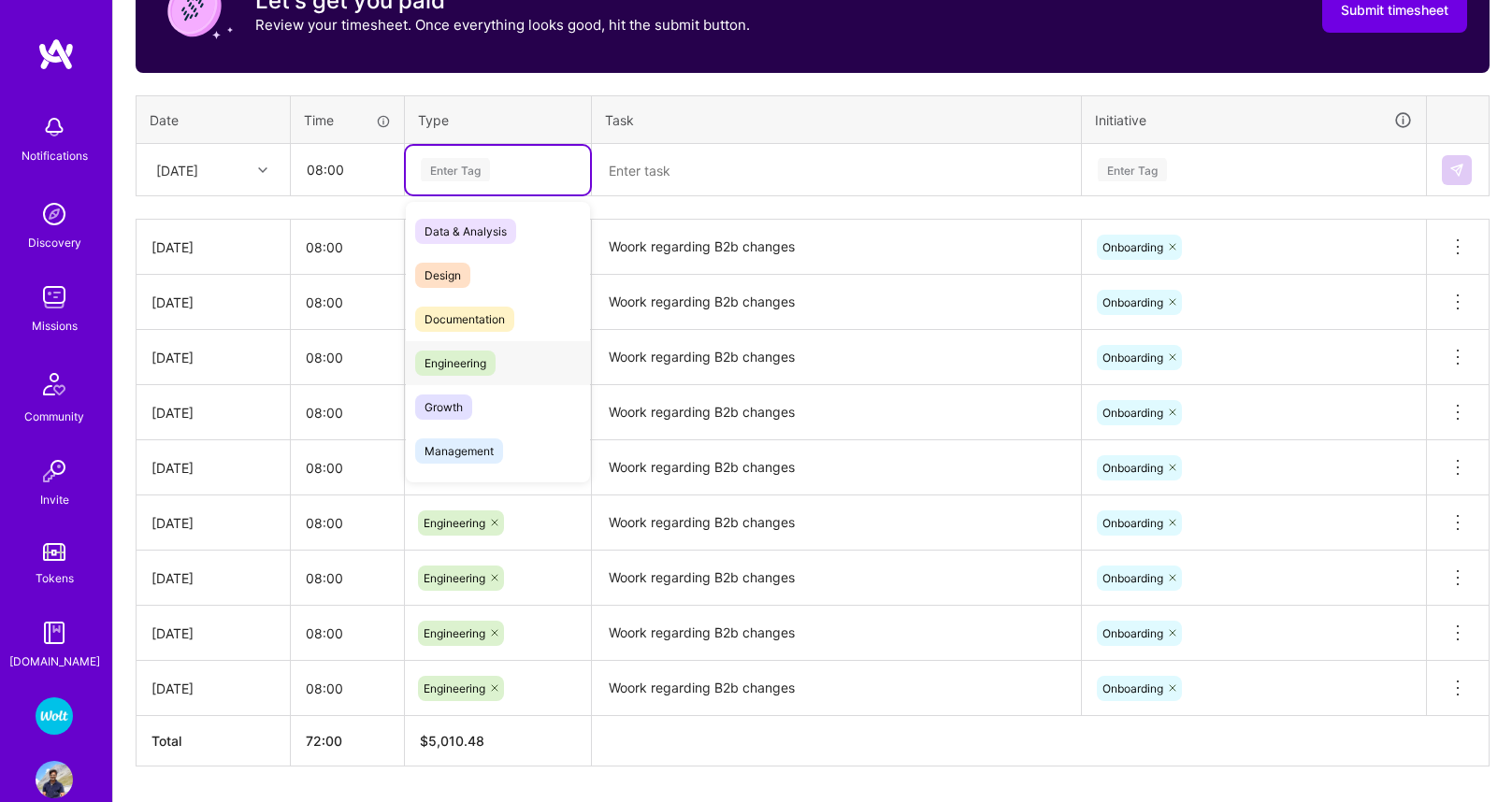
drag, startPoint x: 459, startPoint y: 356, endPoint x: 503, endPoint y: 318, distance: 58.1
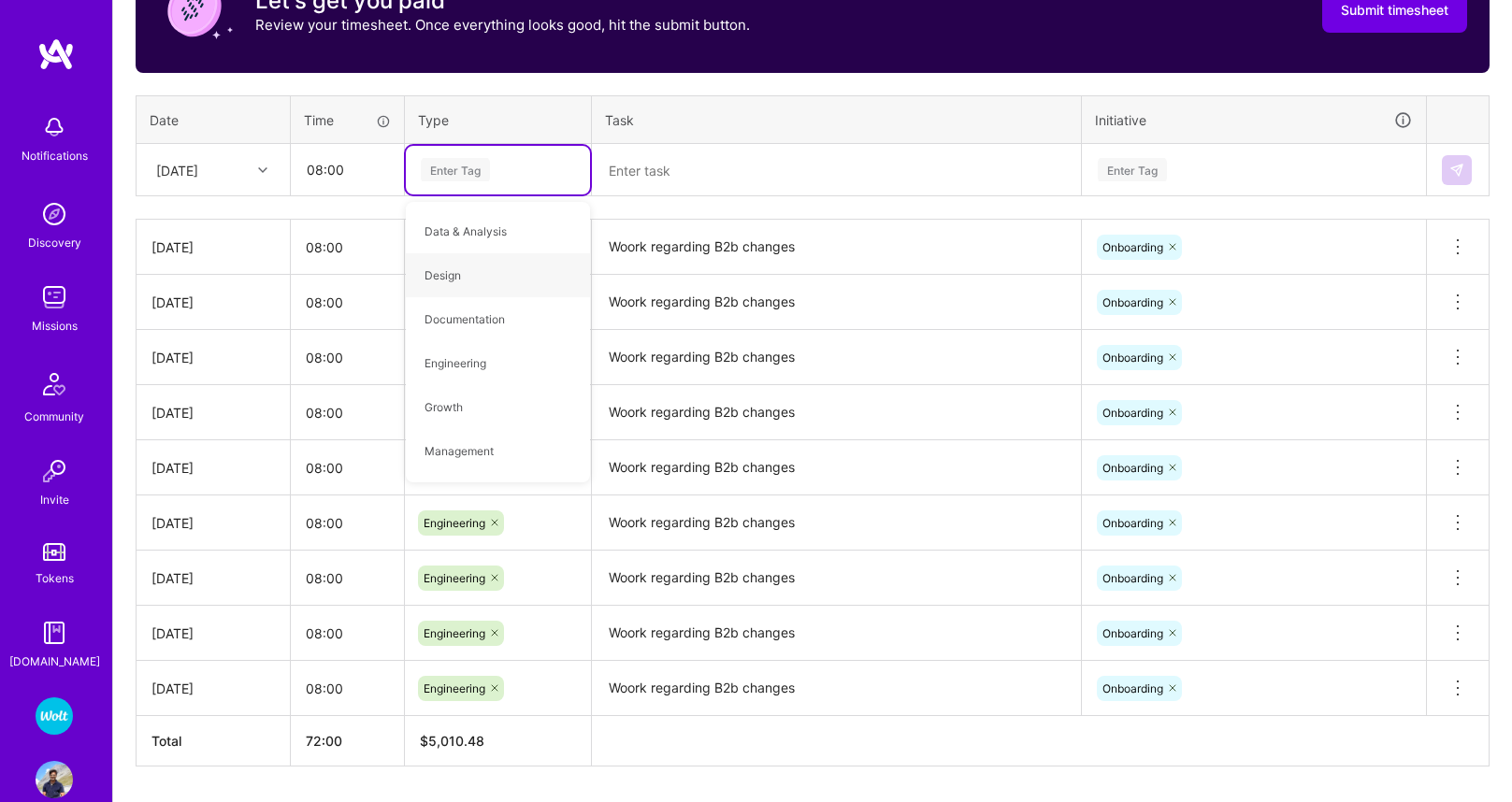
click at [643, 241] on textarea "Woork regarding B2b changes" at bounding box center [836, 248] width 485 height 52
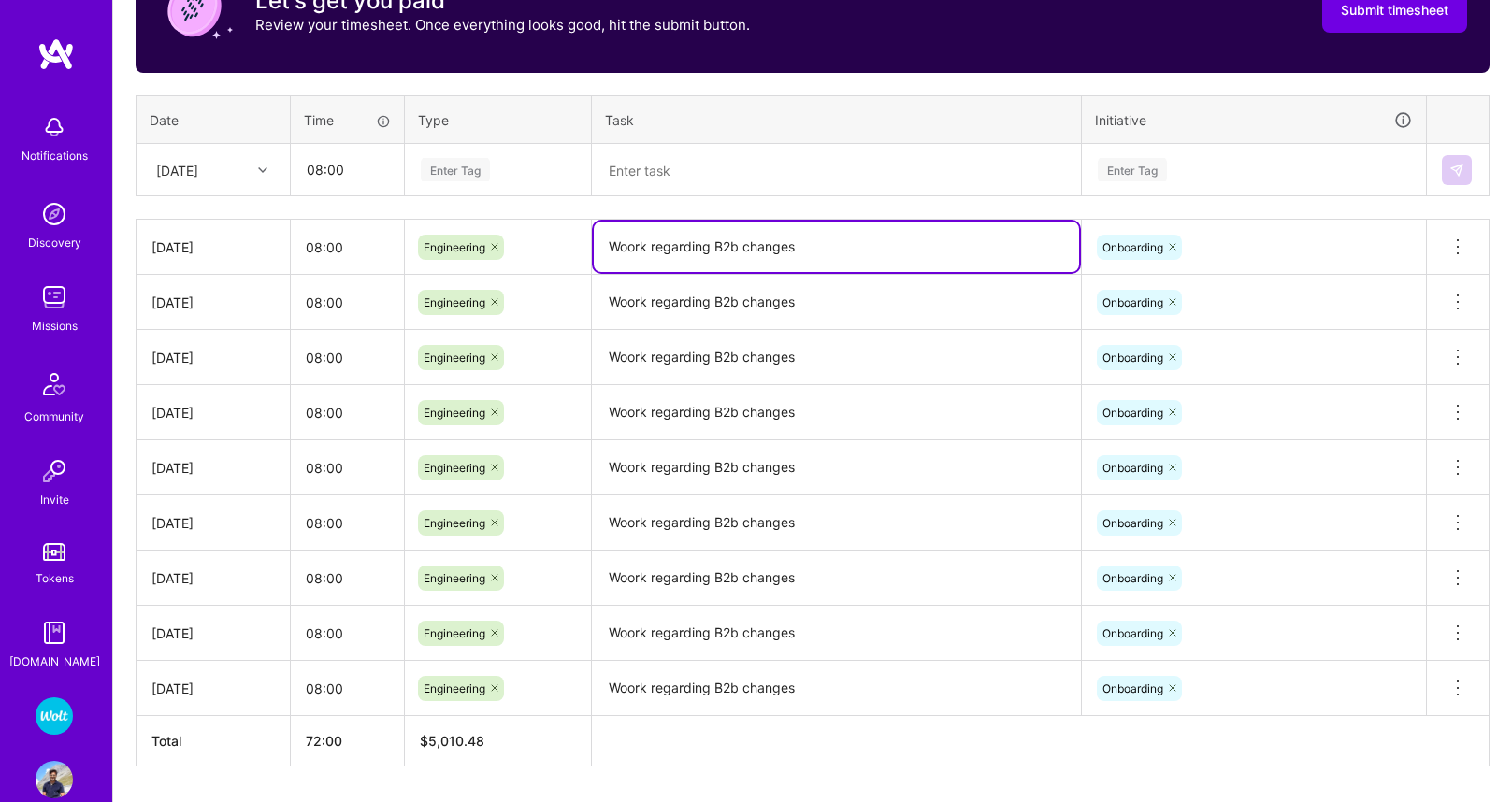
click at [643, 241] on textarea "Woork regarding B2b changes" at bounding box center [836, 247] width 485 height 51
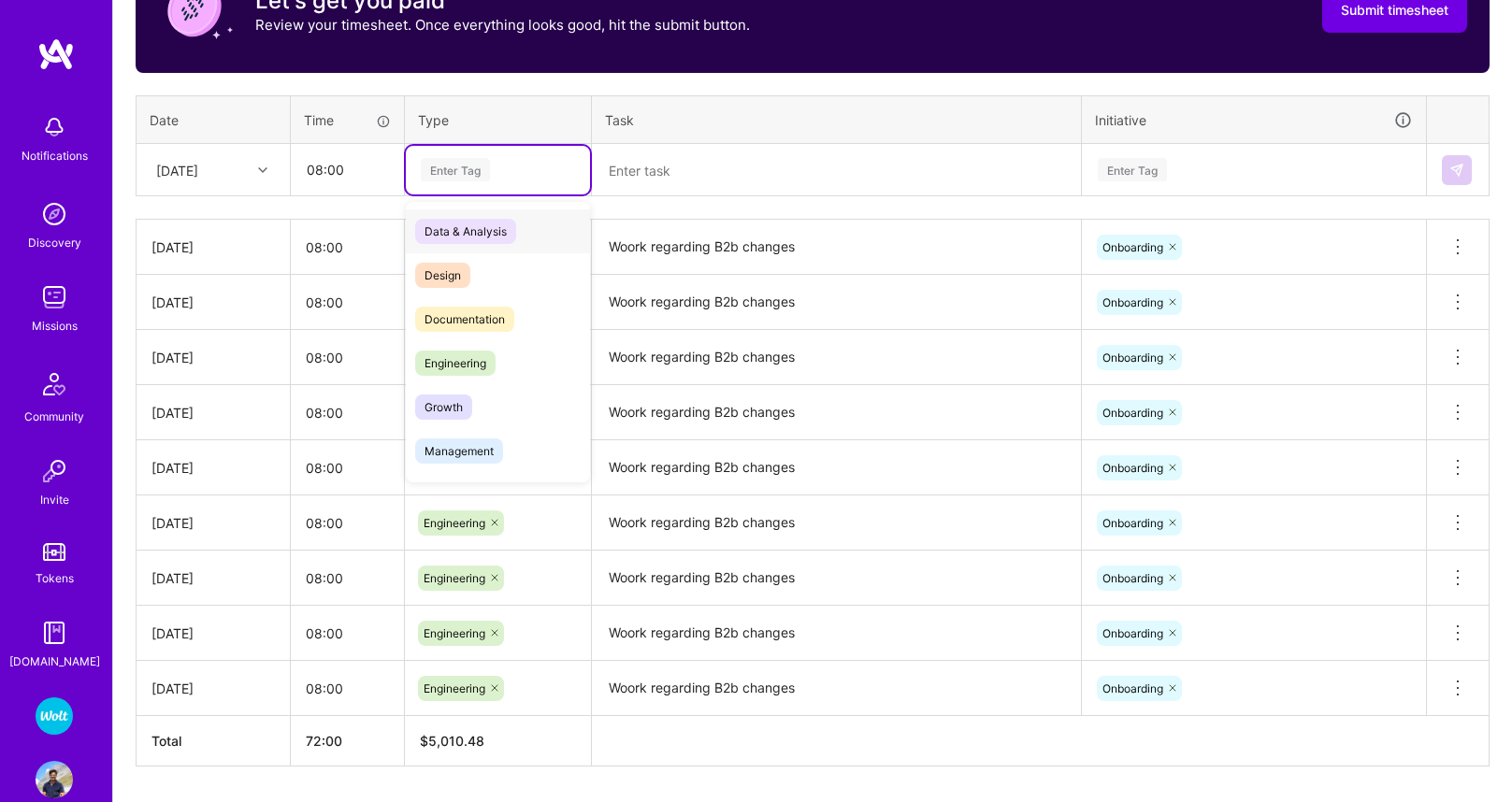
click at [460, 184] on div "Enter Tag" at bounding box center [497, 170] width 185 height 49
click at [458, 342] on div "Engineering" at bounding box center [497, 363] width 185 height 44
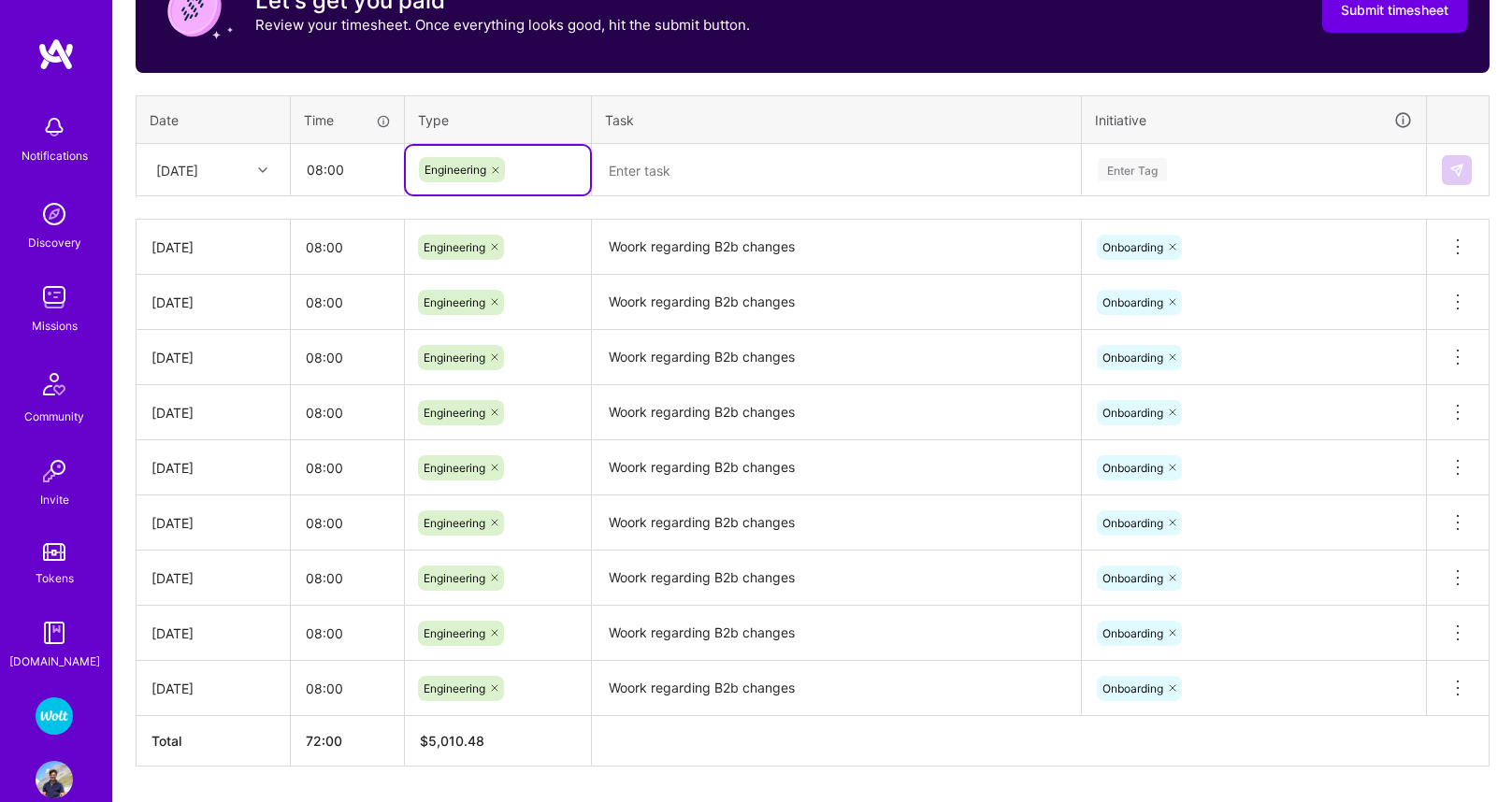
click at [683, 237] on textarea "Woork regarding B2b changes" at bounding box center [836, 248] width 485 height 53
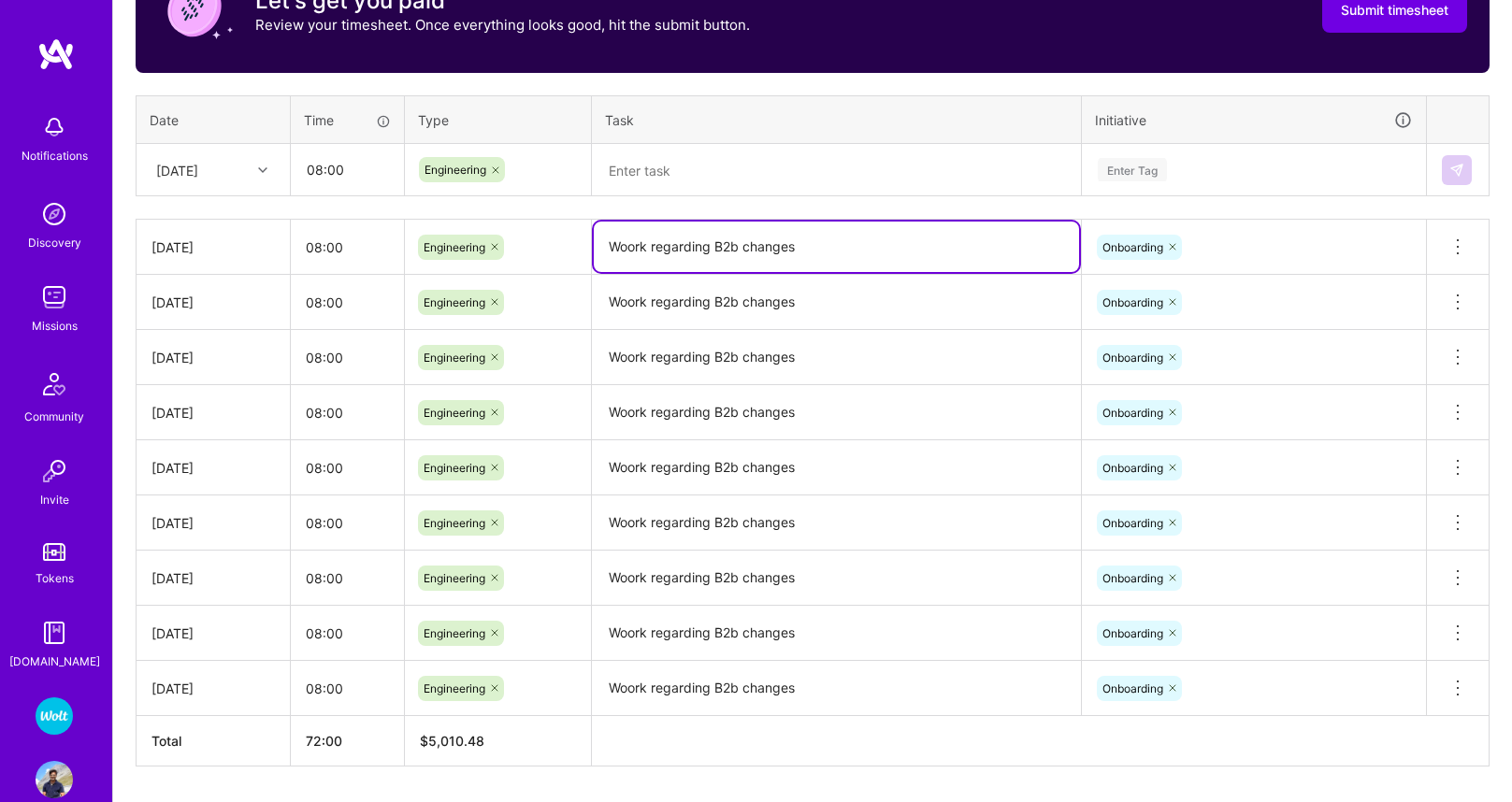
click at [683, 237] on textarea "Woork regarding B2b changes" at bounding box center [836, 247] width 485 height 51
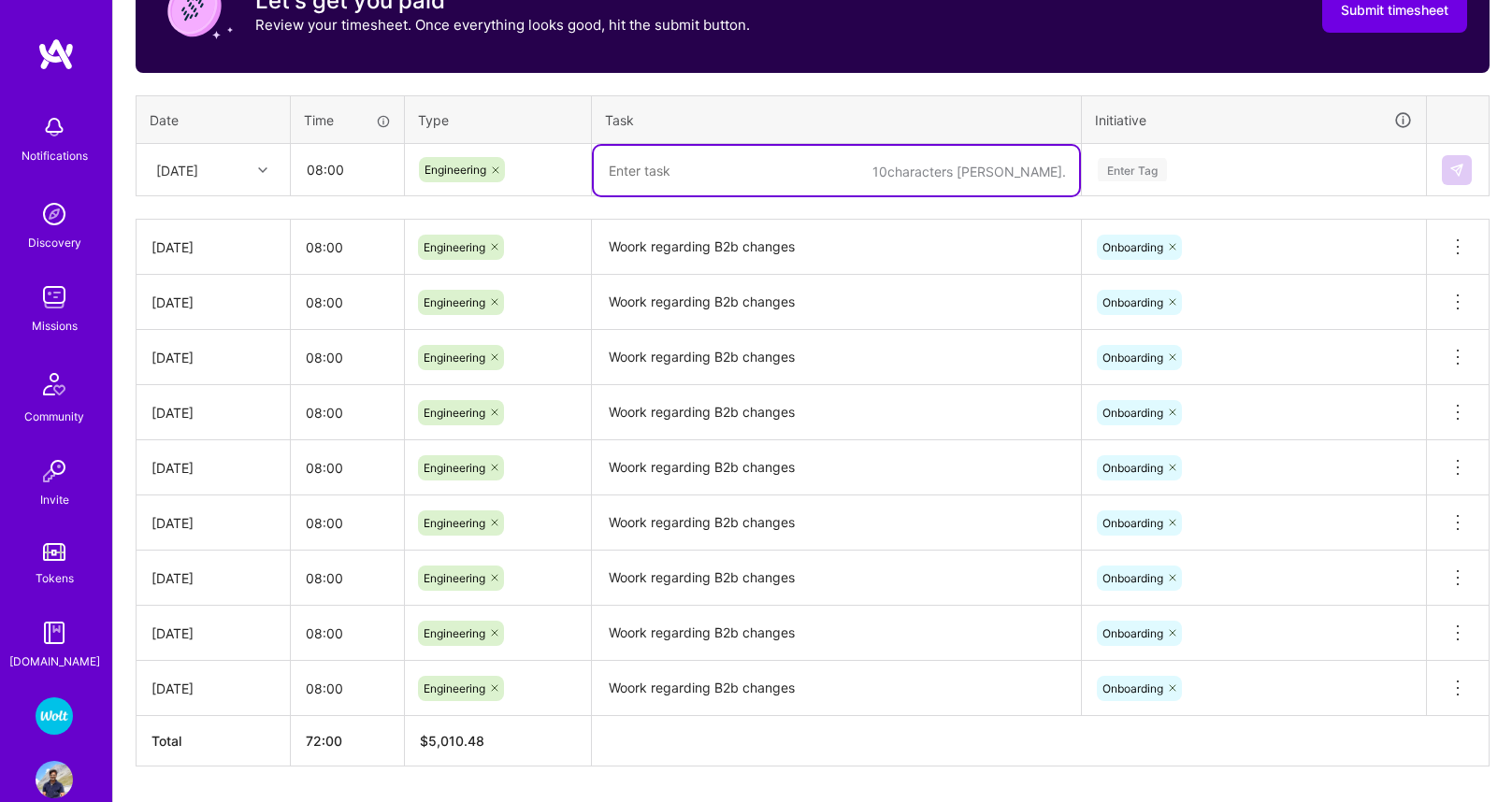
click at [654, 173] on textarea at bounding box center [836, 171] width 485 height 50
paste textarea "Woork regarding B2b changes"
type textarea "Woork regarding B2b changes"
click at [1172, 174] on div "Enter Tag" at bounding box center [1254, 169] width 316 height 23
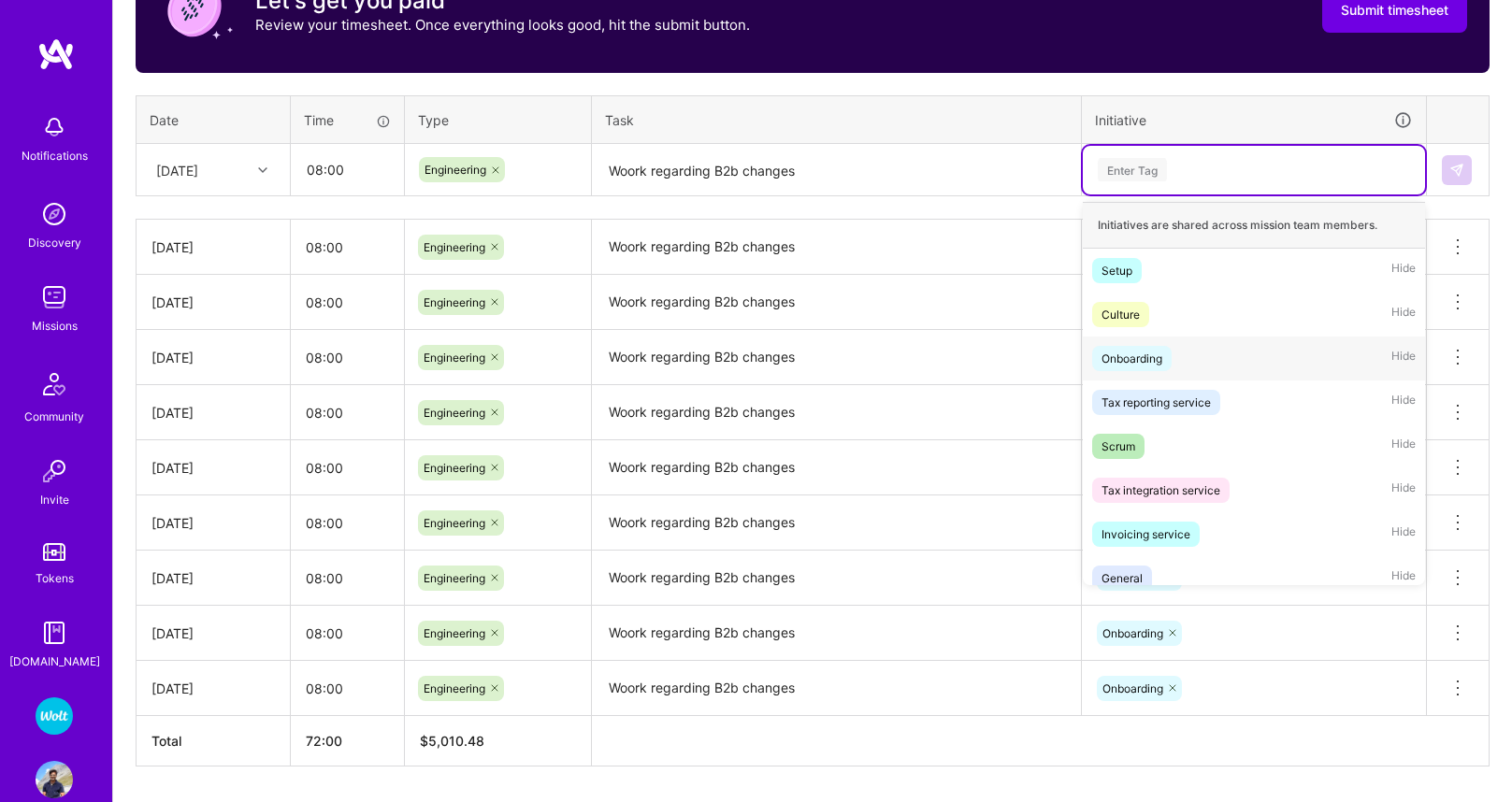
drag, startPoint x: 1144, startPoint y: 360, endPoint x: 1236, endPoint y: 302, distance: 108.8
click at [1144, 360] on div "Onboarding" at bounding box center [1132, 358] width 61 height 20
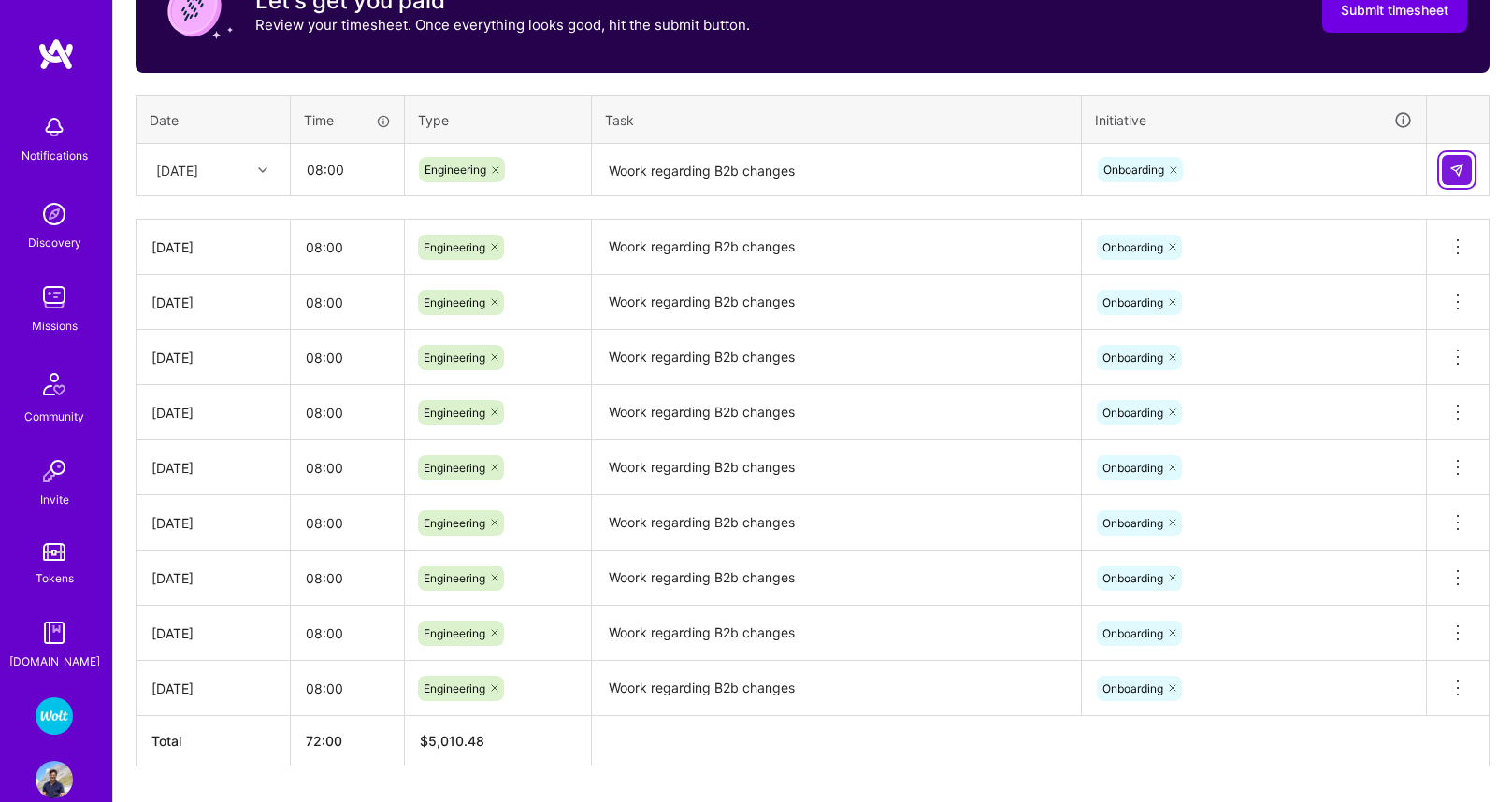
drag, startPoint x: 1456, startPoint y: 168, endPoint x: 1252, endPoint y: 187, distance: 204.9
click at [1455, 168] on img at bounding box center [1457, 170] width 15 height 15
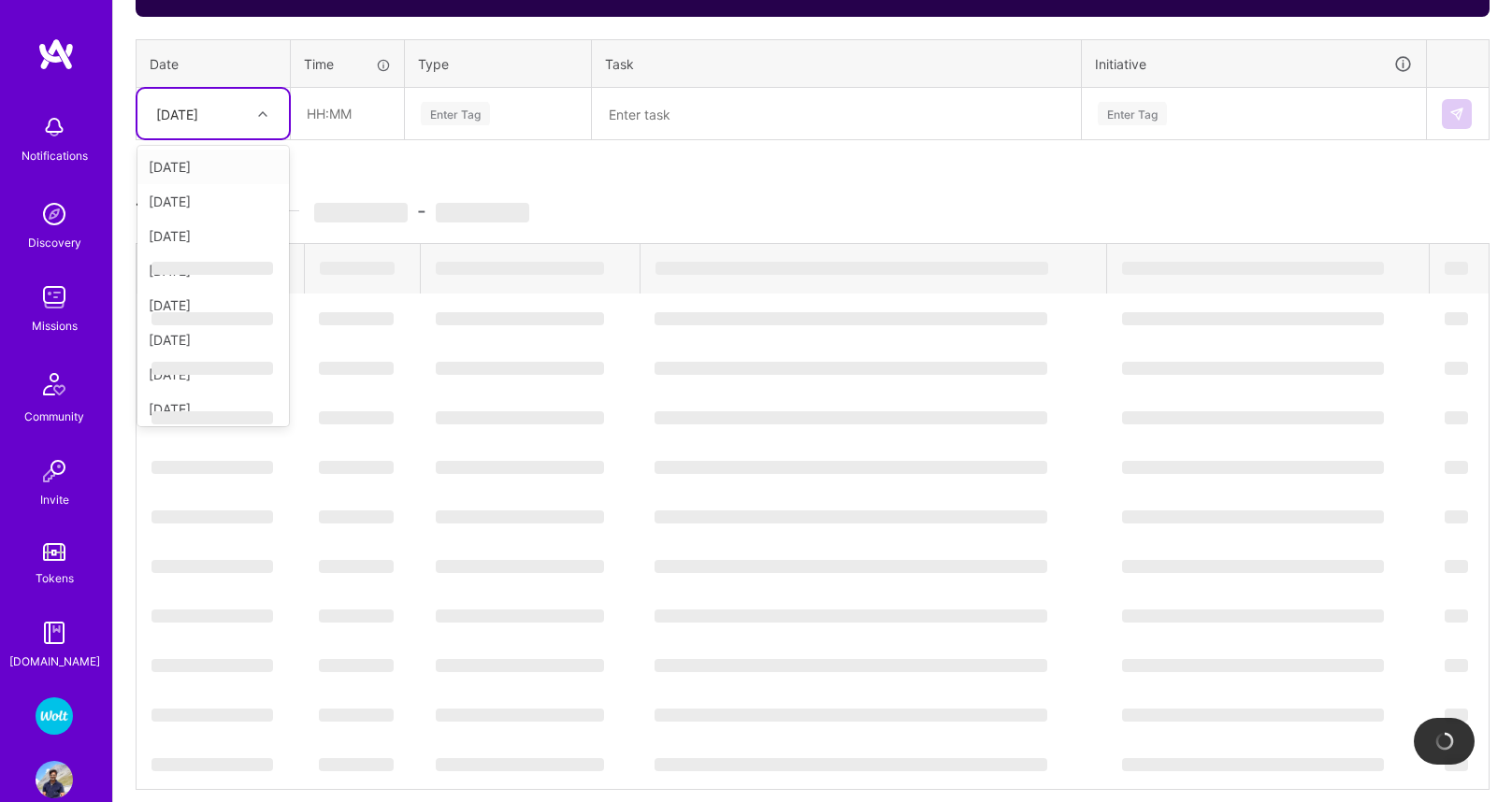
click at [185, 128] on div "[DATE]" at bounding box center [199, 114] width 104 height 31
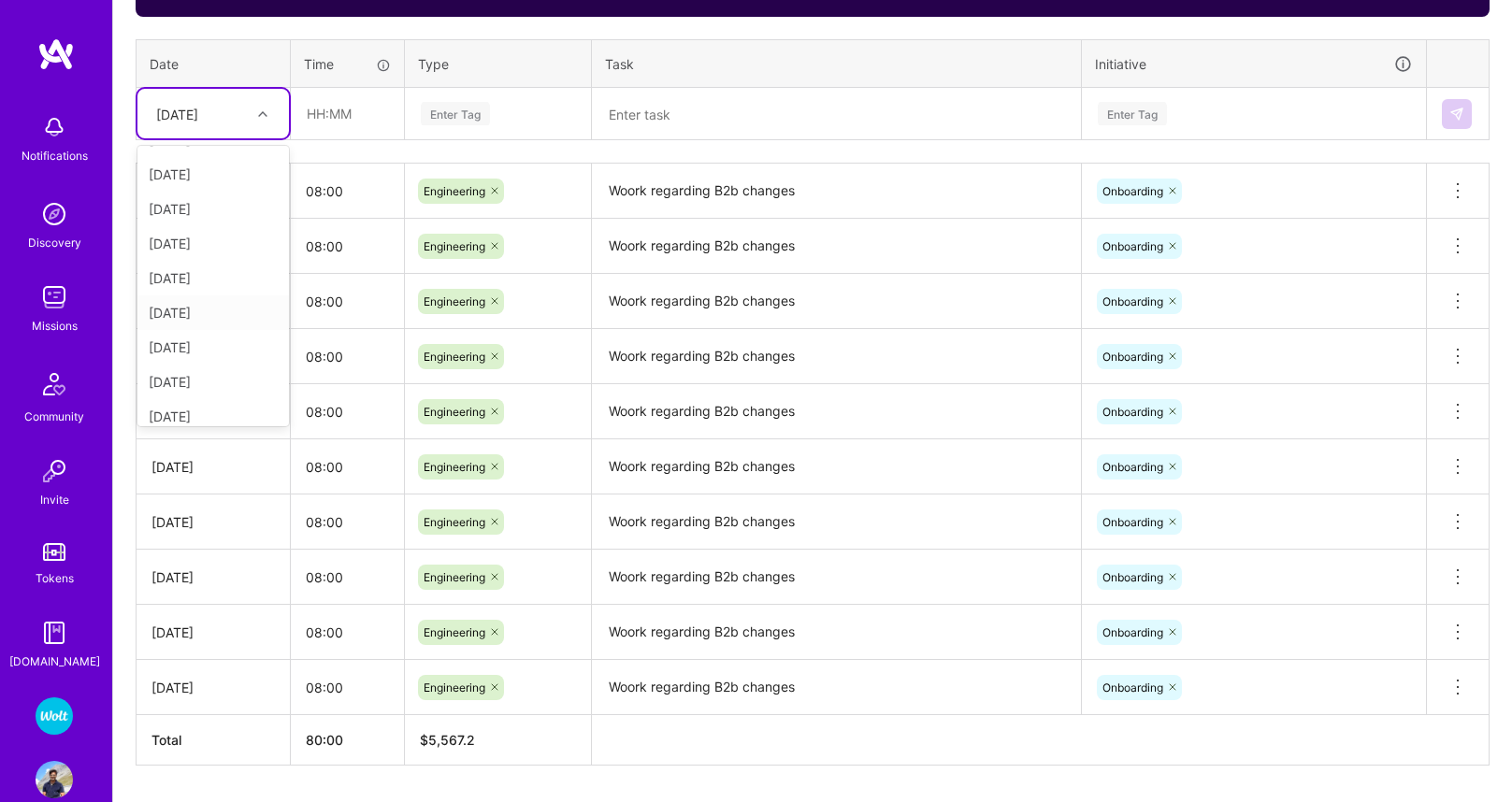
scroll to position [133, 0]
drag, startPoint x: 373, startPoint y: 423, endPoint x: 353, endPoint y: 467, distance: 48.3
click at [373, 423] on input "08:00" at bounding box center [347, 412] width 113 height 50
click at [198, 123] on div "[DATE]" at bounding box center [177, 114] width 42 height 20
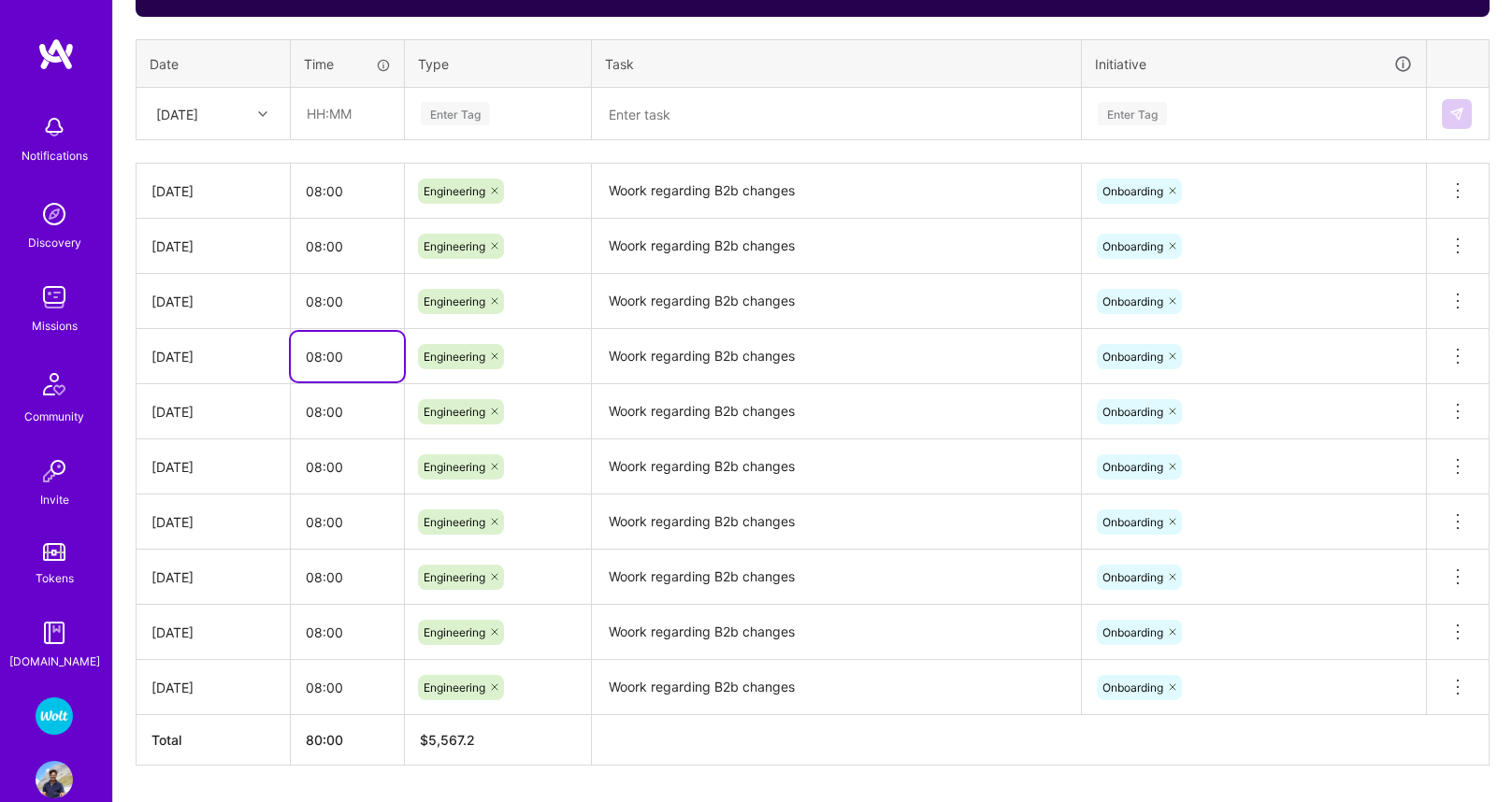
click at [344, 350] on input "08:00" at bounding box center [347, 357] width 113 height 50
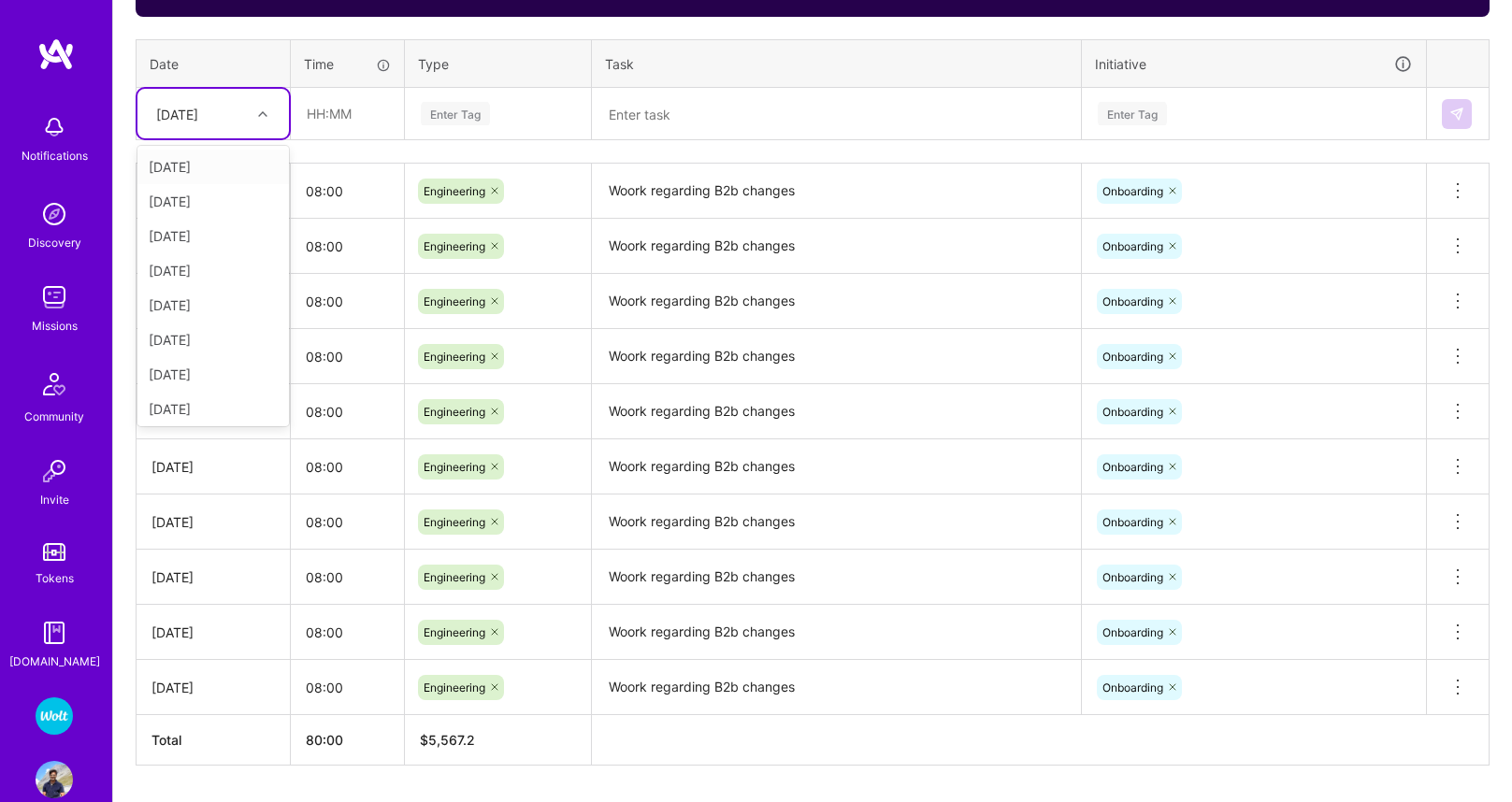
click at [198, 111] on div "[DATE]" at bounding box center [177, 114] width 42 height 20
click at [189, 405] on div "[DATE]" at bounding box center [213, 405] width 151 height 34
click at [189, 405] on div "[DATE]" at bounding box center [212, 411] width 123 height 20
click at [198, 117] on div "[DATE]" at bounding box center [177, 114] width 42 height 20
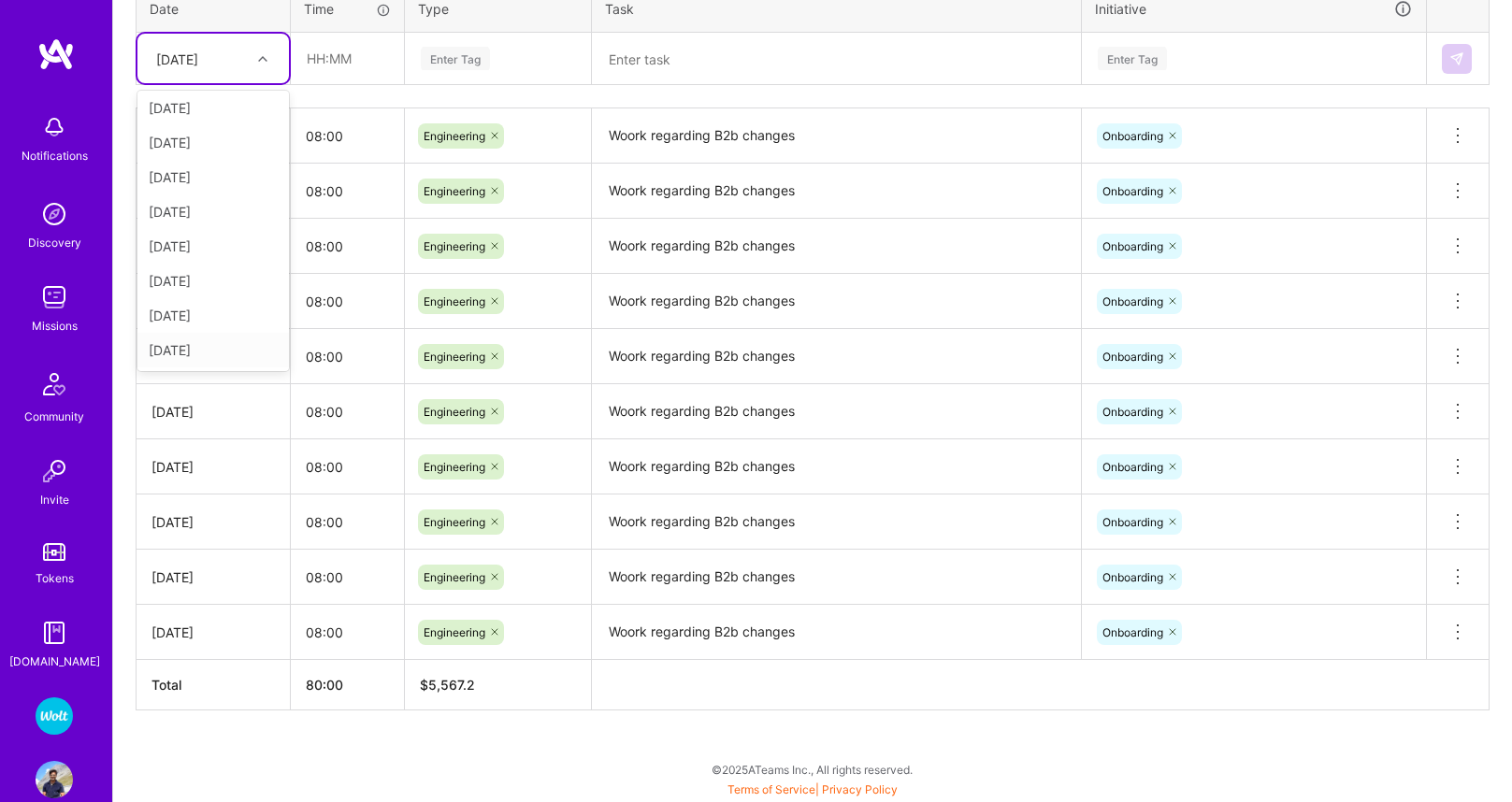
click at [188, 349] on div "[DATE]" at bounding box center [213, 350] width 151 height 34
click at [188, 349] on div "[DATE]" at bounding box center [212, 357] width 123 height 20
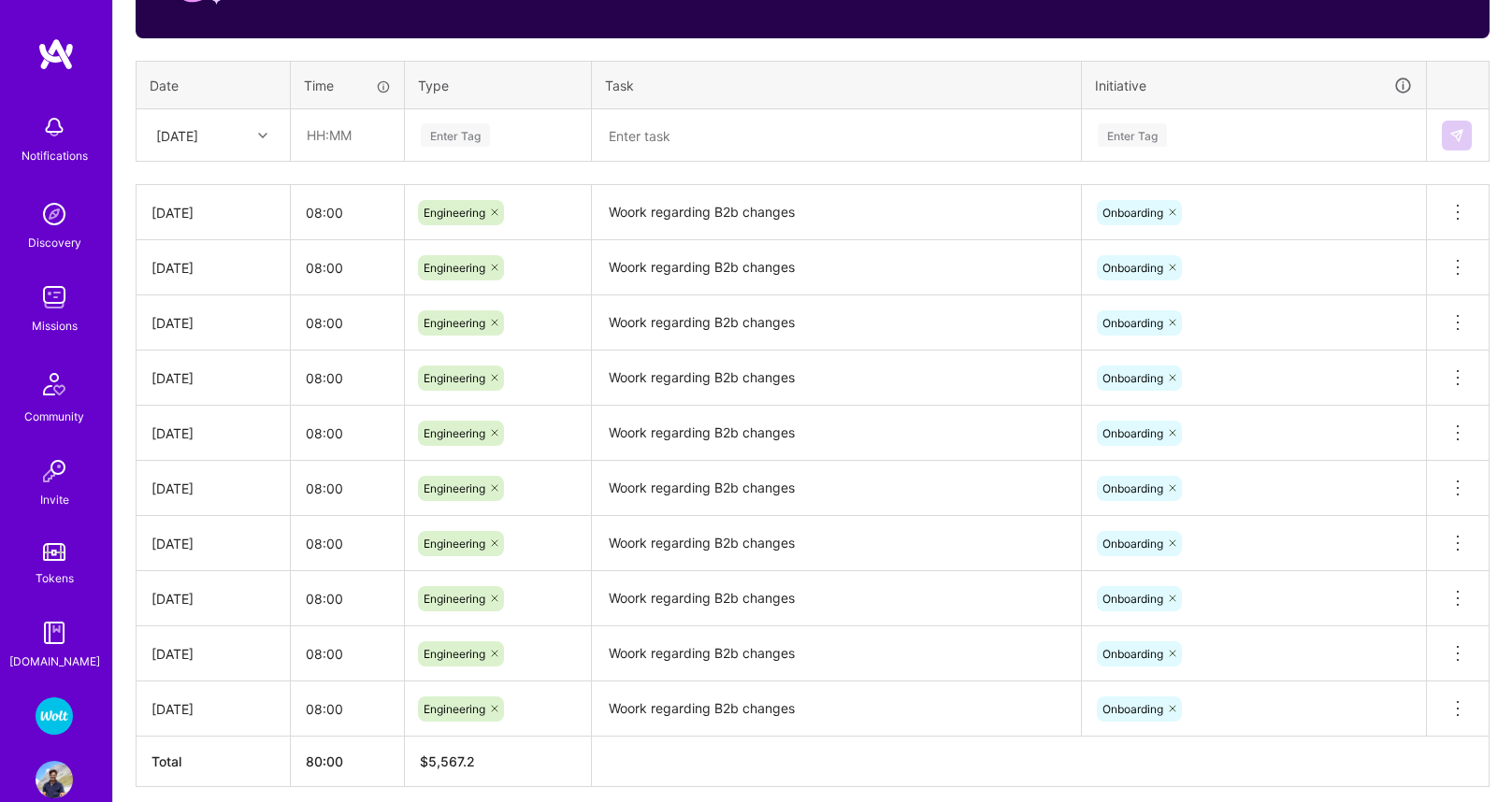
scroll to position [681, 0]
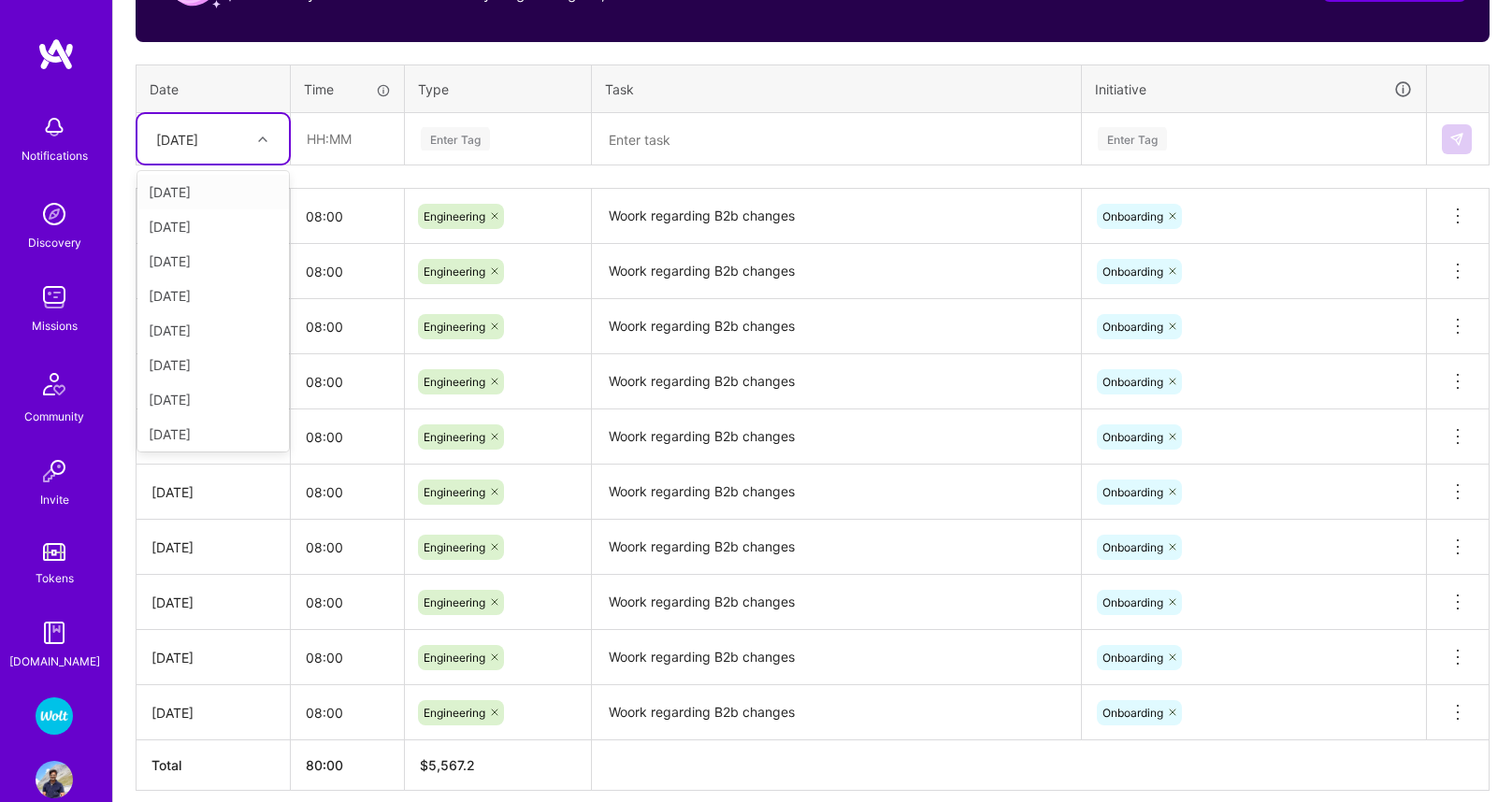
click at [198, 141] on div "[DATE]" at bounding box center [177, 139] width 42 height 20
click at [197, 431] on div "[DATE]" at bounding box center [213, 430] width 151 height 34
click at [330, 206] on input "08:00" at bounding box center [347, 216] width 113 height 50
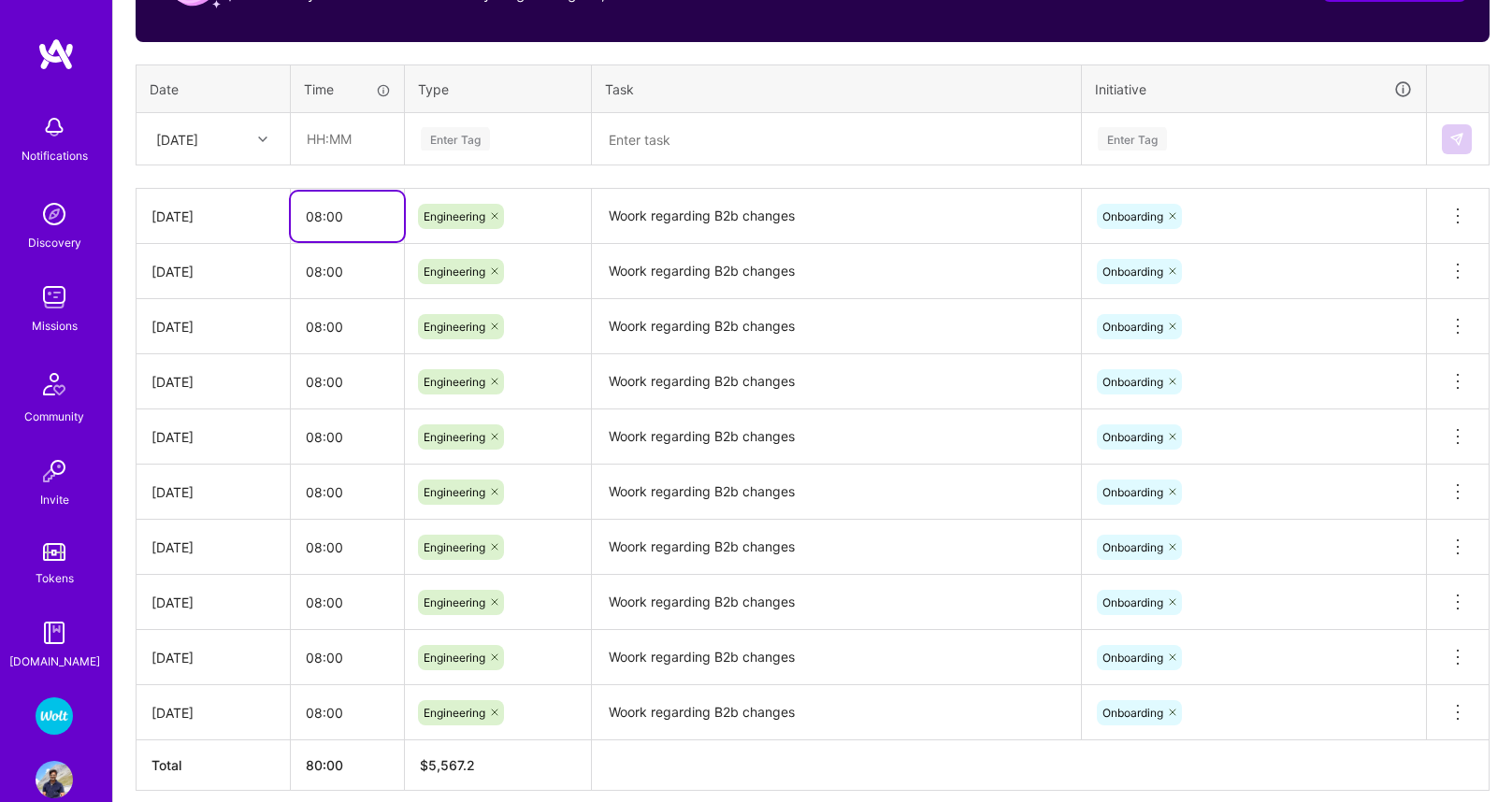
click at [330, 206] on input "08:00" at bounding box center [347, 216] width 113 height 50
click at [335, 140] on input "text" at bounding box center [347, 139] width 111 height 50
paste input "08:00"
type input "08:00"
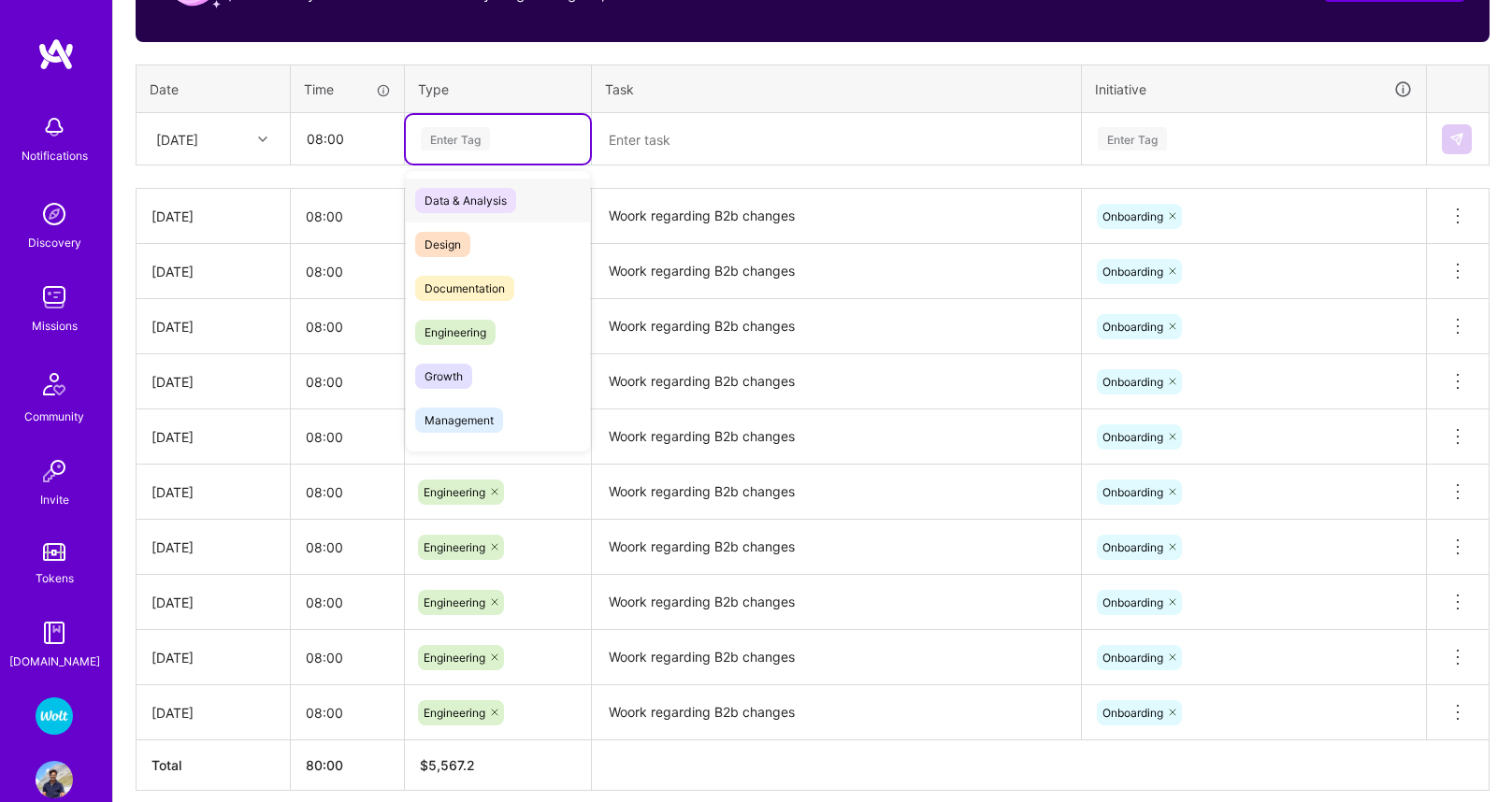
click at [473, 144] on div "Enter Tag" at bounding box center [455, 139] width 69 height 29
click at [467, 331] on span "Engineering" at bounding box center [455, 332] width 80 height 25
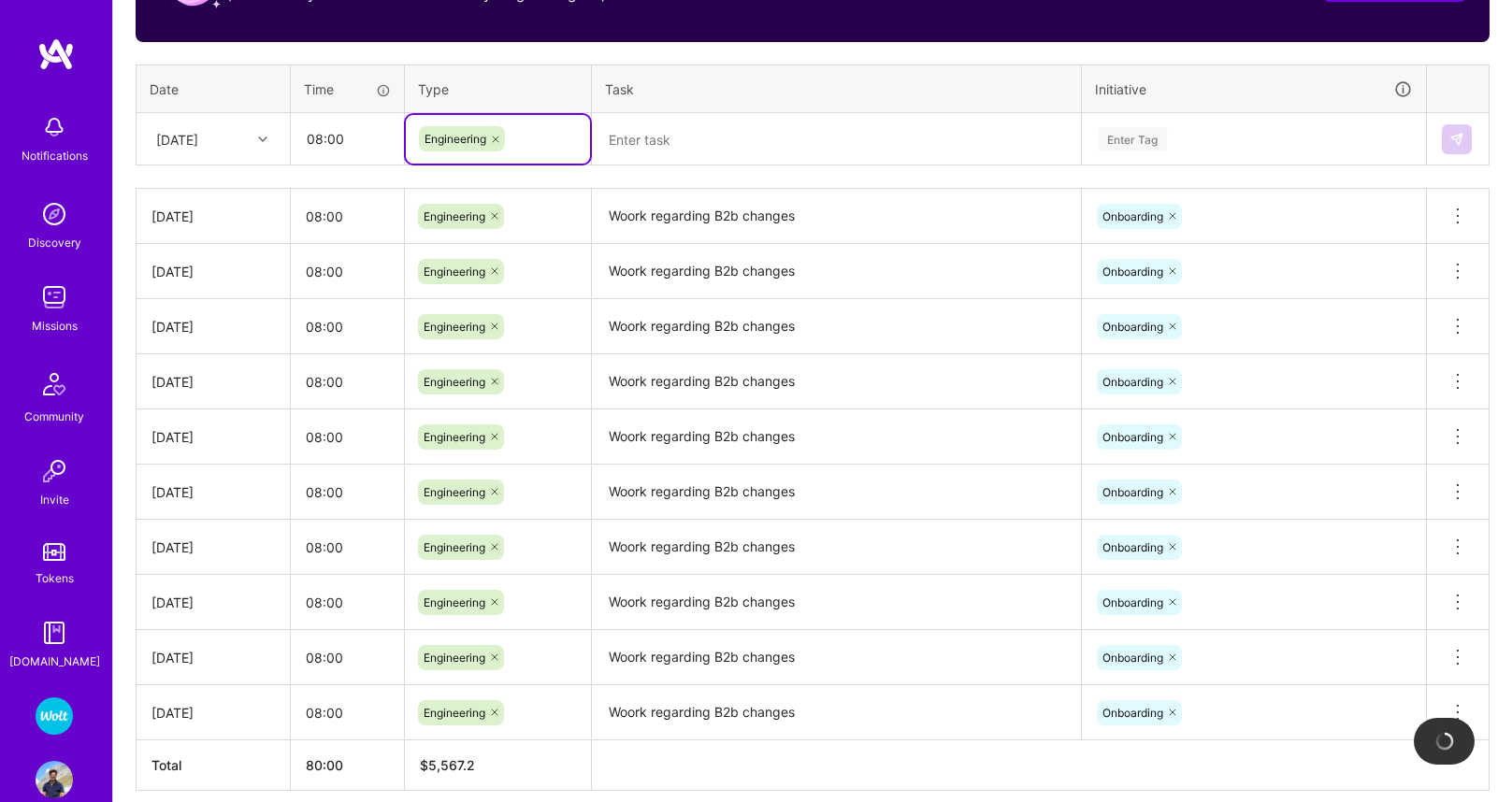
click at [633, 214] on textarea "Woork regarding B2b changes" at bounding box center [836, 216] width 485 height 52
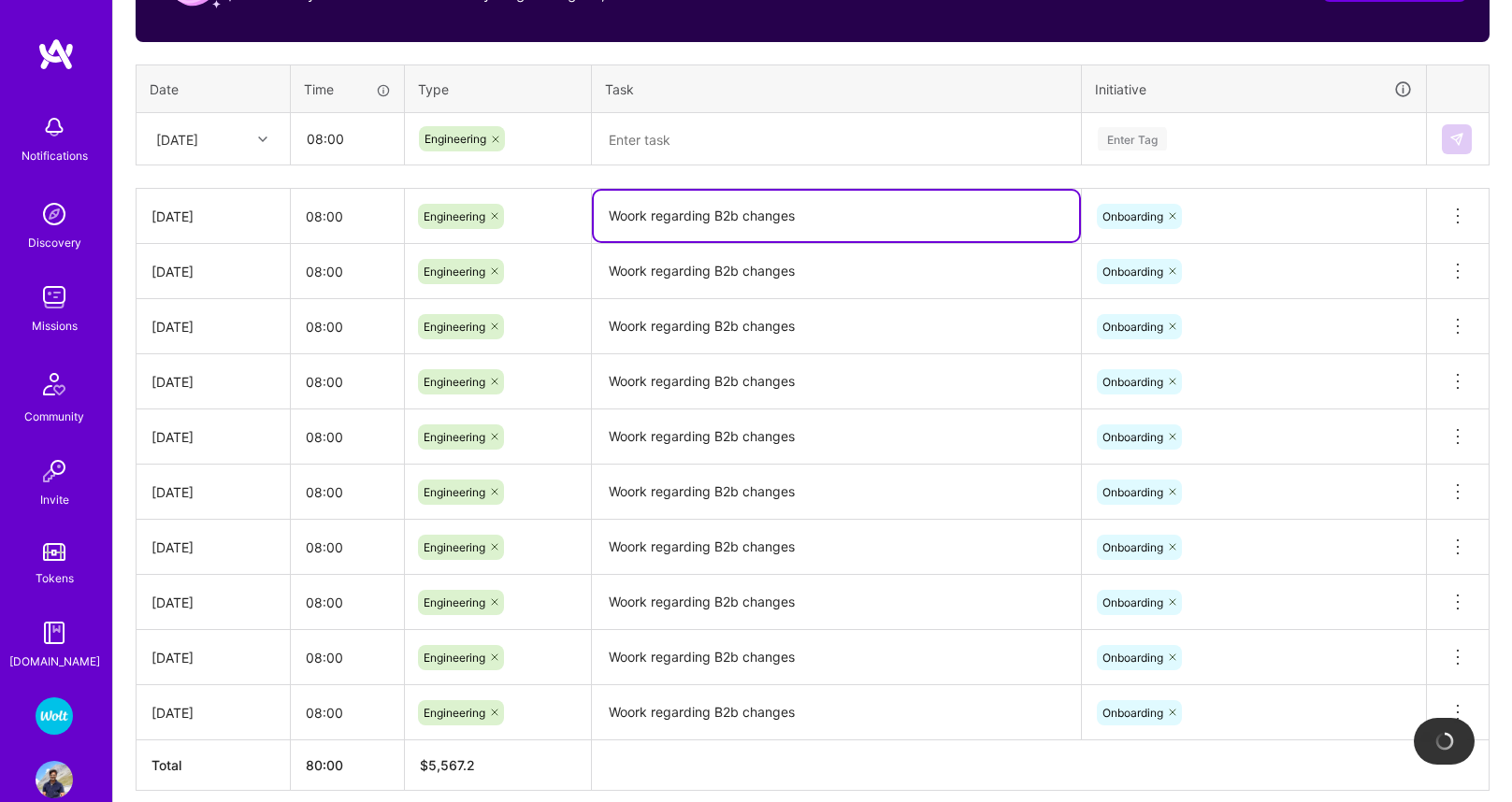
click at [633, 214] on textarea "Woork regarding B2b changes" at bounding box center [836, 215] width 485 height 51
click at [643, 143] on textarea at bounding box center [836, 140] width 485 height 50
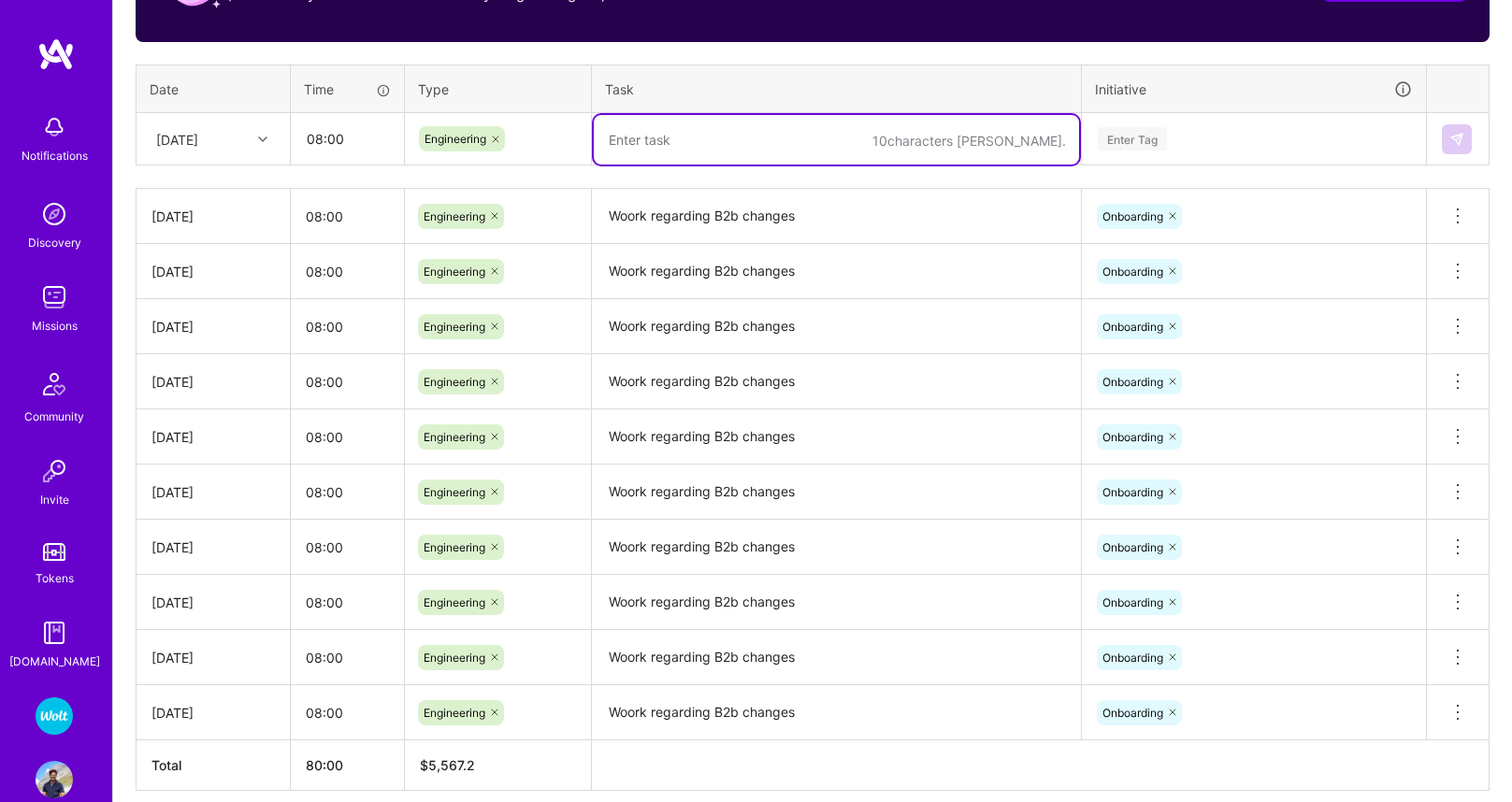
paste textarea "Woork regarding B2b changes"
type textarea "Woork regarding B2b changes"
click at [1158, 152] on div "Enter Tag" at bounding box center [1254, 139] width 342 height 49
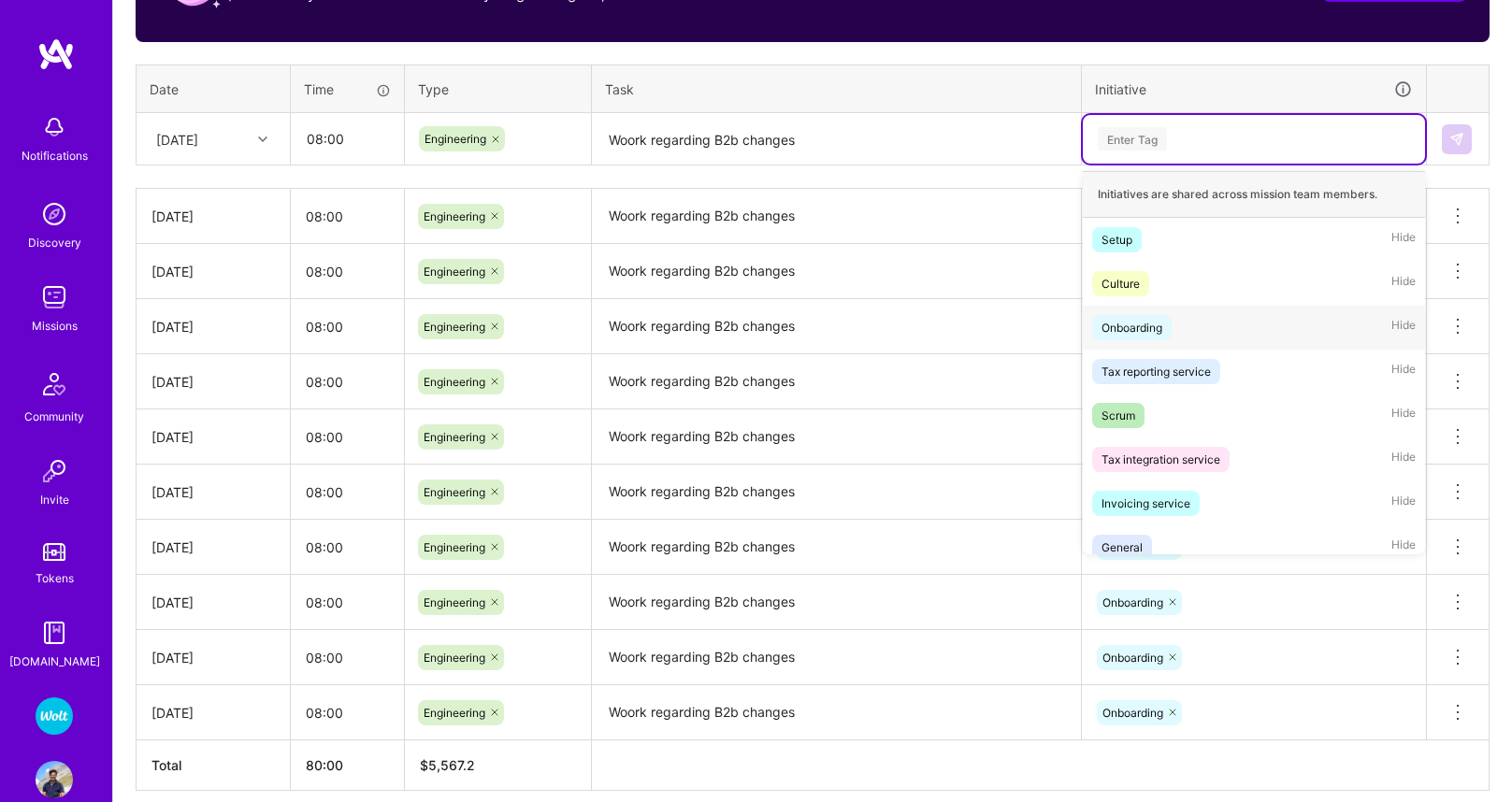
scroll to position [2, 0]
click at [1150, 327] on div "Onboarding" at bounding box center [1132, 325] width 61 height 20
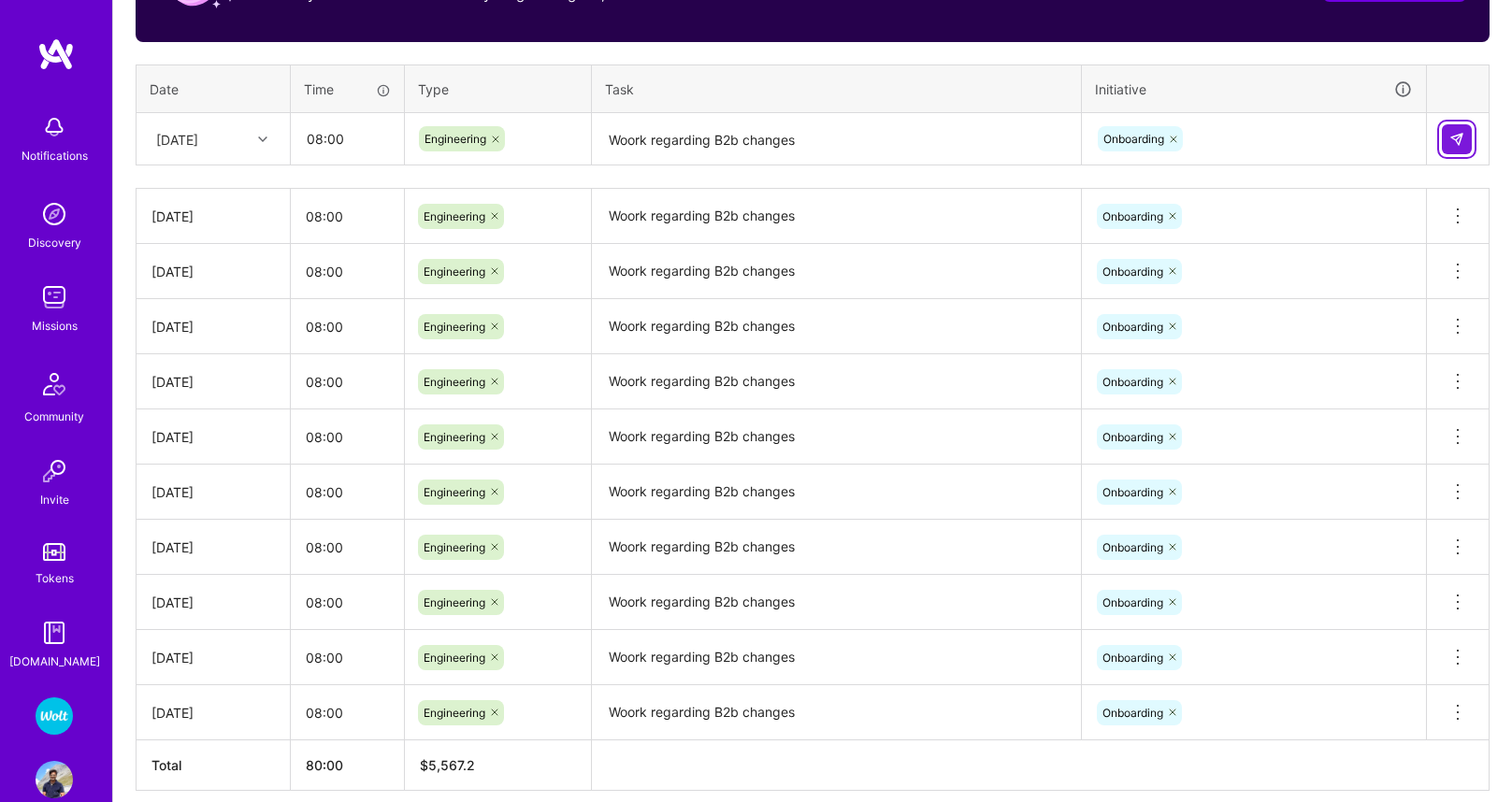
drag, startPoint x: 1456, startPoint y: 141, endPoint x: 1396, endPoint y: 163, distance: 63.9
click at [1456, 141] on img at bounding box center [1457, 140] width 15 height 15
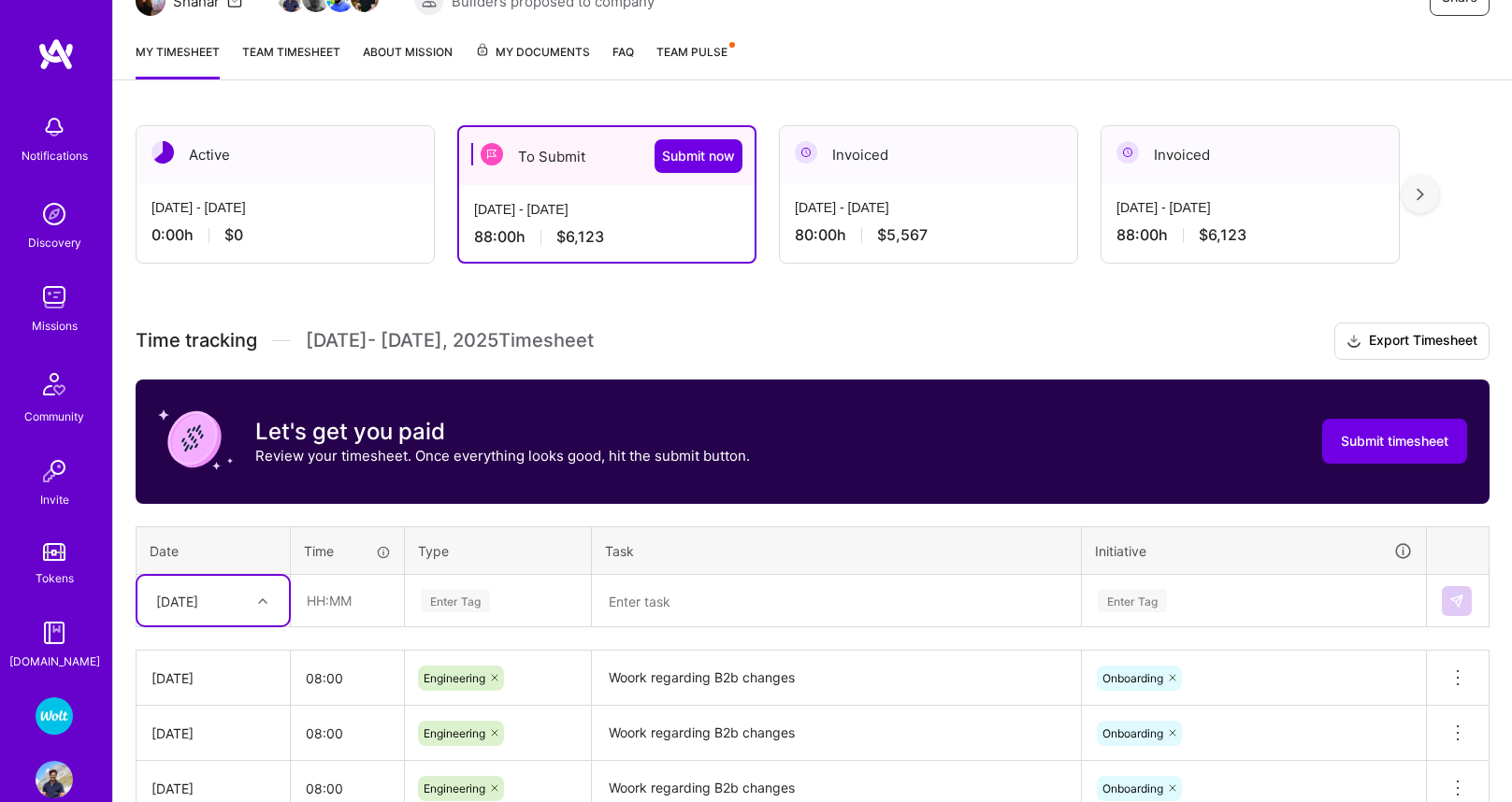
scroll to position [0, 0]
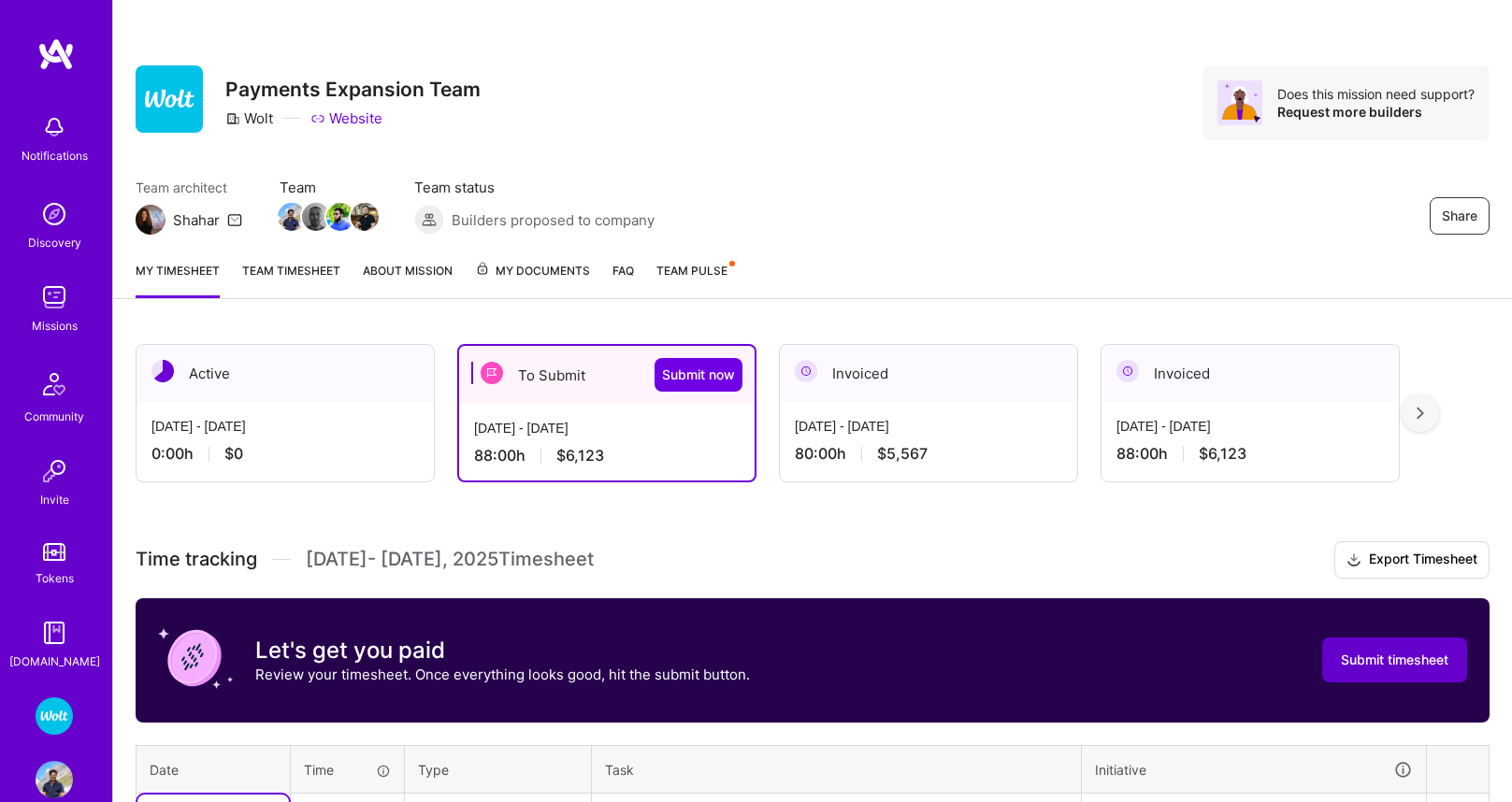
click at [1361, 660] on span "Submit timesheet" at bounding box center [1394, 661] width 107 height 19
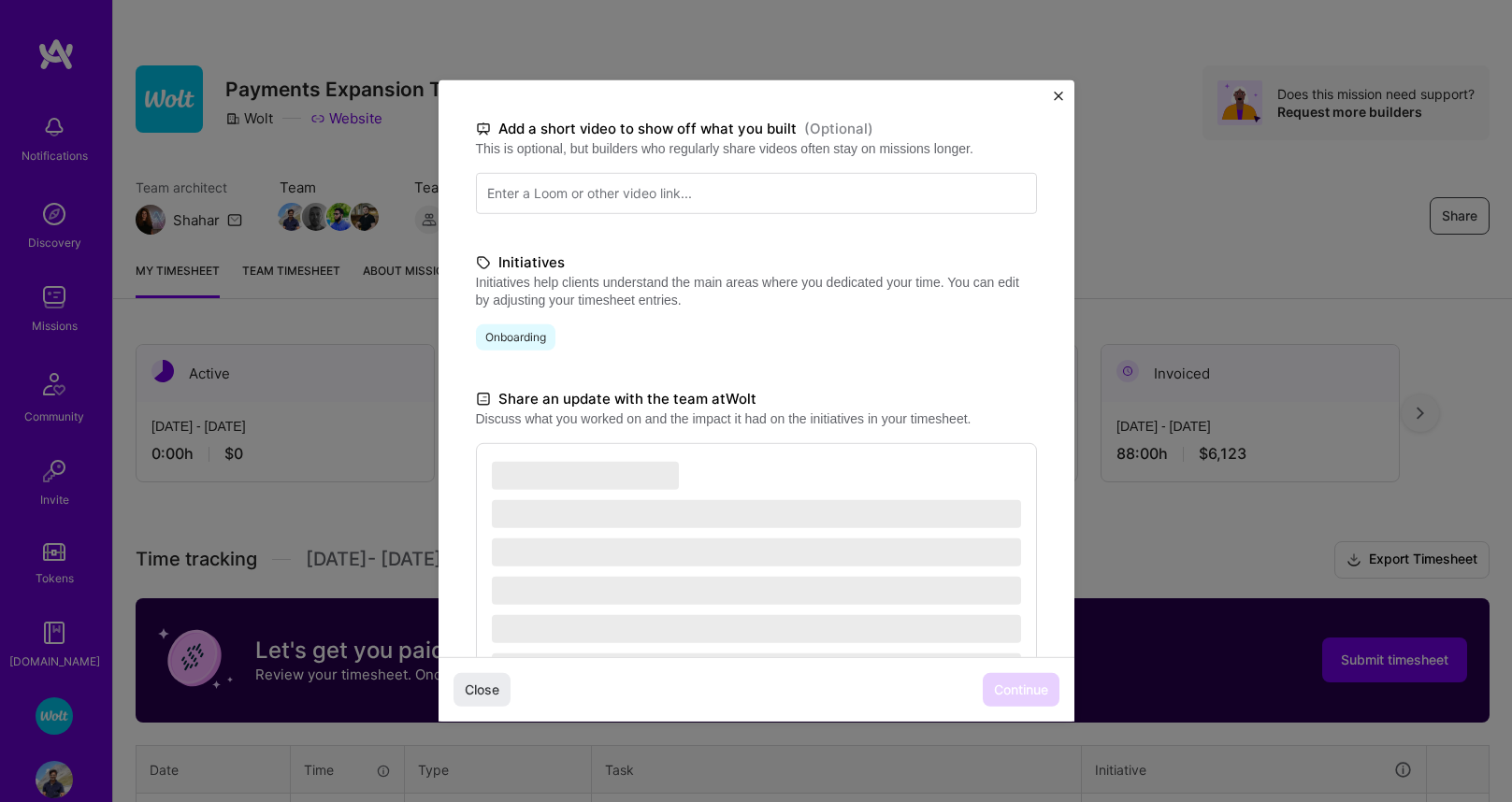
scroll to position [354, 0]
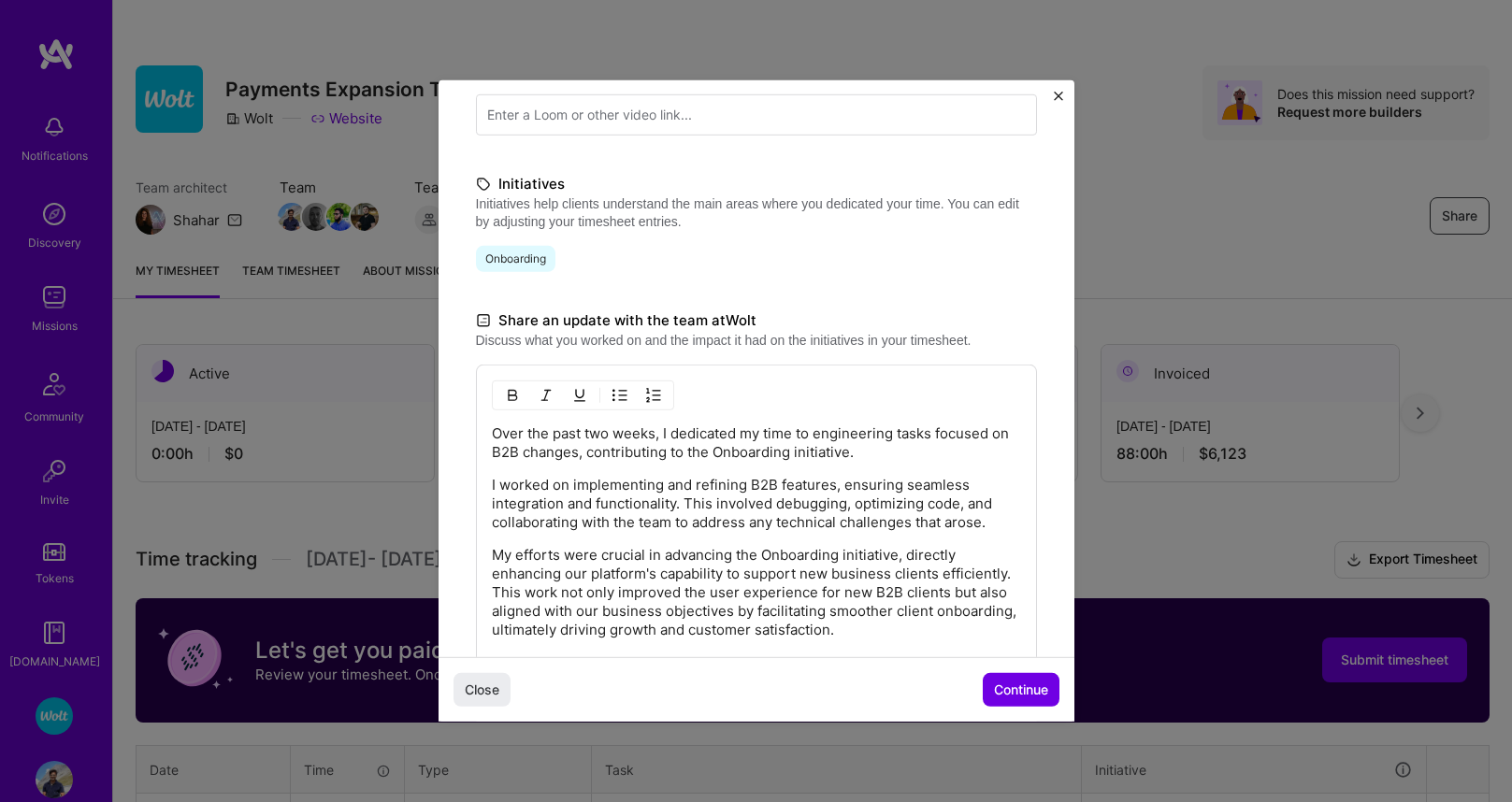
click at [1017, 693] on span "Continue" at bounding box center [1020, 690] width 55 height 19
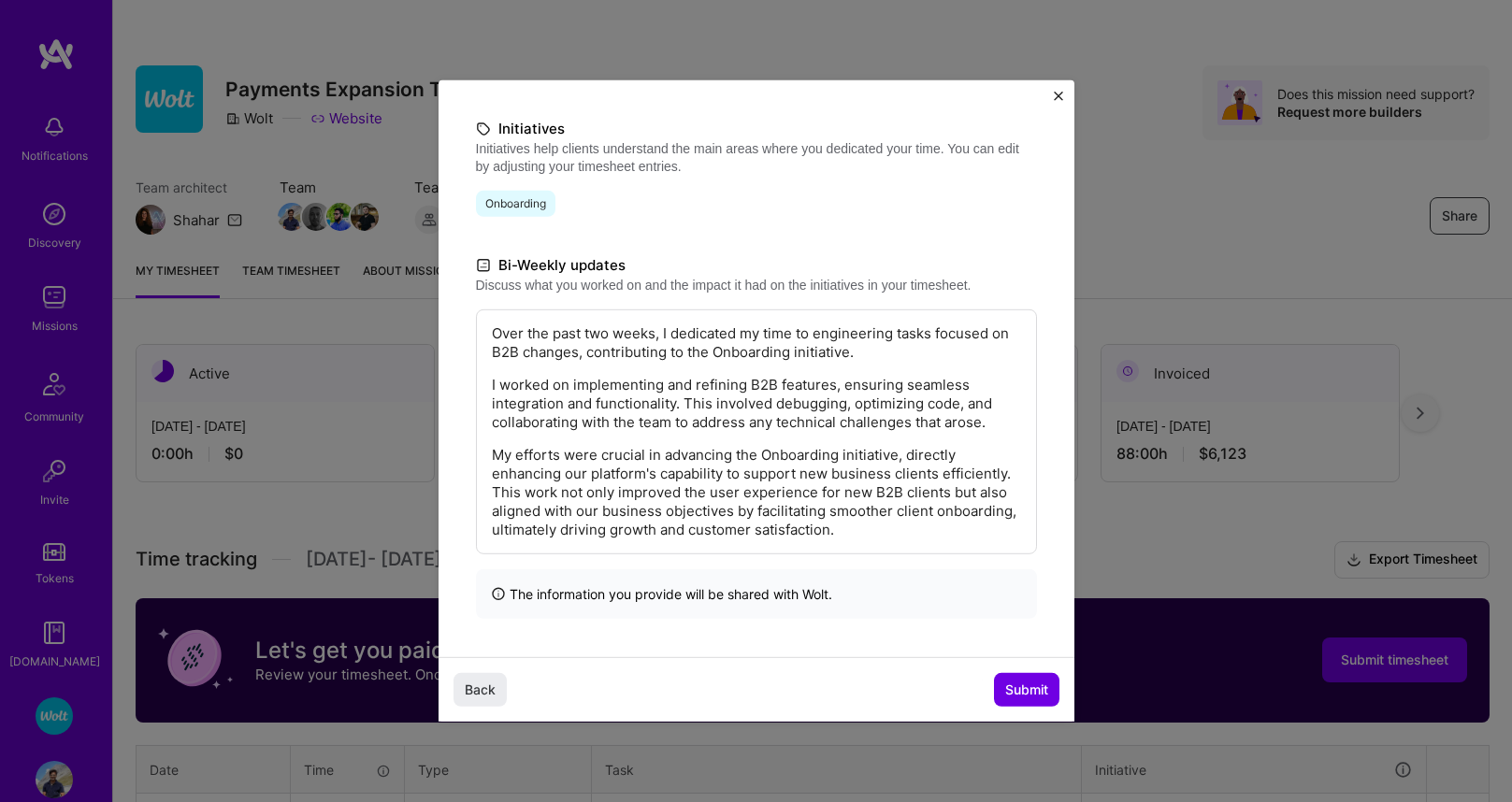
scroll to position [166, 0]
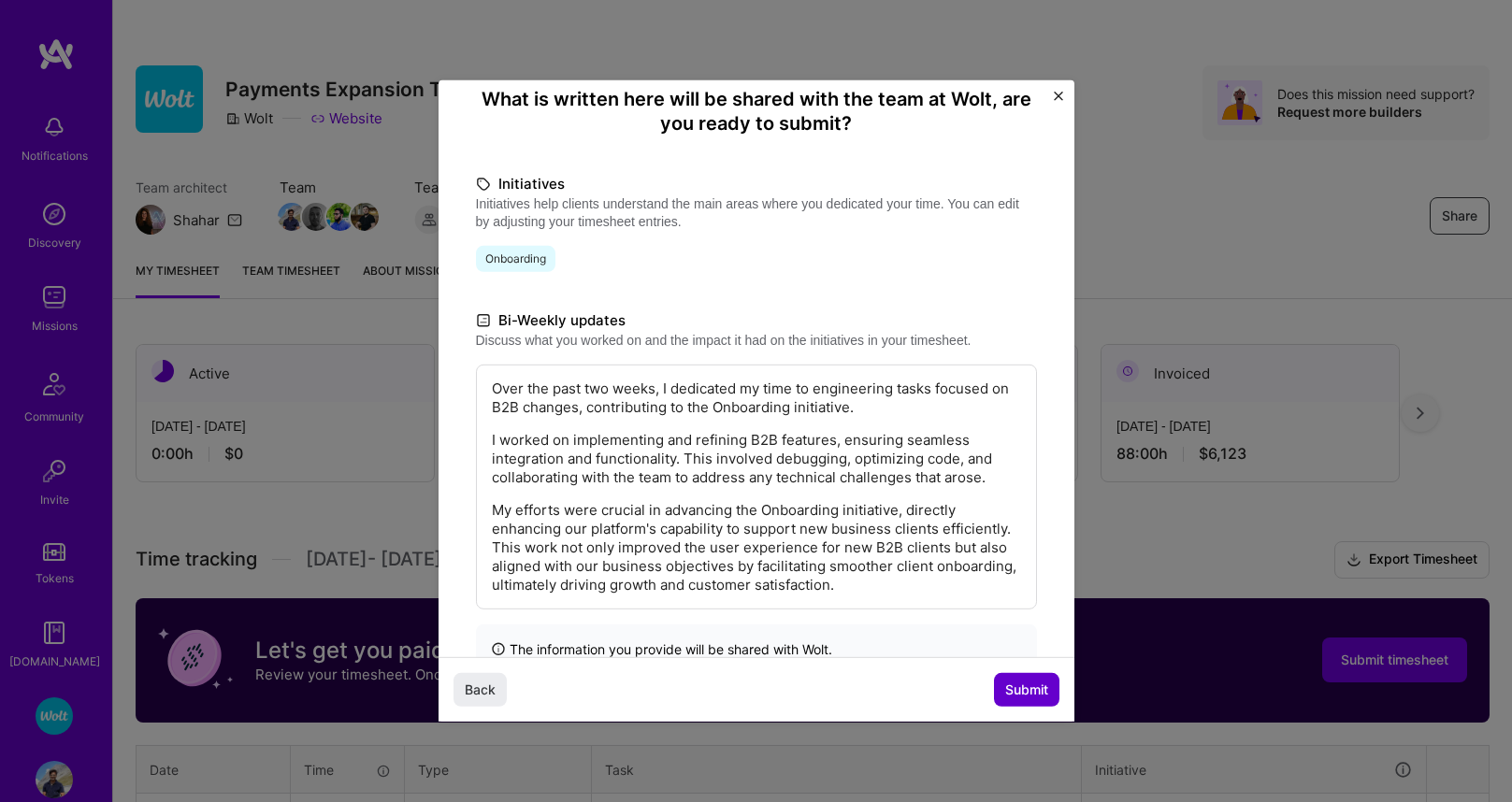
click at [1017, 684] on span "Submit" at bounding box center [1026, 690] width 43 height 19
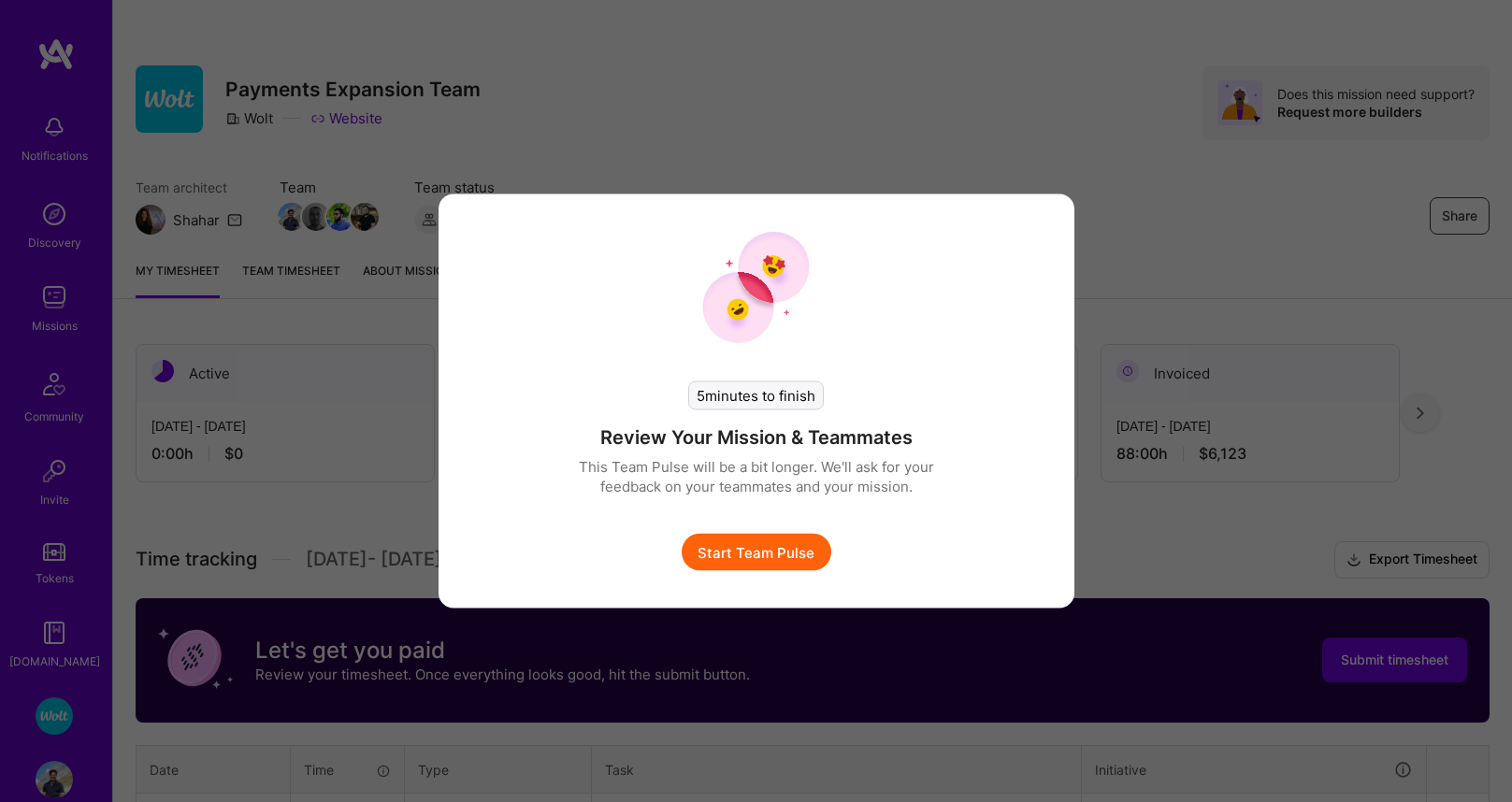
drag, startPoint x: 728, startPoint y: 537, endPoint x: 749, endPoint y: 542, distance: 21.6
click at [728, 537] on button "Start Team Pulse" at bounding box center [756, 552] width 149 height 37
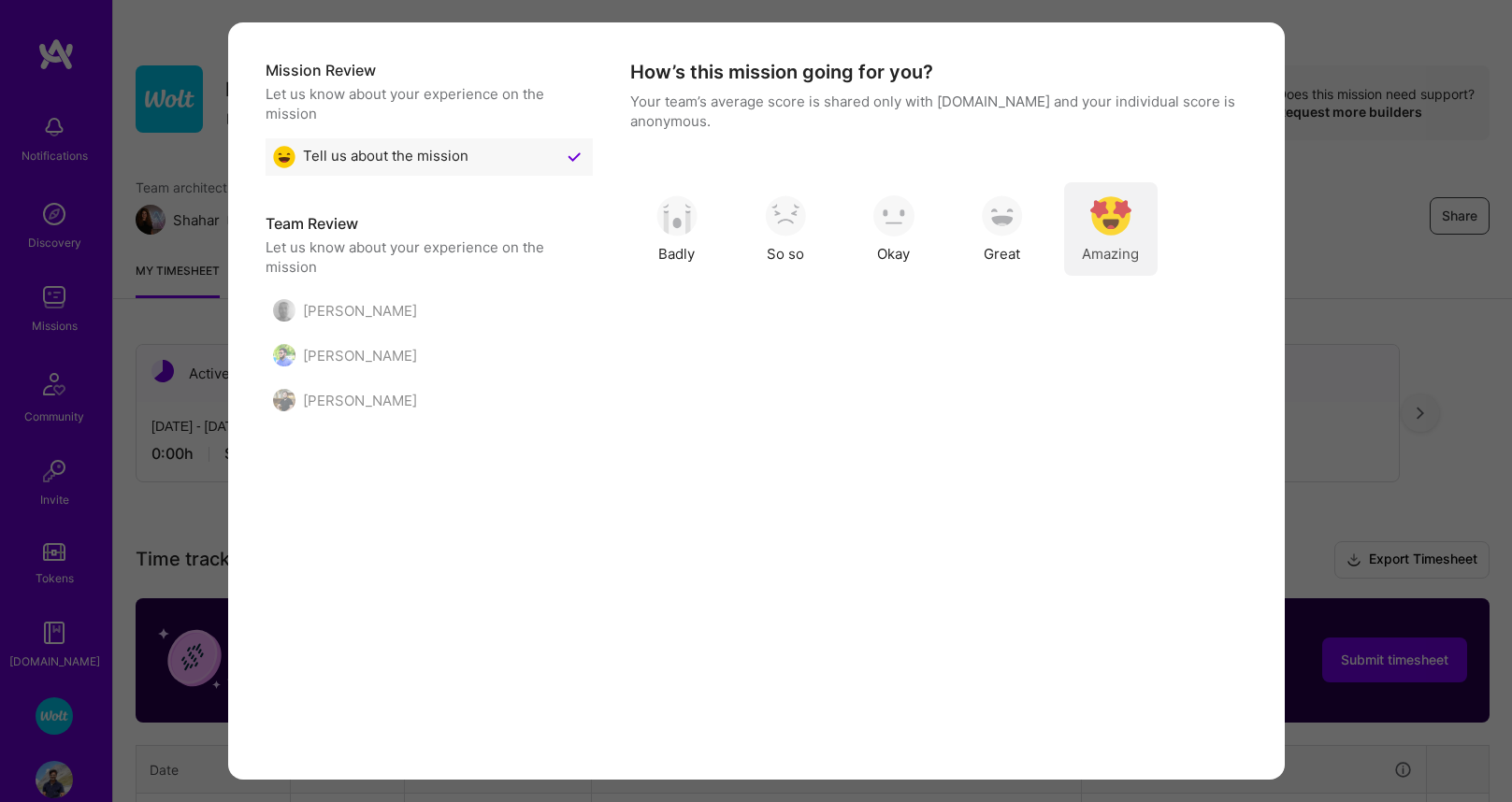
click at [1111, 220] on img "modal" at bounding box center [1110, 215] width 41 height 41
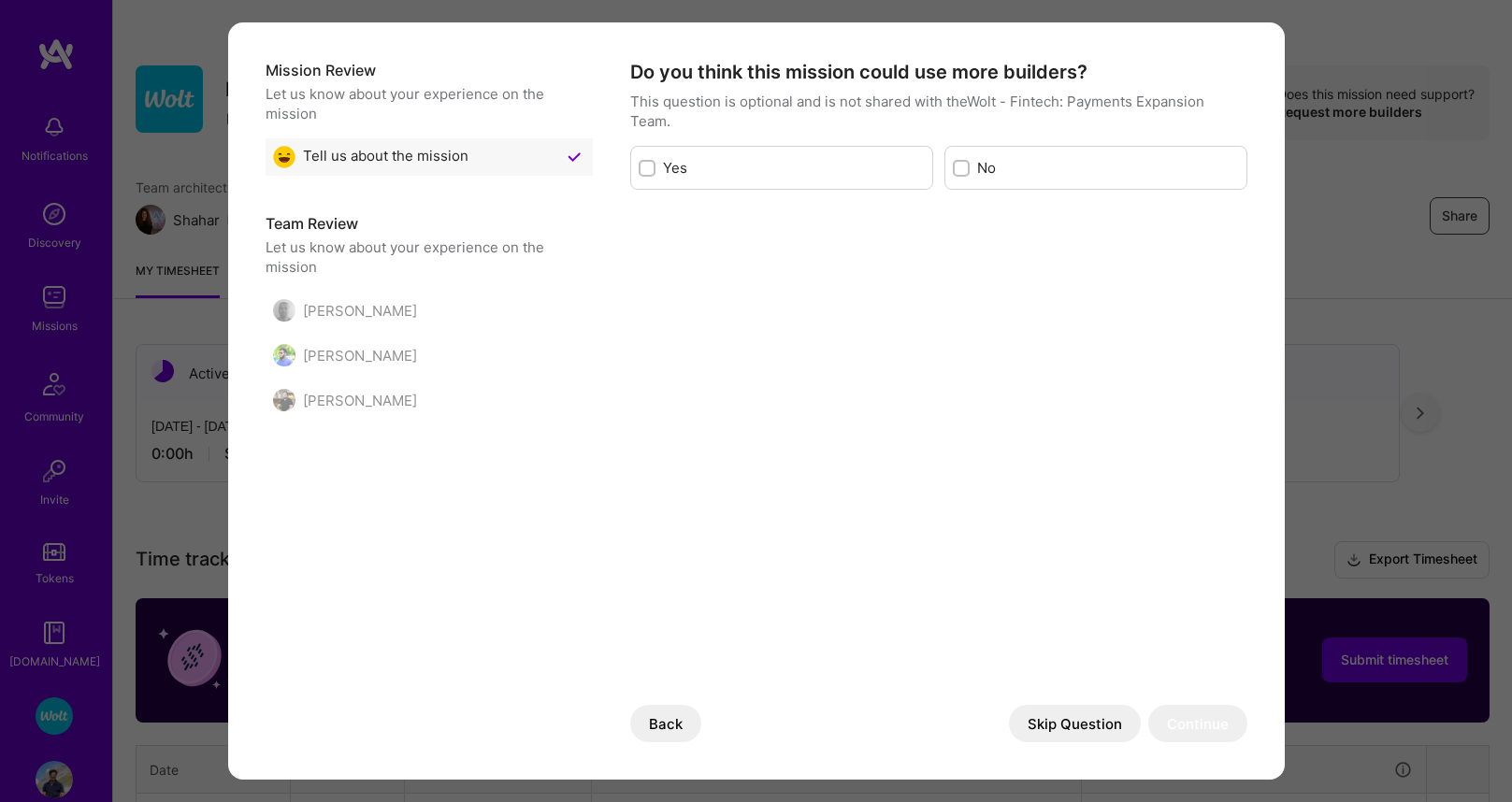
click at [1031, 722] on button "Skip Question" at bounding box center [1075, 723] width 132 height 37
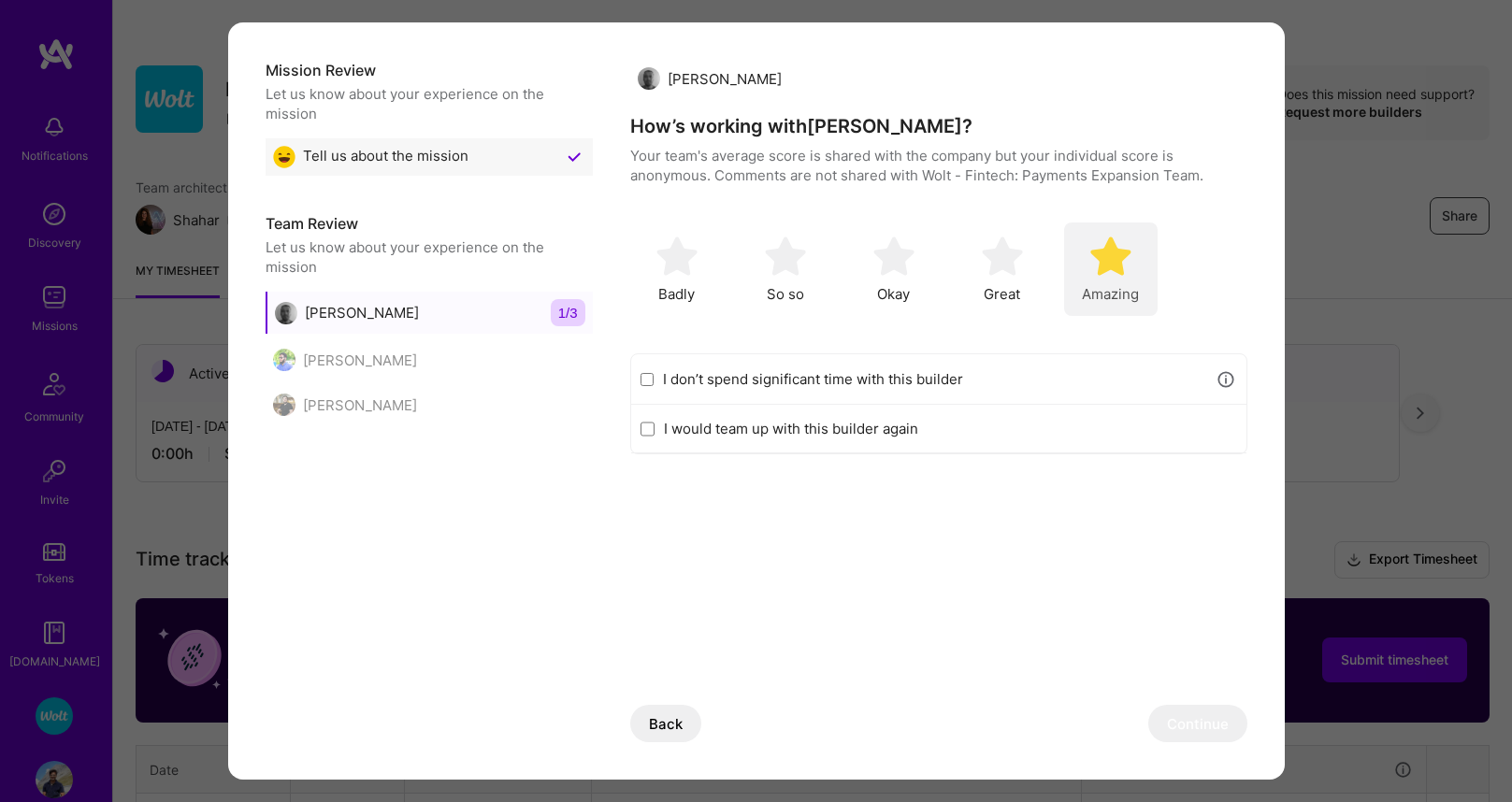
click at [1115, 271] on img "modal" at bounding box center [1110, 255] width 41 height 41
click at [1193, 730] on button "Continue" at bounding box center [1198, 723] width 99 height 37
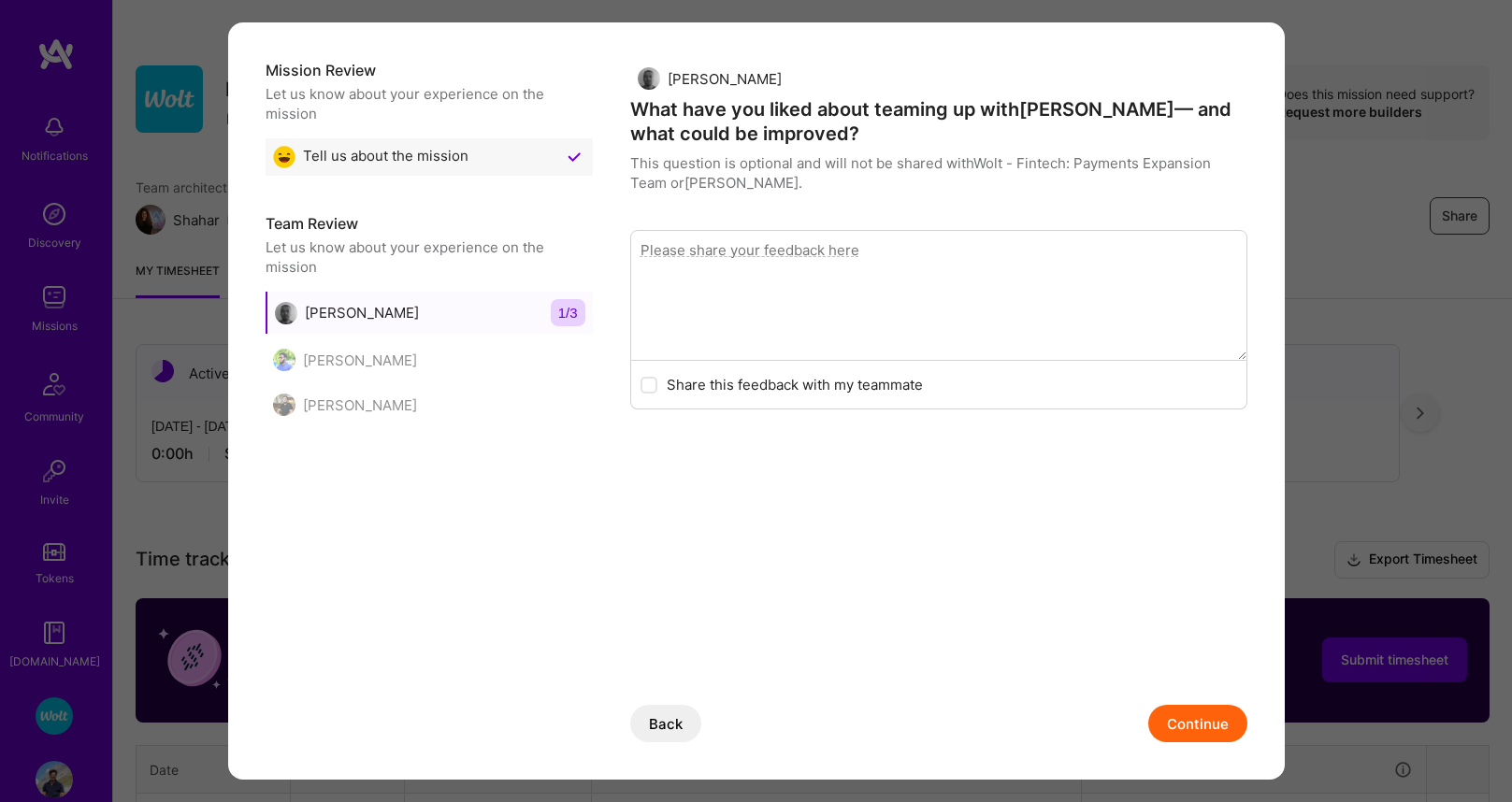
click at [1213, 734] on button "Continue" at bounding box center [1198, 723] width 99 height 37
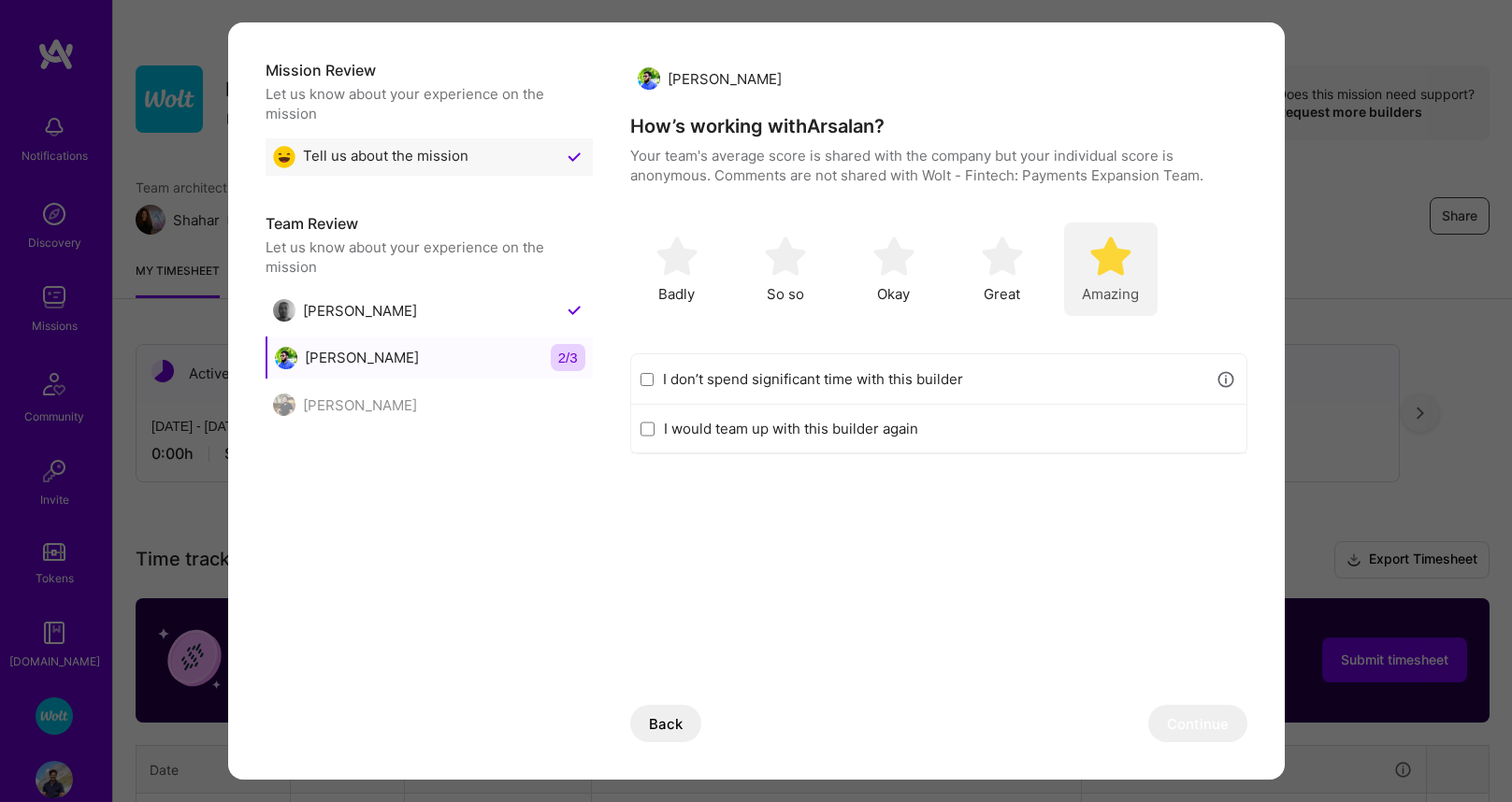
click at [1094, 265] on img "modal" at bounding box center [1110, 255] width 41 height 41
click at [1187, 718] on button "Continue" at bounding box center [1198, 723] width 99 height 37
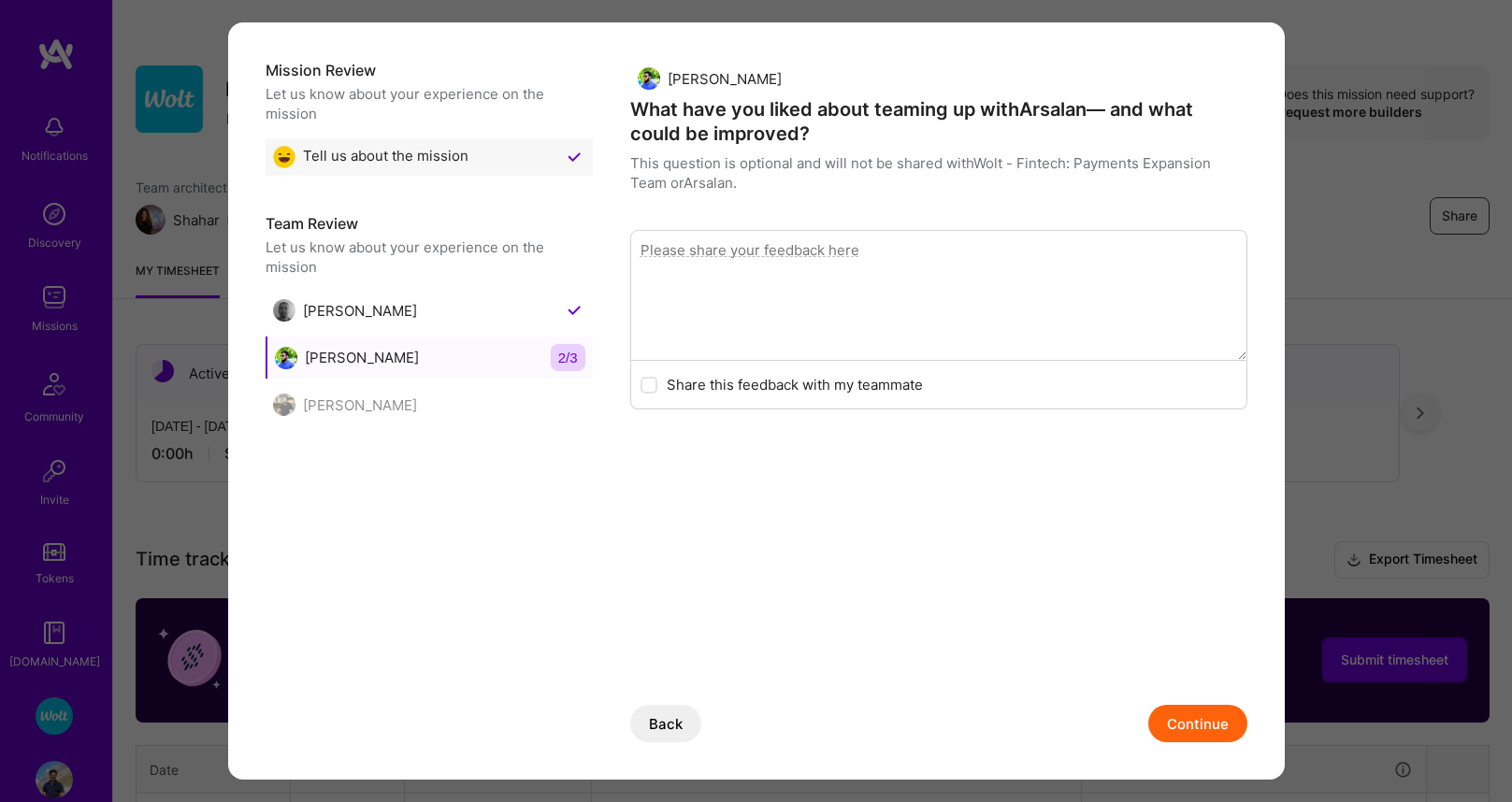
click at [1199, 717] on button "Continue" at bounding box center [1198, 723] width 99 height 37
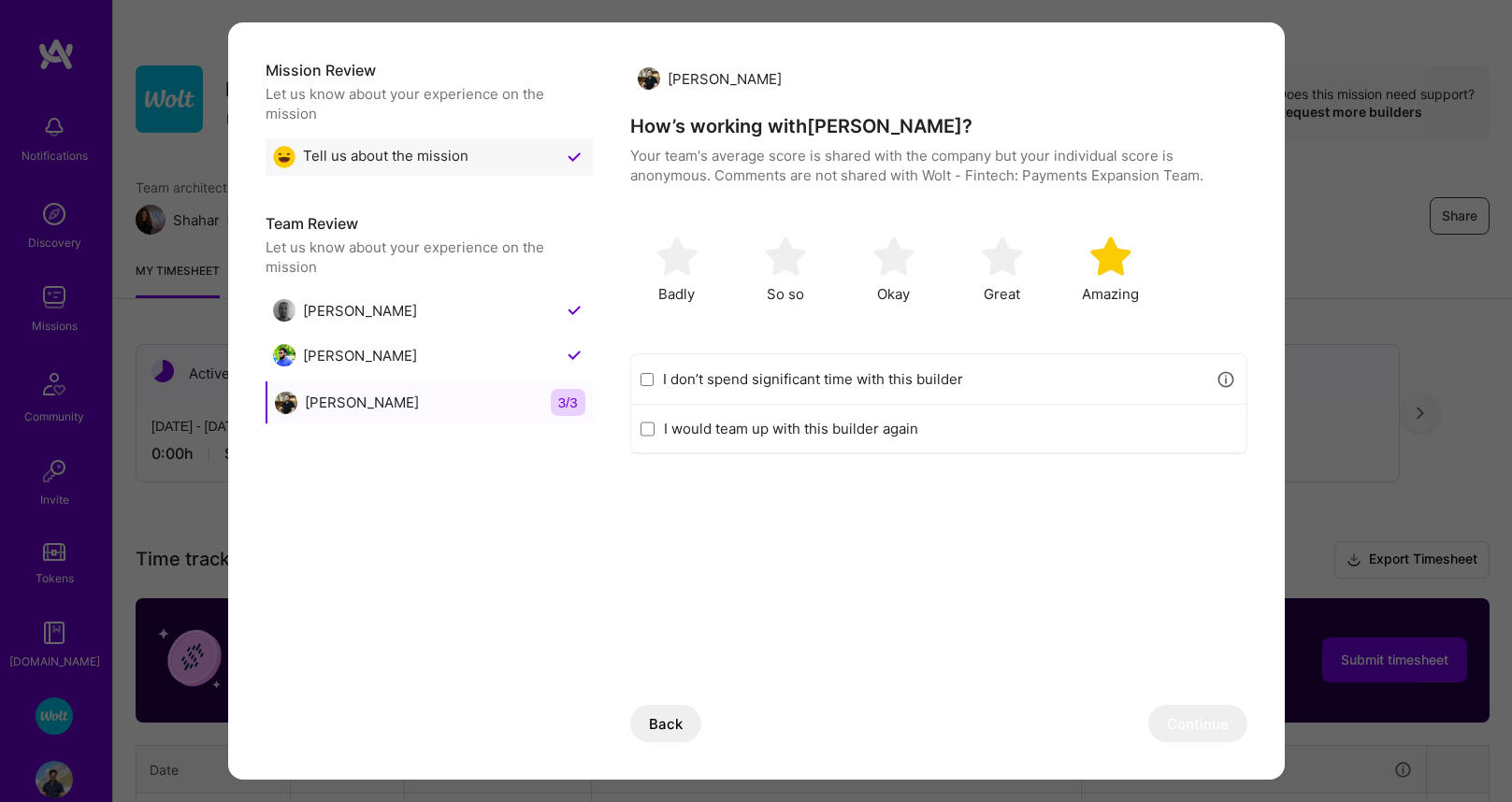
drag, startPoint x: 1096, startPoint y: 268, endPoint x: 1123, endPoint y: 525, distance: 258.4
click at [1096, 269] on img "modal" at bounding box center [1110, 255] width 41 height 41
click at [1181, 719] on button "Continue" at bounding box center [1198, 723] width 99 height 37
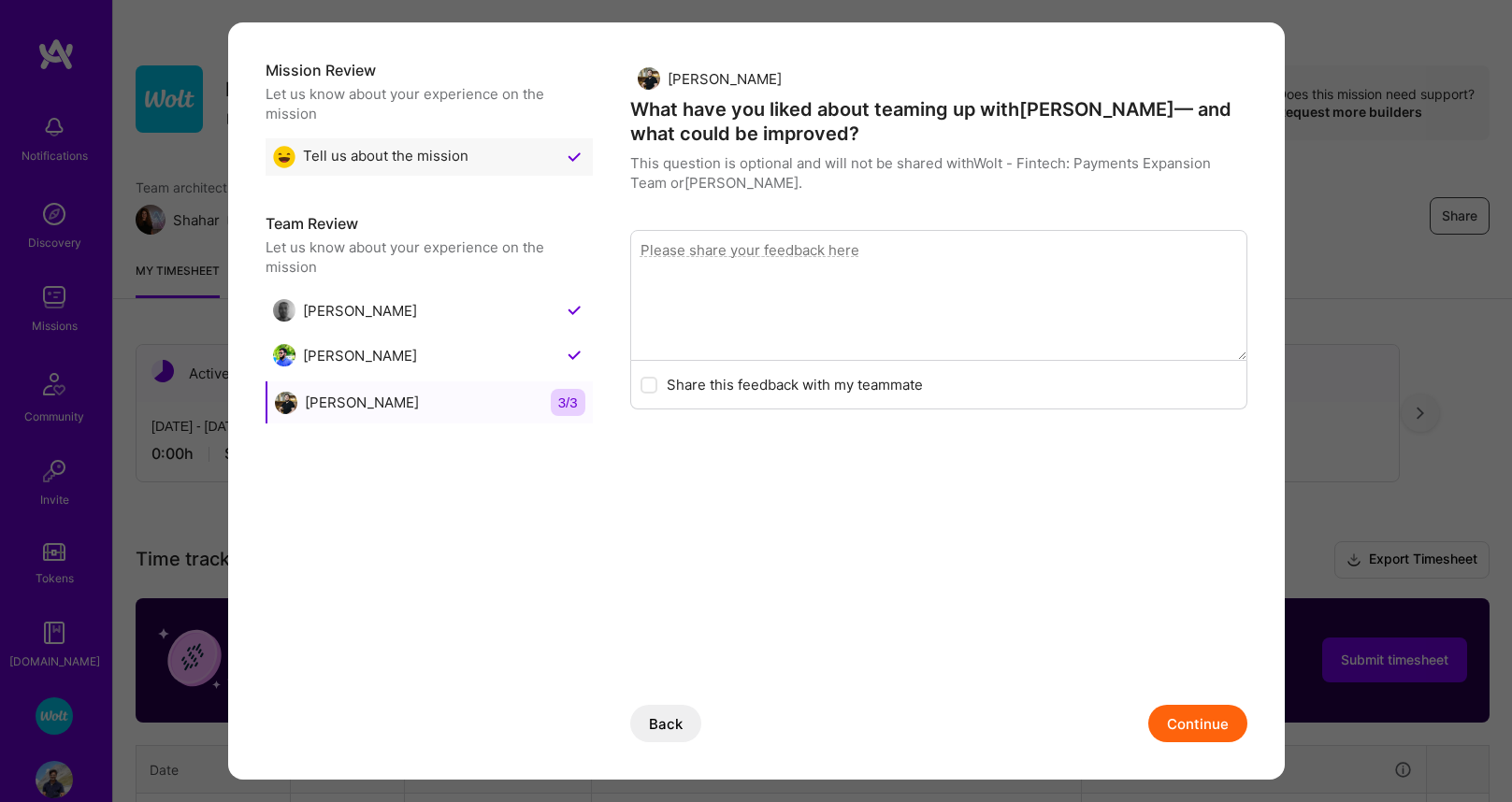
drag, startPoint x: 1181, startPoint y: 712, endPoint x: 1079, endPoint y: 669, distance: 110.7
click at [1180, 711] on button "Continue" at bounding box center [1198, 723] width 99 height 37
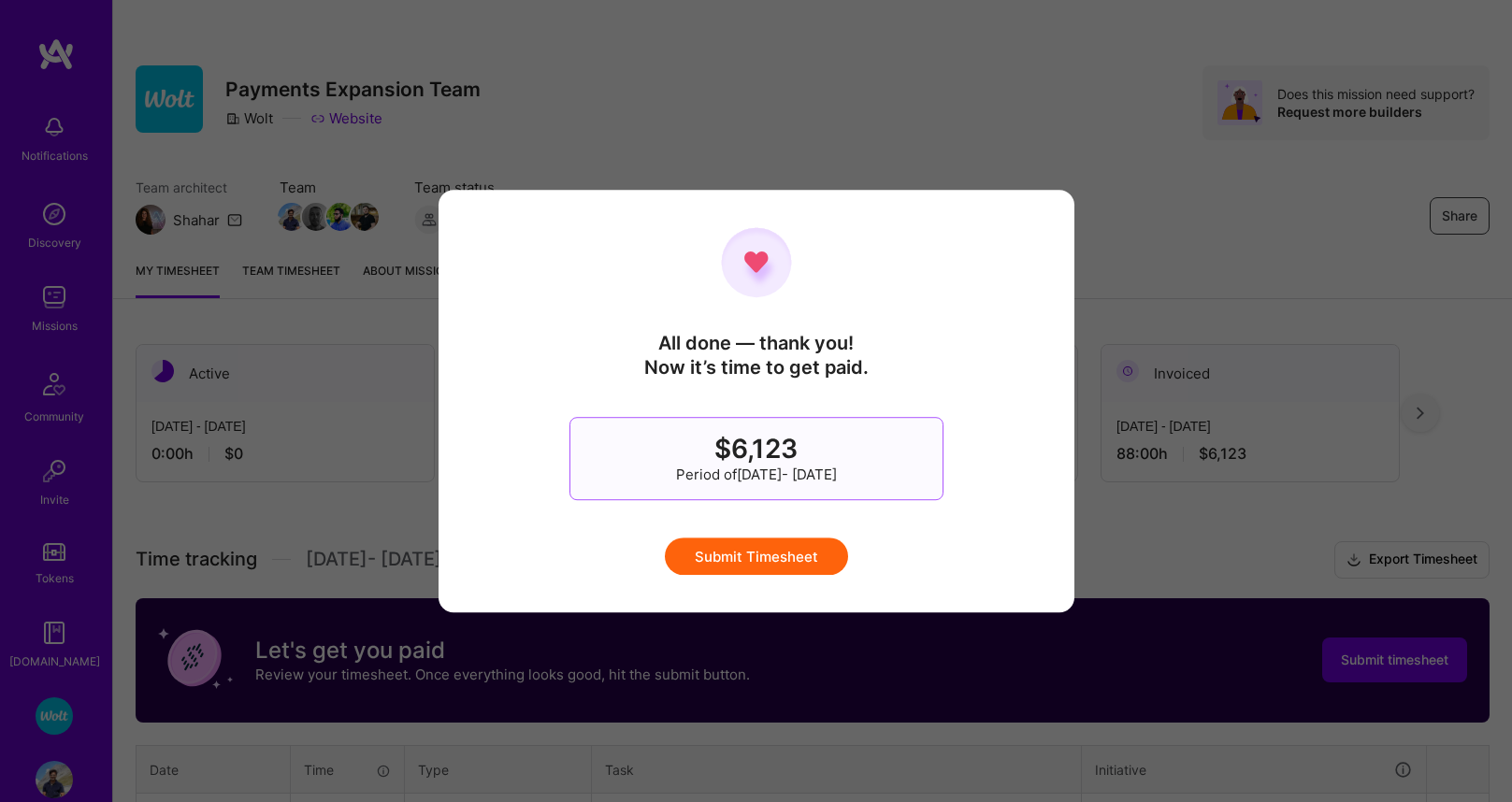
click at [729, 563] on button "Submit Timesheet" at bounding box center [756, 555] width 184 height 37
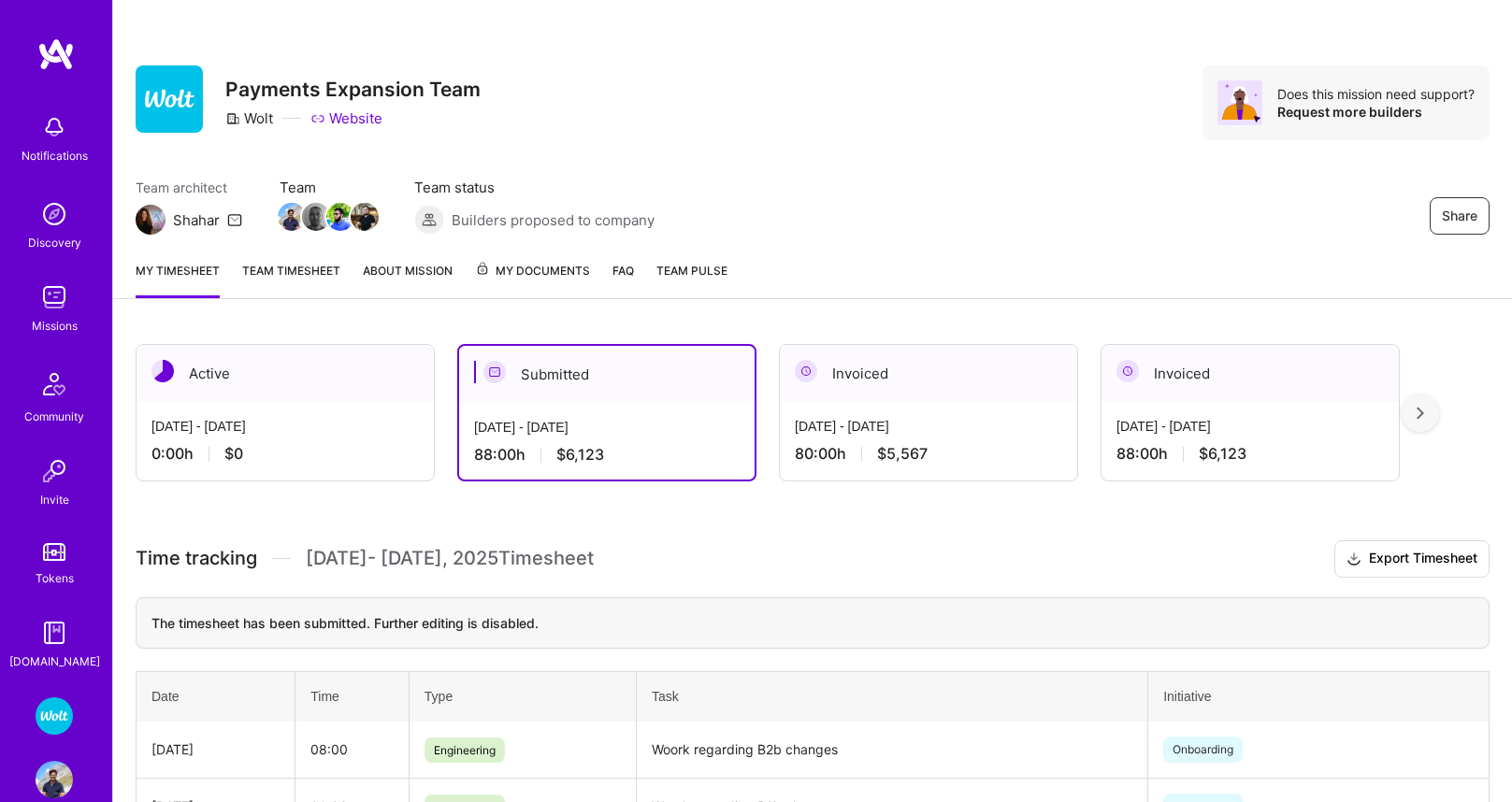
click at [46, 221] on img at bounding box center [54, 213] width 37 height 37
